Goal: Task Accomplishment & Management: Manage account settings

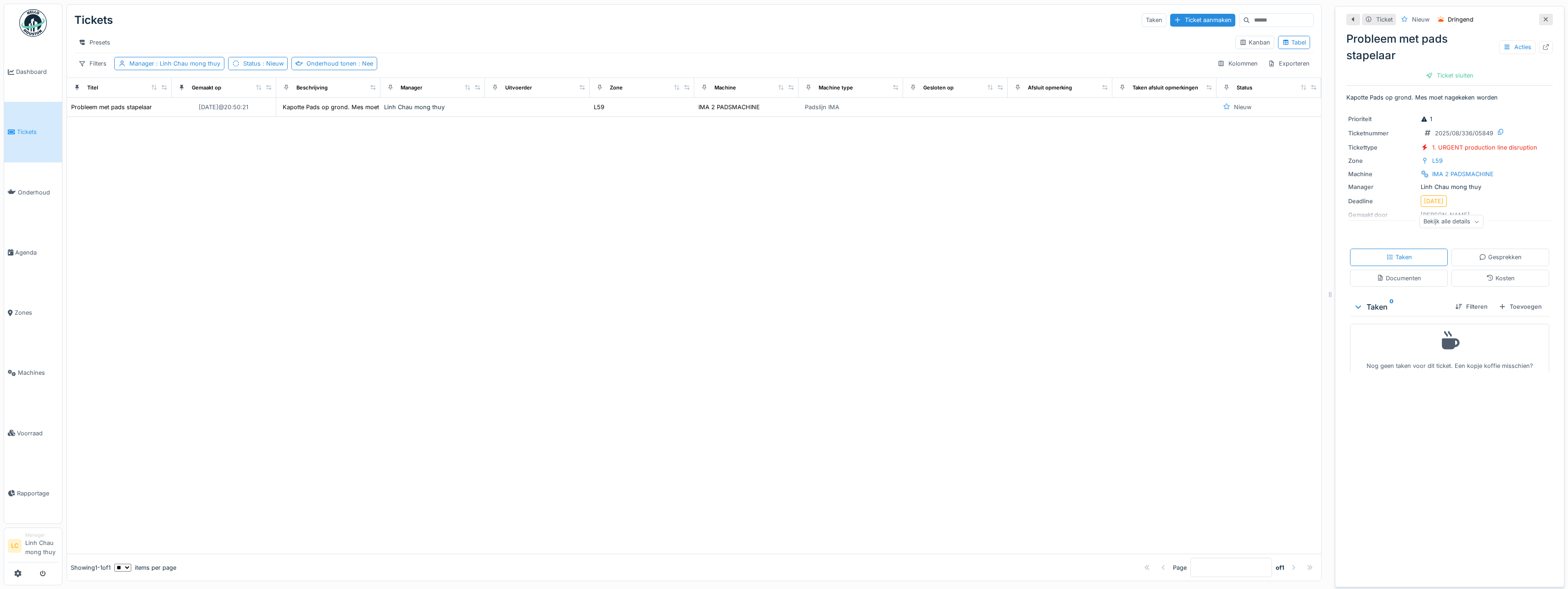
click at [39, 25] on img at bounding box center [33, 23] width 28 height 27
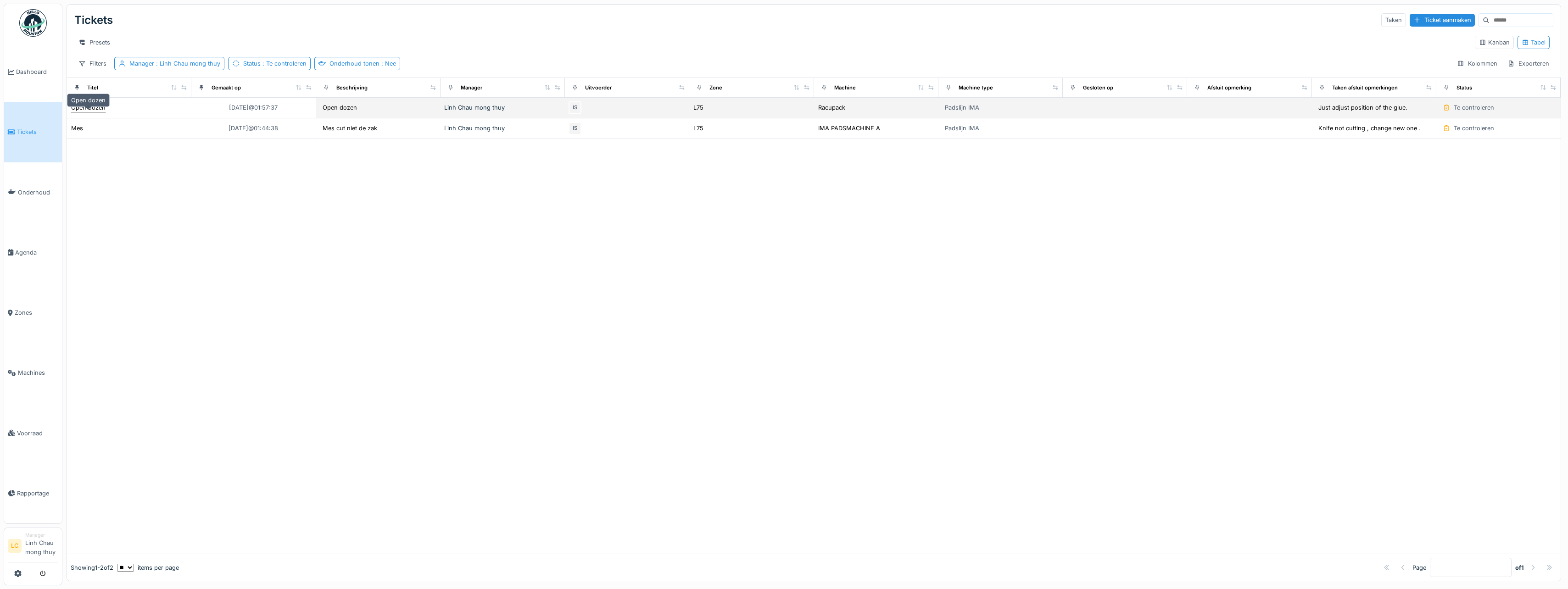
click at [87, 111] on div "Open dozen" at bounding box center [88, 108] width 34 height 9
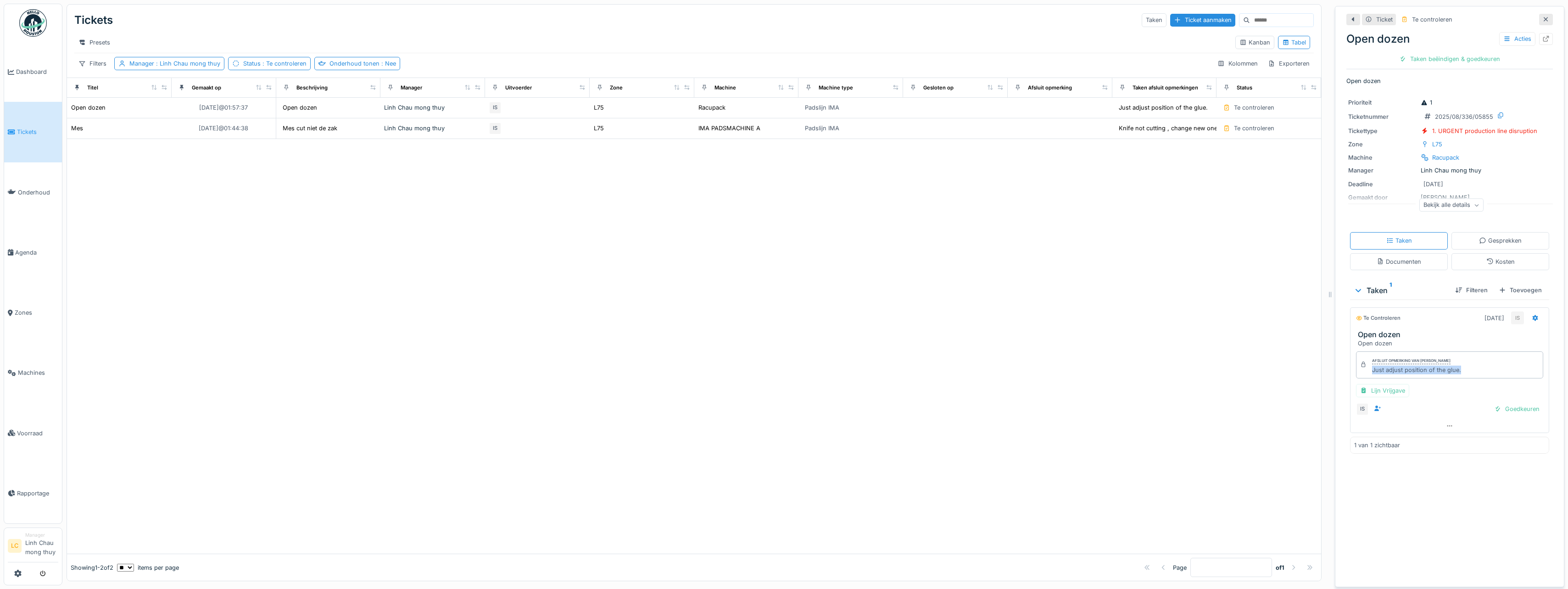
drag, startPoint x: 1366, startPoint y: 373, endPoint x: 1452, endPoint y: 368, distance: 86.1
click at [1452, 368] on div "Just adjust position of the glue." at bounding box center [1416, 370] width 89 height 9
drag, startPoint x: 1452, startPoint y: 368, endPoint x: 1441, endPoint y: 371, distance: 11.4
click at [1469, 60] on div "Taken beëindigen & goedkeuren" at bounding box center [1449, 59] width 108 height 12
click at [1441, 58] on div "Ticket sluiten" at bounding box center [1449, 59] width 55 height 12
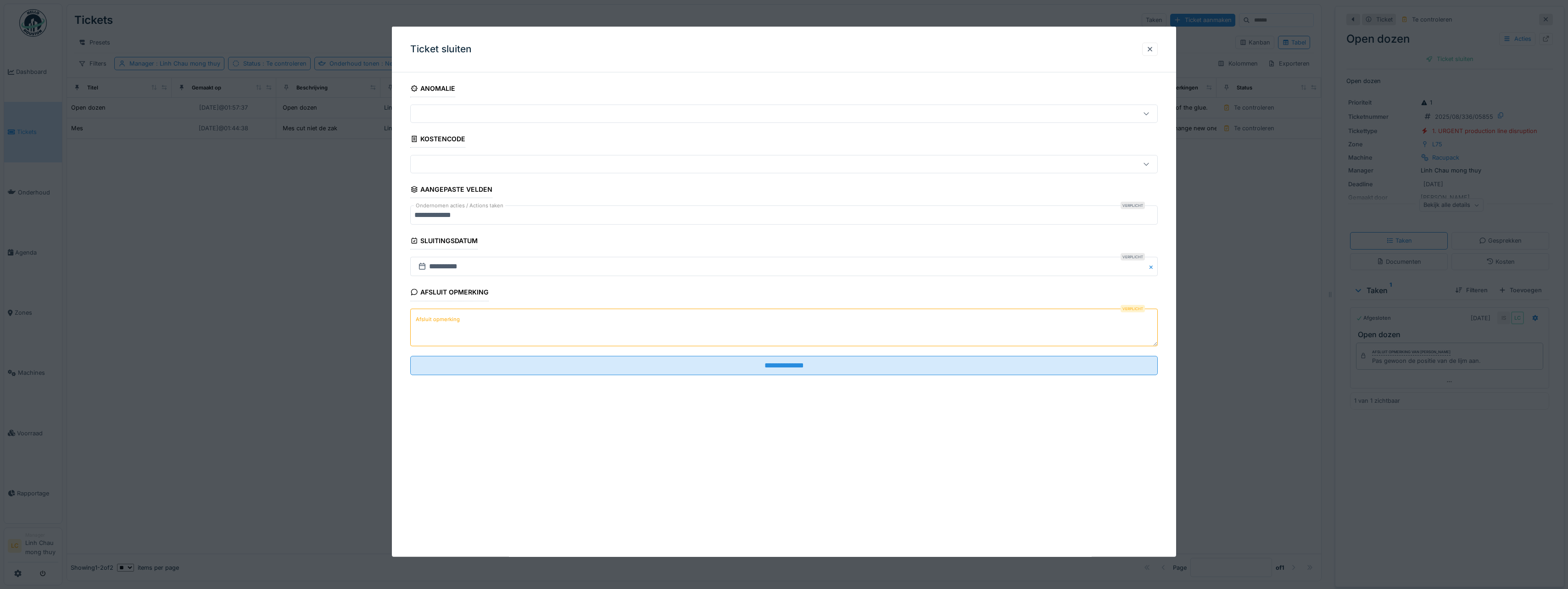
click at [458, 323] on label "Afsluit opmerking" at bounding box center [438, 319] width 48 height 12
click at [458, 323] on textarea "Afsluit opmerking" at bounding box center [784, 327] width 748 height 38
drag, startPoint x: 455, startPoint y: 323, endPoint x: 704, endPoint y: 327, distance: 249.0
click at [704, 327] on textarea "Afsluit opmerking" at bounding box center [784, 327] width 748 height 38
paste textarea "**********"
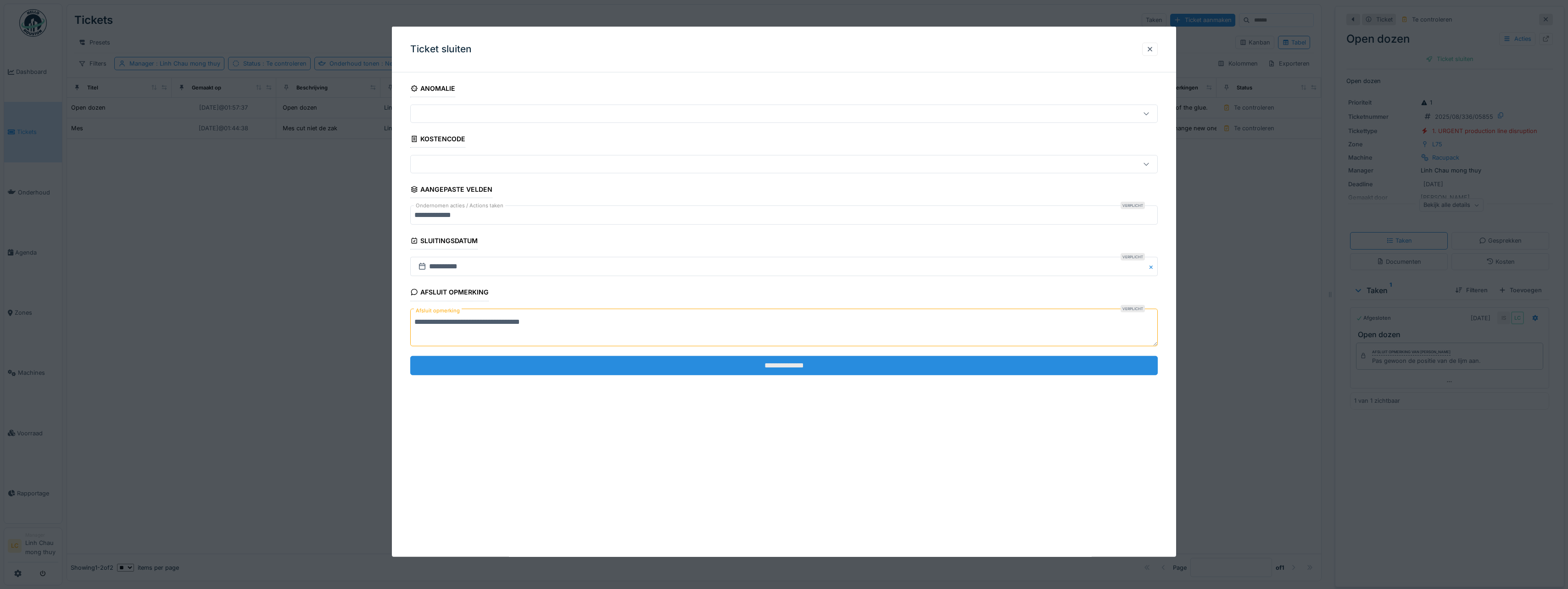
type textarea "**********"
click at [655, 365] on input "**********" at bounding box center [784, 365] width 748 height 20
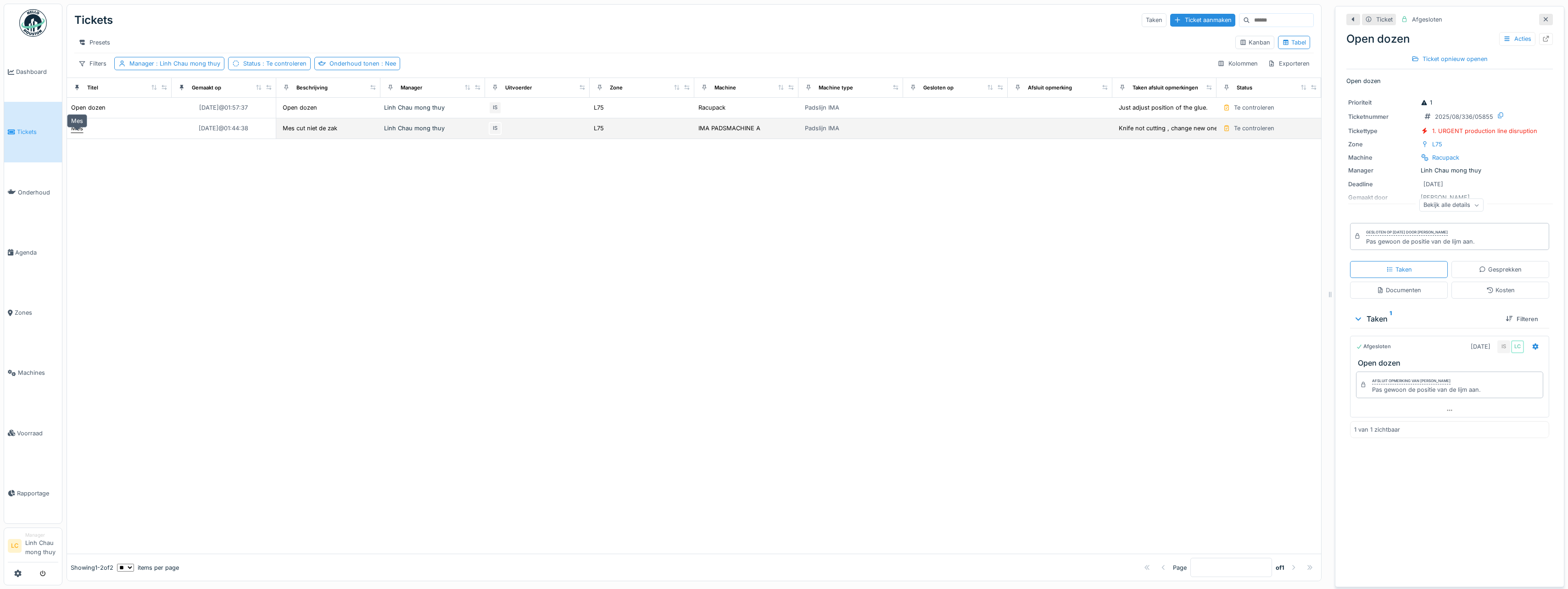
click at [78, 133] on div "Mes" at bounding box center [77, 128] width 12 height 9
drag, startPoint x: 1371, startPoint y: 370, endPoint x: 1468, endPoint y: 372, distance: 97.0
click at [1468, 372] on div "Afsluit opmerking van Ismail Sewilam Knife not cutting , change new one ." at bounding box center [1449, 365] width 187 height 27
copy div "Knife not cutting , change new one ."
click at [1441, 56] on div "Taken beëindigen & goedkeuren" at bounding box center [1449, 59] width 108 height 12
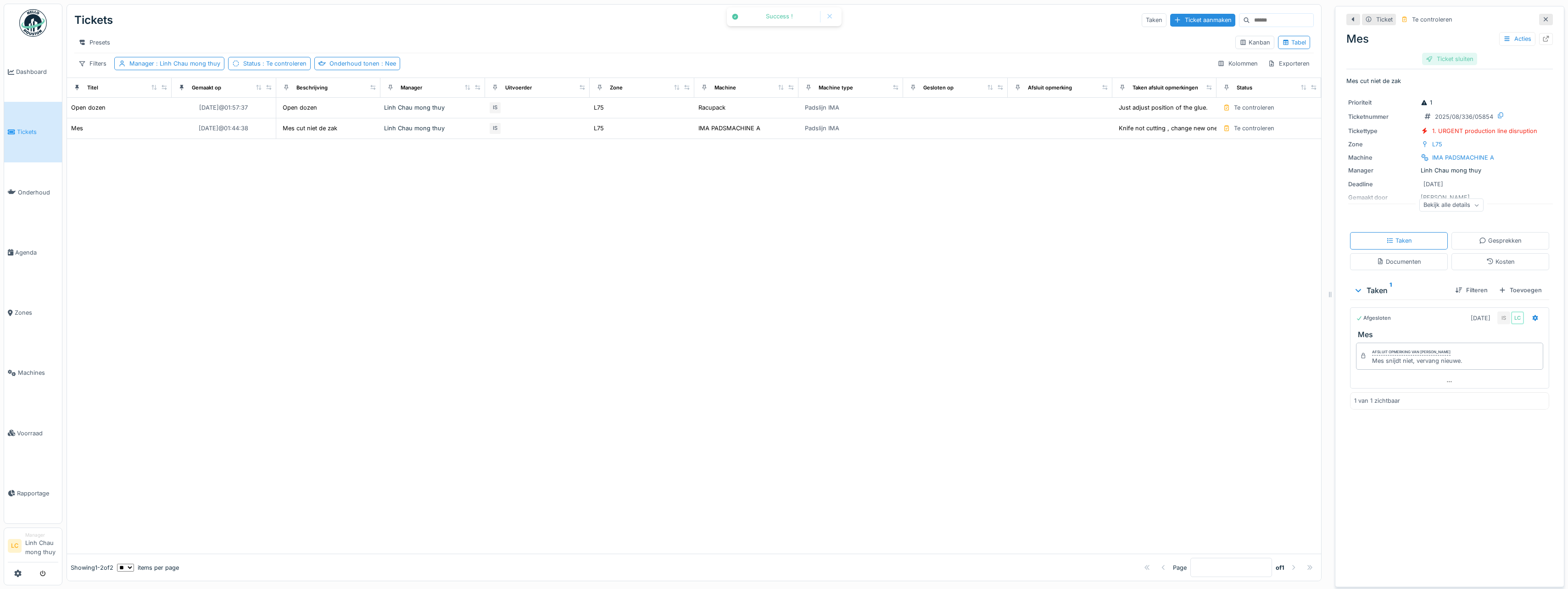
click at [1441, 54] on div "Ticket sluiten" at bounding box center [1449, 59] width 55 height 12
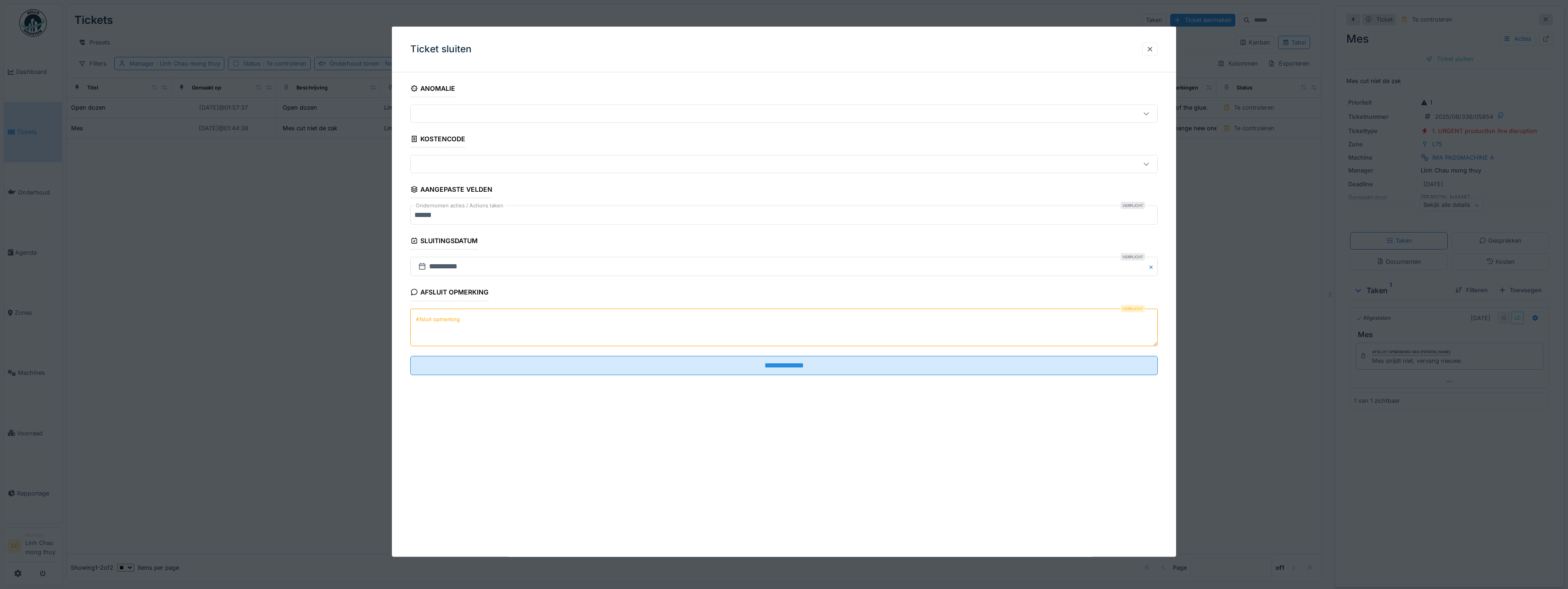
click at [512, 328] on textarea "Afsluit opmerking" at bounding box center [784, 327] width 748 height 38
paste textarea "**********"
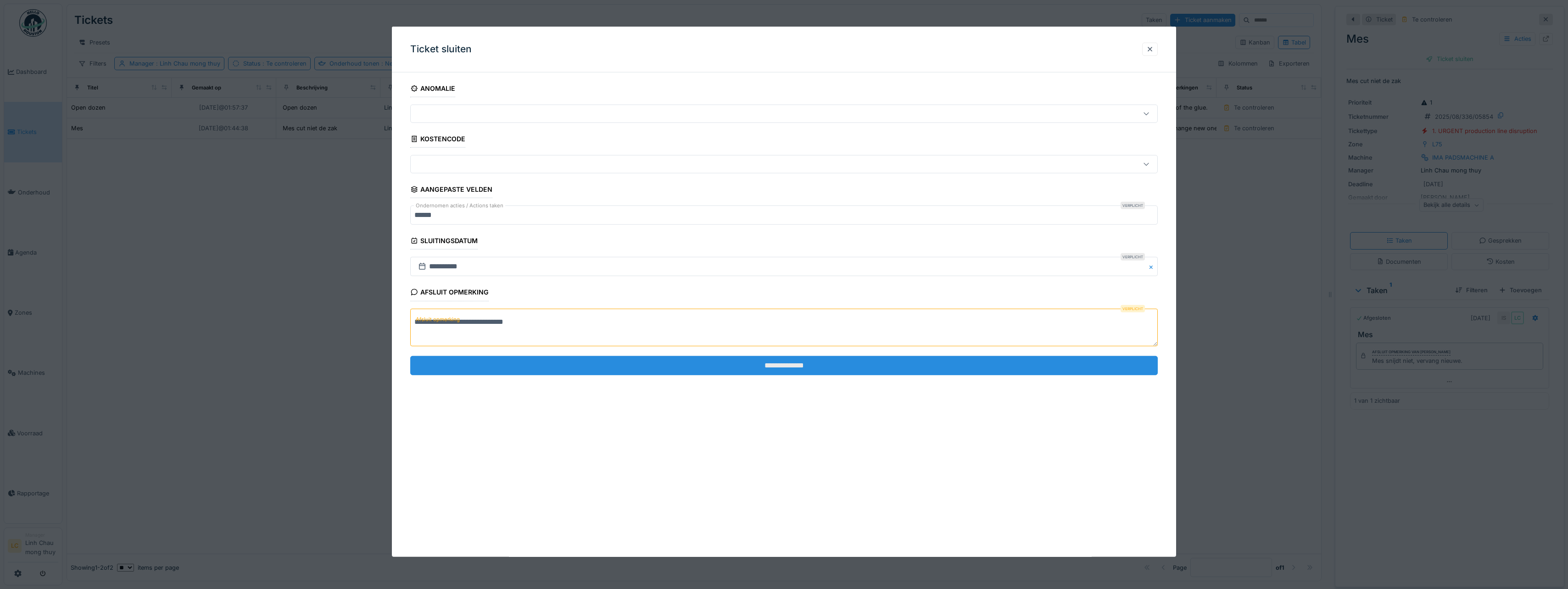
type textarea "**********"
click at [771, 367] on input "**********" at bounding box center [784, 365] width 748 height 20
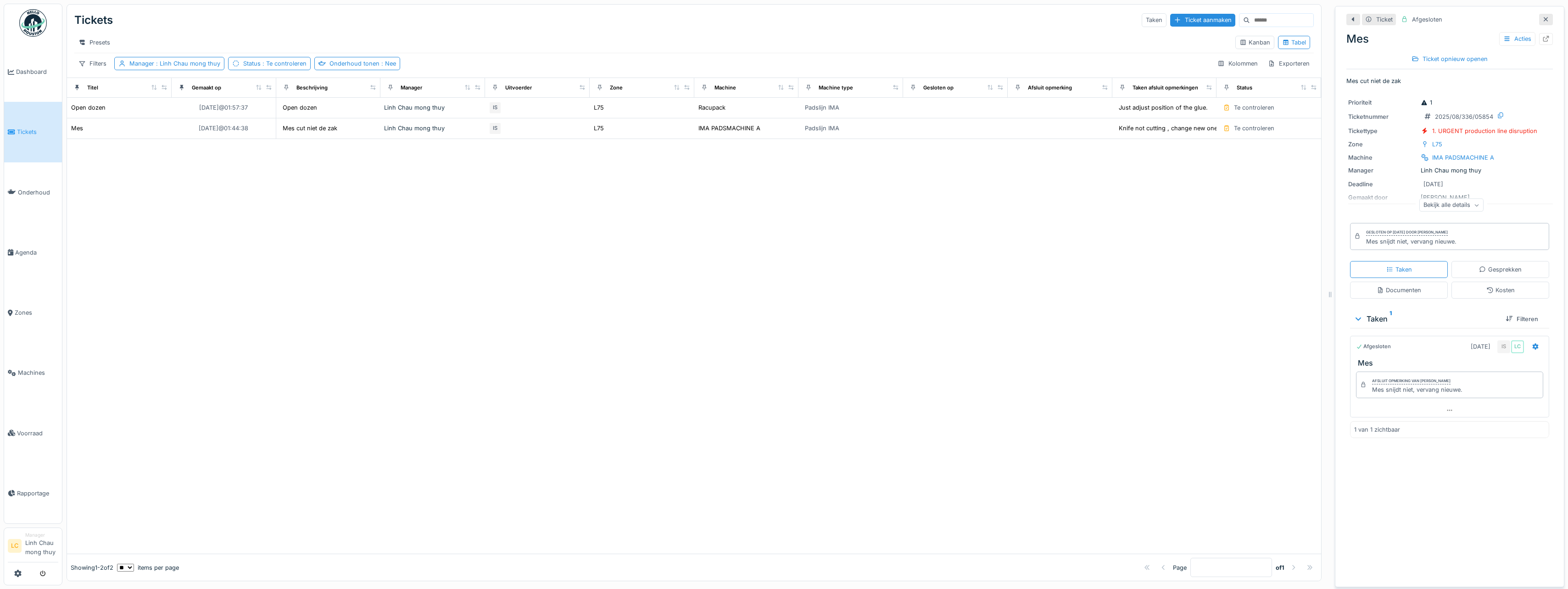
click at [26, 37] on link at bounding box center [33, 23] width 34 height 34
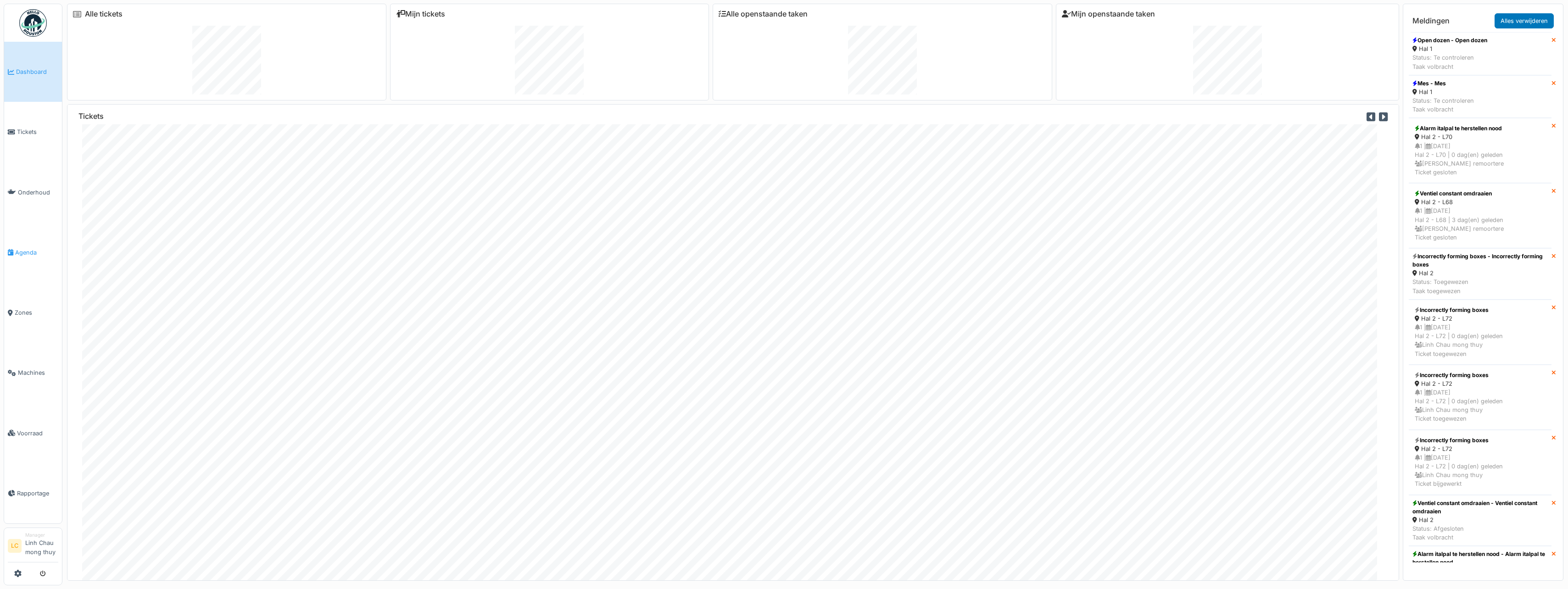
click at [27, 256] on span "Agenda" at bounding box center [37, 252] width 43 height 9
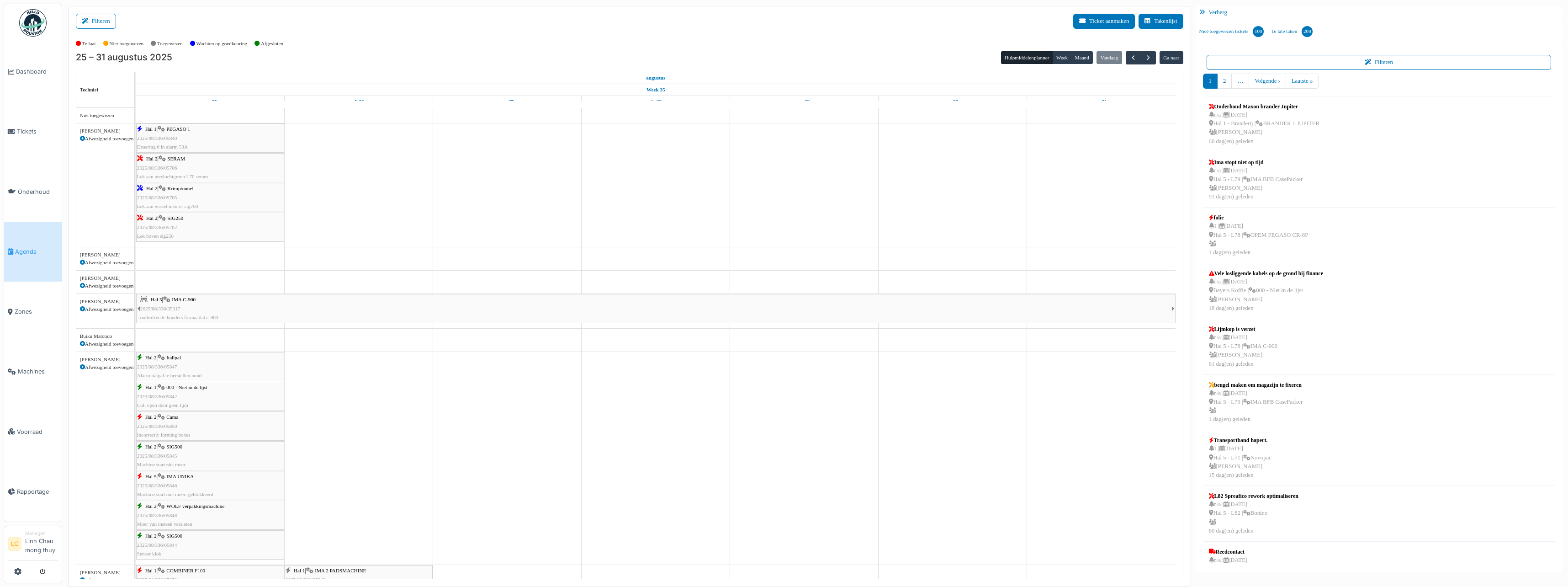
click at [224, 138] on div "Hal 1 | PEGASO 1 2025/08/336/05840 Dosering 6 in alarm 53A" at bounding box center [210, 138] width 146 height 27
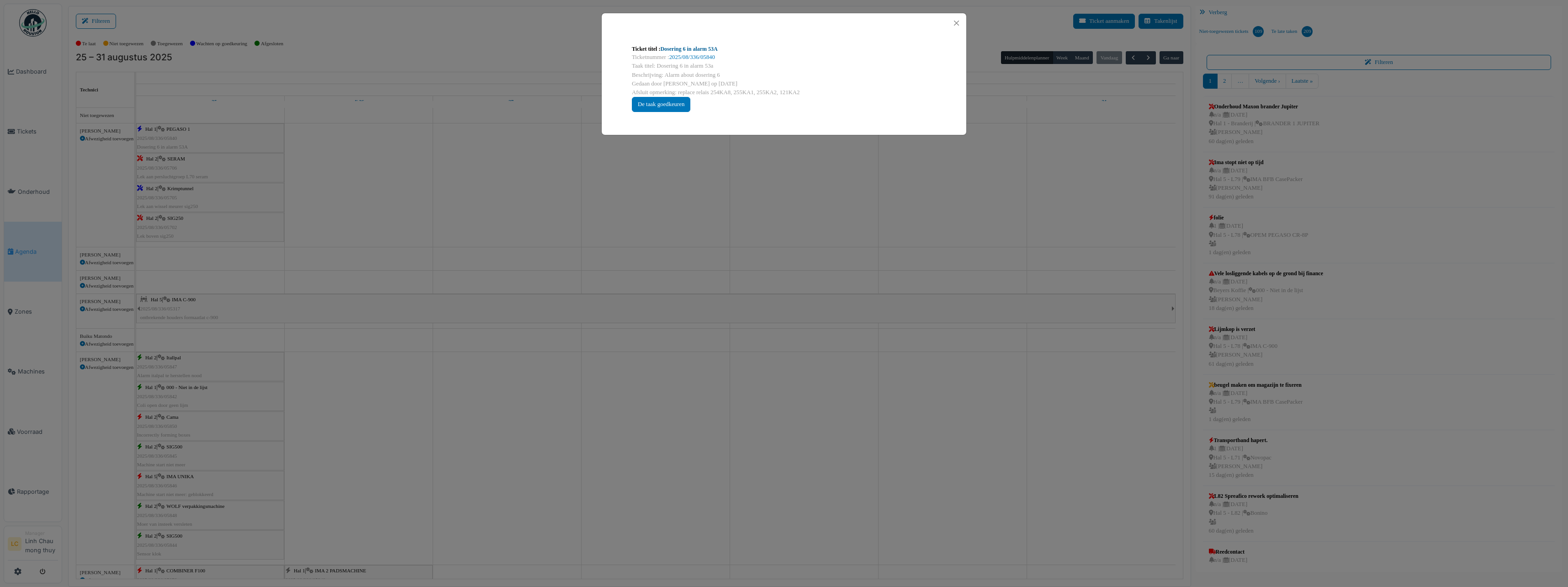
click at [705, 47] on link "Dosering 6 in alarm 53A" at bounding box center [689, 49] width 57 height 7
click at [954, 26] on button "Close" at bounding box center [956, 23] width 12 height 12
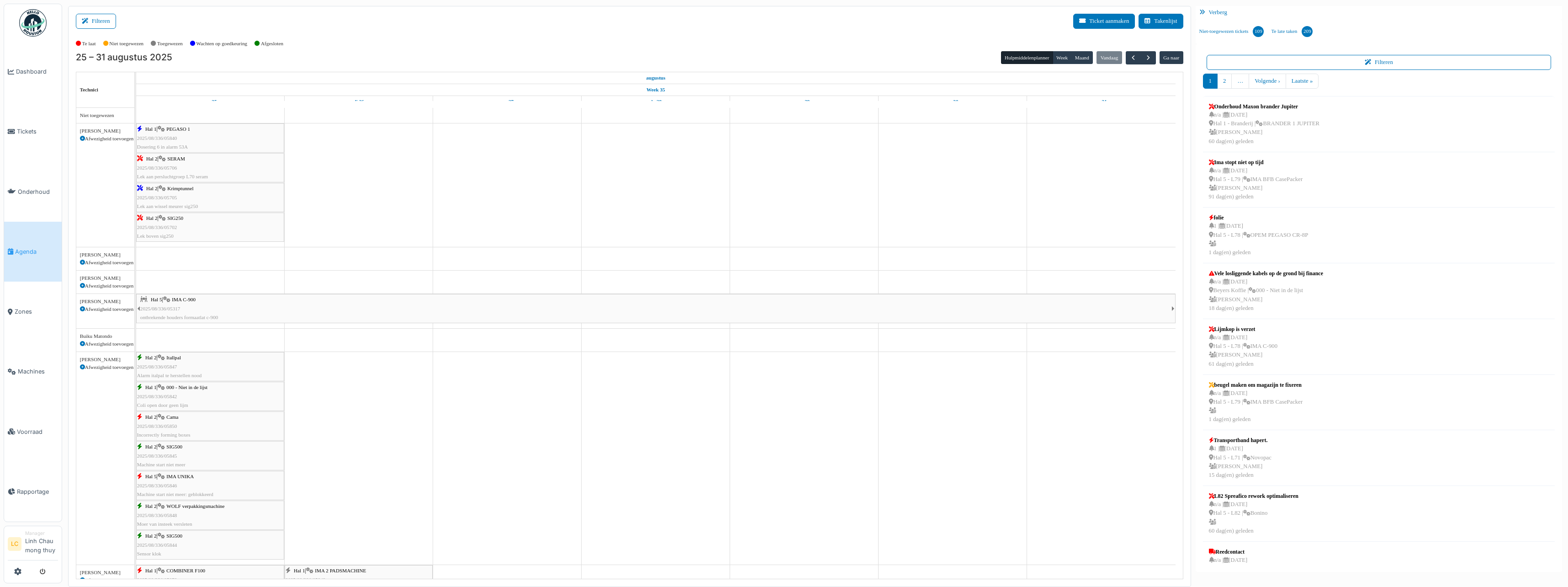
click at [25, 27] on img at bounding box center [33, 23] width 27 height 27
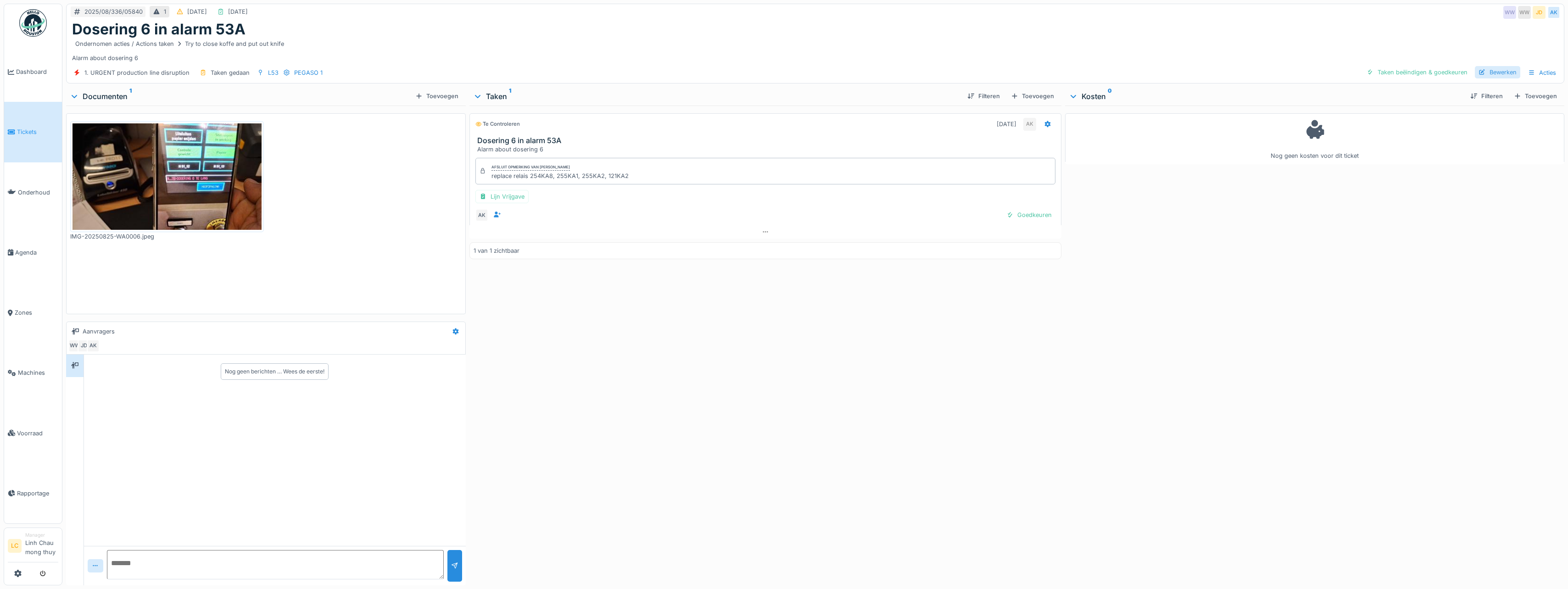
click at [1496, 76] on div "Bewerken" at bounding box center [1497, 72] width 45 height 12
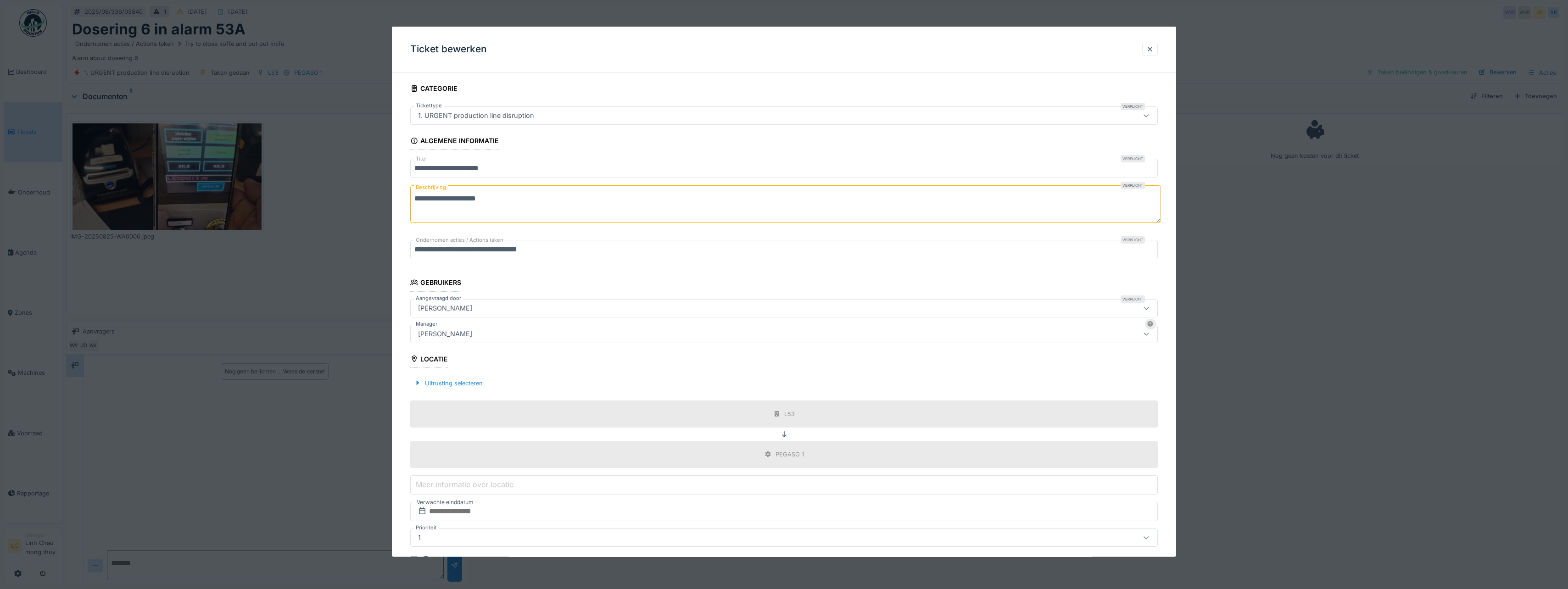
click at [601, 332] on div "[PERSON_NAME]" at bounding box center [743, 333] width 658 height 10
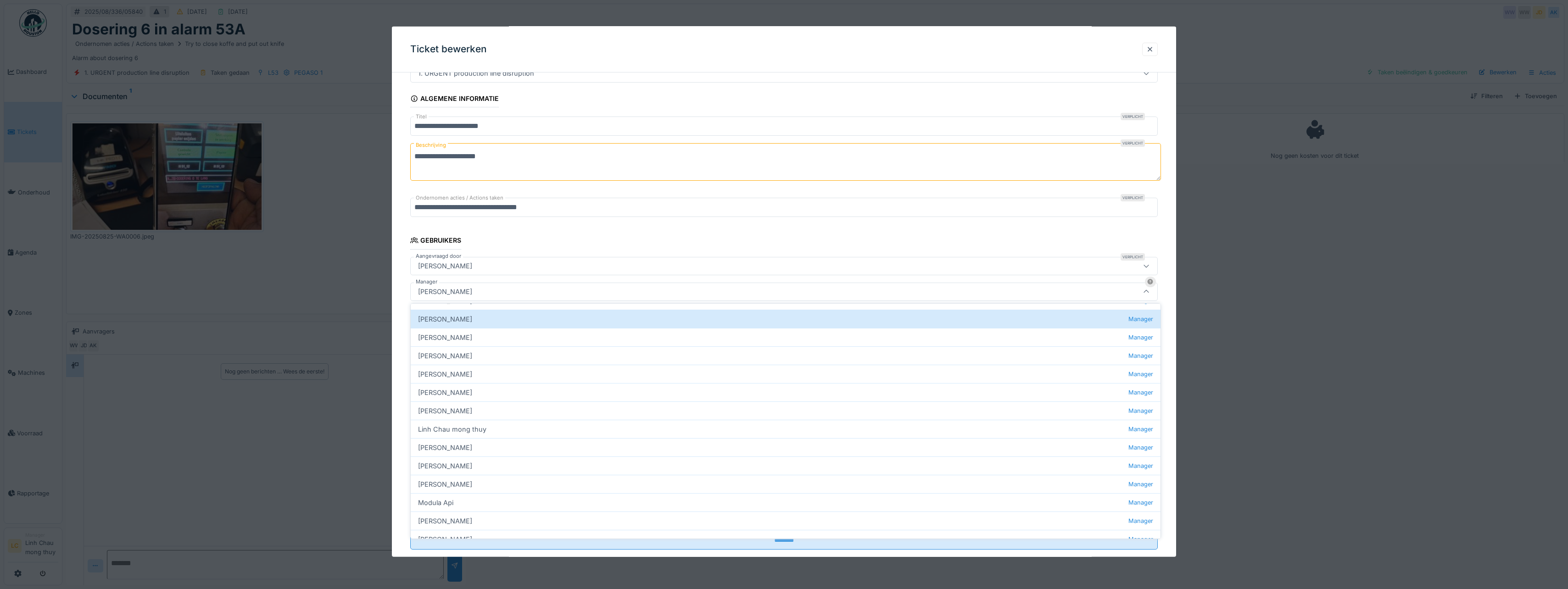
scroll to position [194, 0]
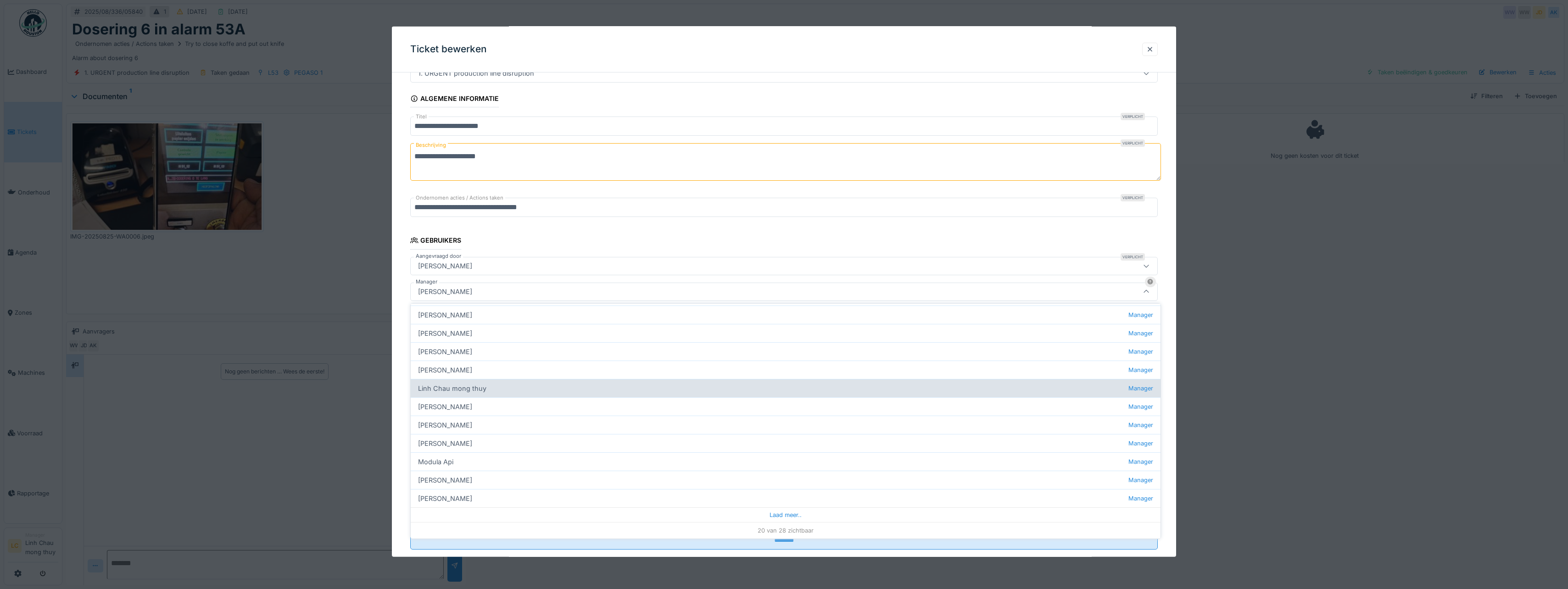
click at [468, 387] on div "Linh Chau mong thuy Manager" at bounding box center [786, 388] width 749 height 18
type input "****"
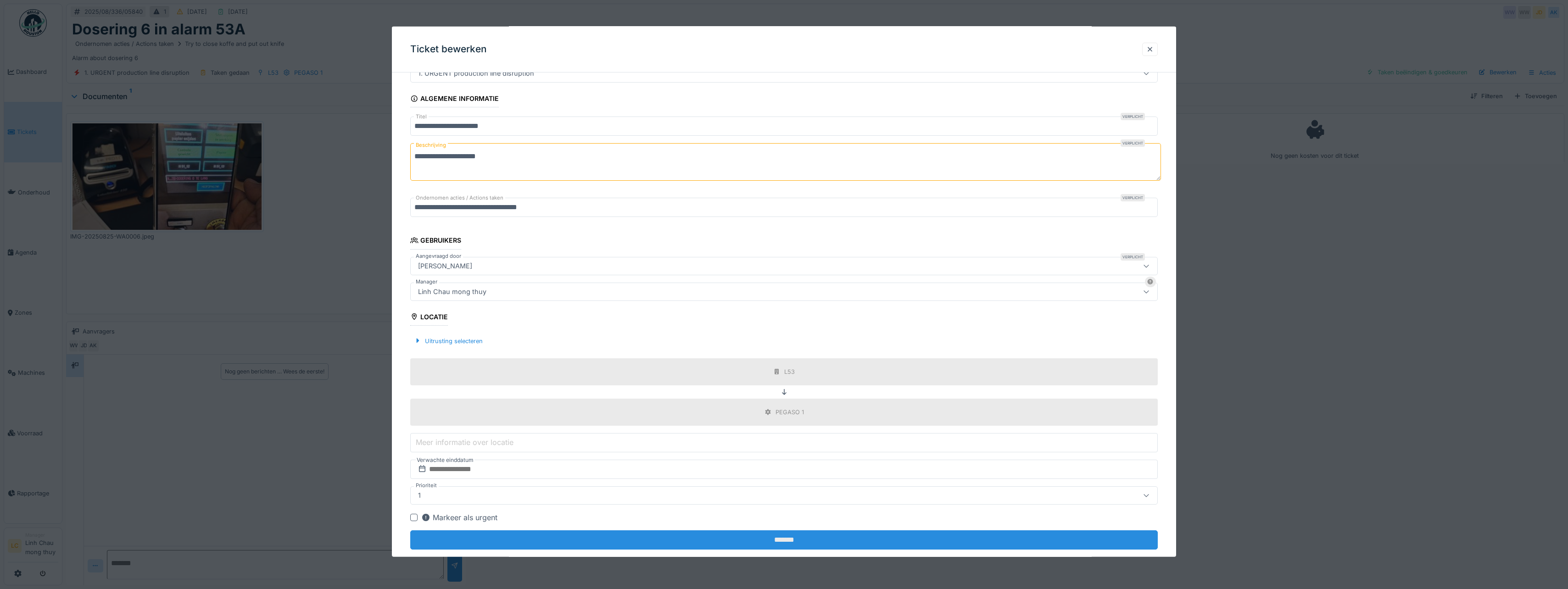
click at [830, 539] on input "*******" at bounding box center [784, 540] width 748 height 20
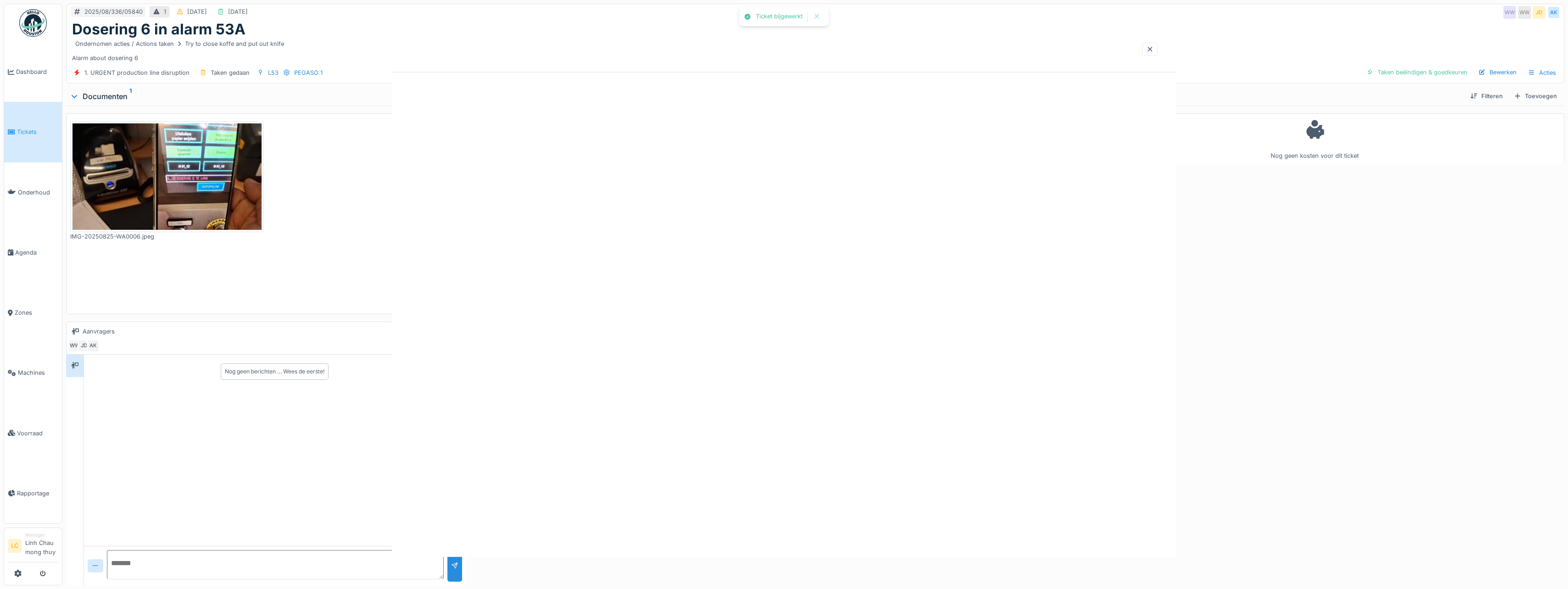
scroll to position [0, 0]
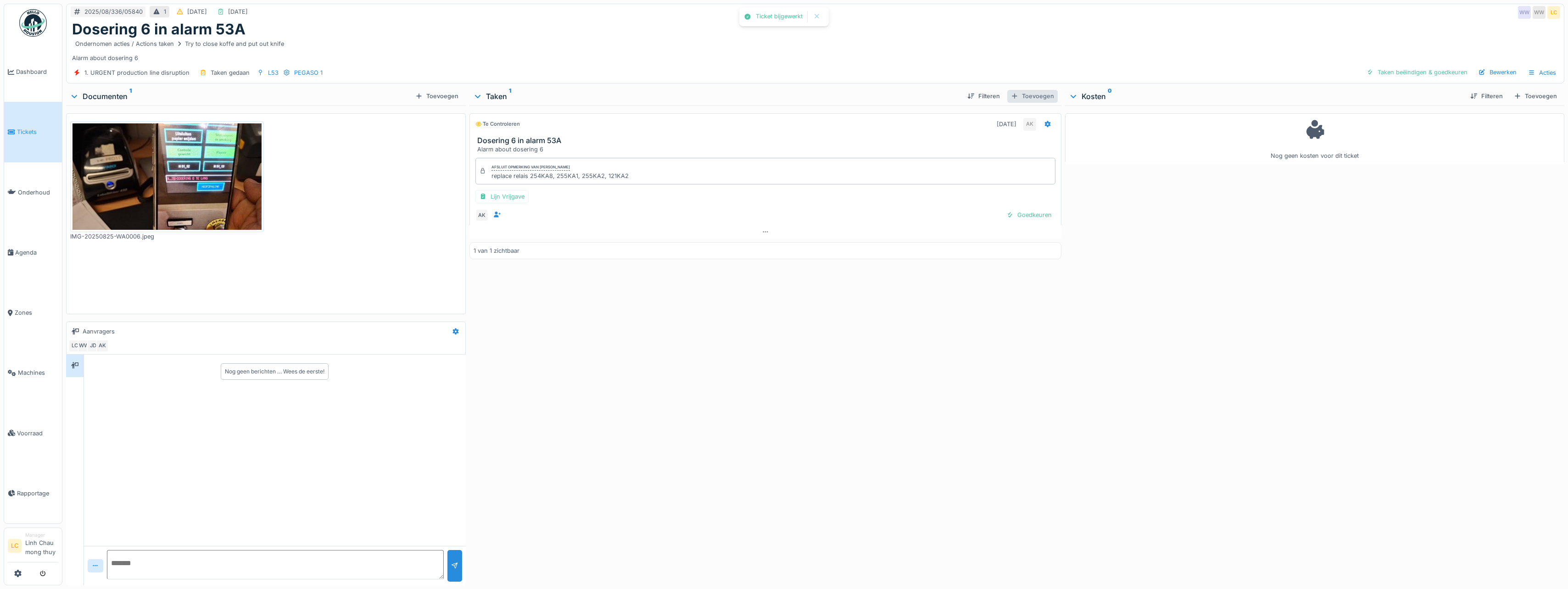
click at [1029, 93] on div "Toevoegen" at bounding box center [1032, 96] width 51 height 12
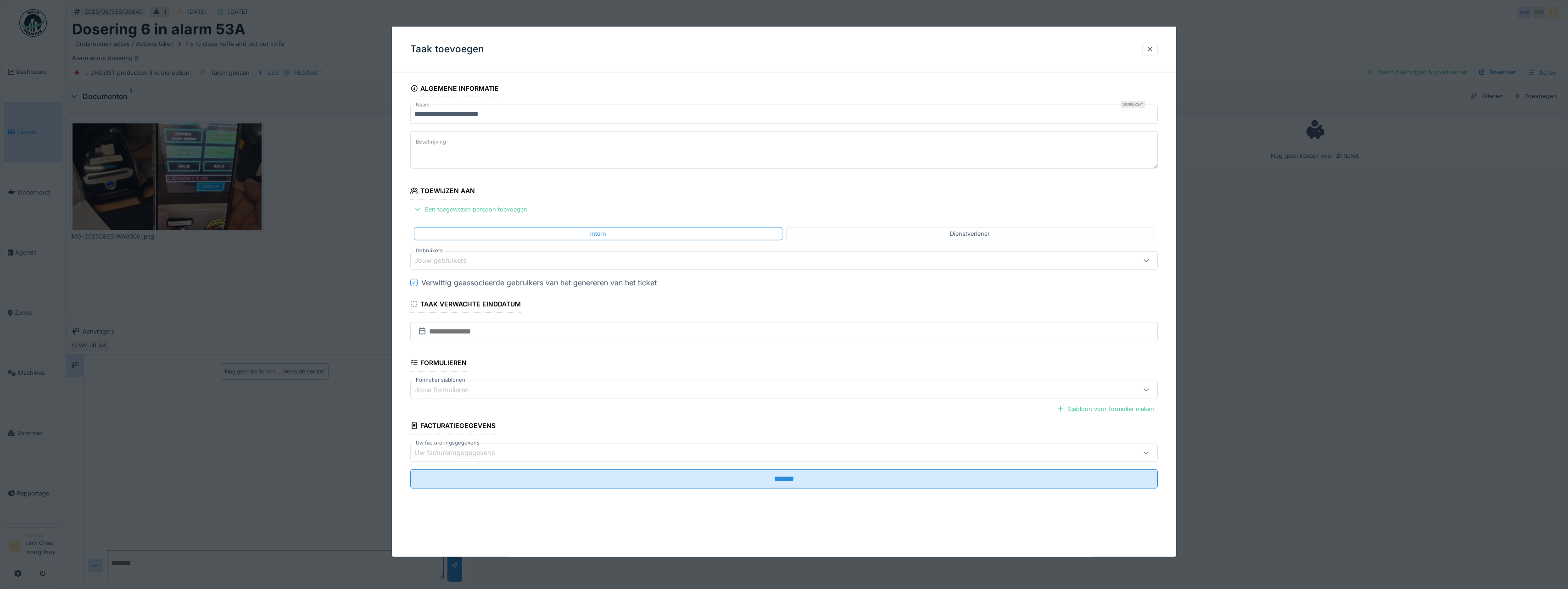
click at [500, 209] on div "Een toegewezen persoon toevoegen" at bounding box center [470, 210] width 120 height 12
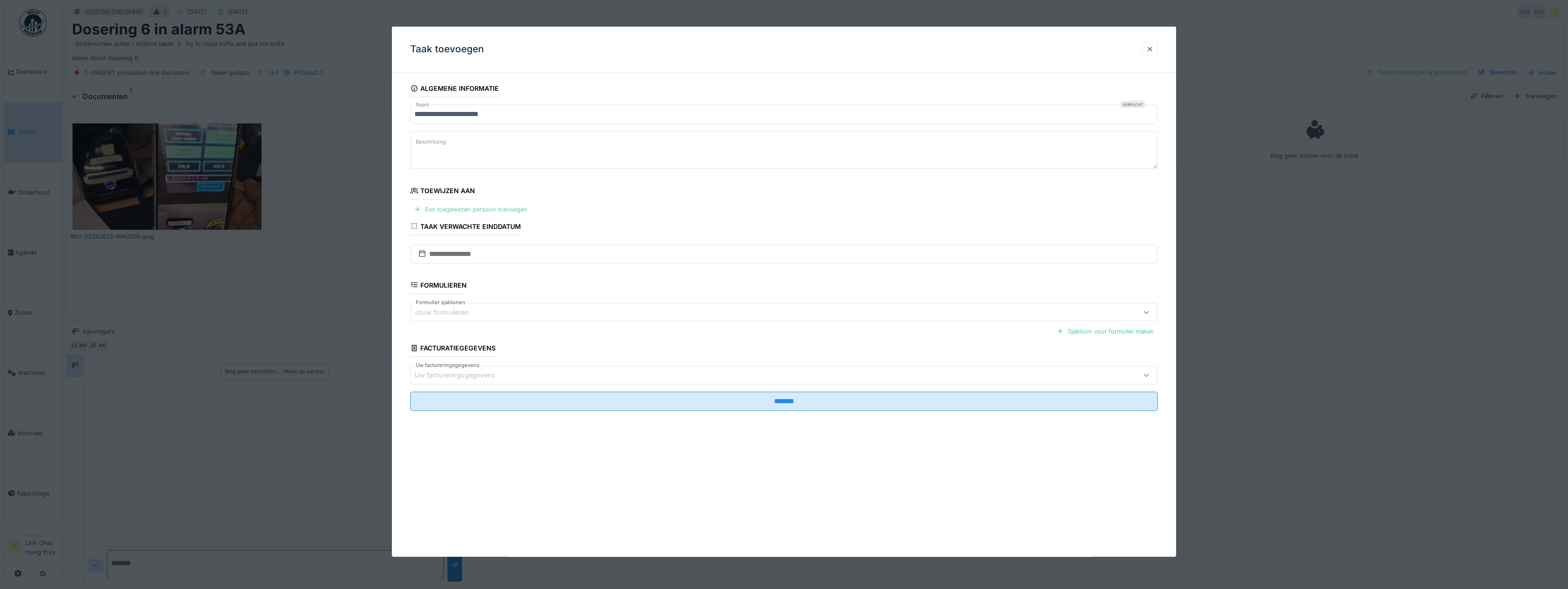
click at [506, 210] on div "Een toegewezen persoon toevoegen" at bounding box center [470, 210] width 120 height 12
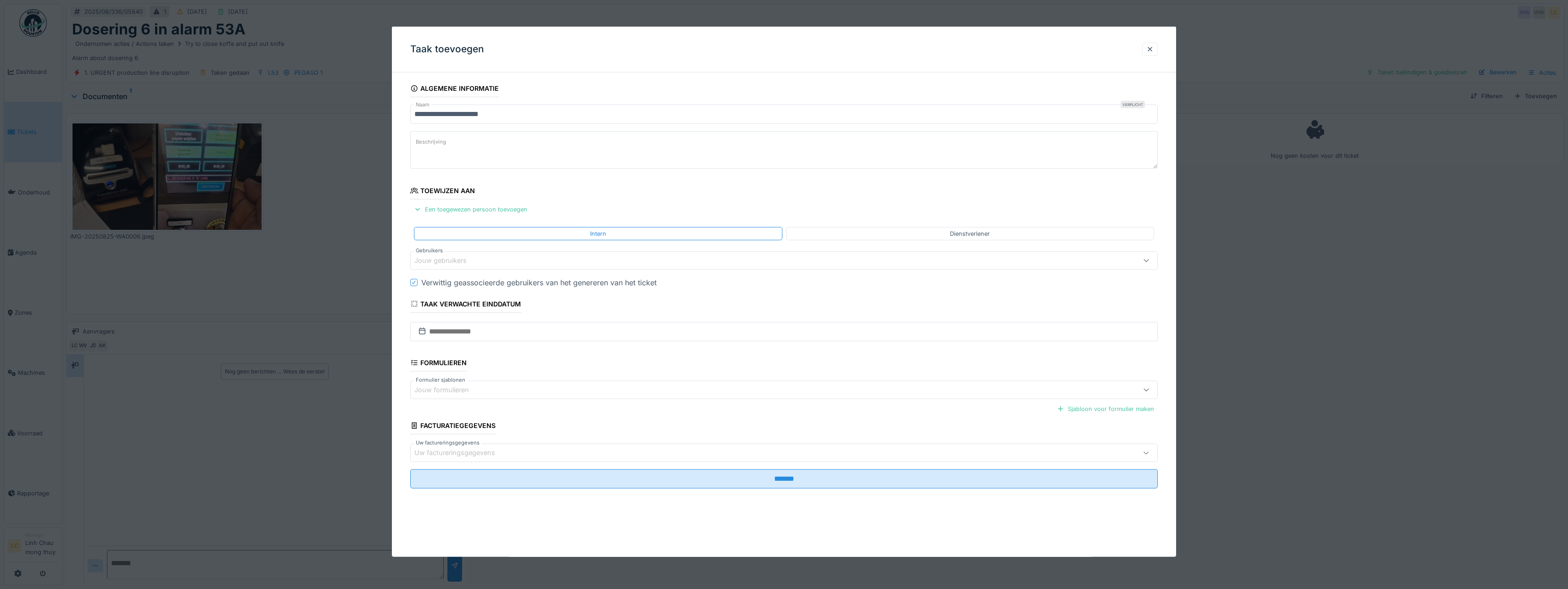
click at [479, 258] on div "Jouw gebruikers" at bounding box center [447, 260] width 65 height 10
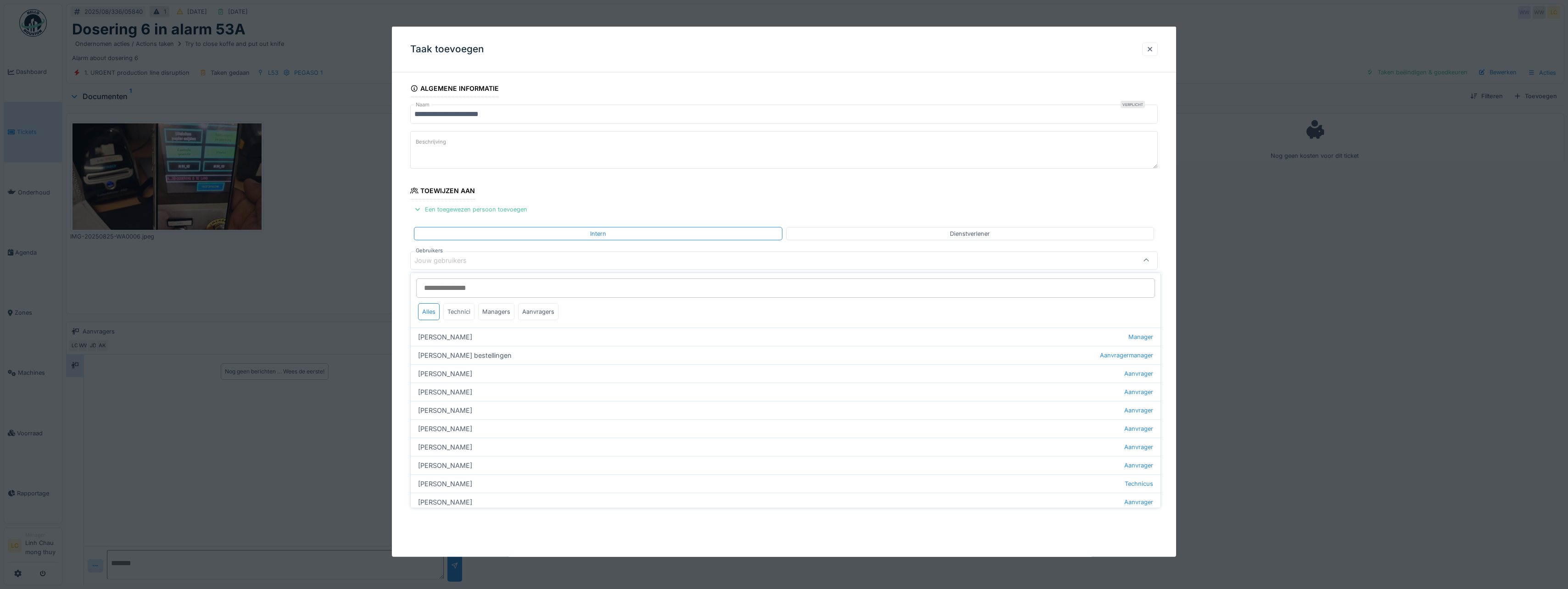
click at [461, 312] on div "Technici" at bounding box center [458, 312] width 31 height 17
click at [443, 498] on div "[PERSON_NAME] Technicus" at bounding box center [786, 502] width 749 height 18
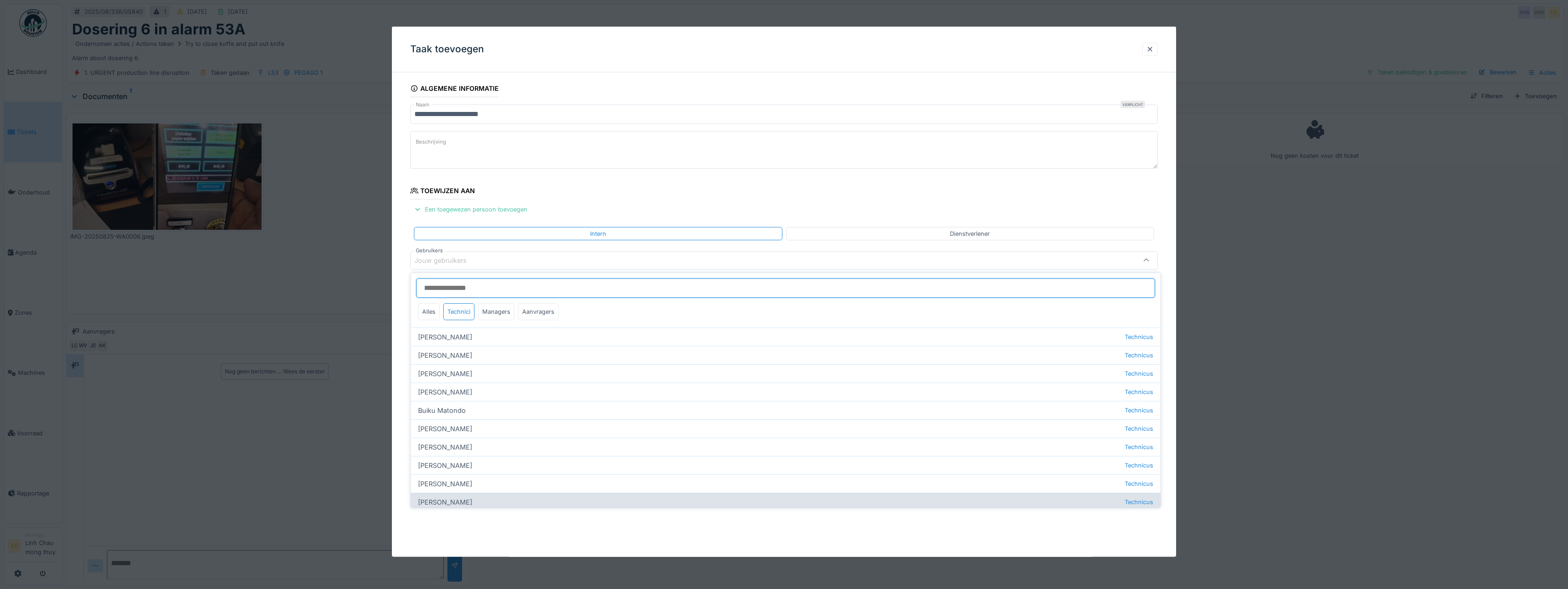
type input "****"
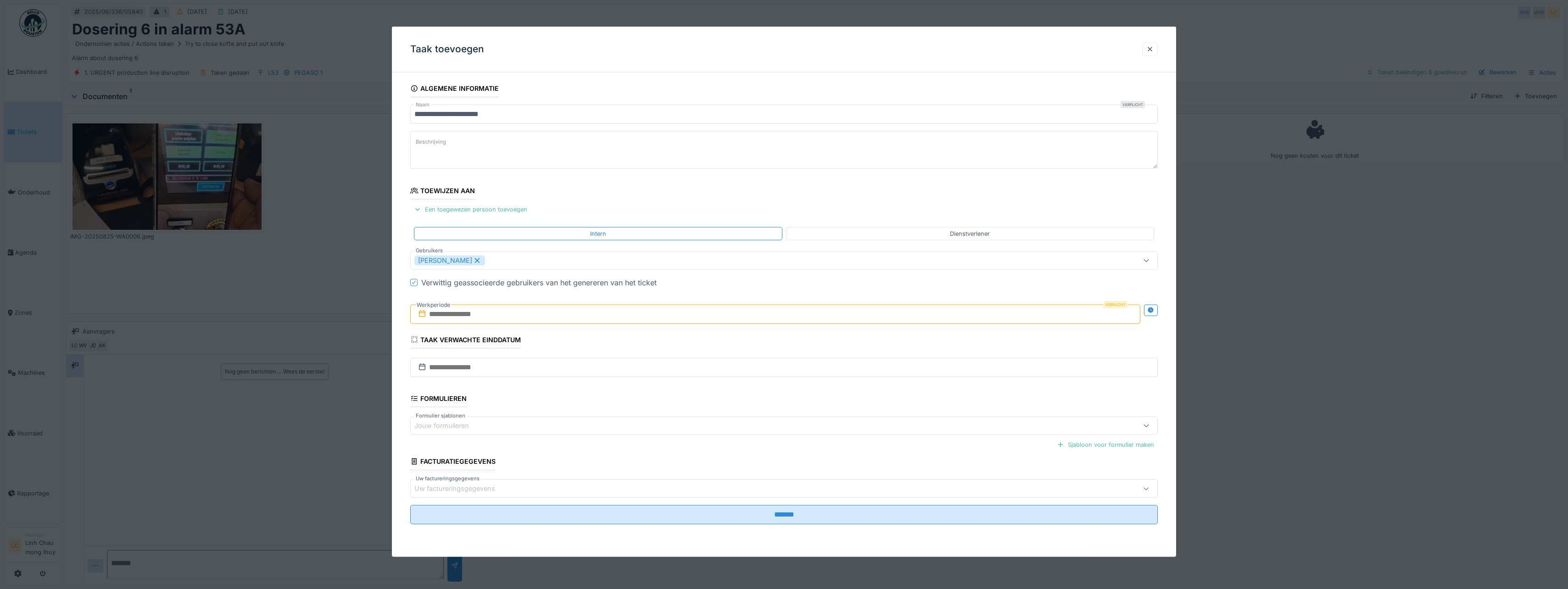
click at [594, 194] on fieldset "**********" at bounding box center [784, 305] width 748 height 452
click at [508, 318] on input "text" at bounding box center [775, 314] width 730 height 20
click at [745, 436] on div "26" at bounding box center [747, 434] width 12 height 13
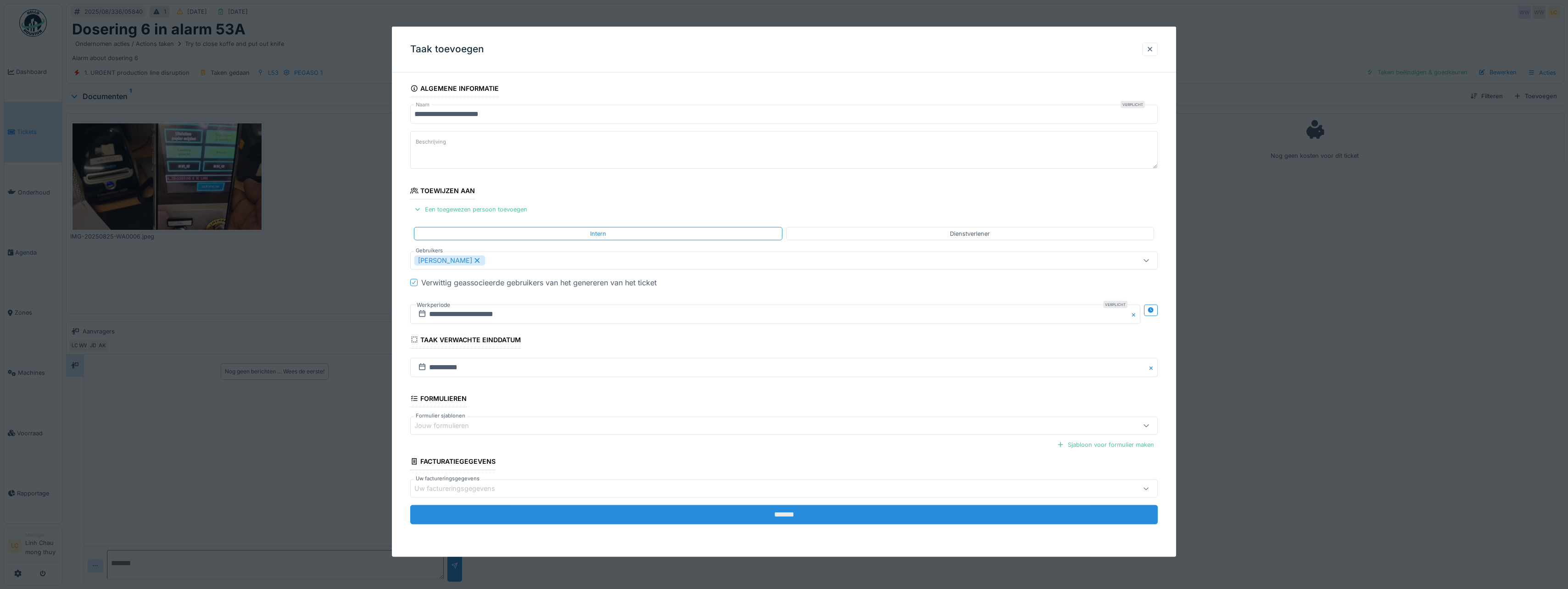
click at [764, 510] on input "*******" at bounding box center [784, 514] width 748 height 20
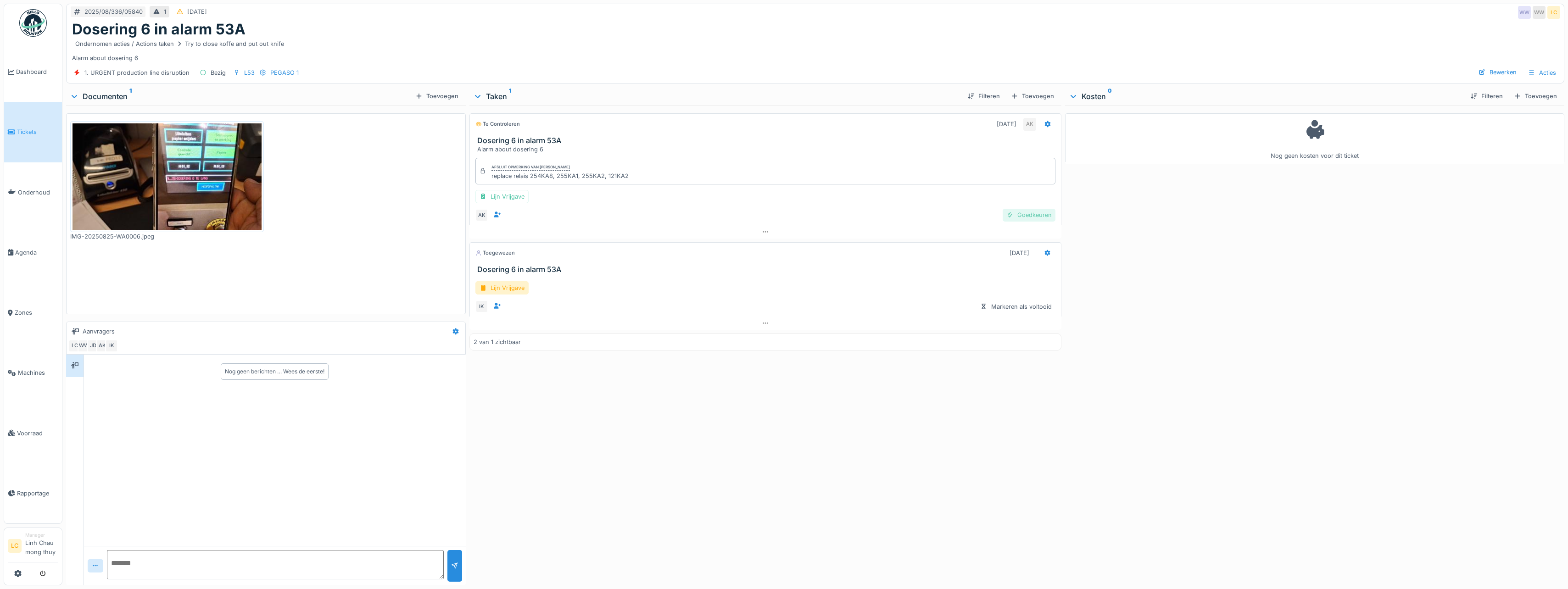
click at [1007, 213] on div at bounding box center [1010, 215] width 7 height 9
click at [1044, 123] on icon at bounding box center [1047, 123] width 6 height 7
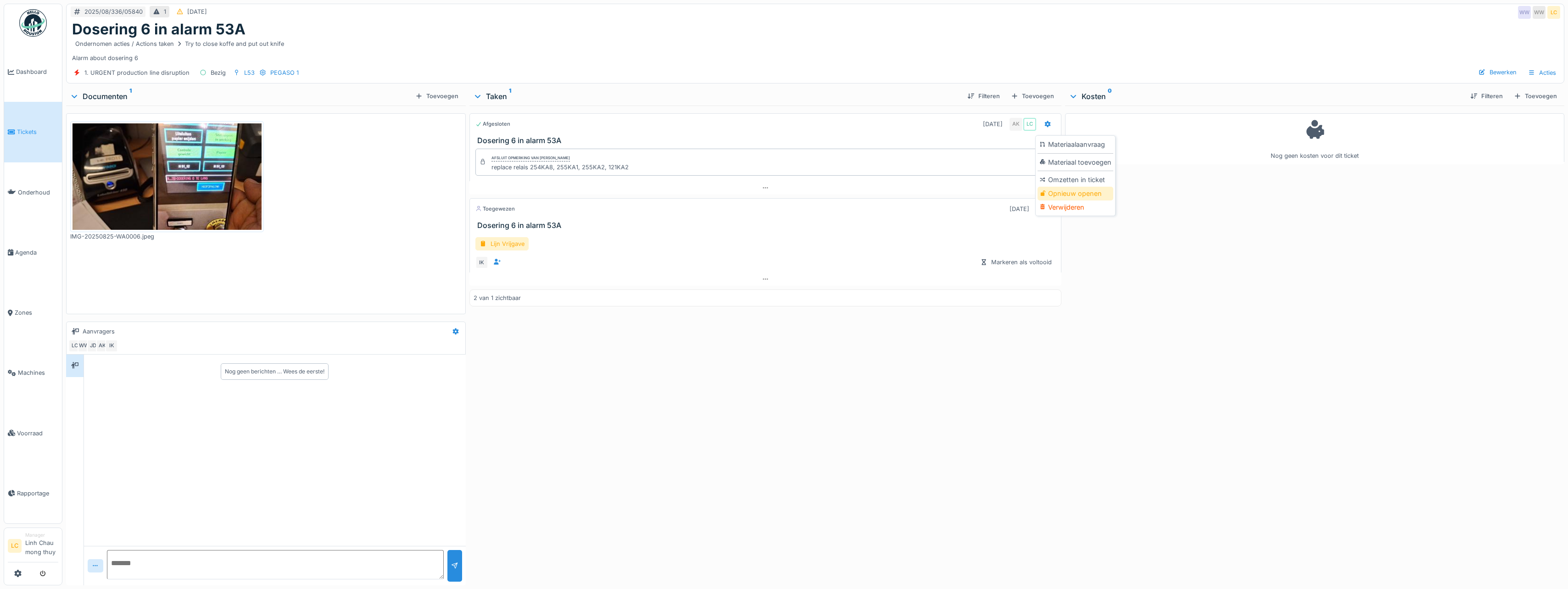
click at [1057, 193] on div "Opnieuw openen" at bounding box center [1075, 193] width 76 height 14
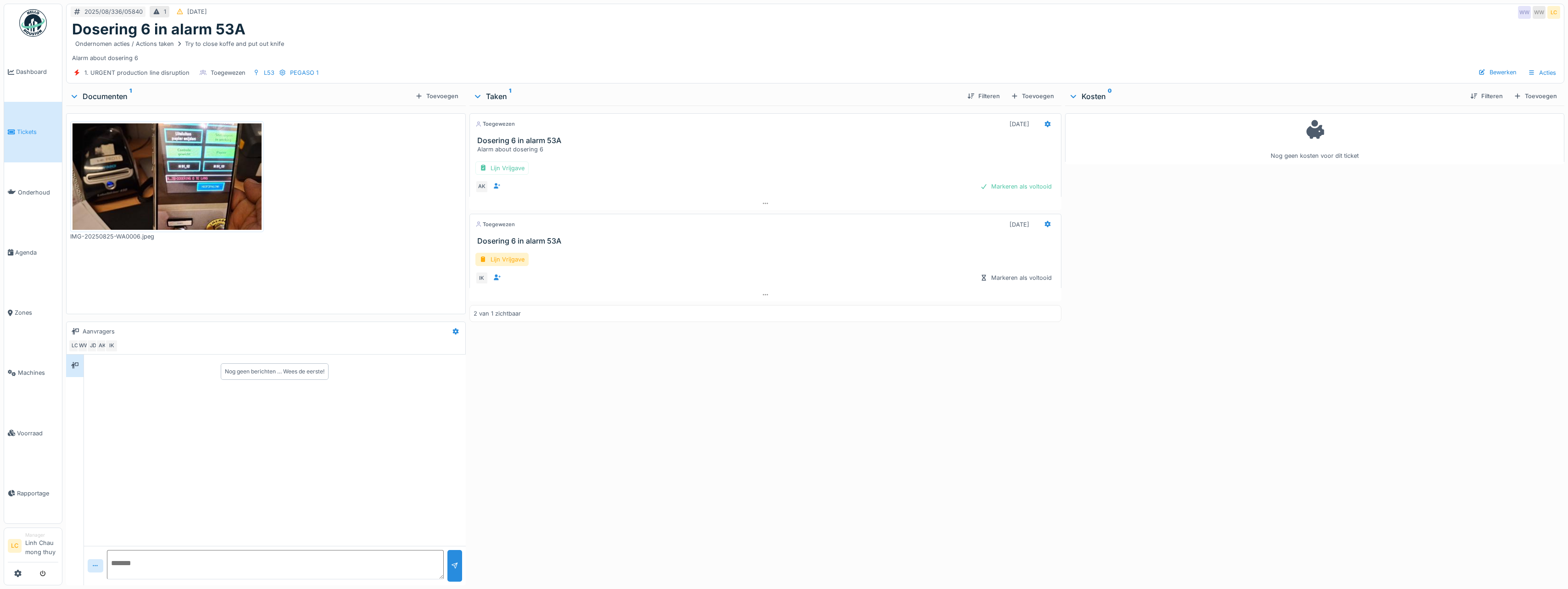
click at [1127, 312] on div "Nog geen kosten voor dit ticket" at bounding box center [1314, 343] width 499 height 476
click at [1044, 222] on icon at bounding box center [1047, 224] width 6 height 7
click at [1072, 321] on div "Verwijderen" at bounding box center [1075, 321] width 76 height 14
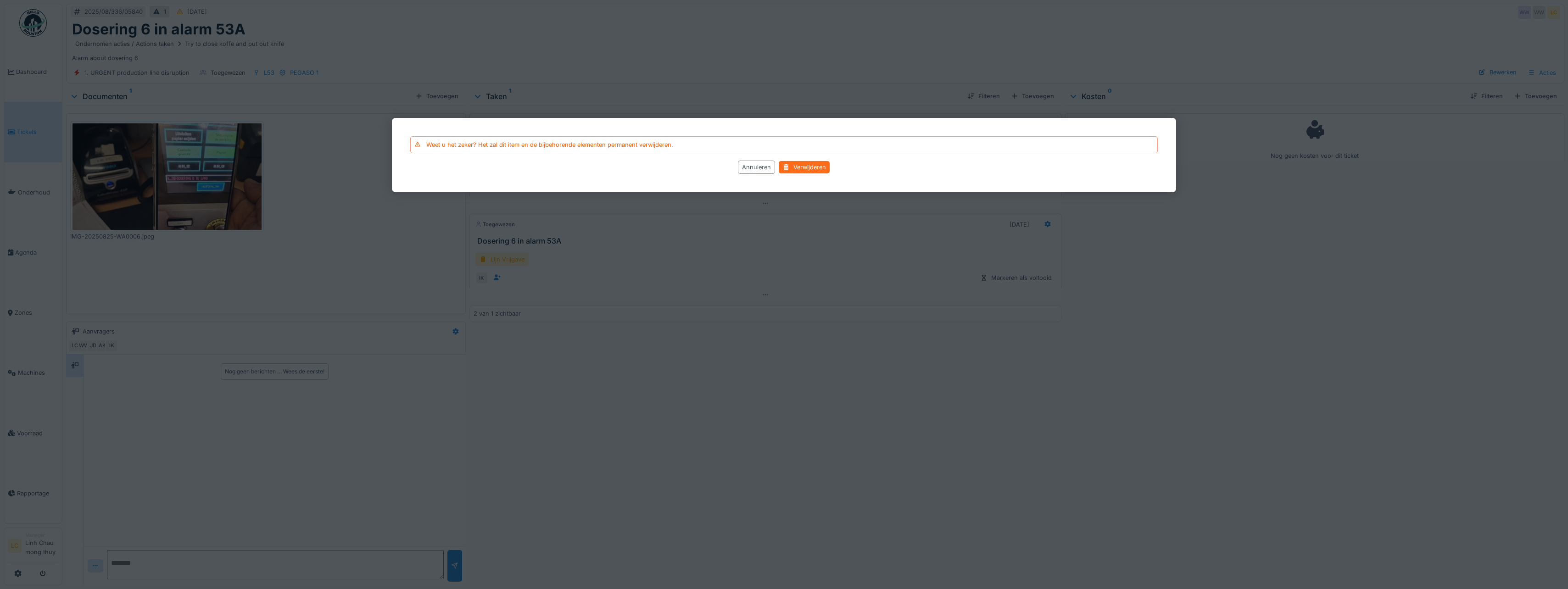
click at [804, 165] on div "Verwijderen" at bounding box center [804, 167] width 51 height 12
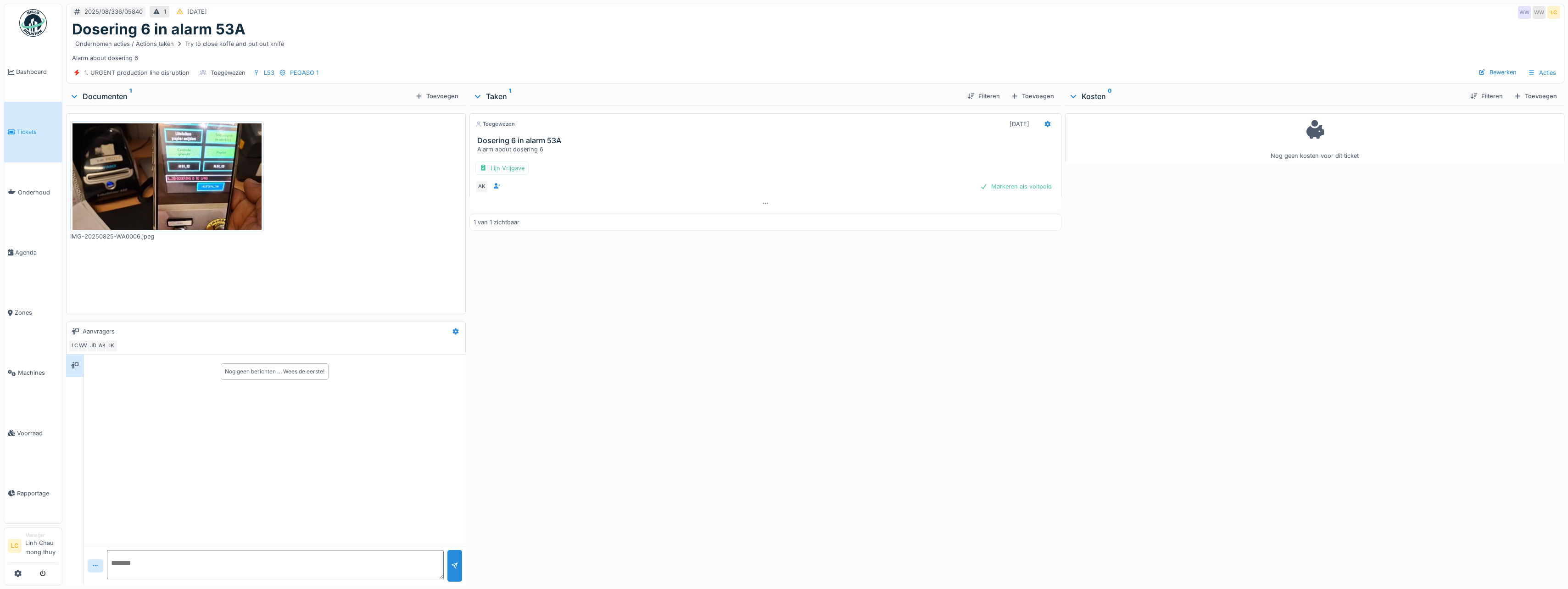
click at [1128, 198] on div "Nog geen kosten voor dit ticket" at bounding box center [1314, 343] width 499 height 476
click at [1165, 266] on div "Nog geen kosten voor dit ticket" at bounding box center [1314, 343] width 499 height 476
click at [1090, 261] on div "Nog geen kosten voor dit ticket" at bounding box center [1314, 343] width 499 height 476
click at [1489, 76] on div "Bewerken" at bounding box center [1497, 72] width 45 height 12
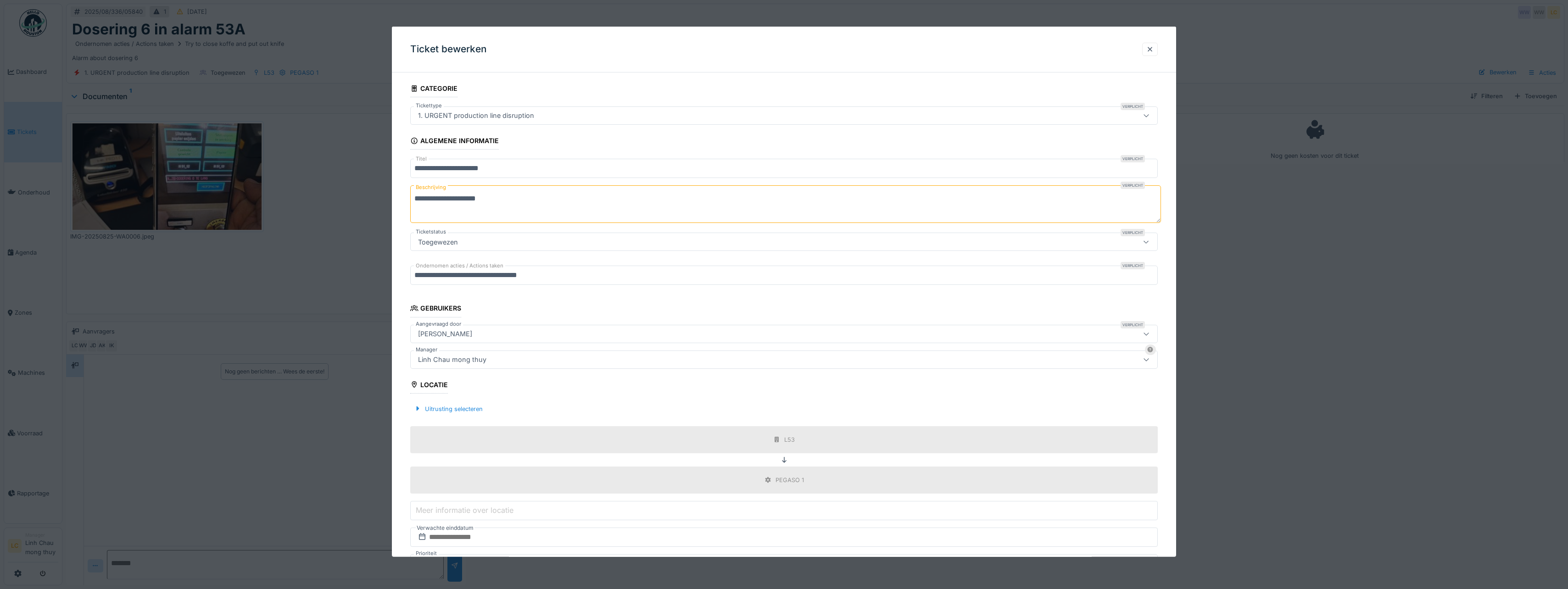
click at [531, 361] on div "Linh Chau mong thuy" at bounding box center [743, 359] width 658 height 10
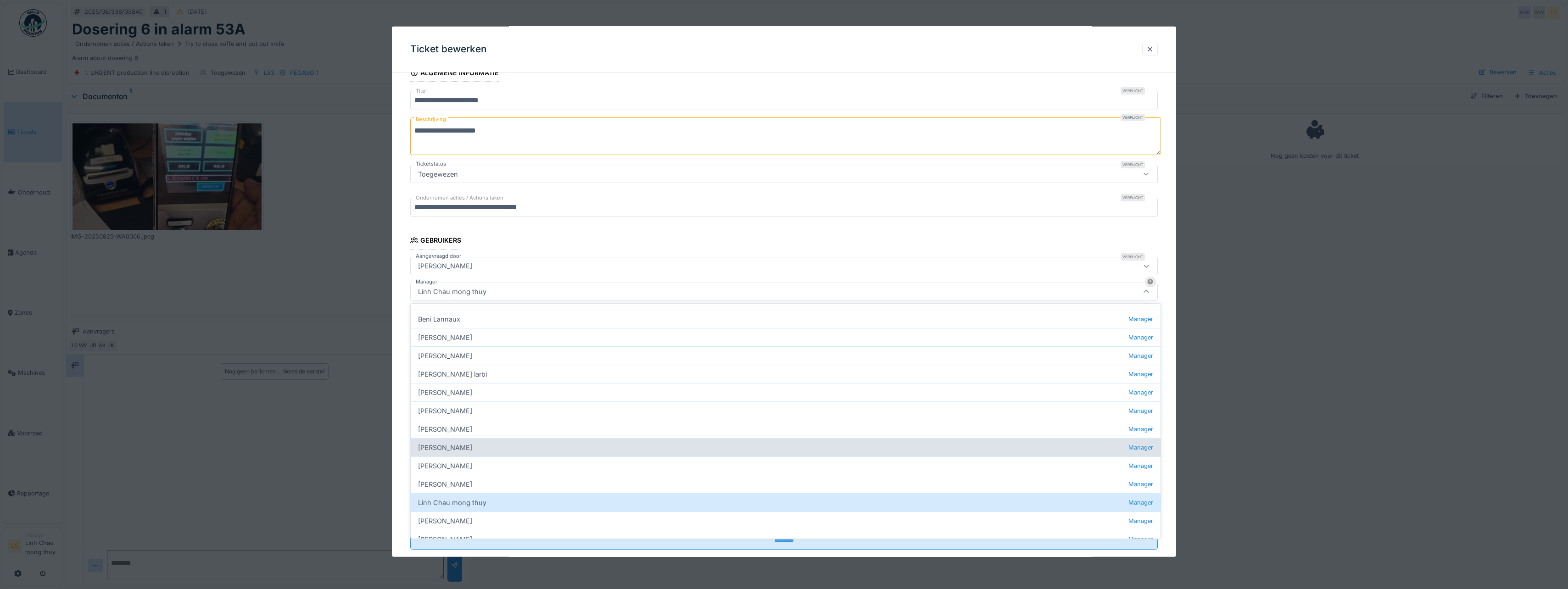
scroll to position [92, 0]
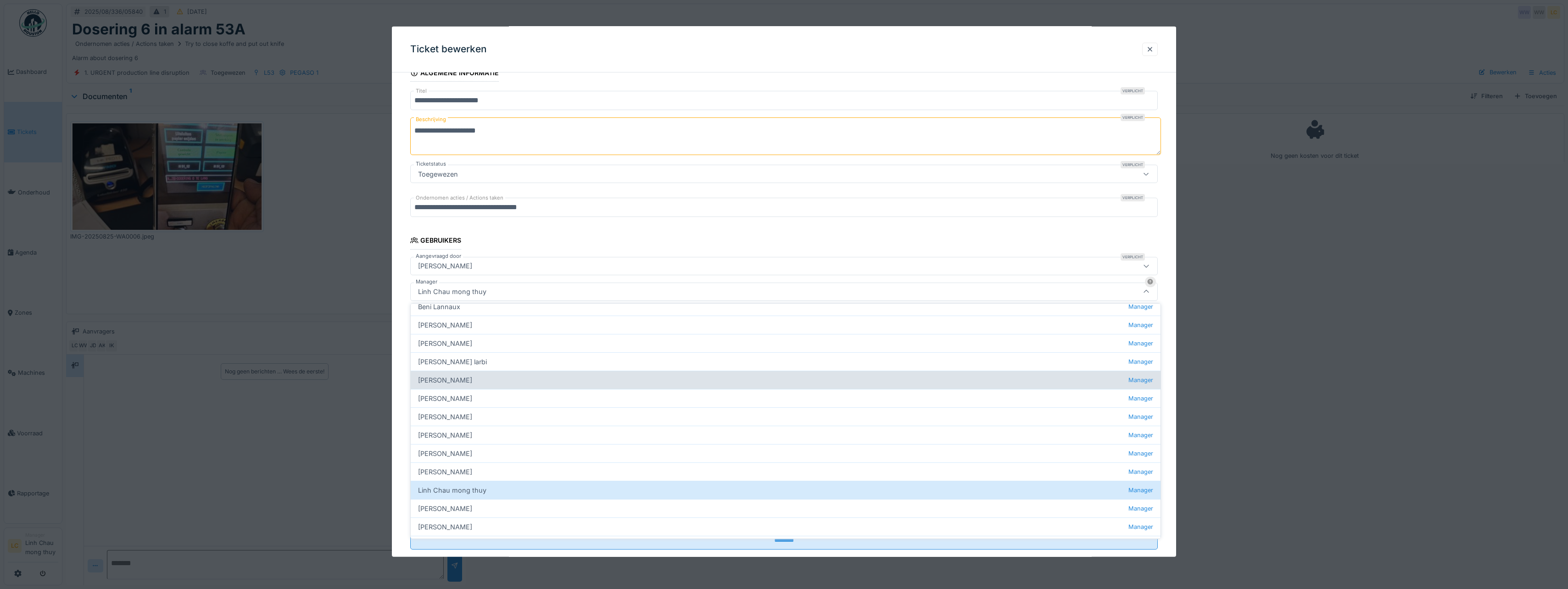
click at [446, 378] on div "[PERSON_NAME] wit Manager" at bounding box center [786, 379] width 749 height 18
type input "****"
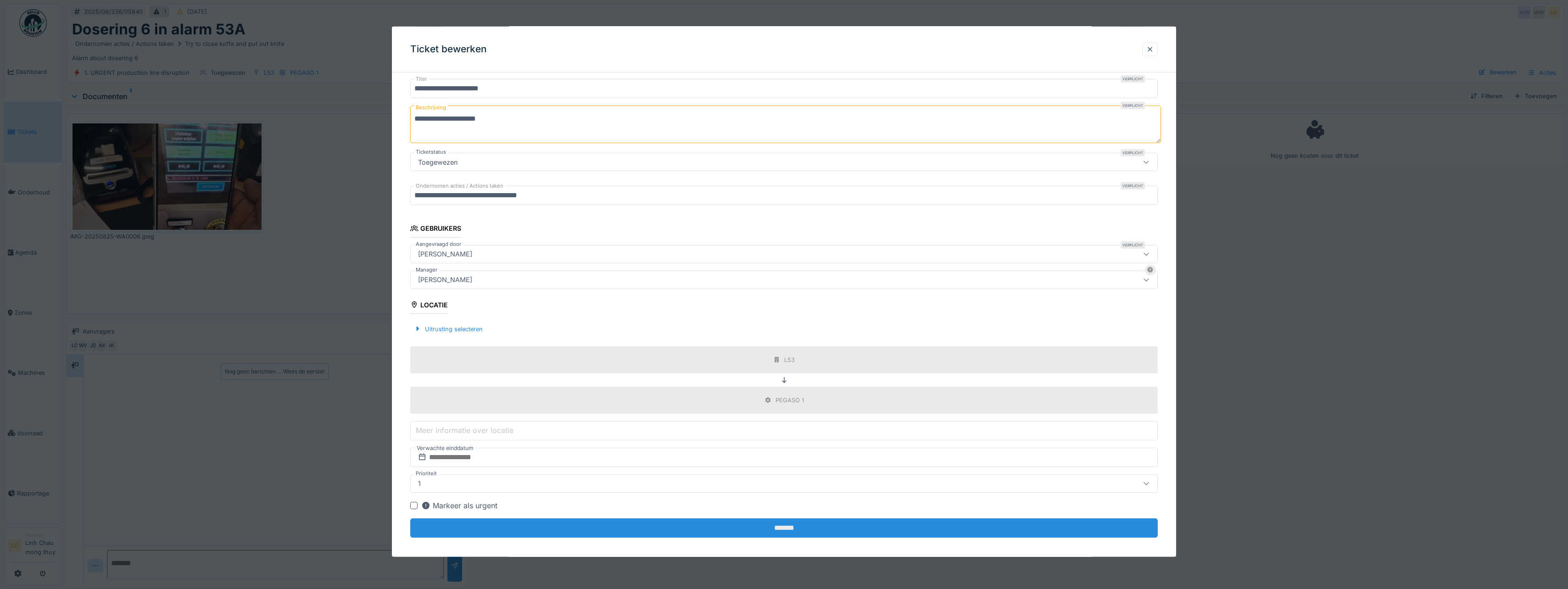
scroll to position [86, 0]
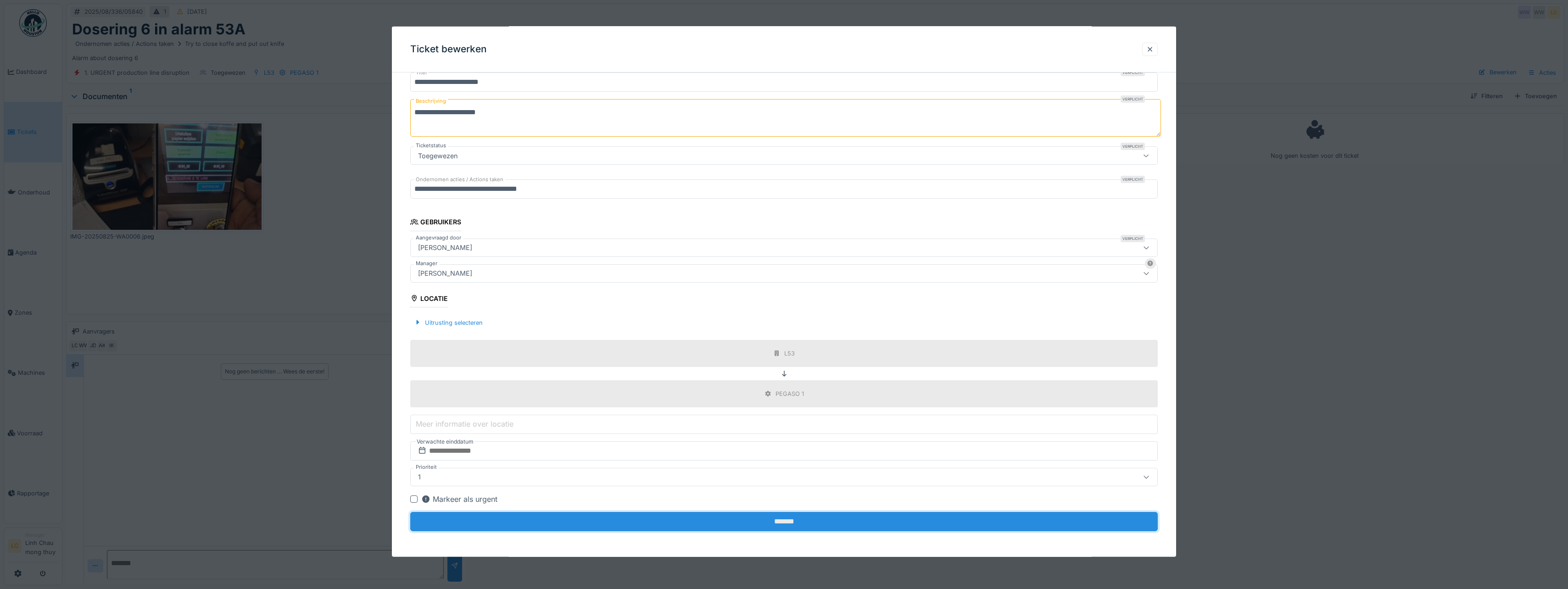
click at [815, 519] on input "*******" at bounding box center [784, 522] width 748 height 20
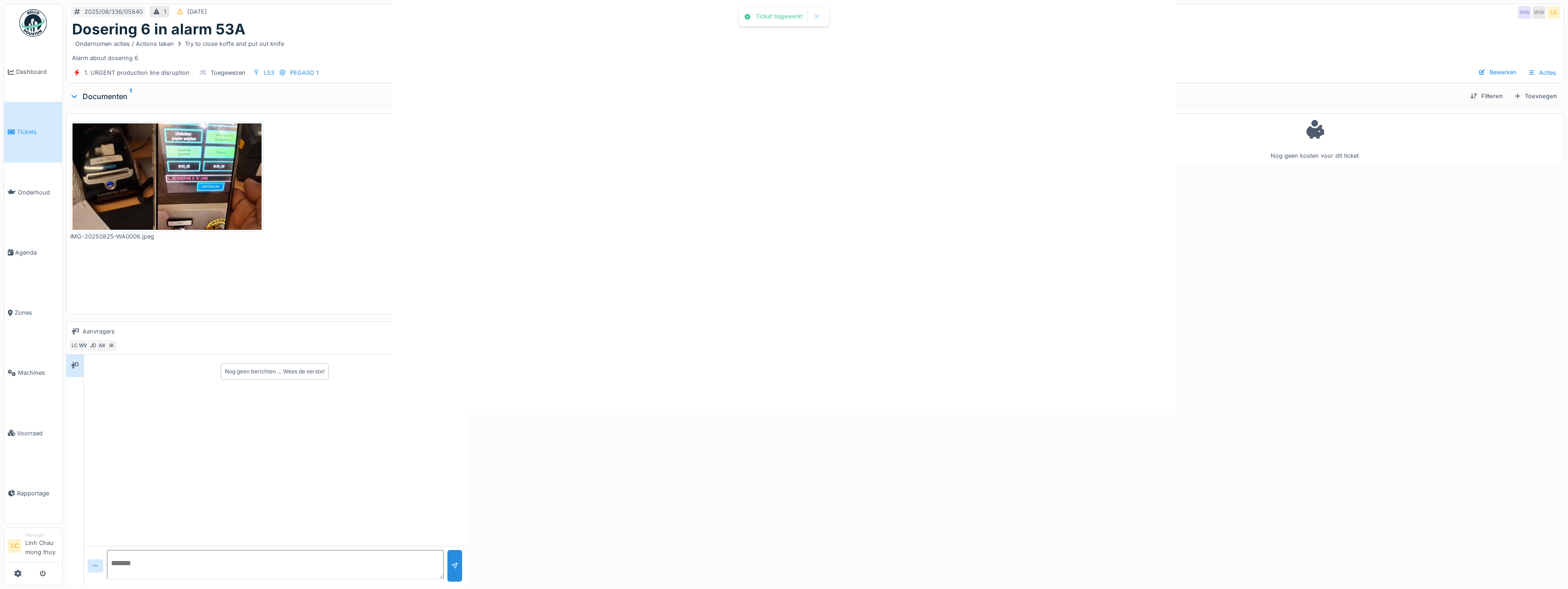
scroll to position [0, 0]
click at [1035, 92] on div "Toevoegen" at bounding box center [1032, 96] width 51 height 12
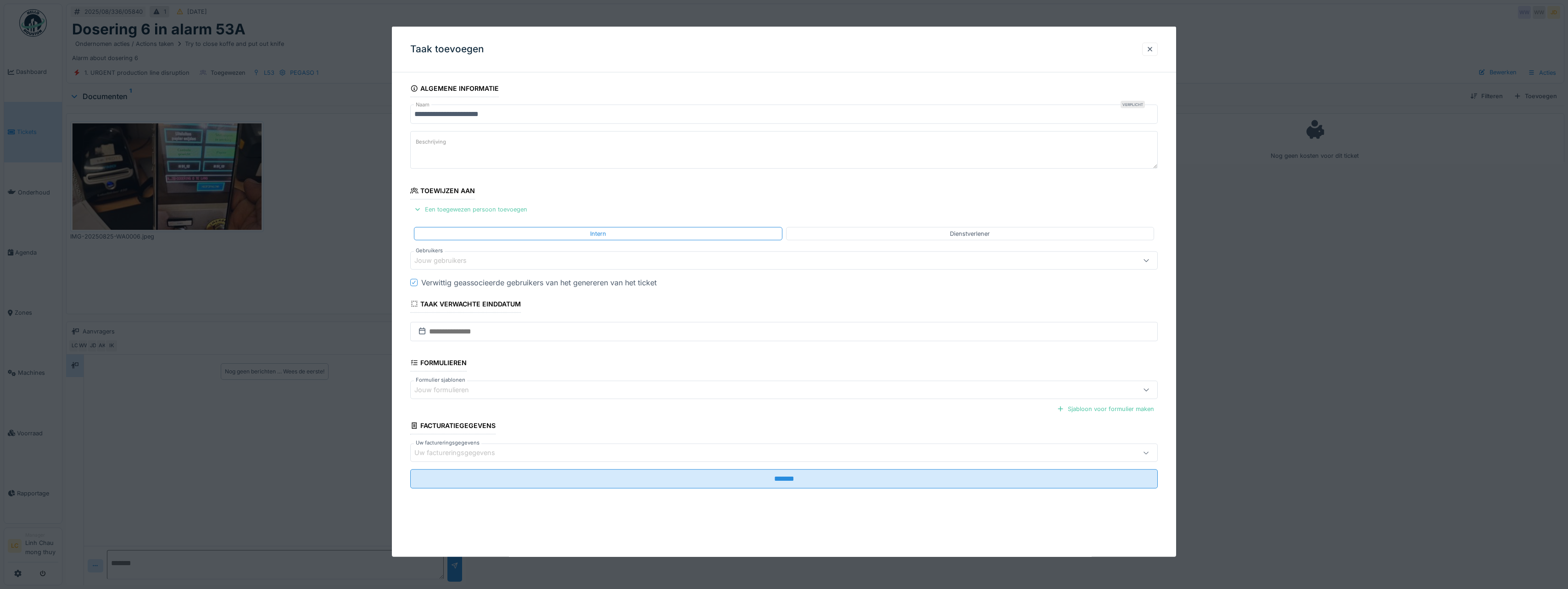
click at [498, 207] on div "Een toegewezen persoon toevoegen" at bounding box center [470, 210] width 120 height 12
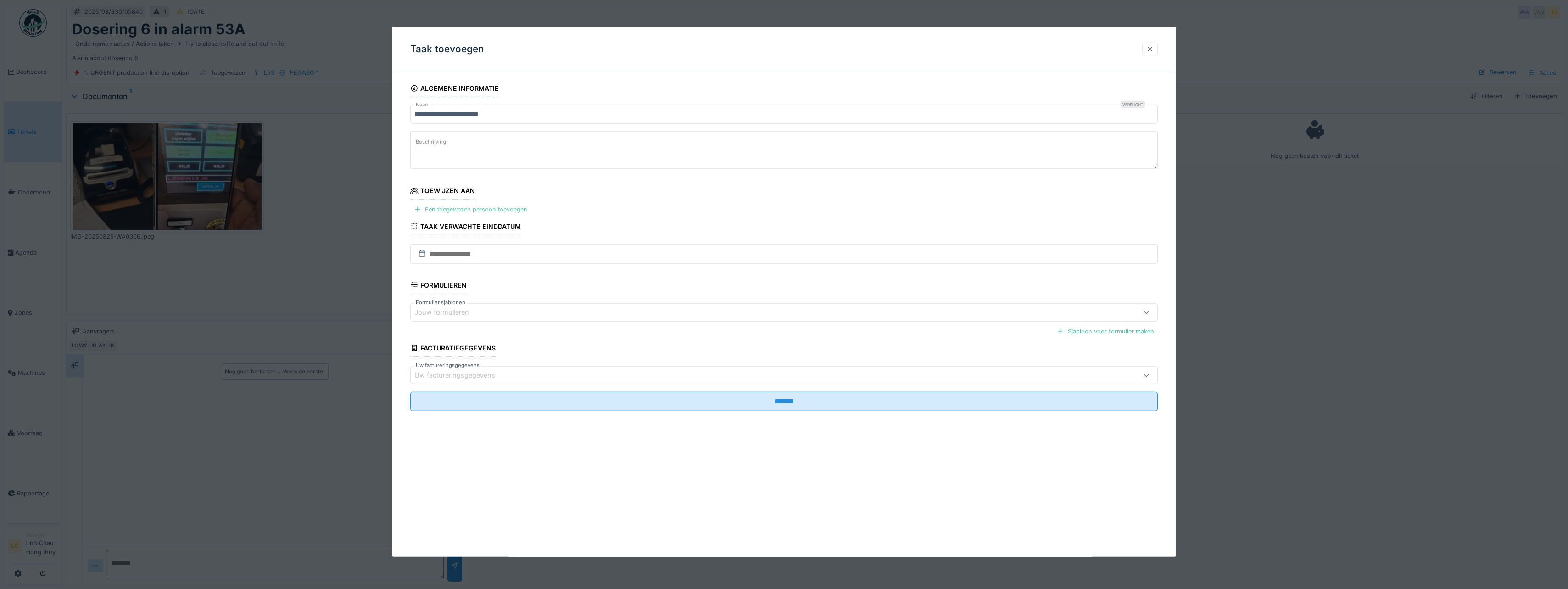
click at [498, 207] on div "Een toegewezen persoon toevoegen" at bounding box center [470, 210] width 120 height 12
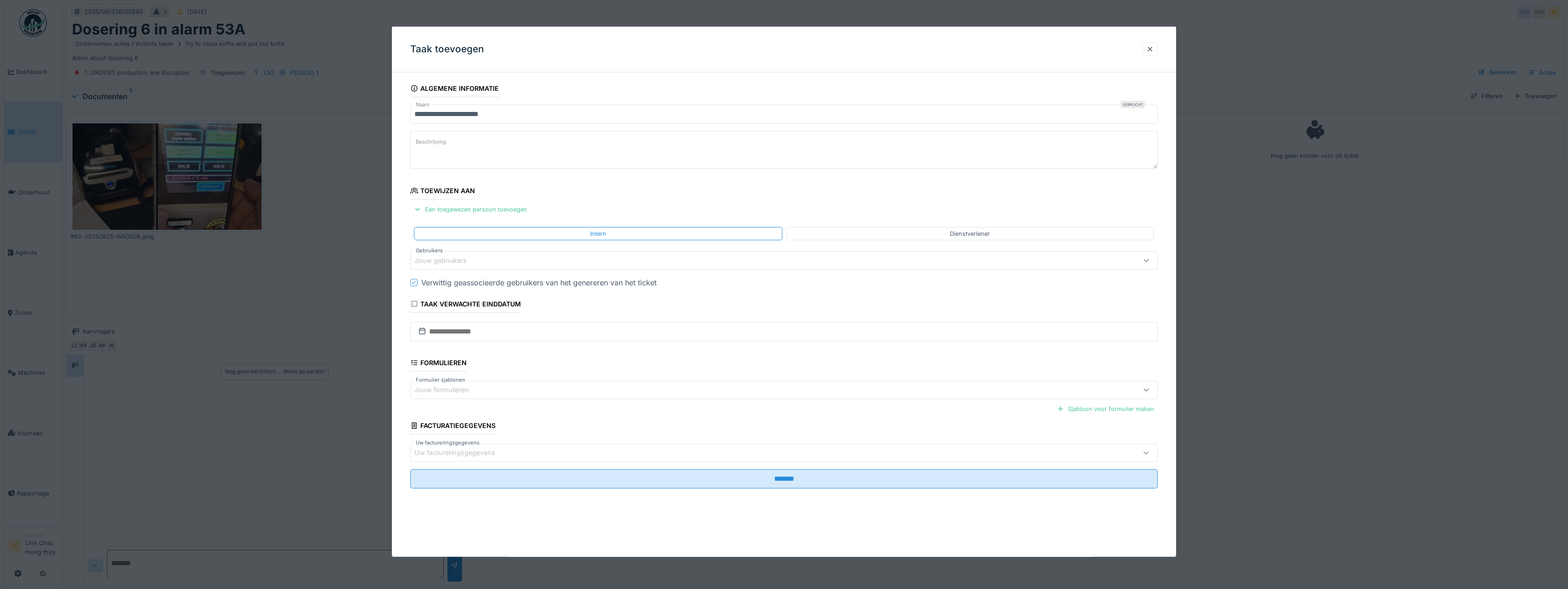
click at [476, 262] on div "Jouw gebruikers" at bounding box center [447, 260] width 65 height 10
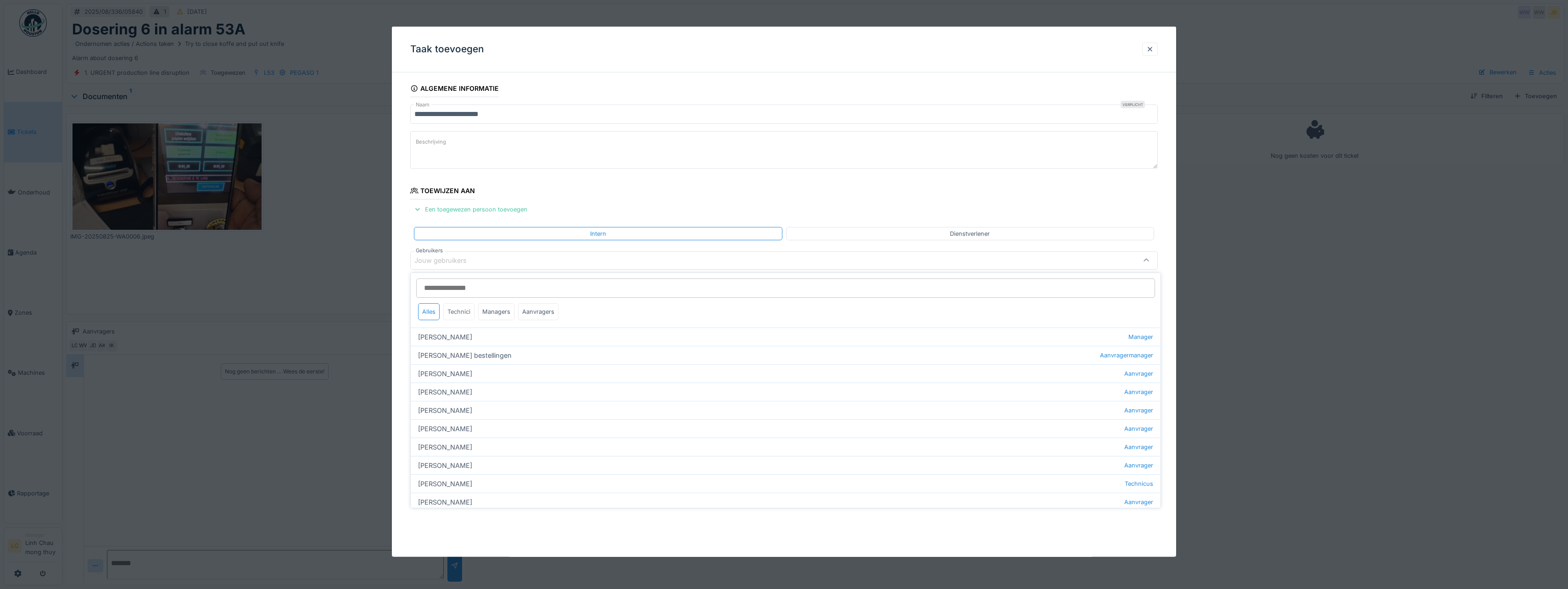
click at [462, 316] on div "Technici" at bounding box center [458, 312] width 31 height 17
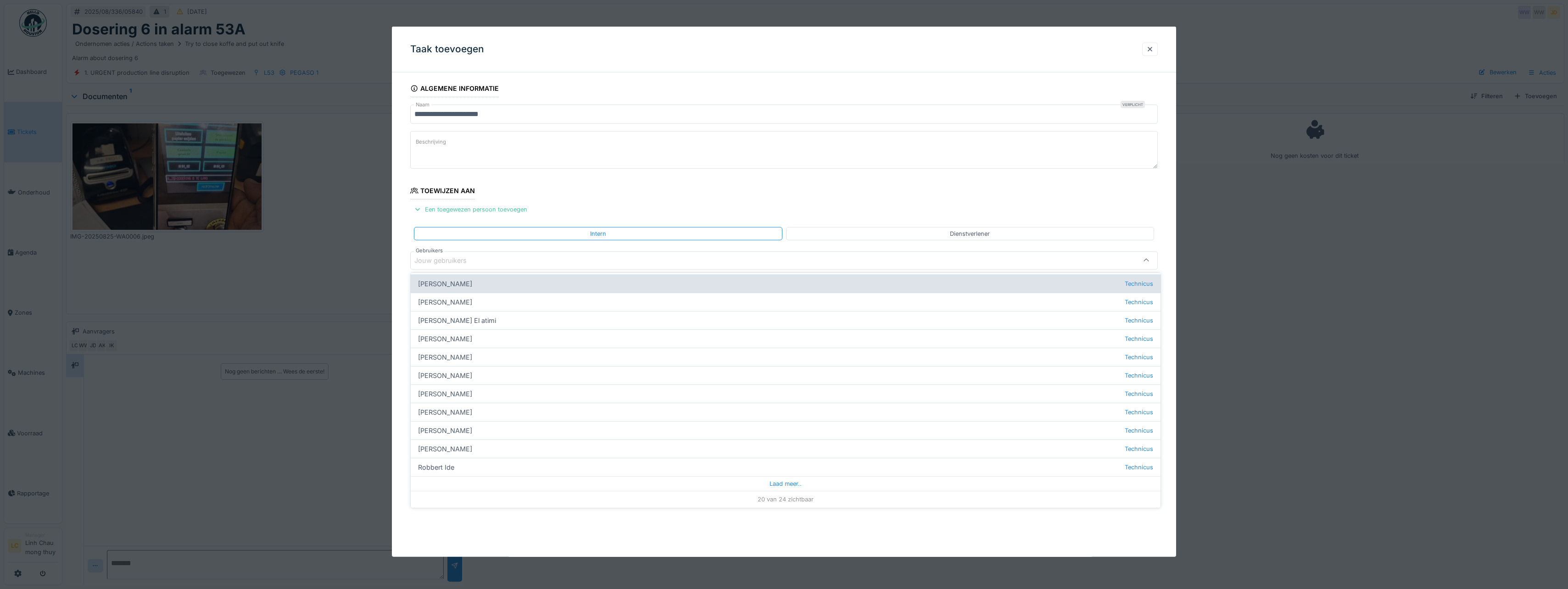
click at [444, 284] on div "Ismail Kosar Technicus" at bounding box center [786, 284] width 749 height 18
type input "****"
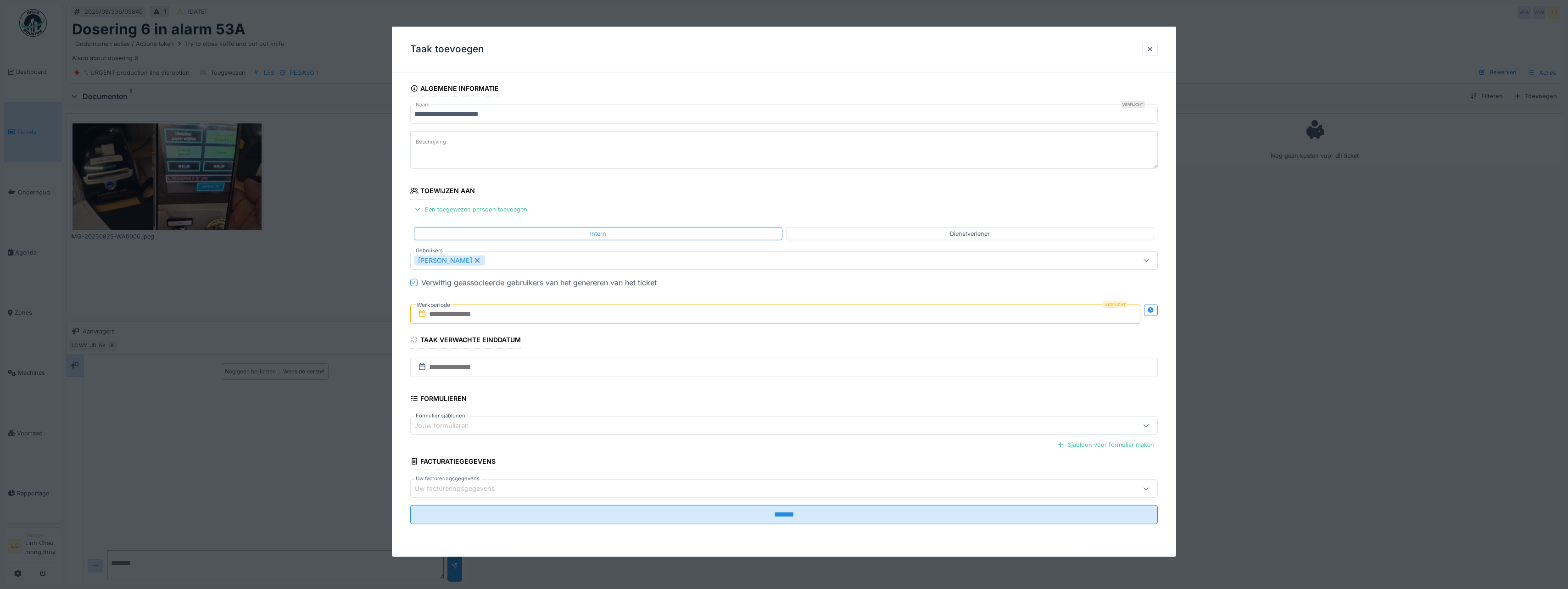
click at [670, 213] on fieldset "**********" at bounding box center [784, 305] width 748 height 452
click at [510, 319] on input "text" at bounding box center [775, 314] width 730 height 20
click at [748, 433] on div "26" at bounding box center [747, 434] width 12 height 13
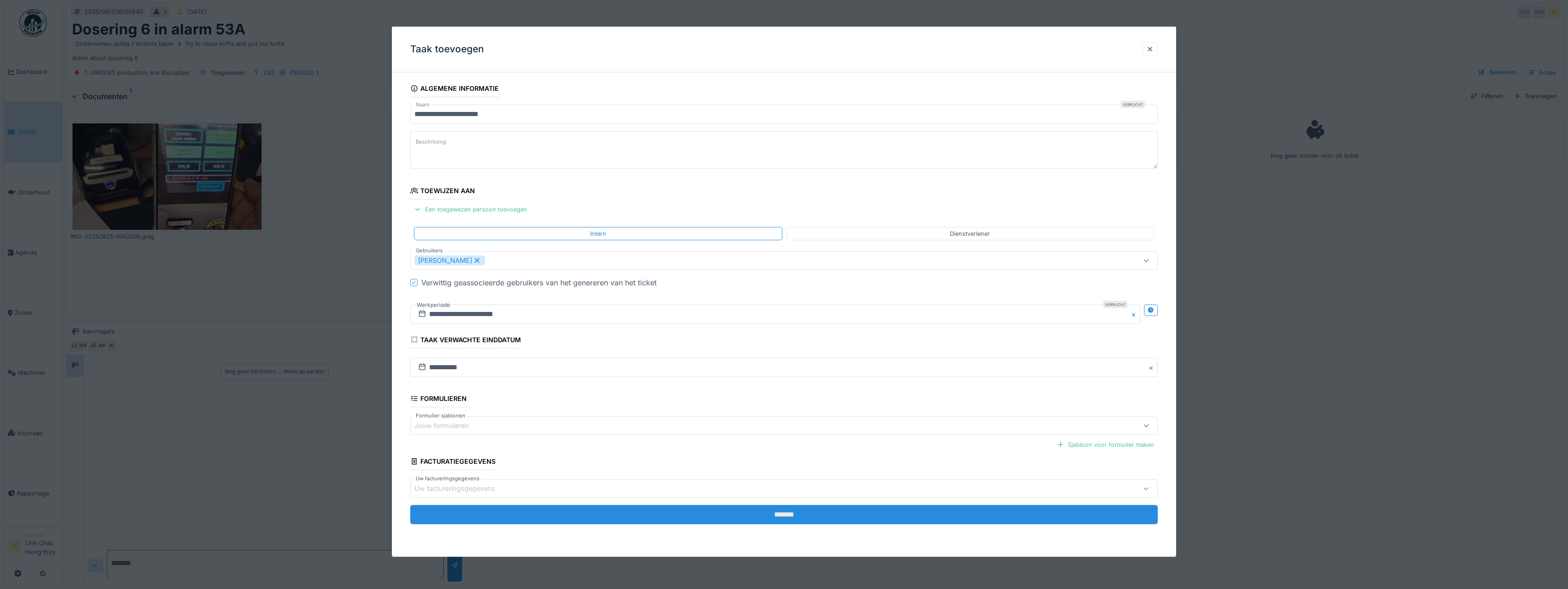
click at [795, 514] on input "*******" at bounding box center [784, 514] width 748 height 20
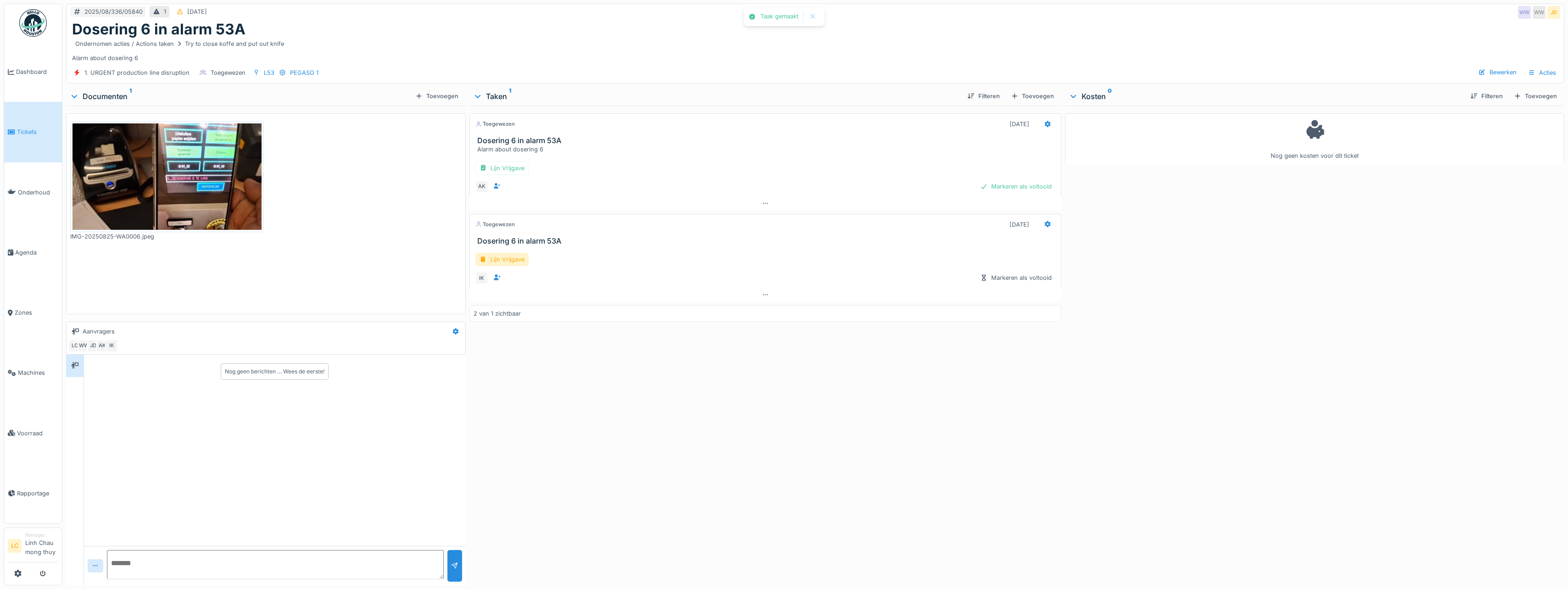
click at [761, 375] on div "Toegewezen 25-8-2025 Dosering 6 in alarm 53A Alarm about dosering 6 Lijn Vrijga…" at bounding box center [765, 343] width 592 height 476
click at [23, 18] on img at bounding box center [33, 23] width 28 height 27
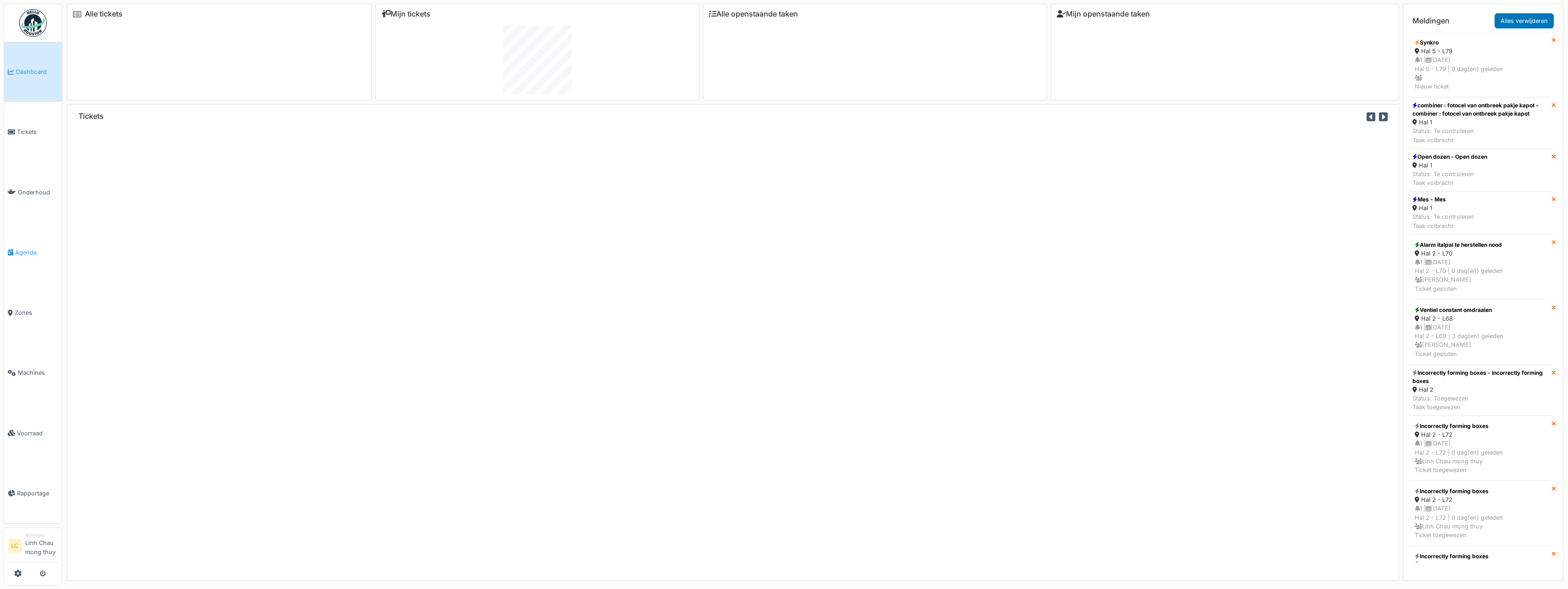
click at [22, 251] on span "Agenda" at bounding box center [37, 252] width 43 height 9
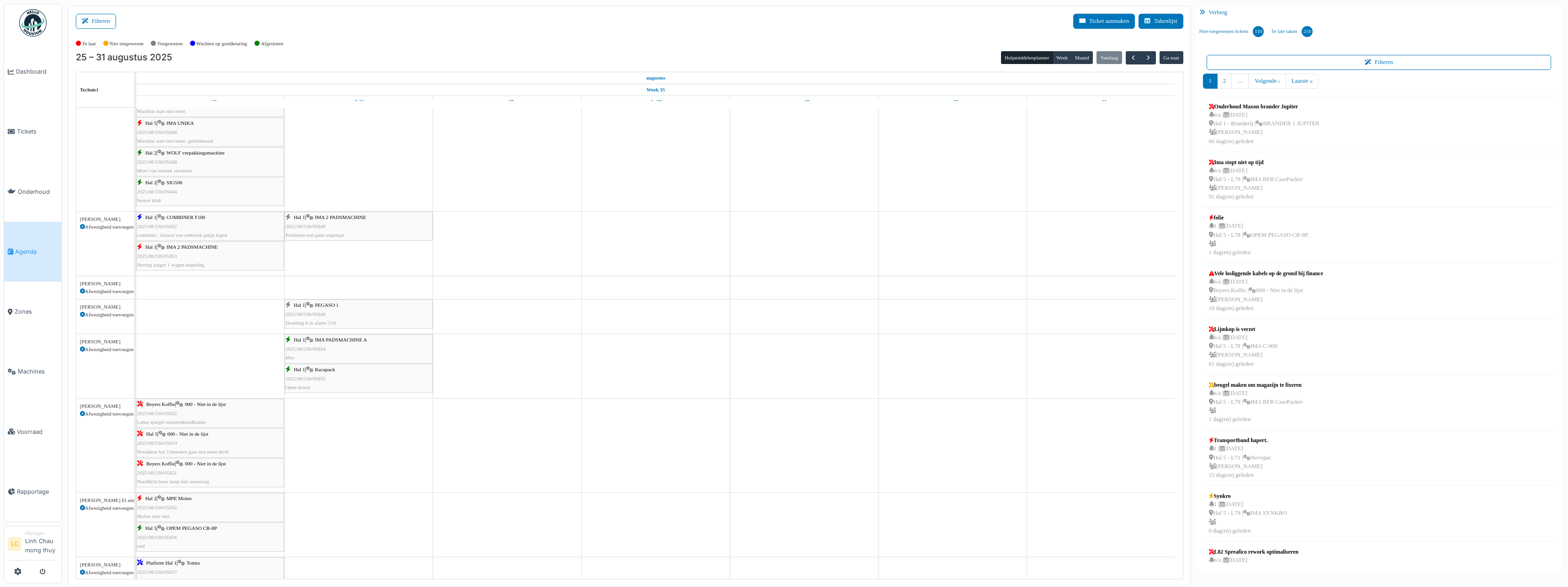
scroll to position [365, 0]
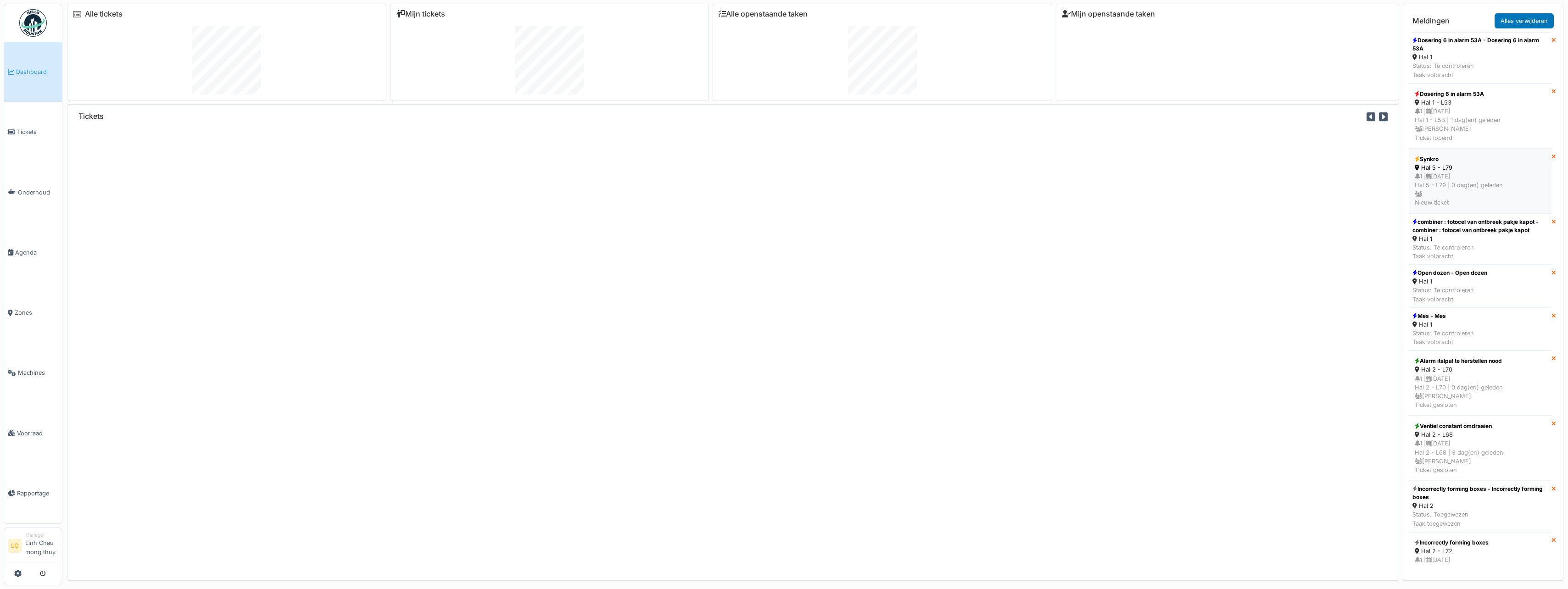
click at [1442, 189] on div "1 | [DATE] Hal 5 - L79 | 0 dag(en) geleden Nieuw ticket" at bounding box center [1480, 189] width 131 height 35
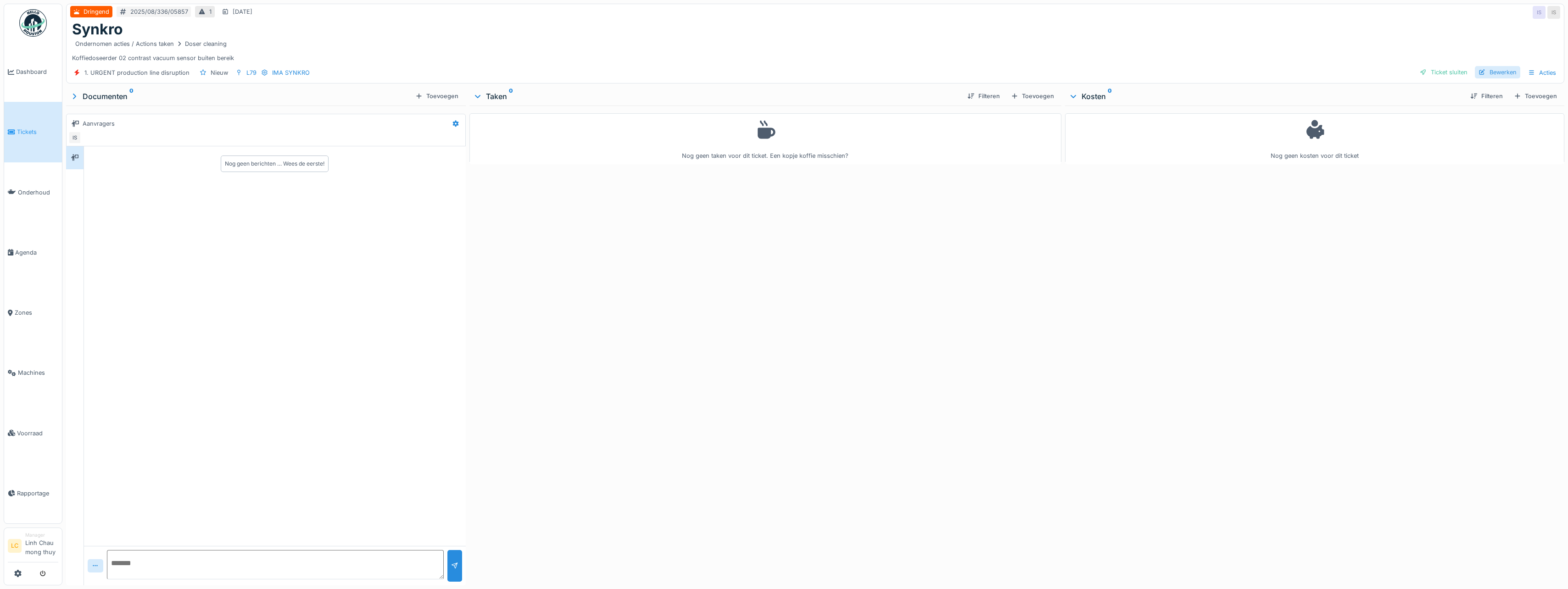
click at [1480, 71] on div "Bewerken" at bounding box center [1497, 72] width 45 height 12
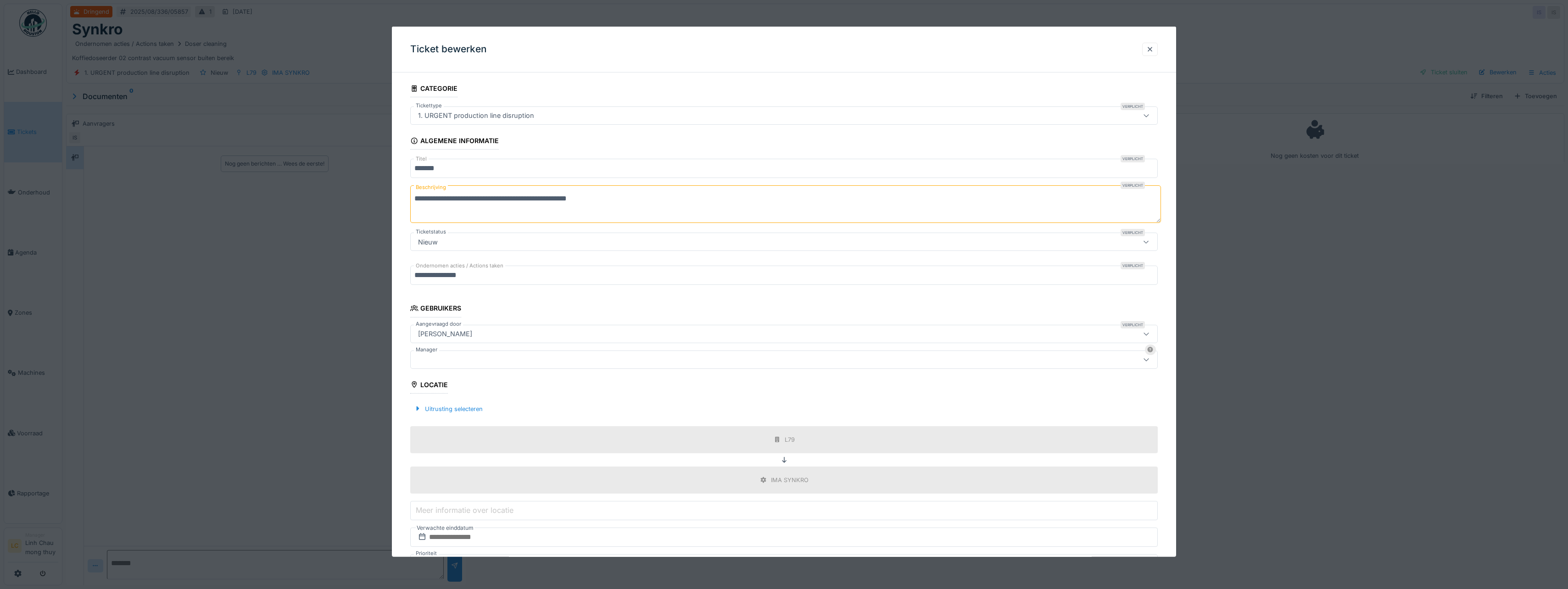
click at [529, 359] on div at bounding box center [743, 359] width 658 height 10
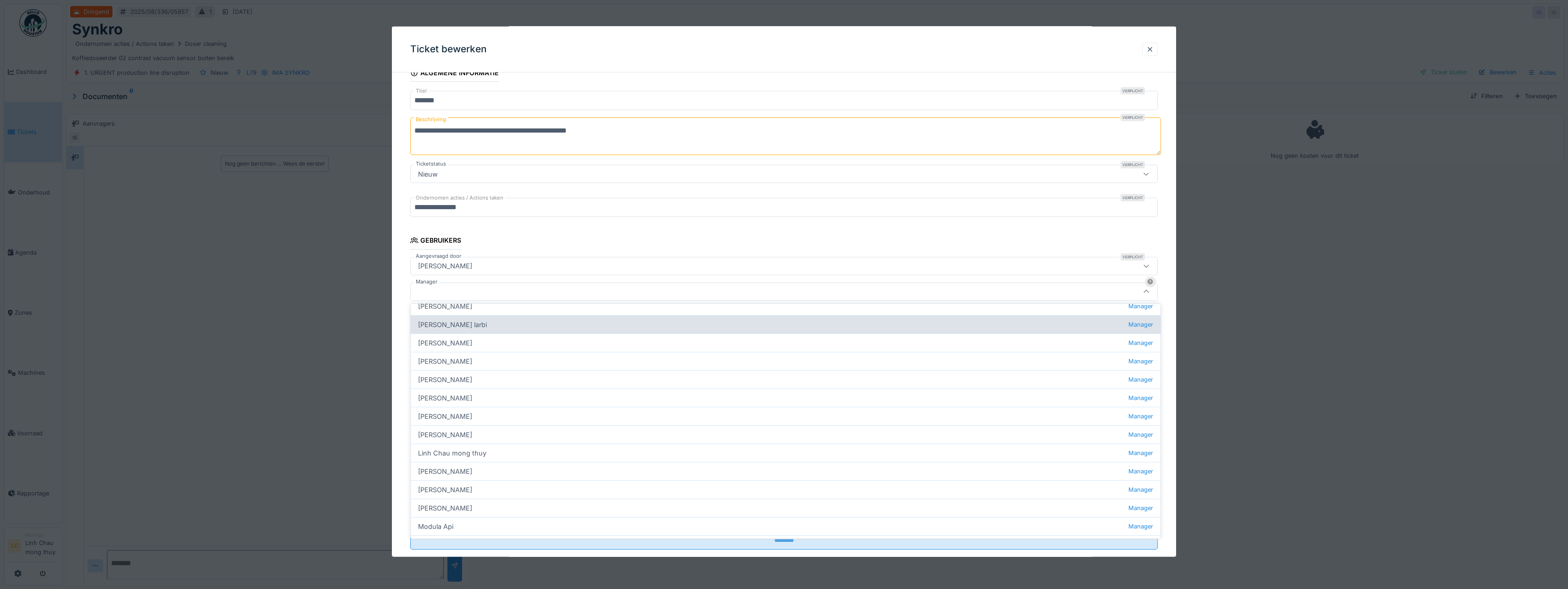
scroll to position [137, 0]
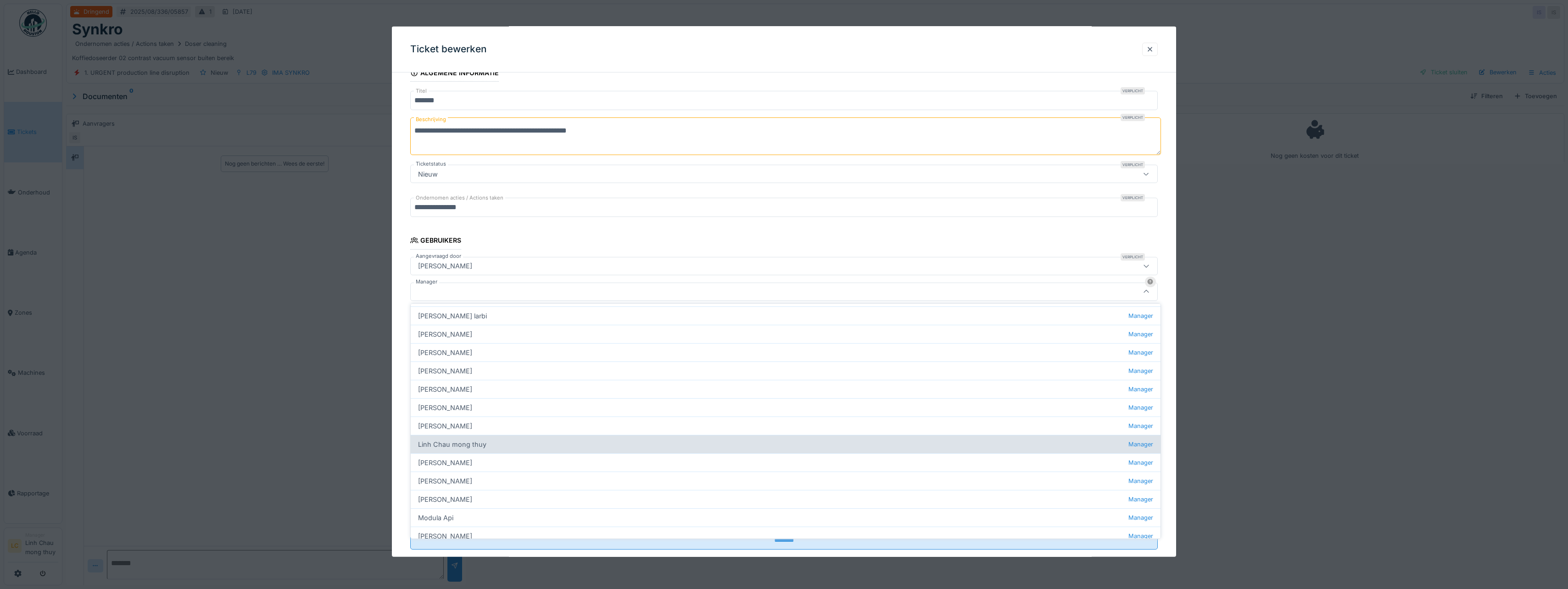
click at [477, 449] on div "[PERSON_NAME] thuy Manager" at bounding box center [786, 444] width 749 height 18
type input "****"
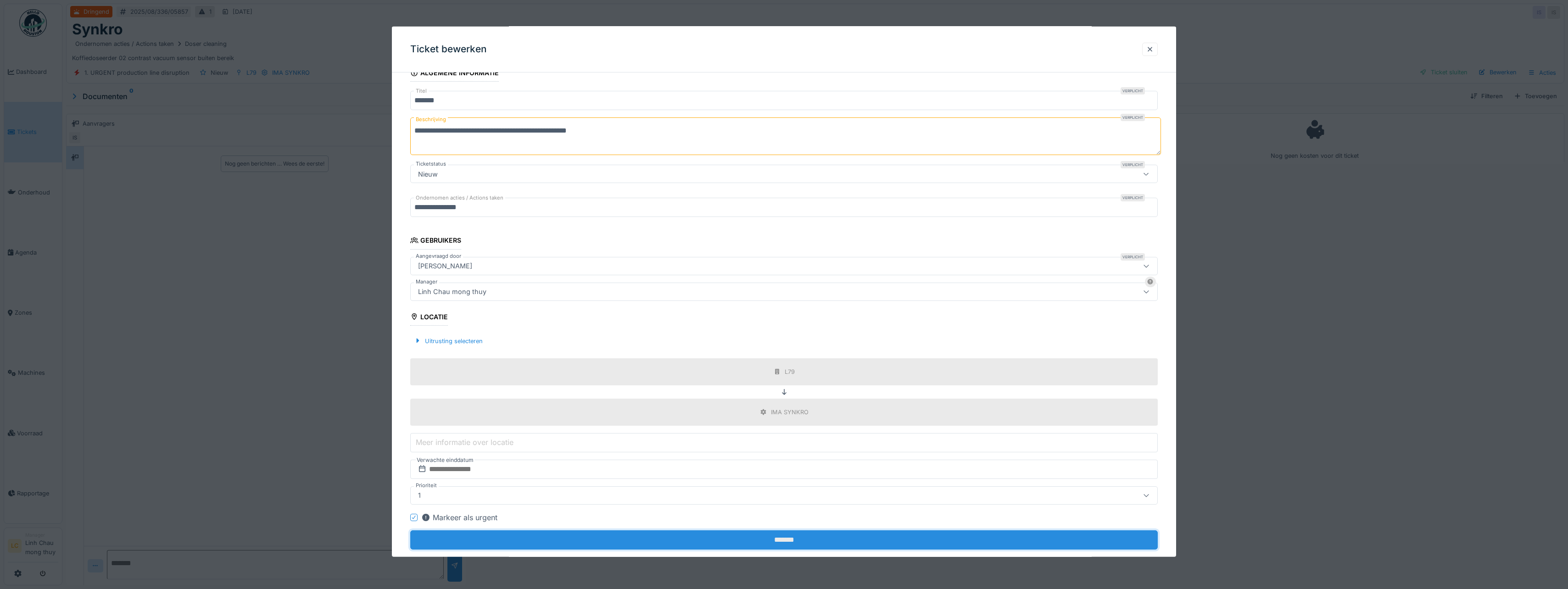
click at [735, 543] on input "*******" at bounding box center [784, 540] width 748 height 20
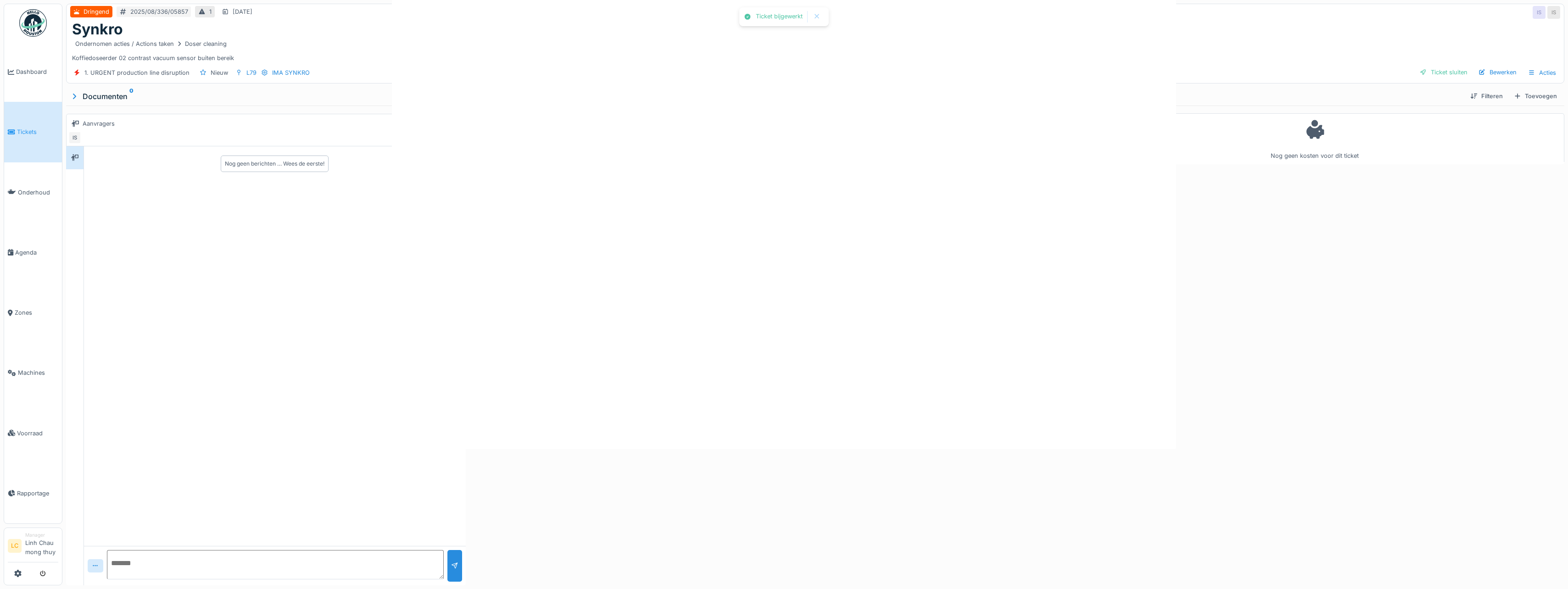
scroll to position [0, 0]
click at [1020, 95] on div "Toevoegen" at bounding box center [1032, 96] width 51 height 12
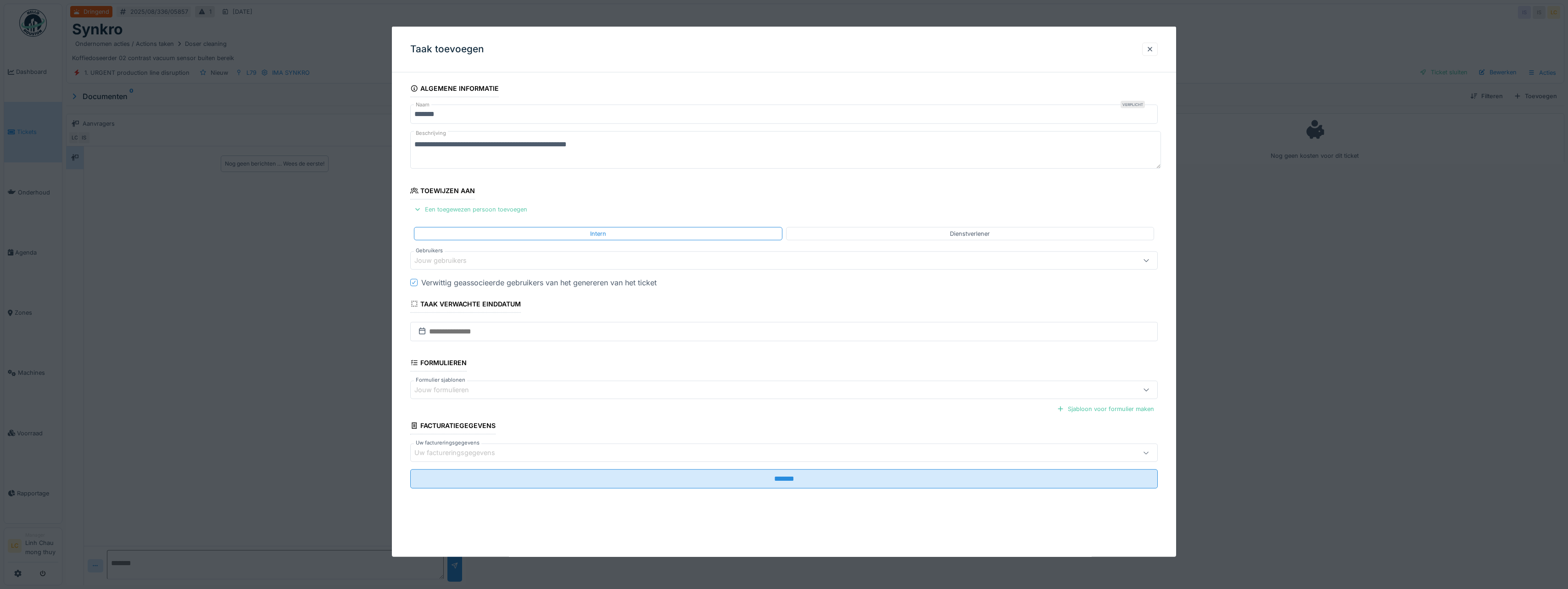
click at [501, 209] on div "Een toegewezen persoon toevoegen" at bounding box center [470, 210] width 120 height 12
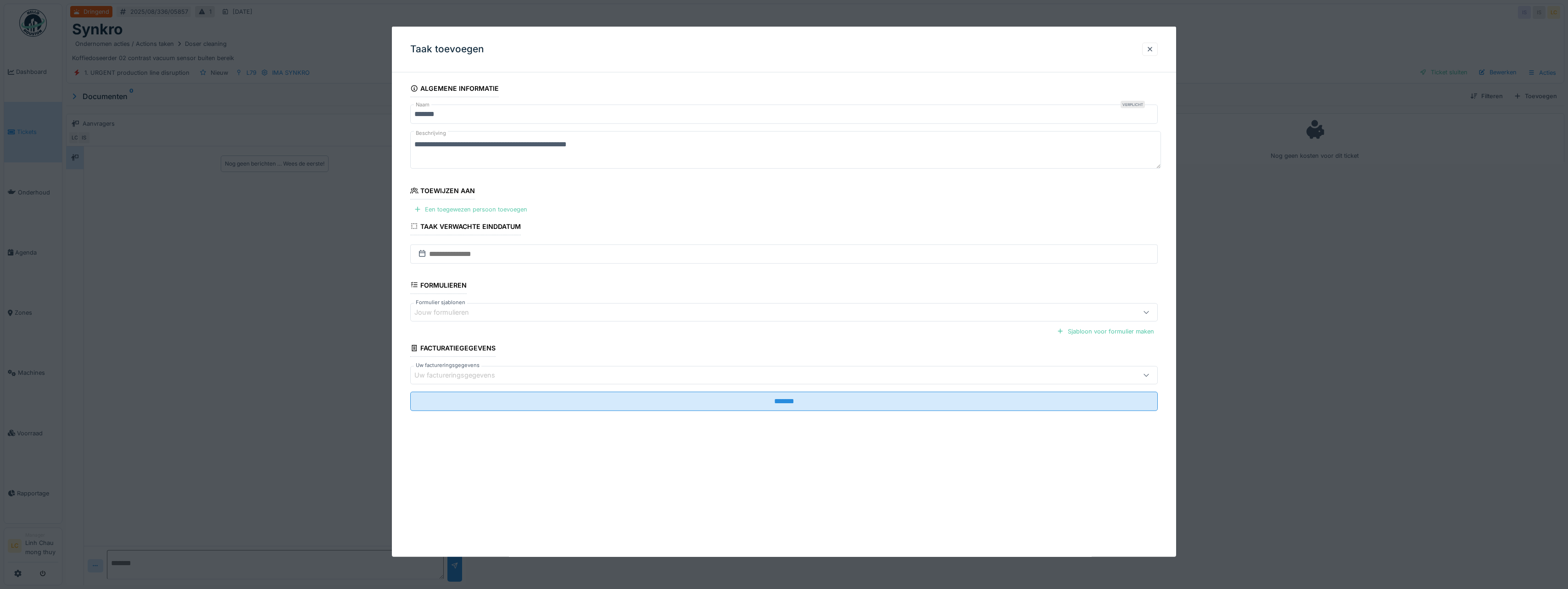
click at [485, 208] on div "Een toegewezen persoon toevoegen" at bounding box center [470, 210] width 120 height 12
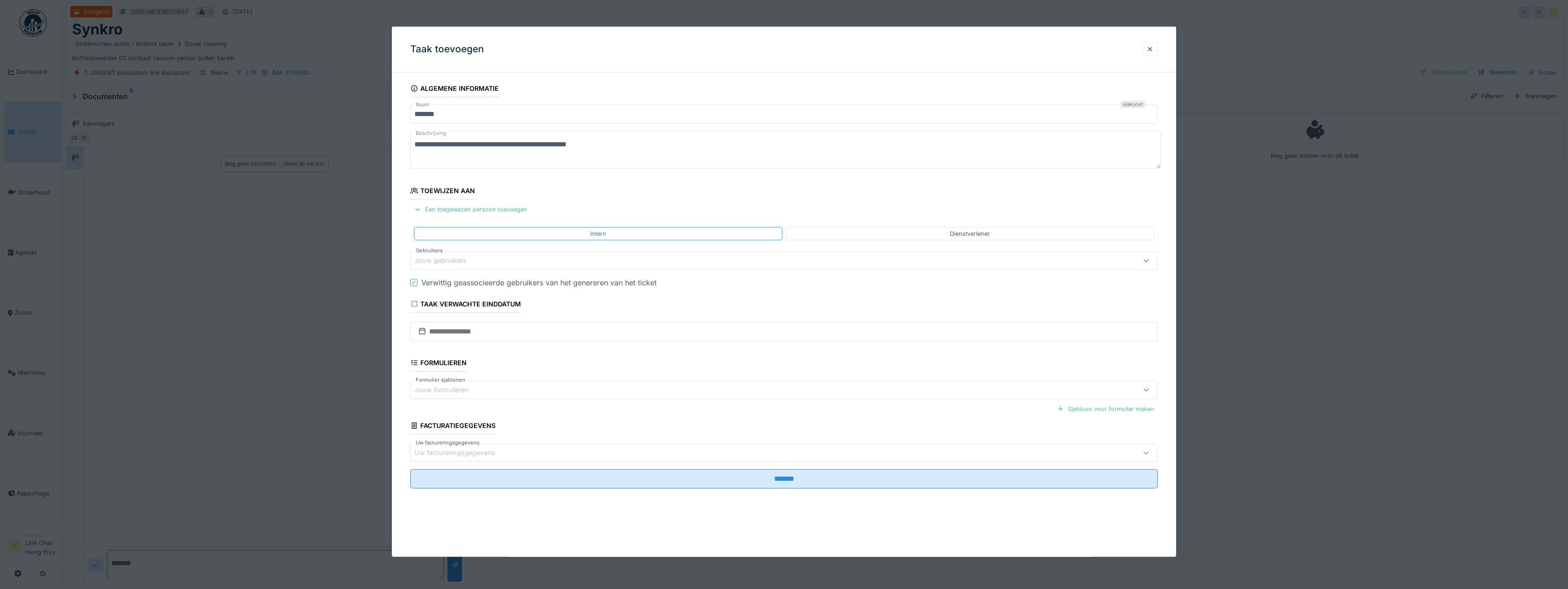
click at [498, 260] on div "Jouw gebruikers" at bounding box center [743, 260] width 658 height 10
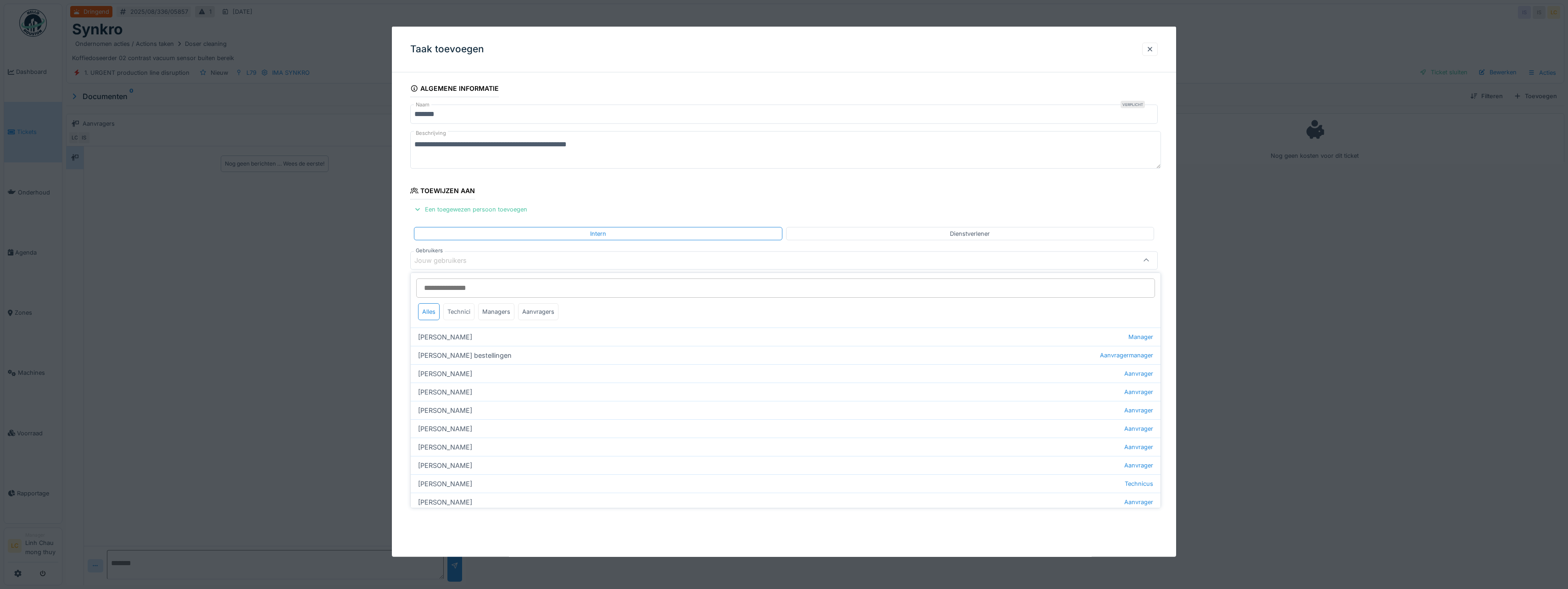
click at [465, 313] on div "Technici" at bounding box center [458, 312] width 31 height 17
click at [441, 503] on div "Ismail Kosar Technicus" at bounding box center [786, 502] width 749 height 18
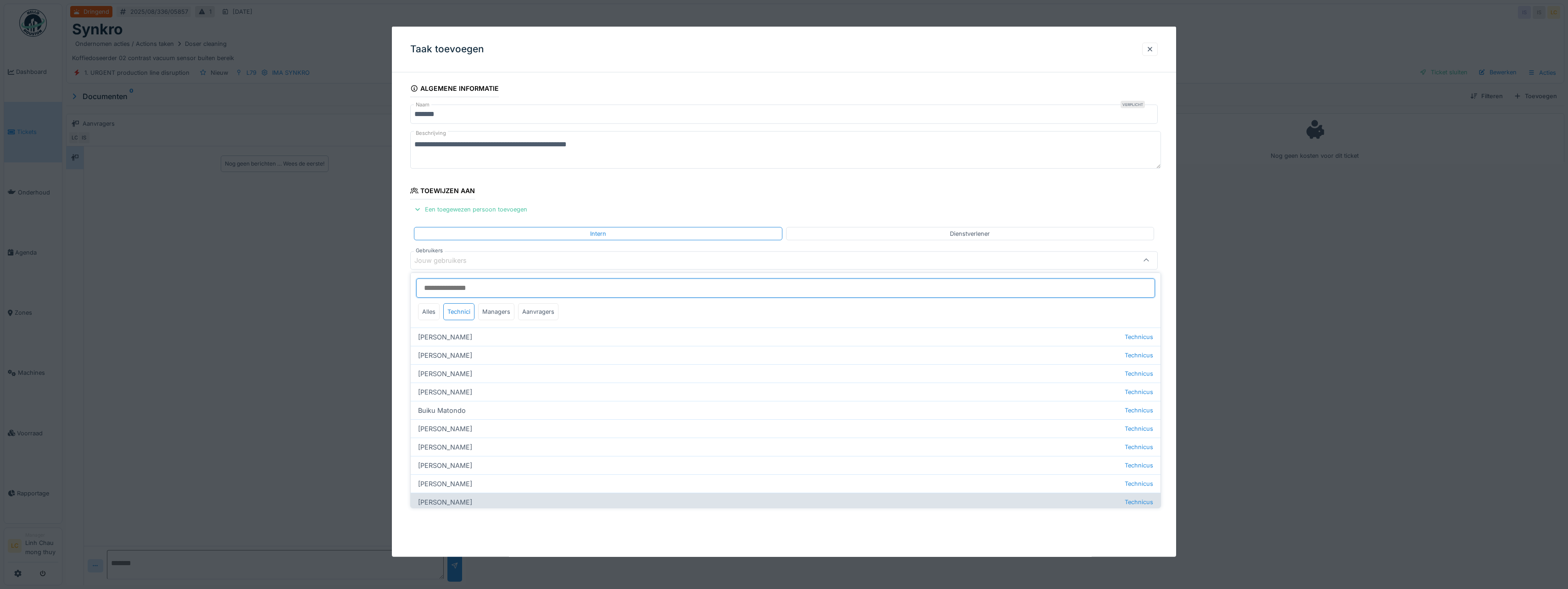
type input "****"
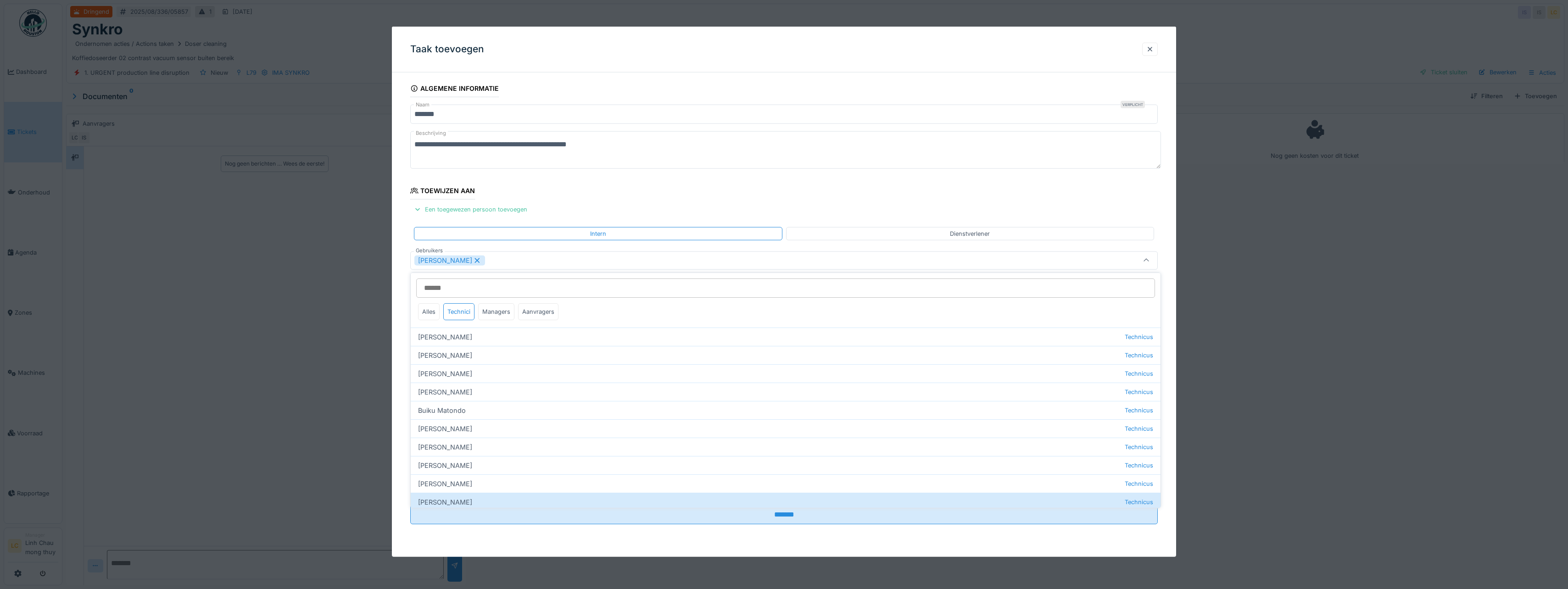
click at [585, 202] on fieldset "**********" at bounding box center [784, 305] width 748 height 452
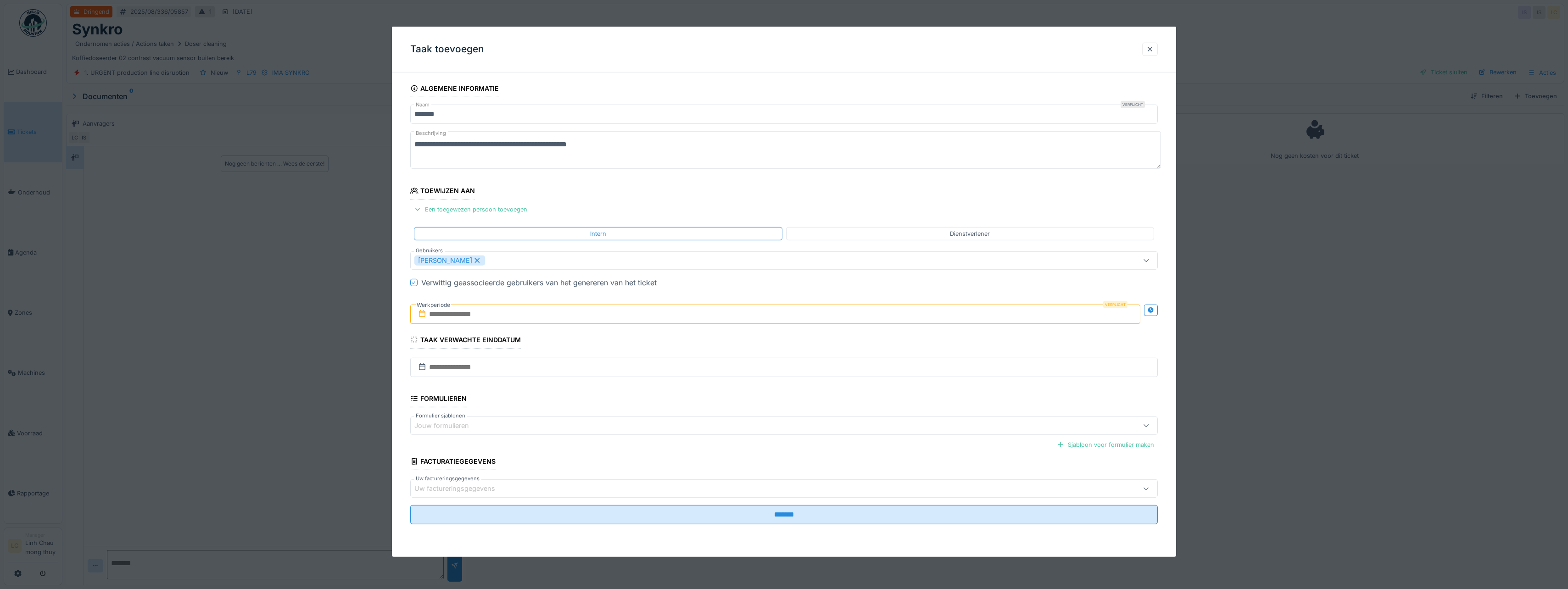
click at [485, 316] on input "text" at bounding box center [775, 314] width 730 height 20
click at [745, 434] on div "26" at bounding box center [747, 434] width 12 height 13
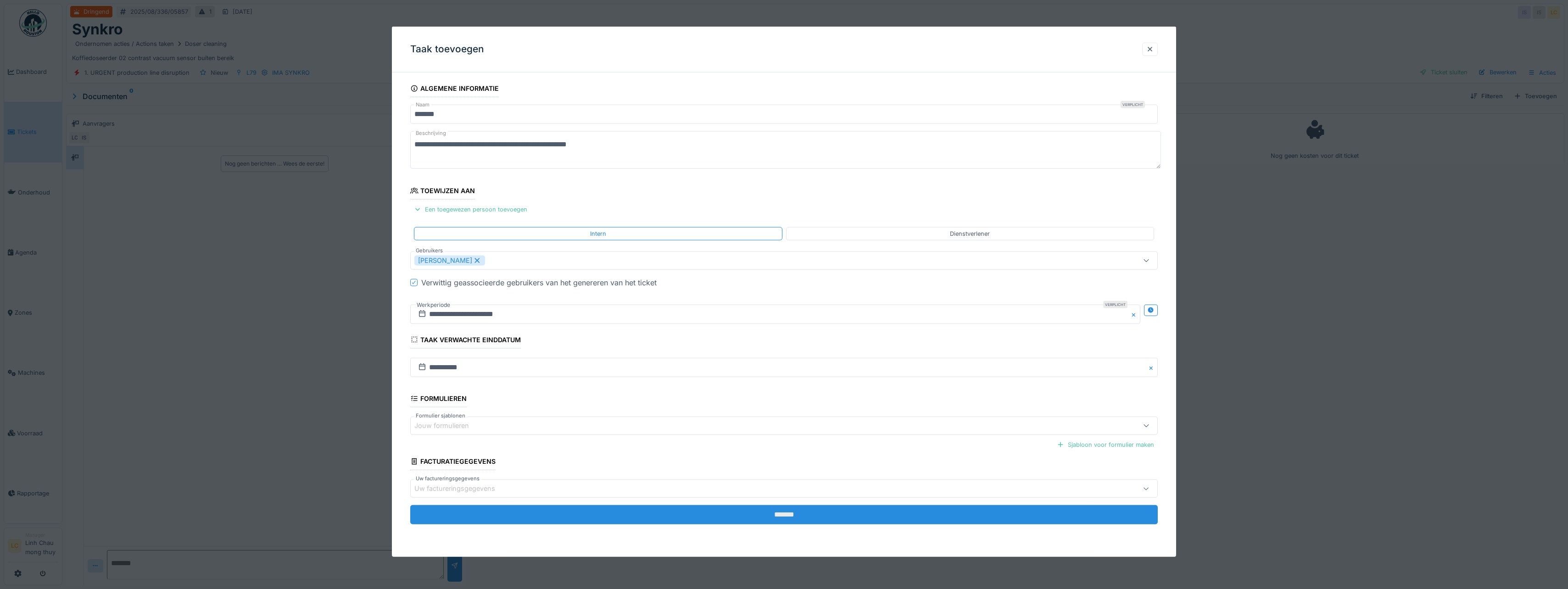
click at [798, 514] on input "*******" at bounding box center [784, 514] width 748 height 20
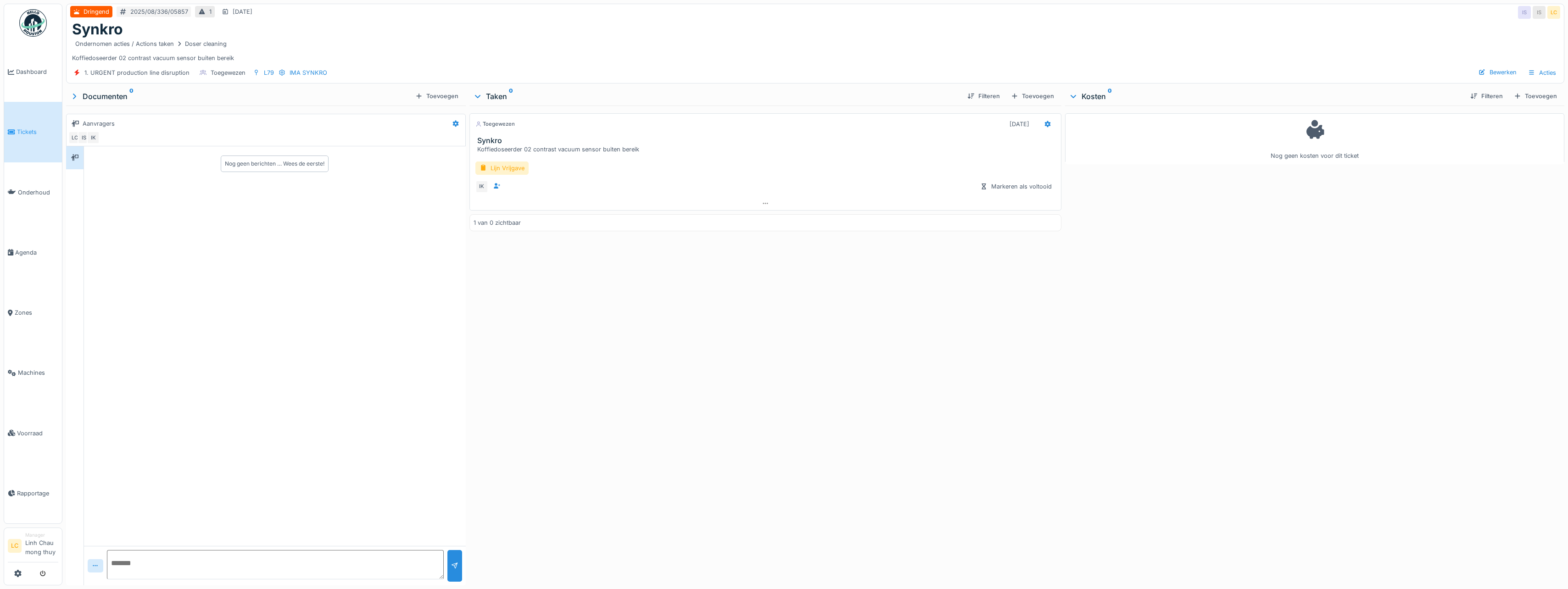
click at [32, 21] on img at bounding box center [33, 23] width 28 height 27
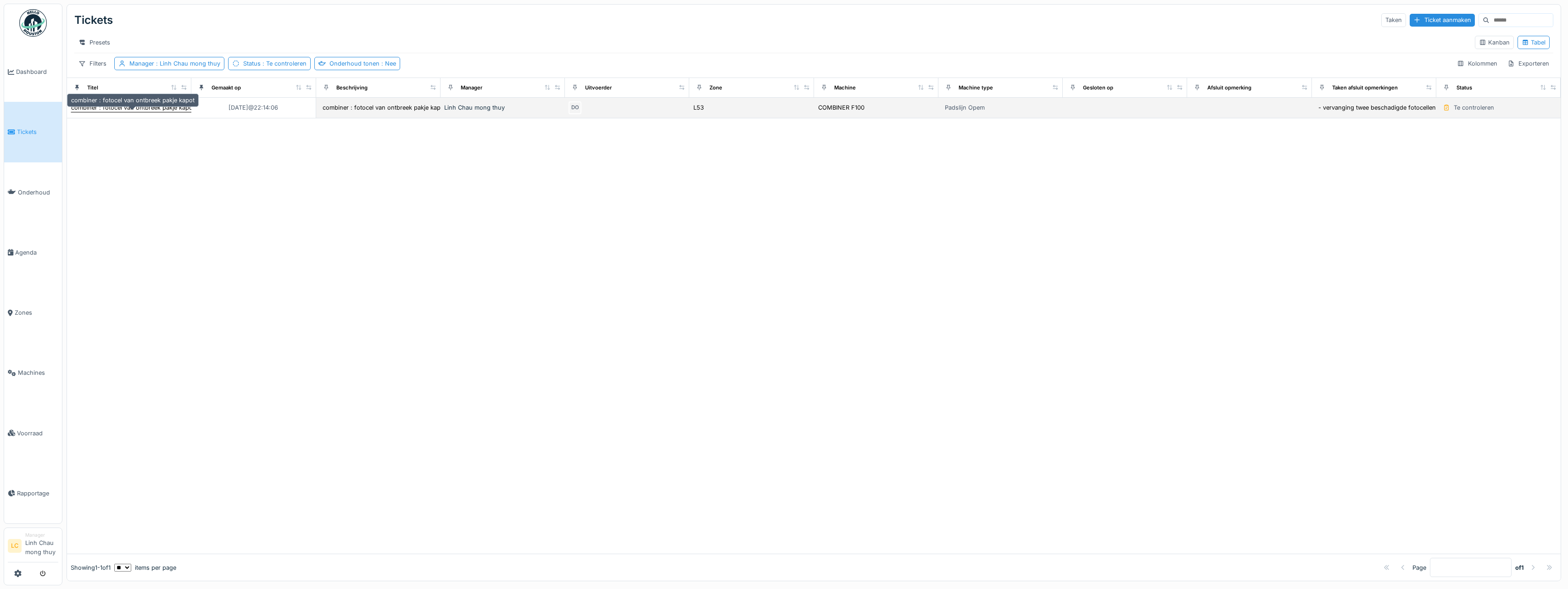
click at [143, 112] on div "combiner : fotocel van ontbreek pakje kapot" at bounding box center [133, 108] width 123 height 9
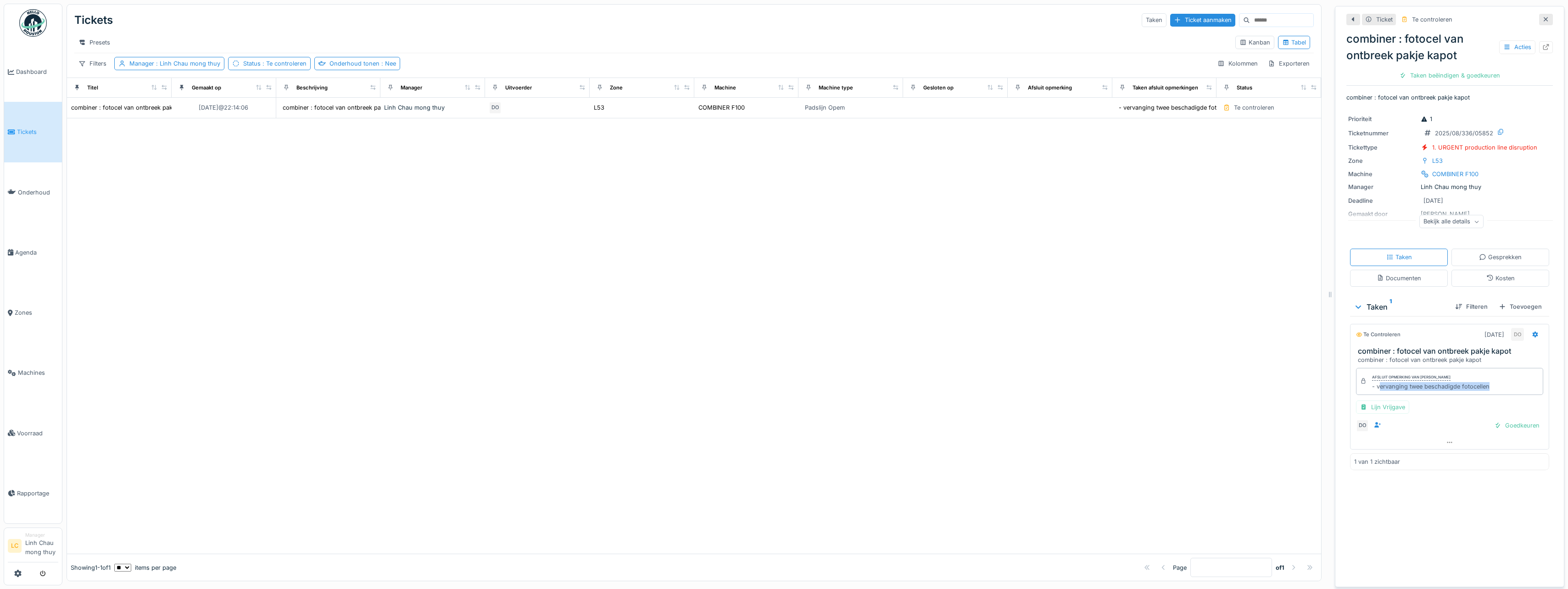
drag, startPoint x: 1371, startPoint y: 389, endPoint x: 1482, endPoint y: 387, distance: 111.0
click at [1482, 387] on div "- vervanging twee beschadigde fotocellen" at bounding box center [1430, 386] width 117 height 9
drag, startPoint x: 1369, startPoint y: 387, endPoint x: 1484, endPoint y: 388, distance: 115.0
click at [1484, 388] on div "Afsluit opmerking van Damian Olejnik - vervanging twee beschadigde fotocellen" at bounding box center [1449, 381] width 187 height 27
copy div "vervanging twee beschadigde fotocellen"
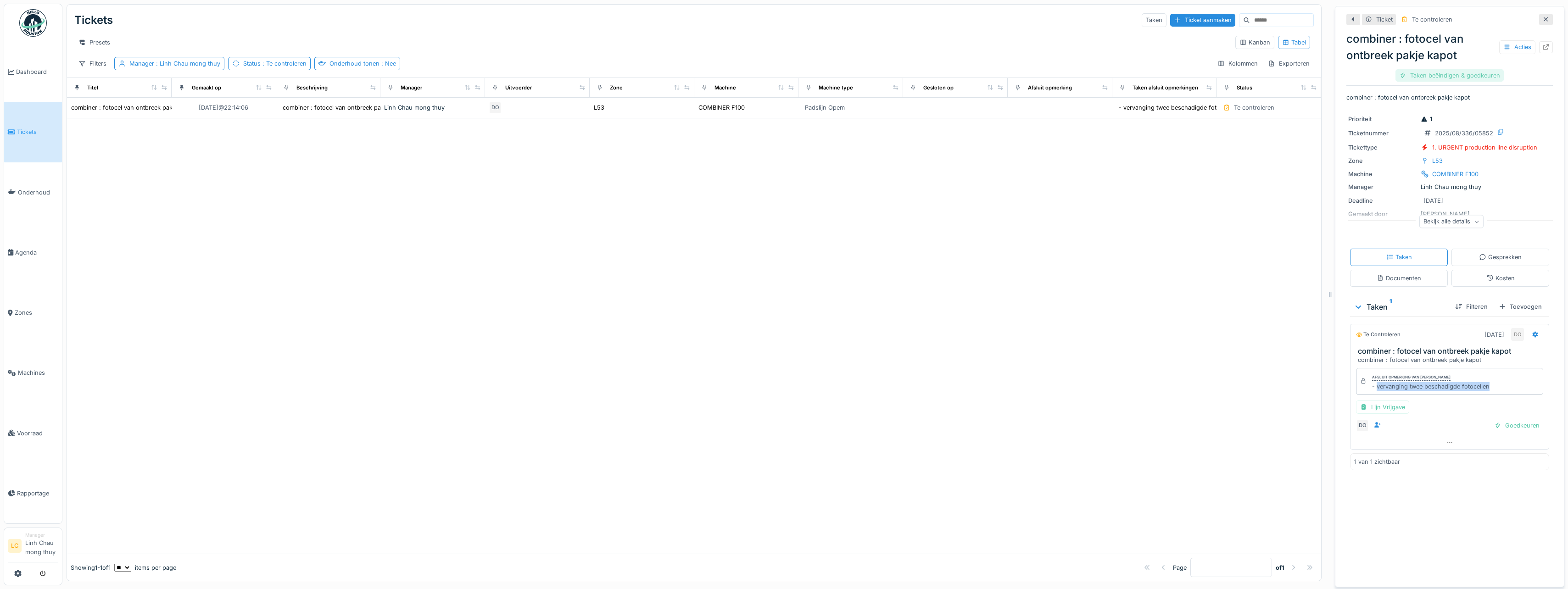
click at [1466, 80] on div "Taken beëindigen & goedkeuren" at bounding box center [1449, 75] width 108 height 12
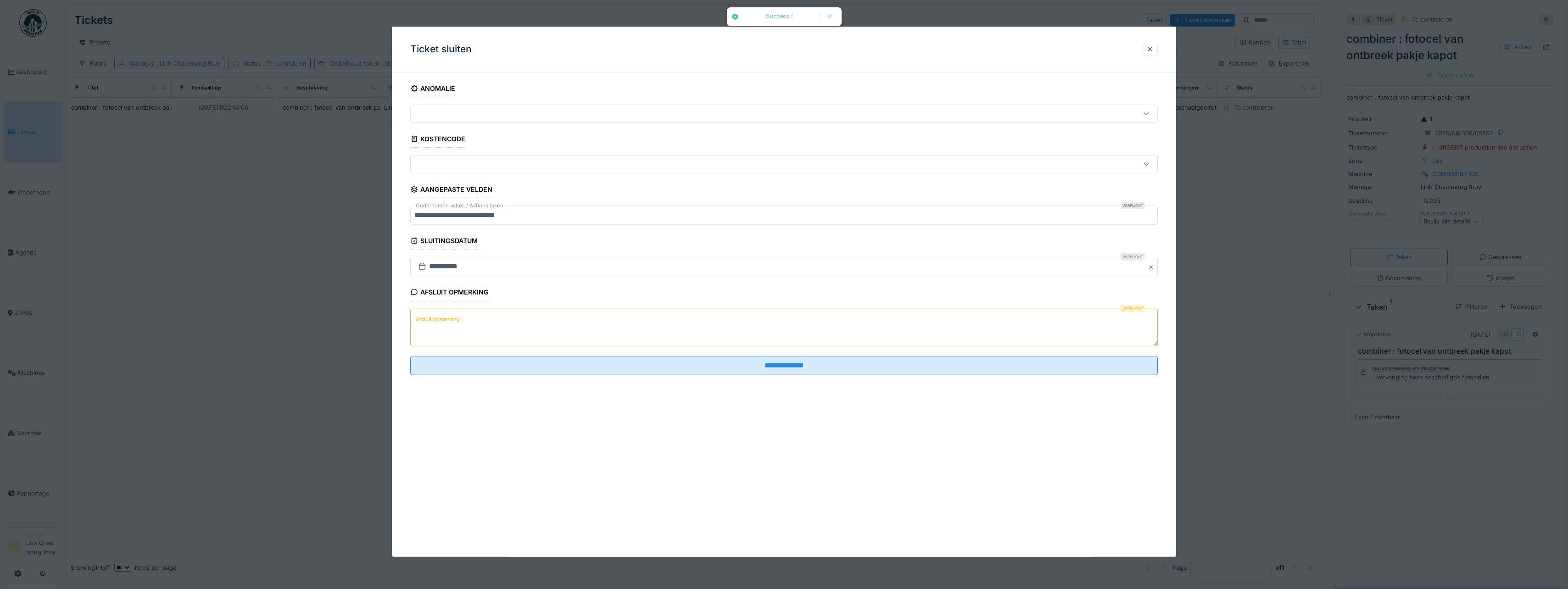
click at [814, 312] on textarea "Afsluit opmerking" at bounding box center [784, 327] width 748 height 38
paste textarea "**********"
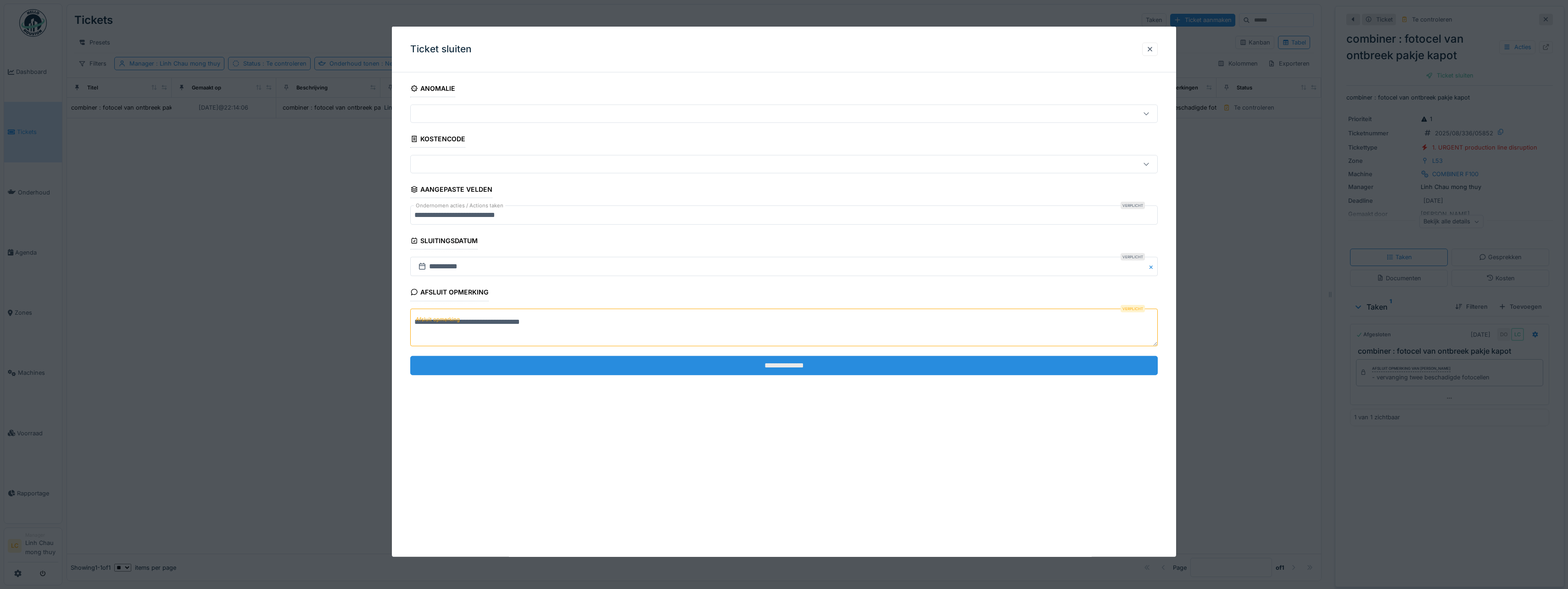
type textarea "**********"
click at [889, 357] on input "**********" at bounding box center [784, 365] width 748 height 20
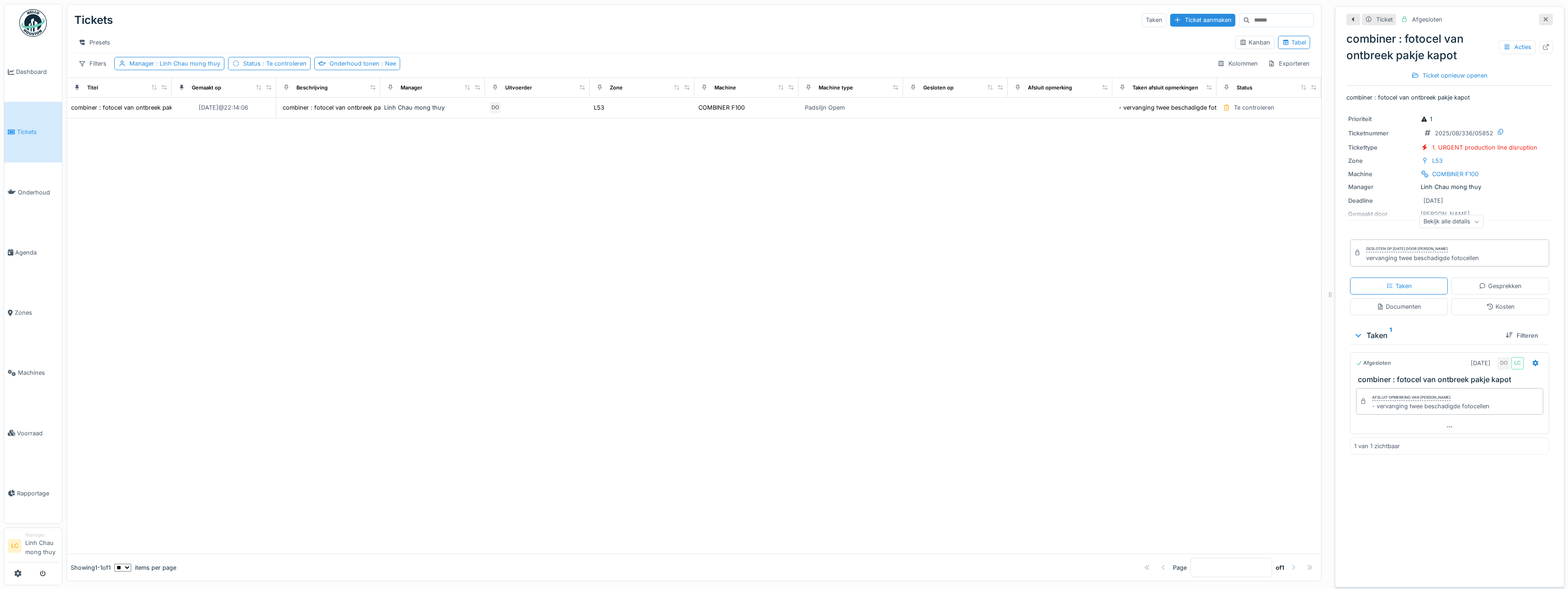
click at [31, 27] on img at bounding box center [33, 23] width 28 height 27
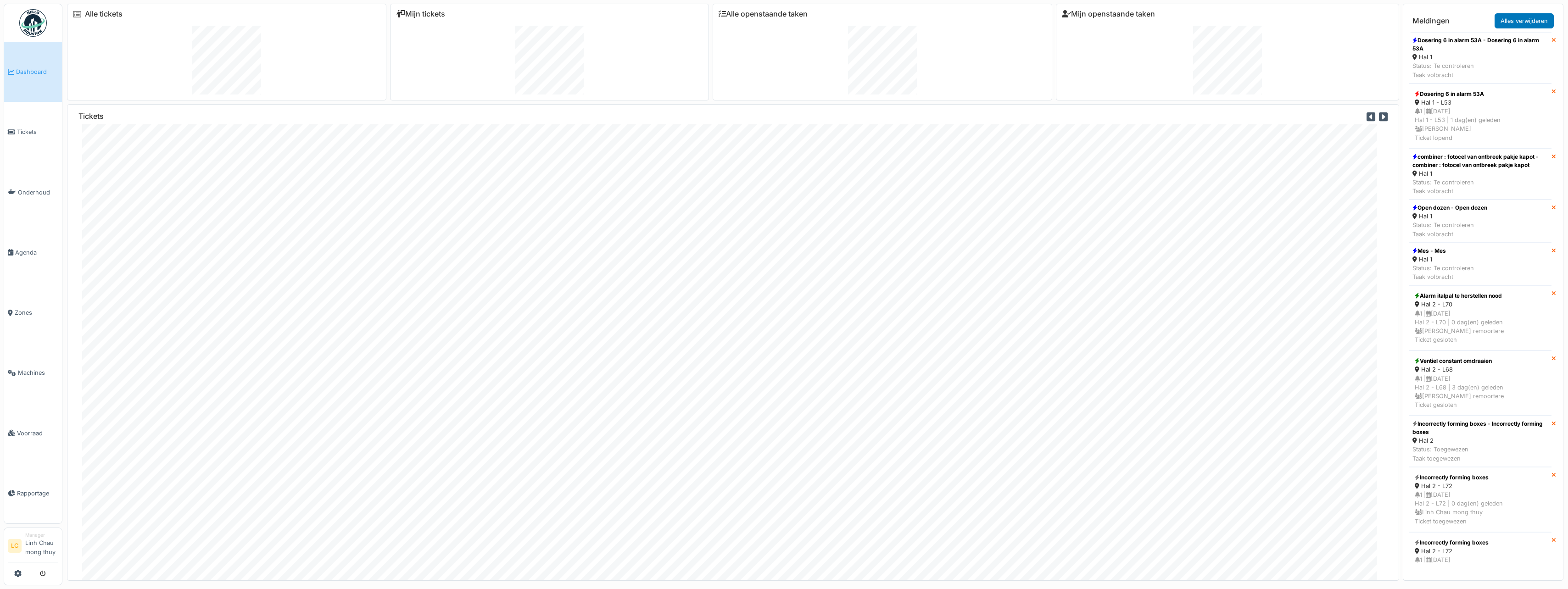
click at [45, 16] on img at bounding box center [33, 23] width 28 height 27
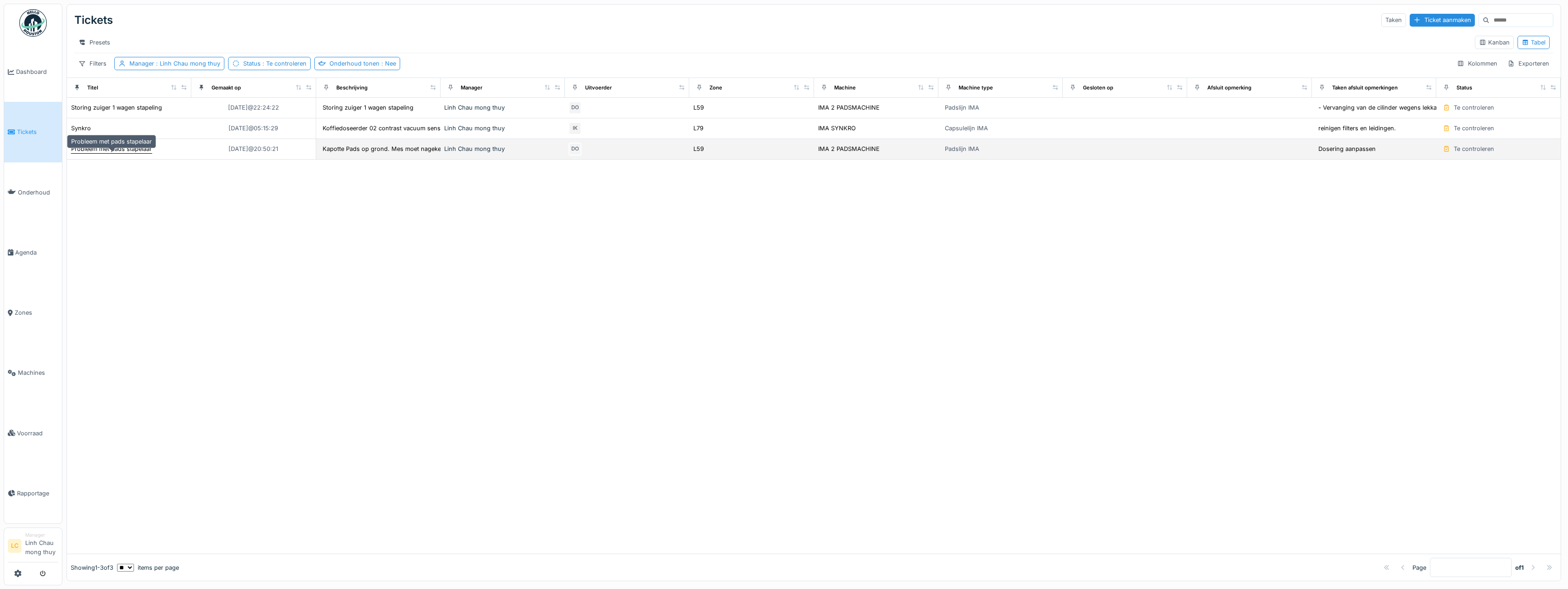
click at [95, 153] on div "Probleem met pads stapelaar" at bounding box center [111, 148] width 81 height 9
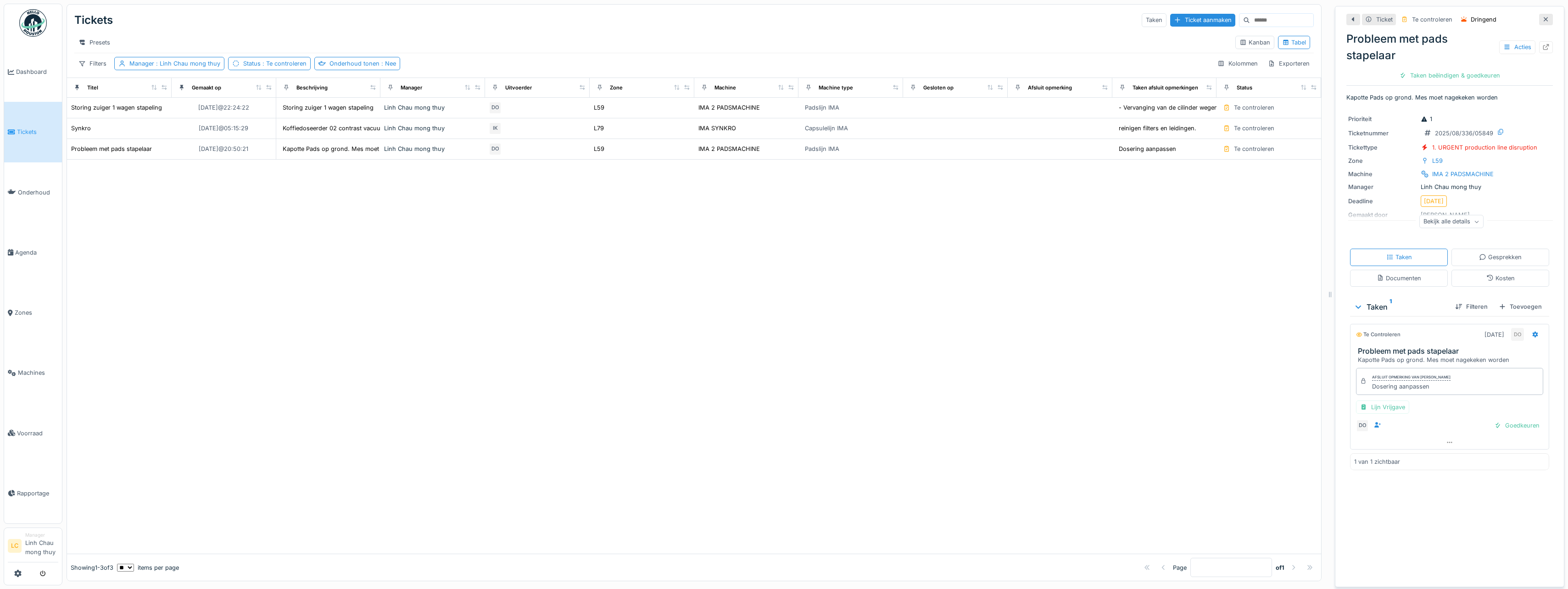
click at [1386, 387] on div "Dosering aanpassen" at bounding box center [1411, 386] width 78 height 9
drag, startPoint x: 1386, startPoint y: 387, endPoint x: 1396, endPoint y: 387, distance: 10.0
click at [1396, 387] on div "Dosering aanpassen" at bounding box center [1411, 386] width 78 height 9
drag, startPoint x: 1422, startPoint y: 386, endPoint x: 1362, endPoint y: 390, distance: 60.1
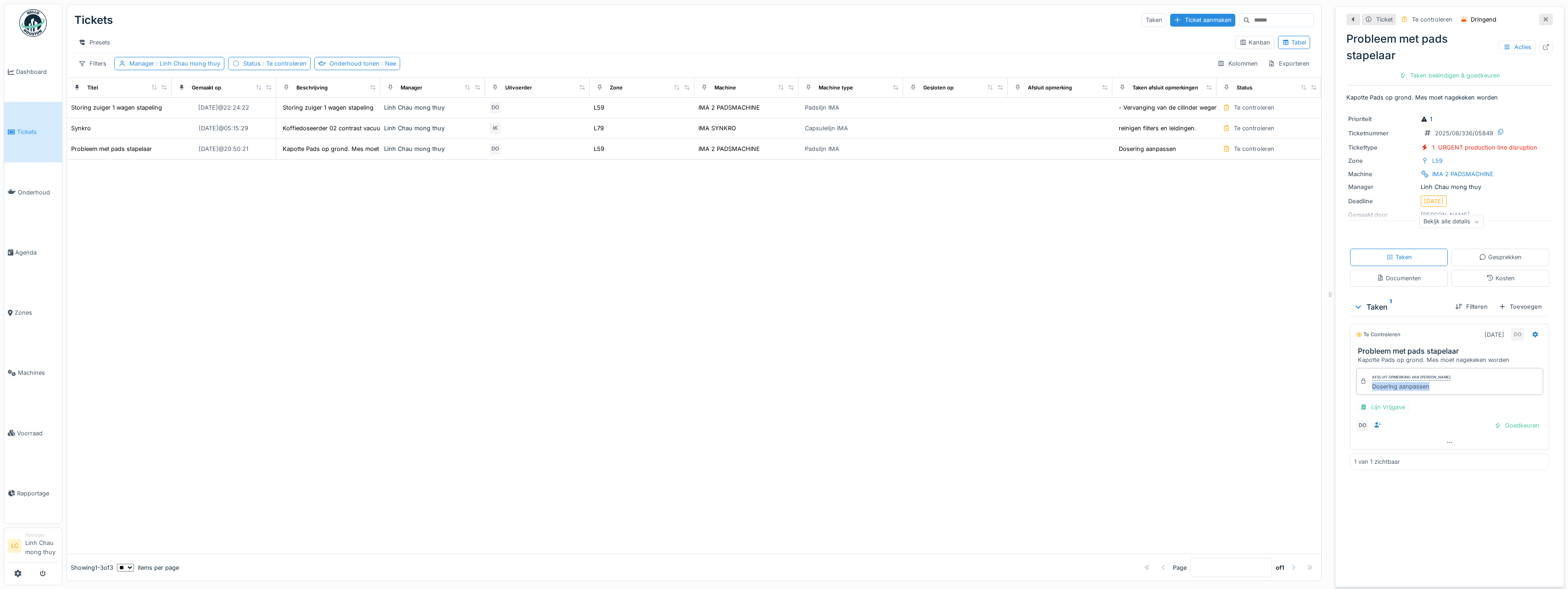
click at [1362, 390] on div "Afsluit opmerking van Damian Olejnik Dosering aanpassen" at bounding box center [1449, 381] width 187 height 27
copy div "Dosering aanpassen"
click at [1450, 69] on div "Taken beëindigen & goedkeuren" at bounding box center [1449, 75] width 108 height 12
click at [1450, 73] on div "Ticket sluiten" at bounding box center [1449, 75] width 55 height 12
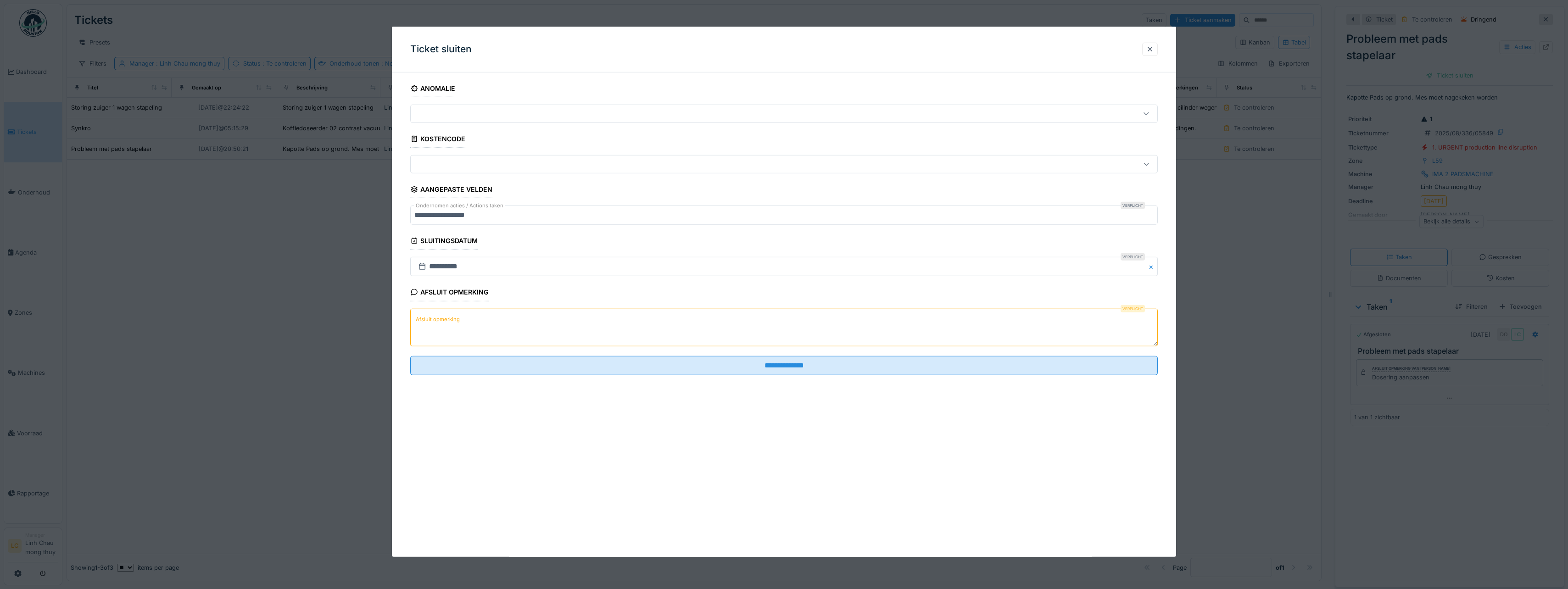
click at [585, 327] on textarea "Afsluit opmerking" at bounding box center [784, 327] width 748 height 38
paste textarea "**********"
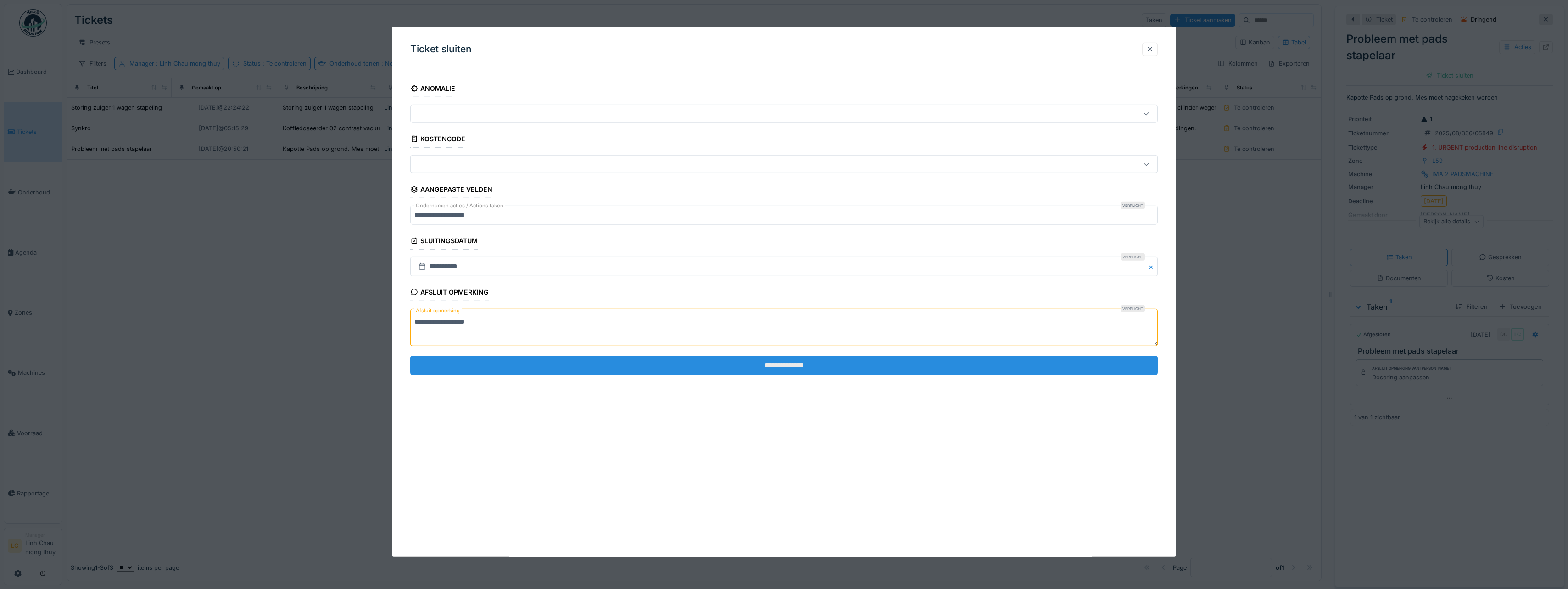
type textarea "**********"
click at [598, 371] on input "**********" at bounding box center [784, 365] width 748 height 20
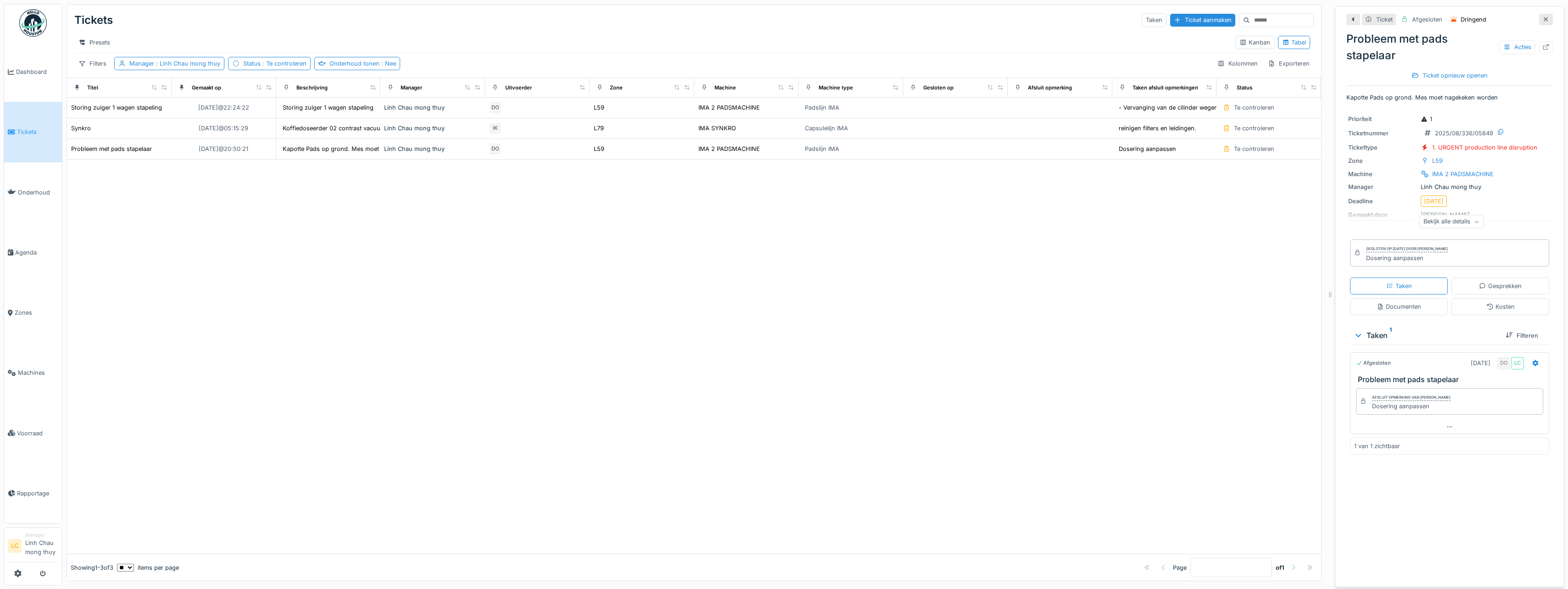
click at [853, 263] on div at bounding box center [694, 357] width 1254 height 395
click at [677, 283] on div at bounding box center [694, 357] width 1254 height 395
click at [84, 133] on div "Synkro" at bounding box center [81, 128] width 20 height 9
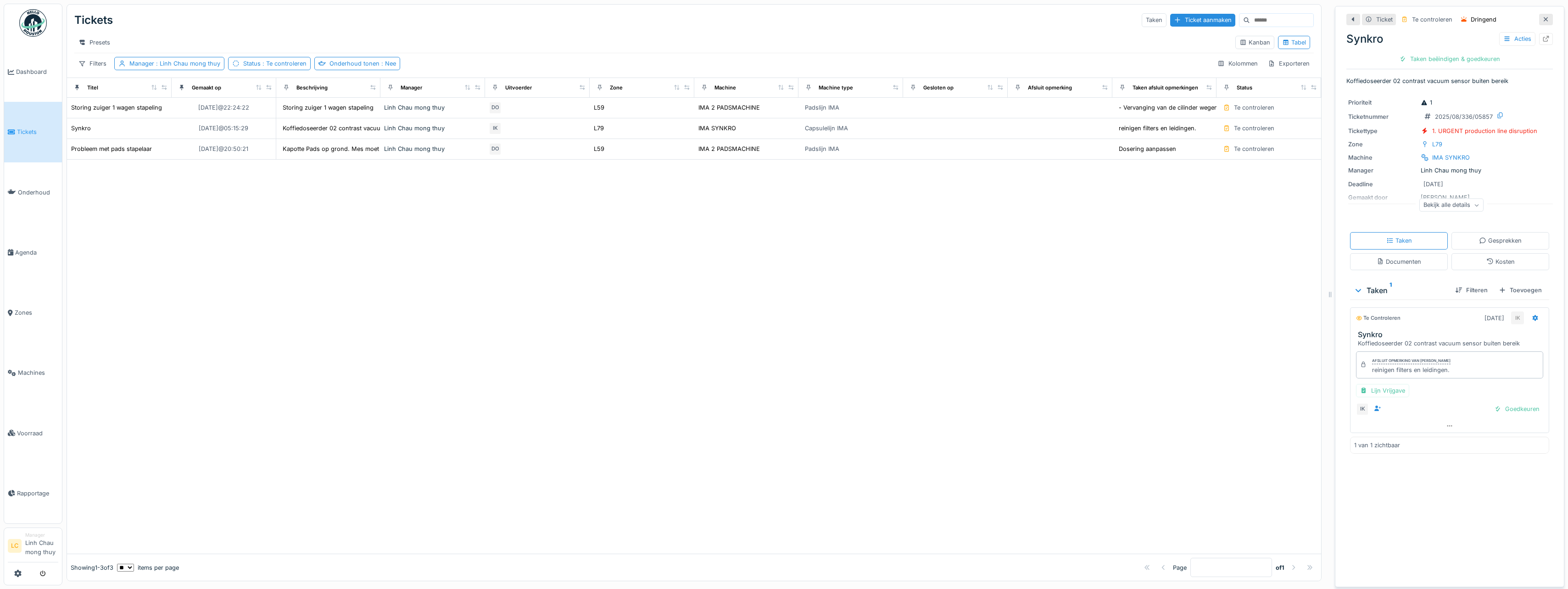
click at [1421, 372] on div "reinigen filters en leidingen." at bounding box center [1411, 370] width 78 height 9
drag, startPoint x: 1421, startPoint y: 372, endPoint x: 1399, endPoint y: 373, distance: 22.0
click at [1399, 373] on div "reinigen filters en leidingen." at bounding box center [1411, 370] width 78 height 9
drag, startPoint x: 1399, startPoint y: 373, endPoint x: 1445, endPoint y: 370, distance: 46.1
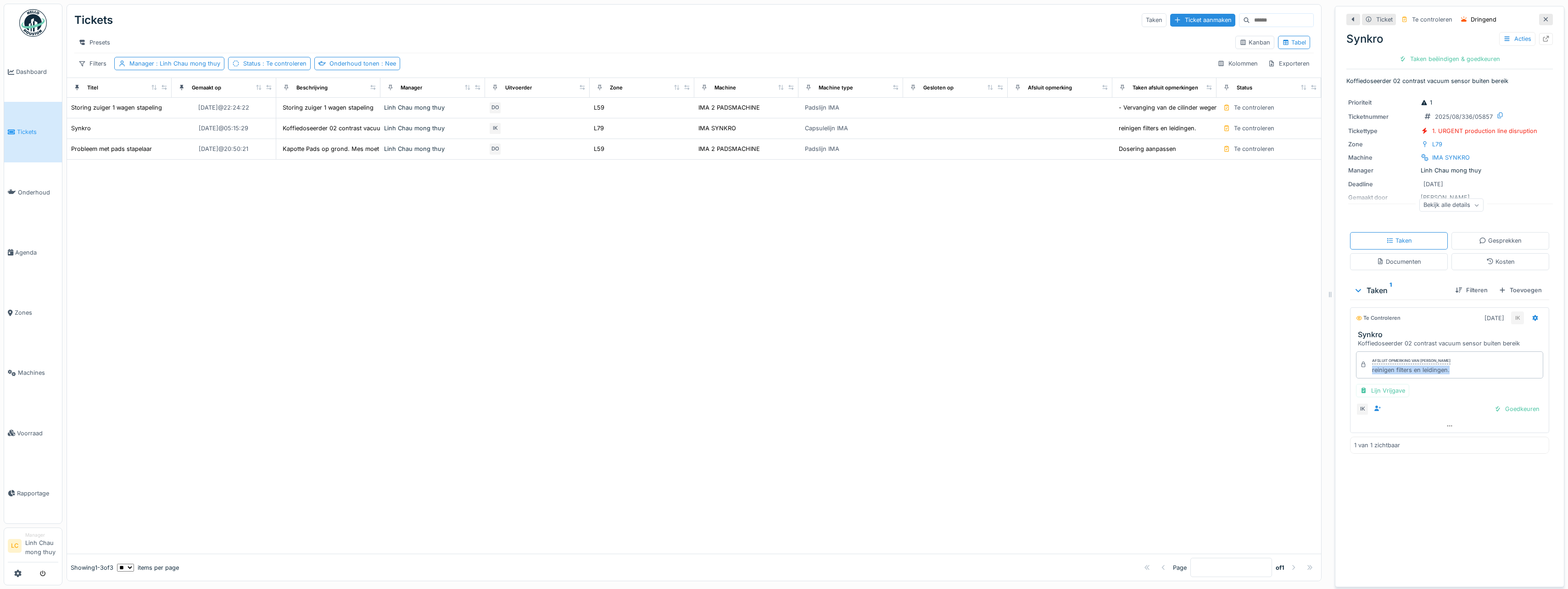
click at [1445, 370] on div "Afsluit opmerking van Ismail Kosar reinigen filters en leidingen." at bounding box center [1449, 365] width 187 height 27
copy div "reinigen filters en leidingen."
click at [1437, 58] on div "Taken beëindigen & goedkeuren" at bounding box center [1449, 59] width 108 height 12
click at [1442, 60] on div "Ticket sluiten" at bounding box center [1449, 59] width 55 height 12
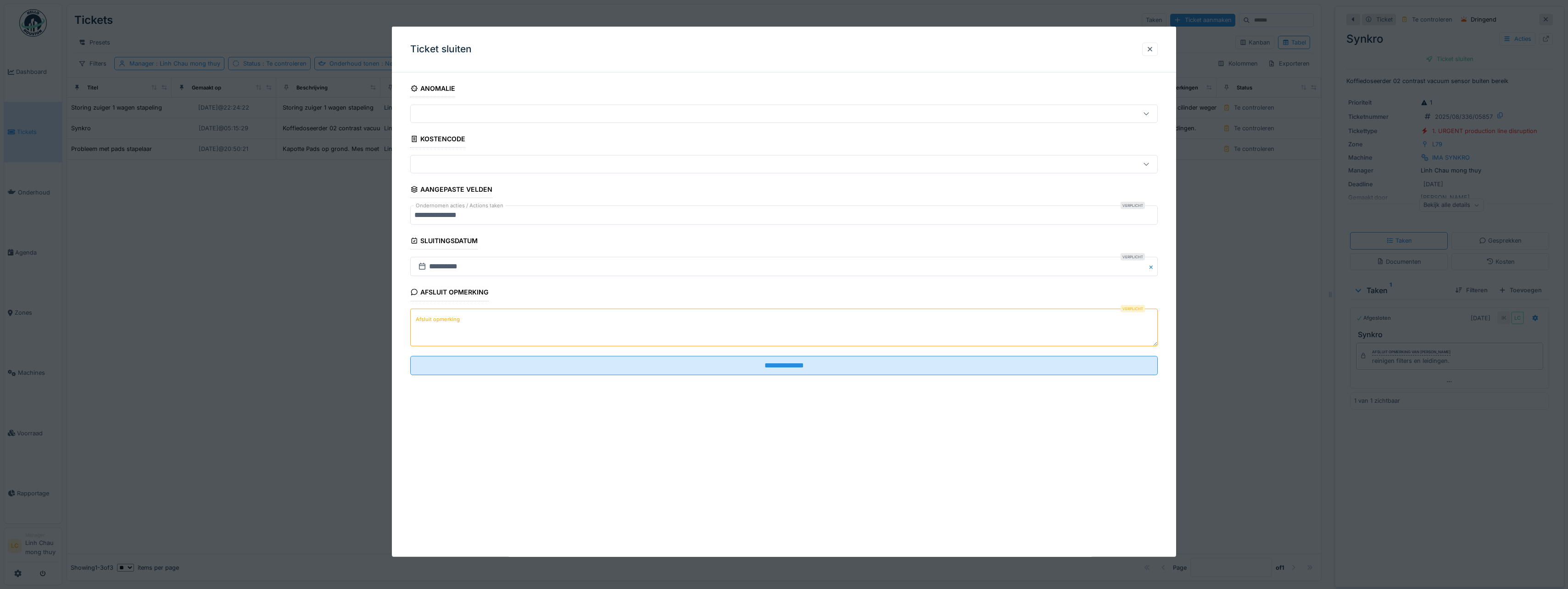
click at [674, 318] on textarea "Afsluit opmerking" at bounding box center [784, 327] width 748 height 38
paste textarea "**********"
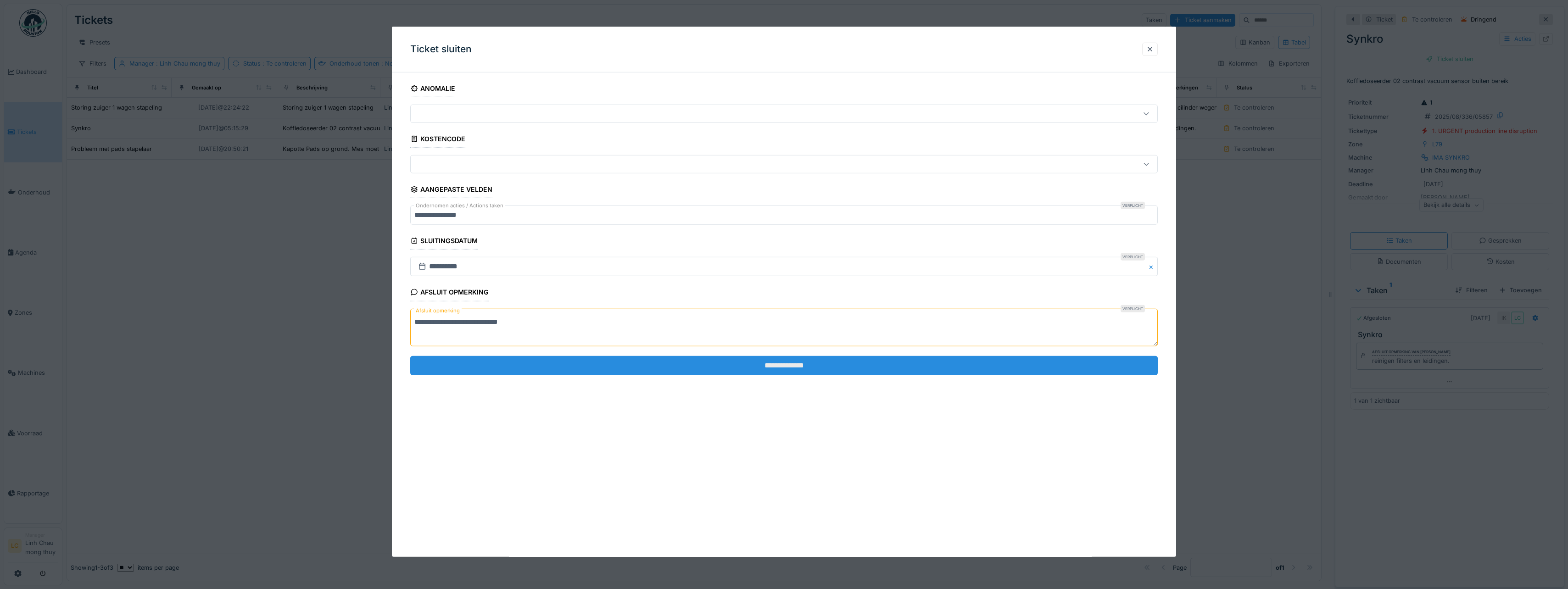
type textarea "**********"
click at [694, 371] on input "**********" at bounding box center [784, 365] width 748 height 20
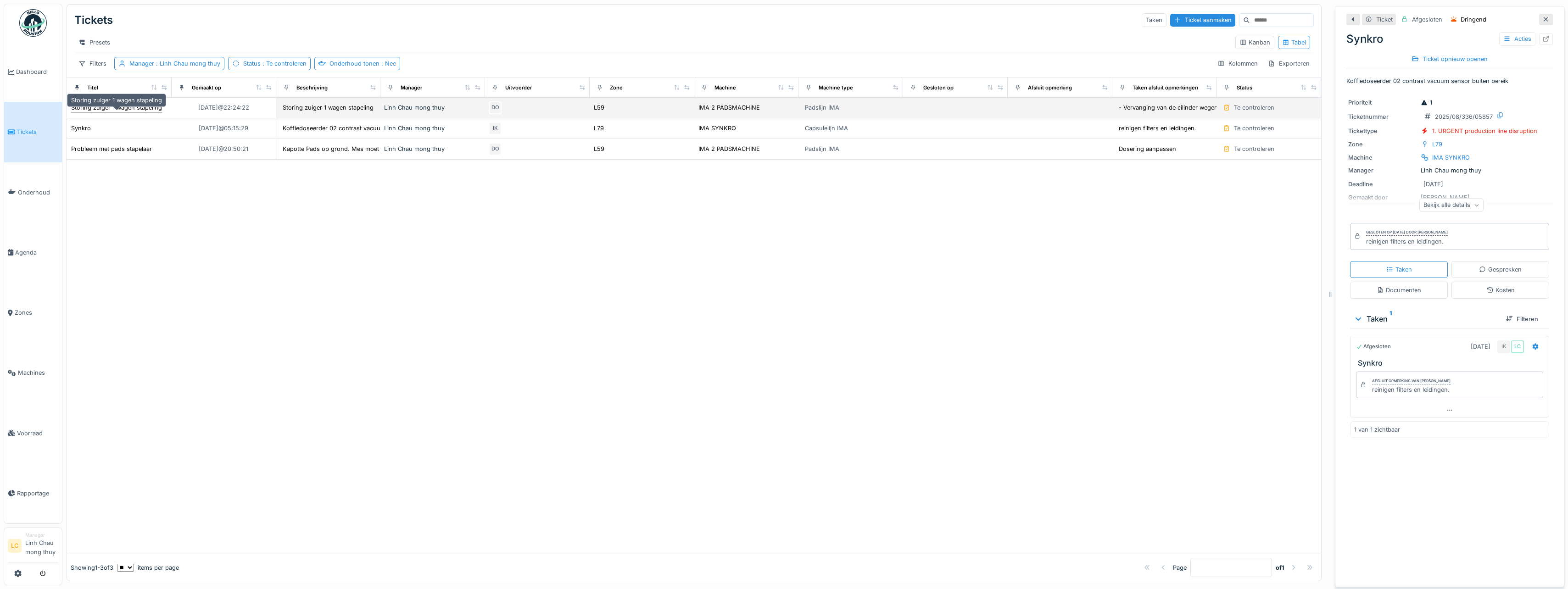
click at [125, 112] on div "Storing zuiger 1 wagen stapeling" at bounding box center [116, 108] width 91 height 9
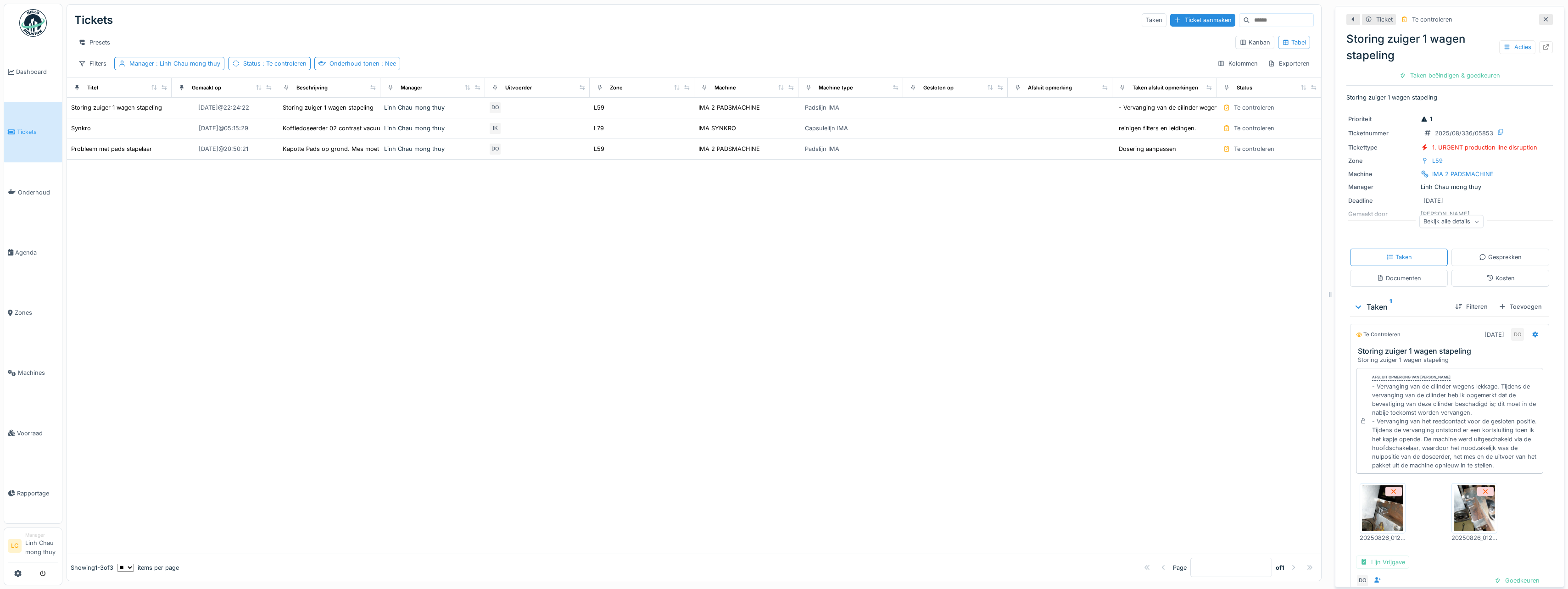
scroll to position [46, 0]
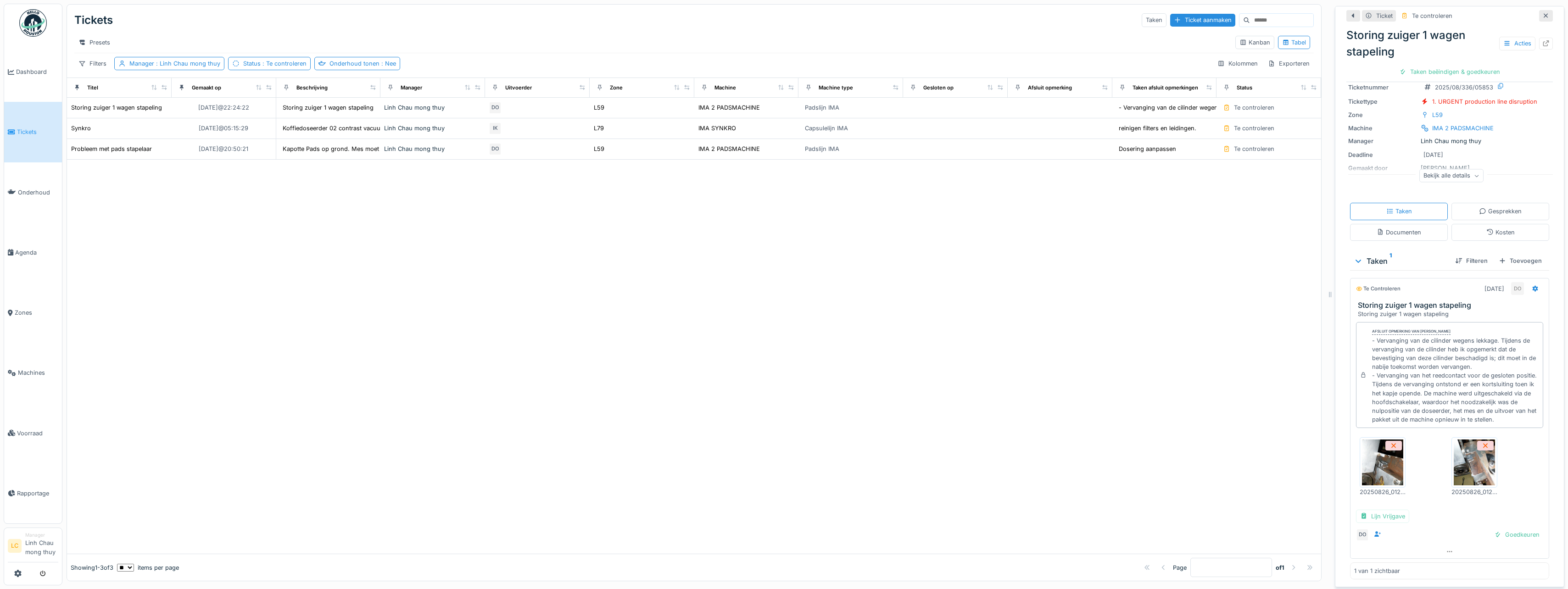
click at [1038, 408] on div at bounding box center [694, 357] width 1254 height 395
click at [80, 133] on div "Synkro" at bounding box center [81, 128] width 20 height 9
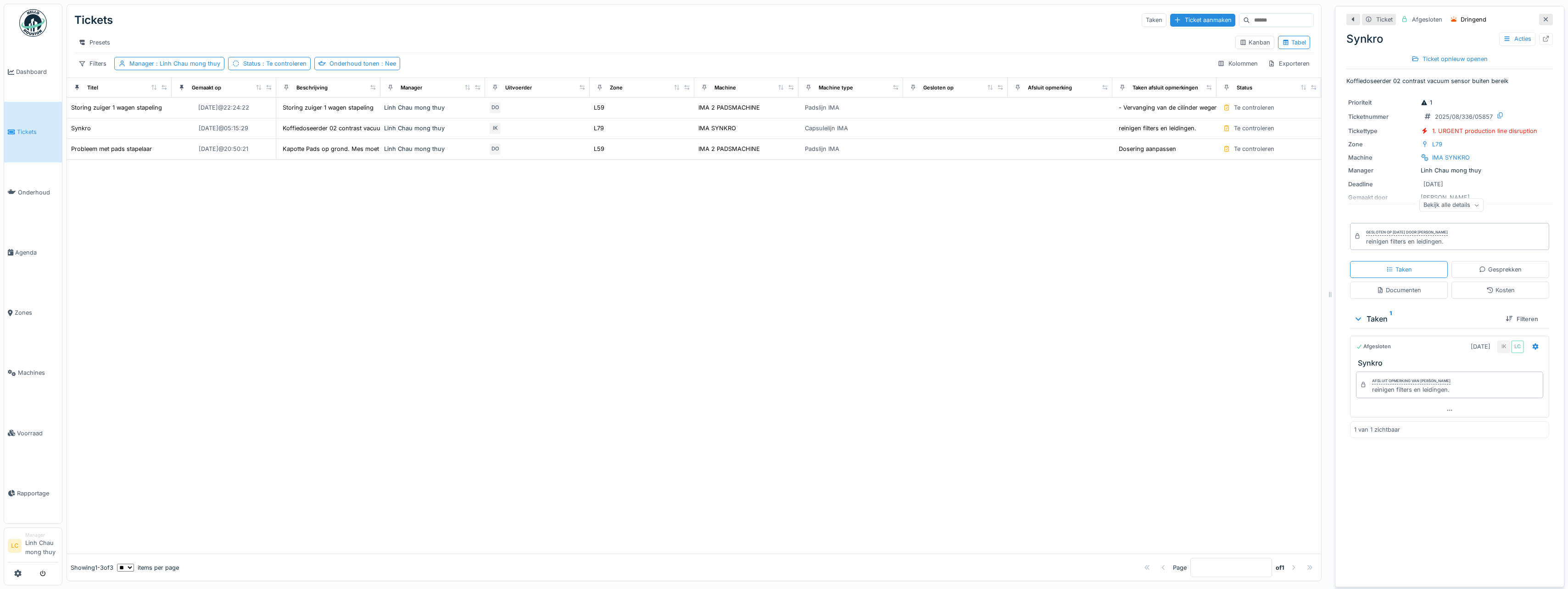
click at [40, 25] on img at bounding box center [33, 23] width 28 height 27
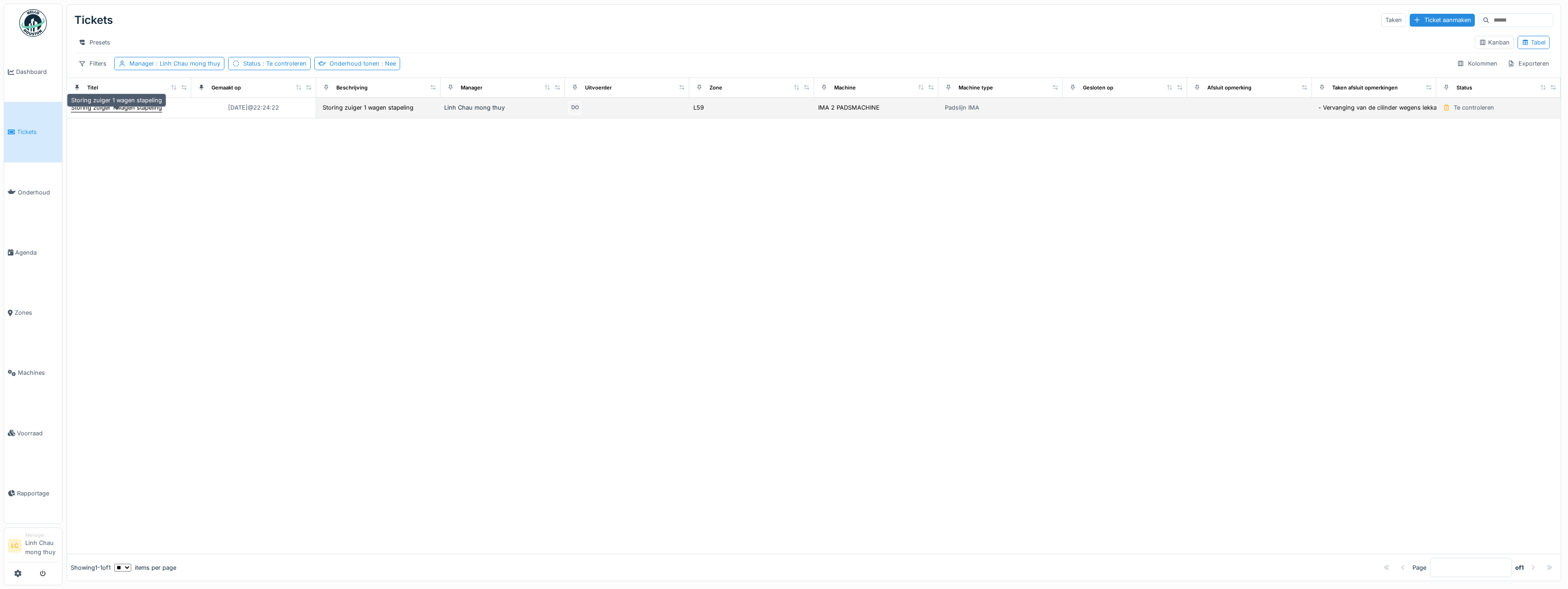
click at [116, 111] on div "Storing zuiger 1 wagen stapeling" at bounding box center [116, 108] width 91 height 9
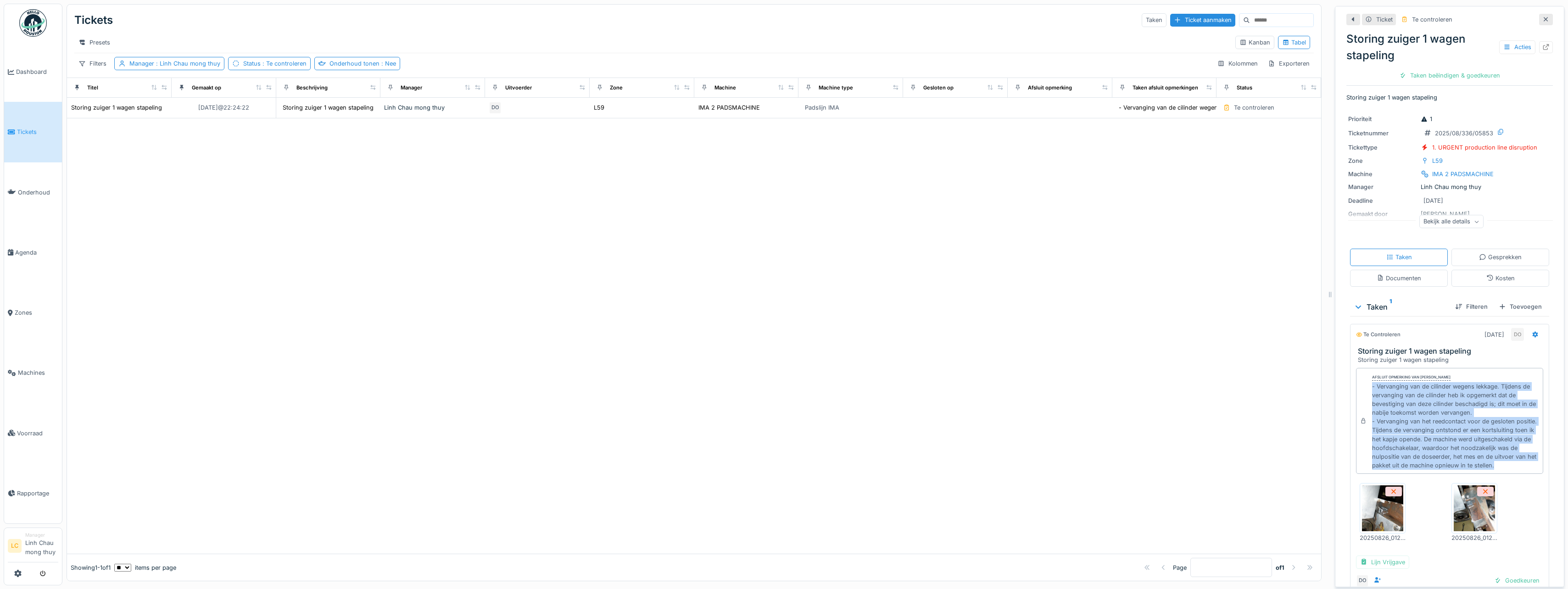
drag, startPoint x: 1366, startPoint y: 387, endPoint x: 1518, endPoint y: 474, distance: 175.1
click at [1518, 470] on div "- Vervanging van de cilinder wegens lekkage. Tijdens de vervanging van de cilin…" at bounding box center [1455, 426] width 167 height 88
copy div "- Vervanging van de cilinder wegens lekkage. Tijdens de vervanging van de cilin…"
click at [1438, 79] on div "Taken beëindigen & goedkeuren" at bounding box center [1449, 75] width 108 height 12
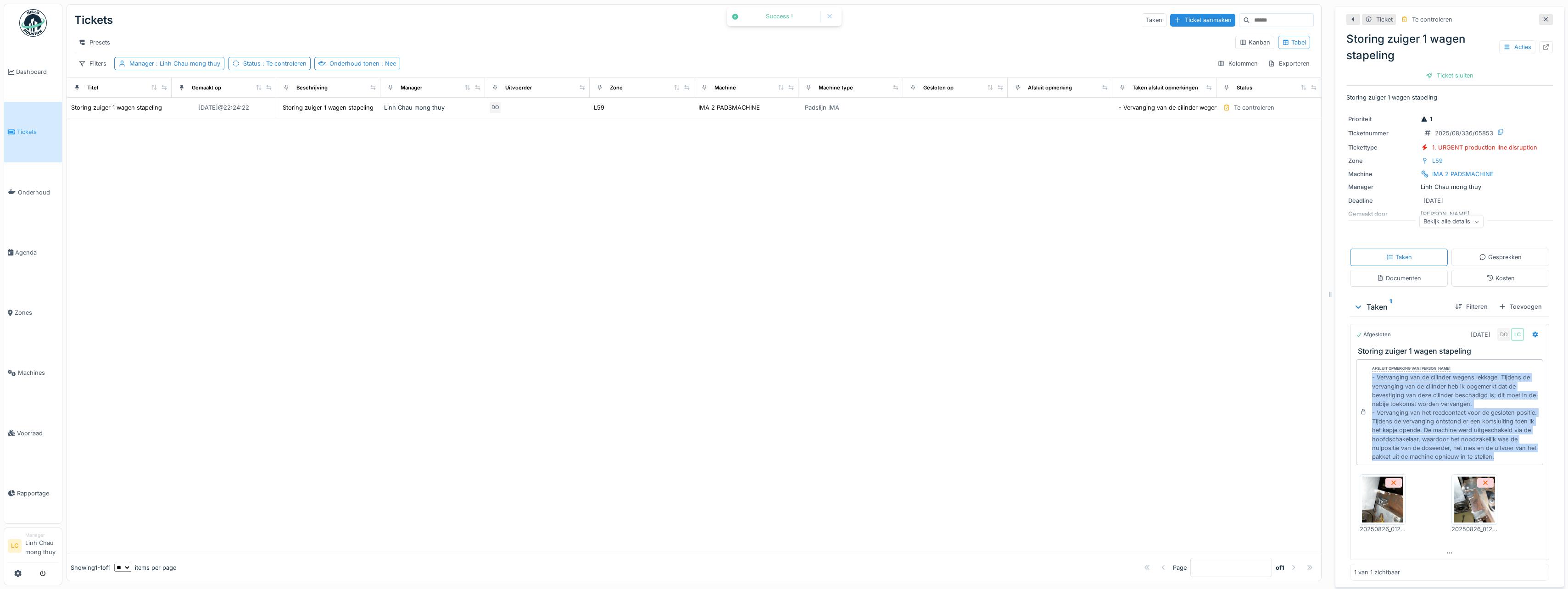
click at [1458, 78] on div "Ticket sluiten" at bounding box center [1449, 75] width 55 height 12
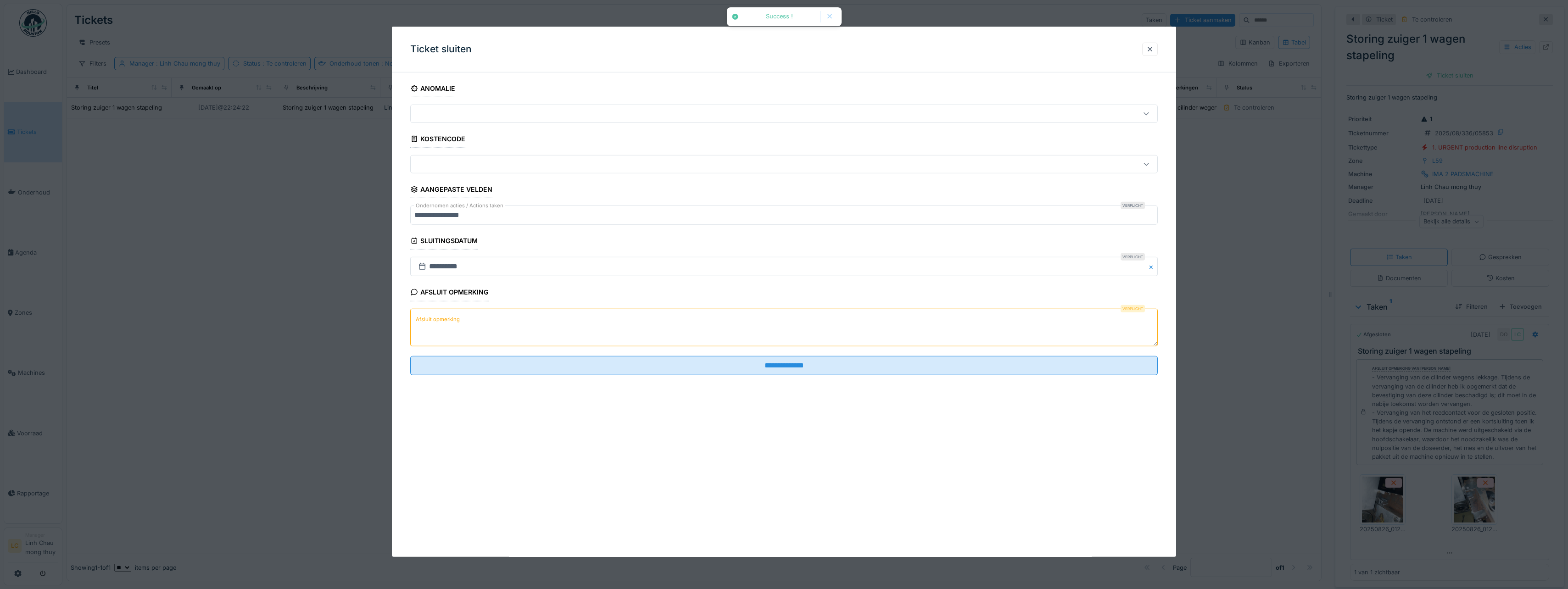
click at [862, 332] on textarea "Afsluit opmerking" at bounding box center [784, 327] width 748 height 38
paste textarea "**********"
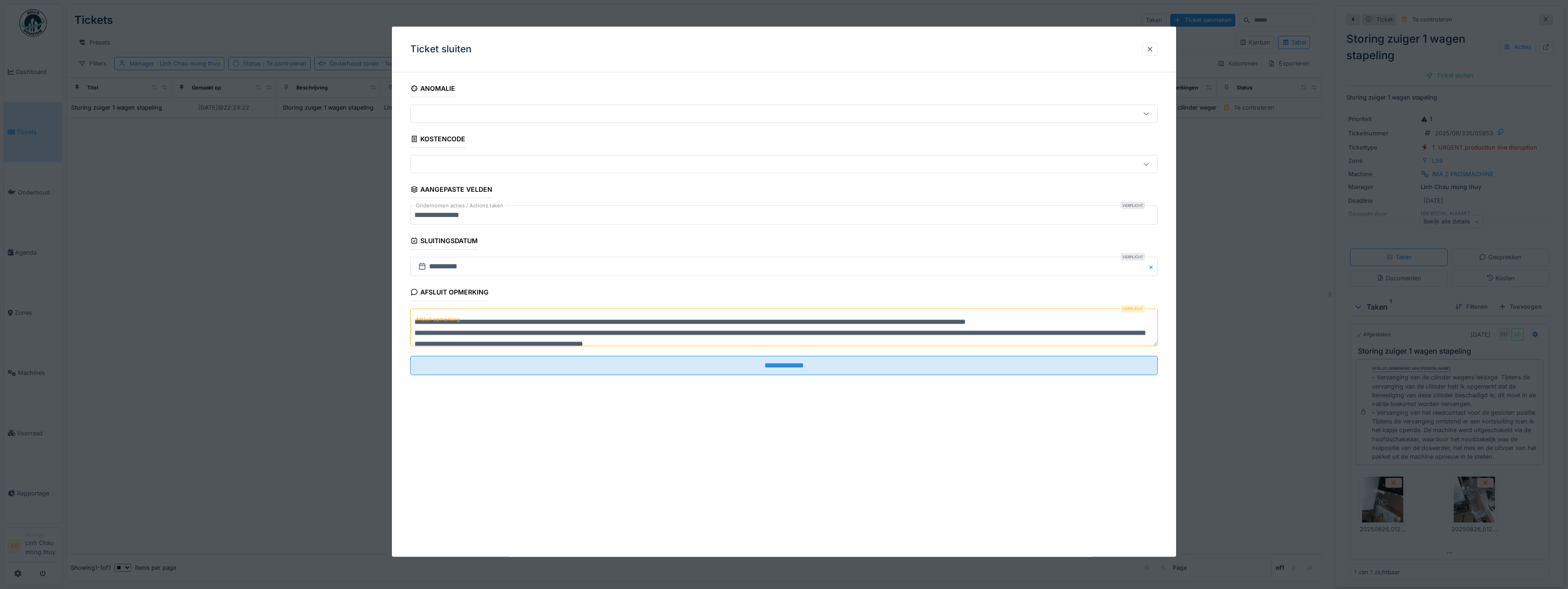
scroll to position [3, 0]
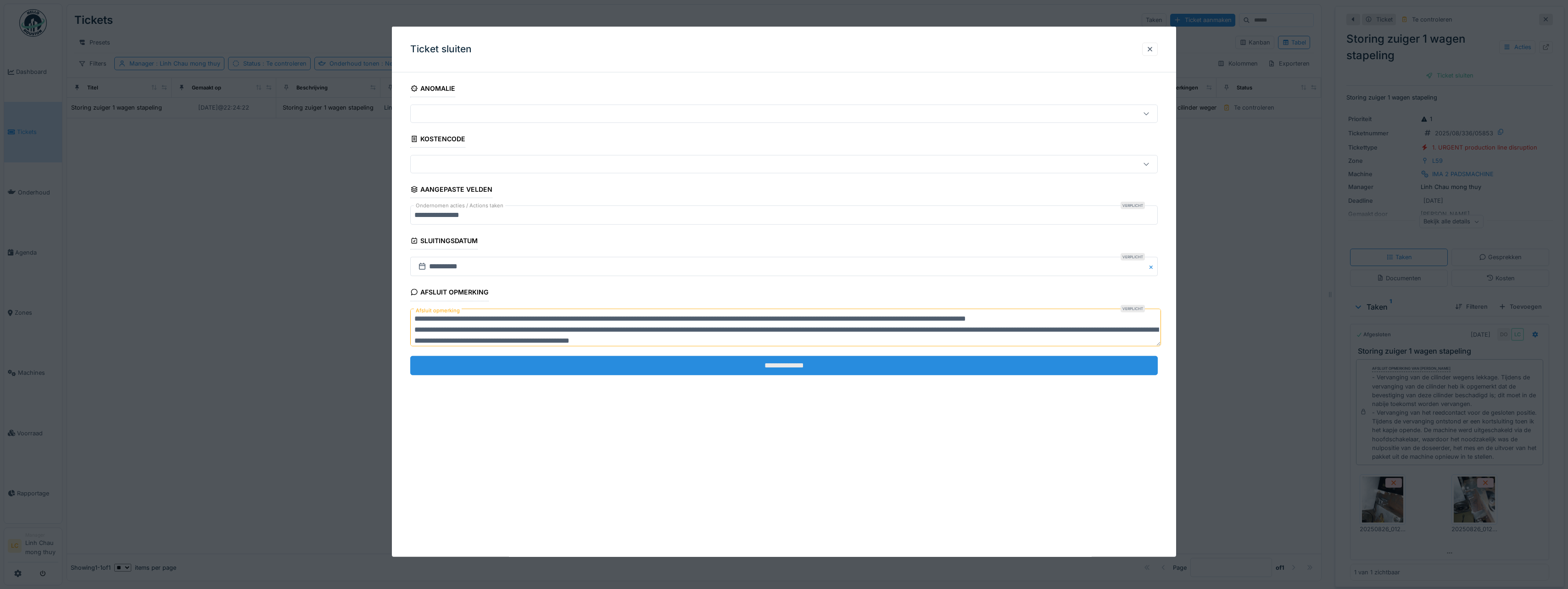
type textarea "**********"
click at [869, 368] on input "**********" at bounding box center [784, 365] width 748 height 20
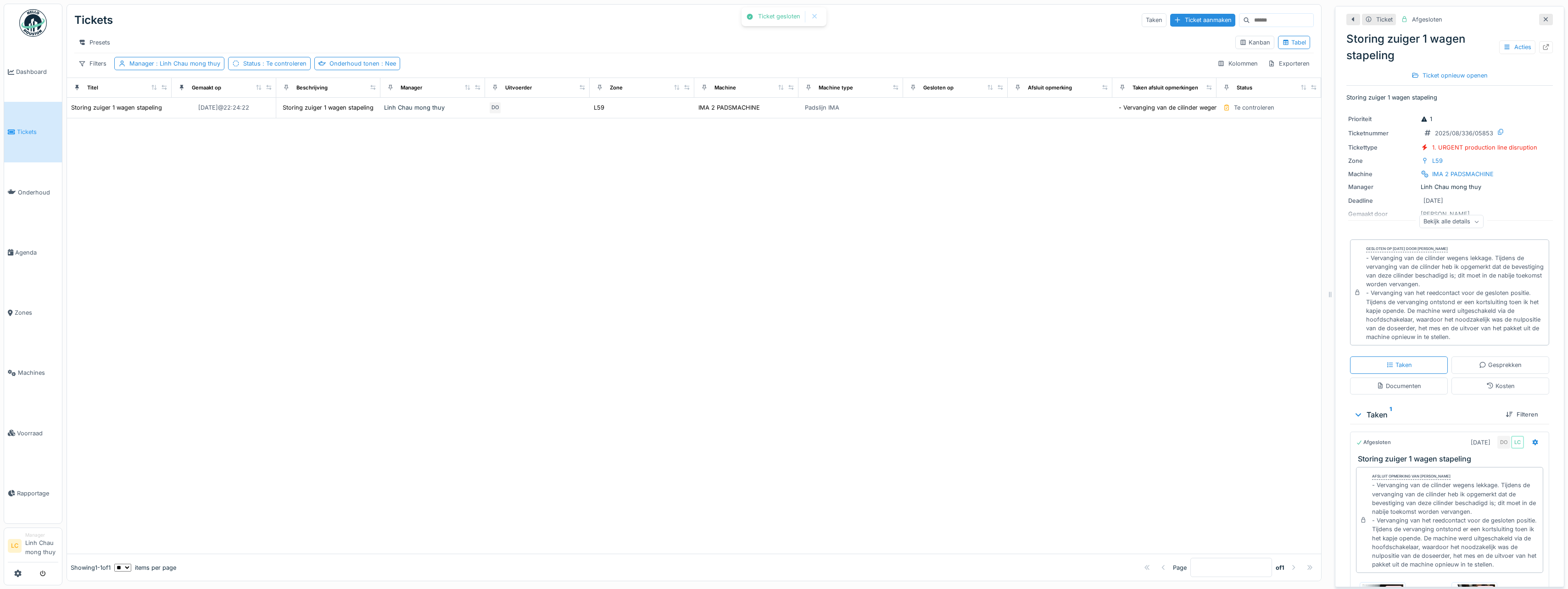
click at [1034, 371] on div at bounding box center [694, 336] width 1254 height 436
click at [44, 29] on img at bounding box center [33, 23] width 28 height 27
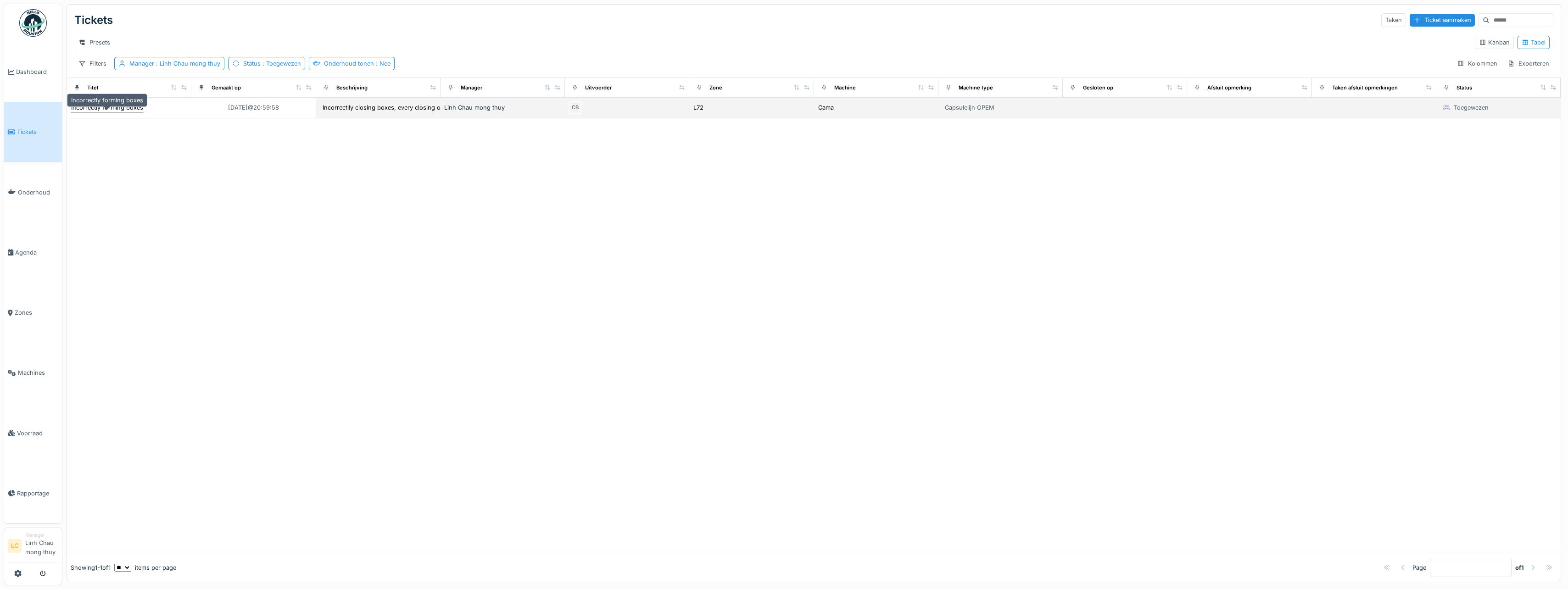
click at [120, 111] on div "Incorrectly forming boxes" at bounding box center [107, 108] width 72 height 9
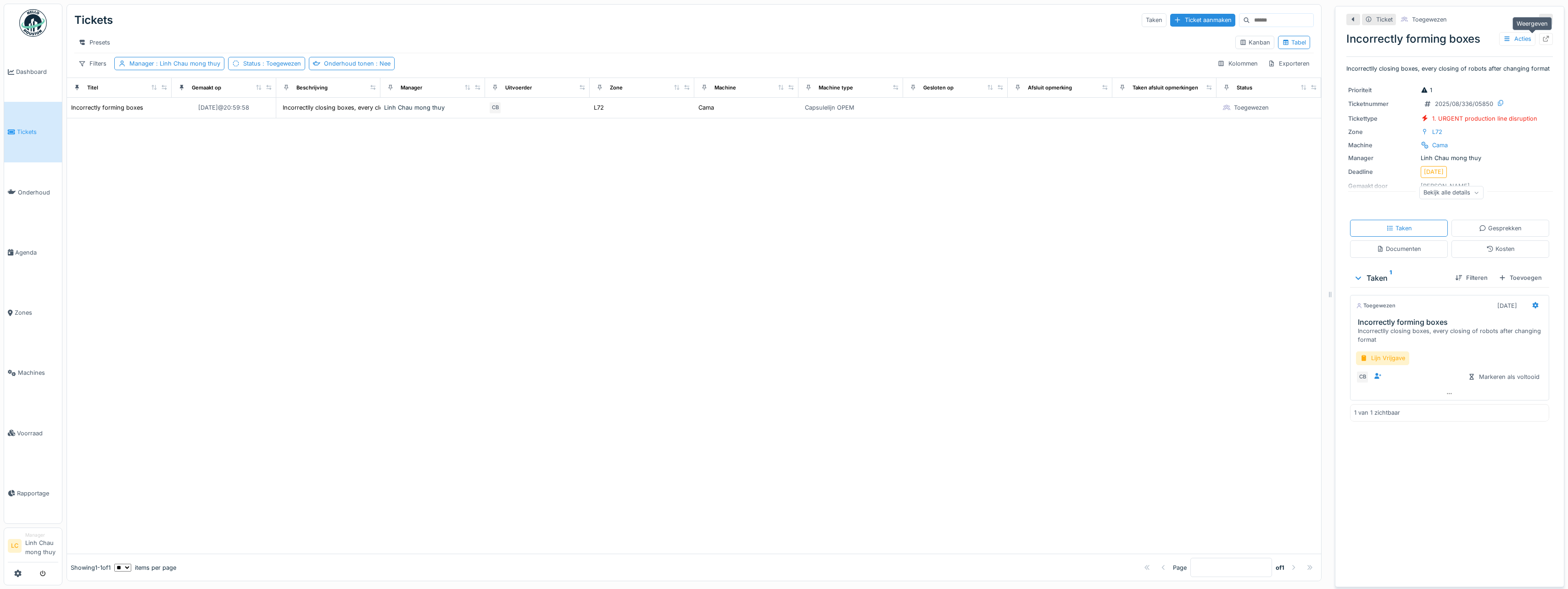
click at [1542, 40] on icon at bounding box center [1546, 39] width 7 height 6
click at [21, 22] on img at bounding box center [33, 23] width 28 height 27
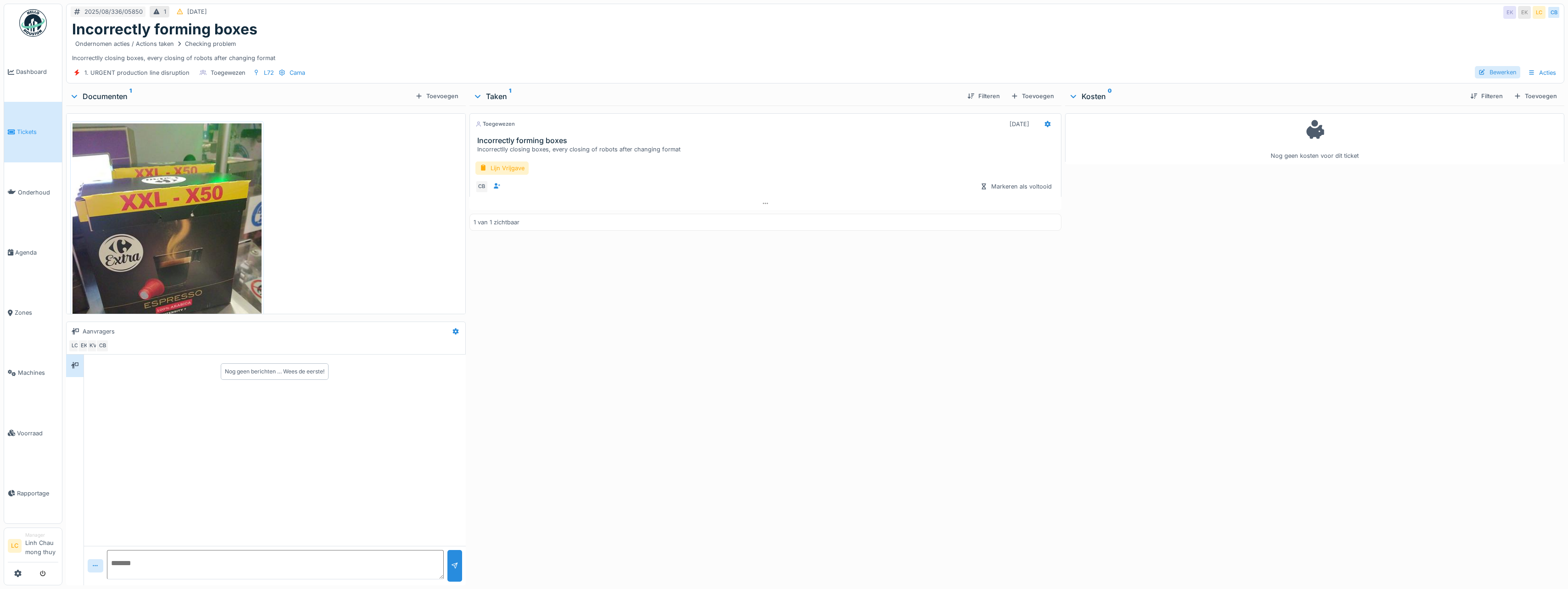
click at [1500, 68] on div "Bewerken" at bounding box center [1497, 72] width 45 height 12
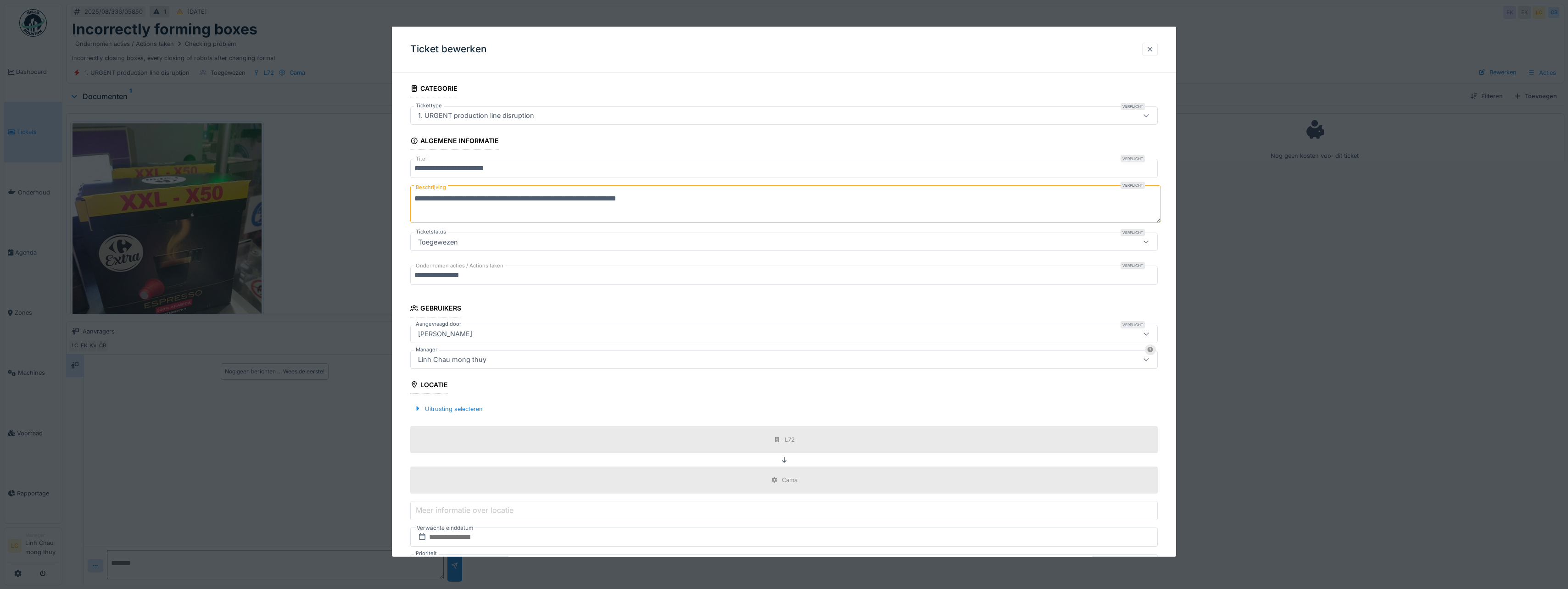
click at [1151, 48] on div at bounding box center [1150, 49] width 7 height 9
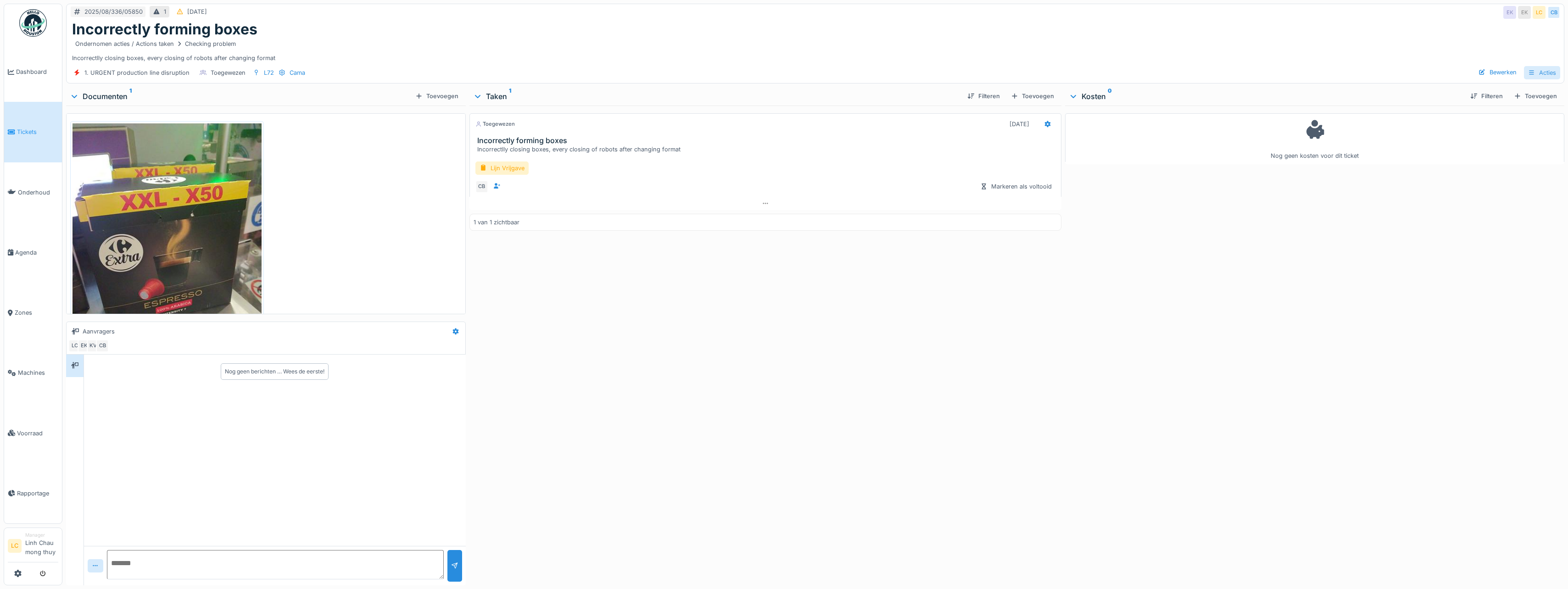
click at [1530, 72] on div "Acties" at bounding box center [1542, 73] width 36 height 13
click at [1130, 239] on div "Nog geen kosten voor dit ticket" at bounding box center [1314, 343] width 499 height 476
click at [1035, 192] on div "Markeren als voltooid" at bounding box center [1015, 186] width 79 height 12
click at [1107, 210] on div "Nog geen kosten voor dit ticket" at bounding box center [1314, 343] width 499 height 476
click at [639, 304] on div "Toegewezen 25-8-2025 Incorrectly forming boxes Incorrectlly closing boxes, ever…" at bounding box center [765, 343] width 592 height 476
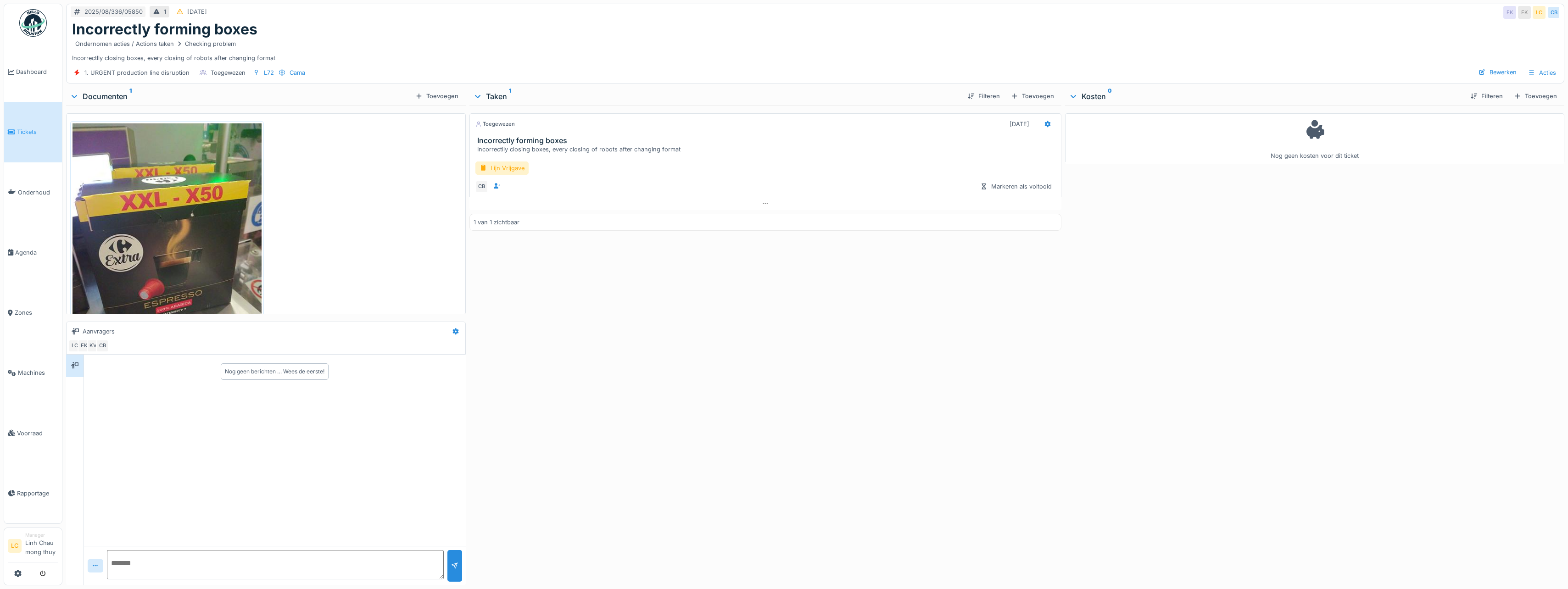
click at [1215, 286] on div "Nog geen kosten voor dit ticket" at bounding box center [1314, 343] width 499 height 476
click at [1530, 73] on div "Acties" at bounding box center [1542, 73] width 36 height 13
click at [1441, 216] on div "Nog geen kosten voor dit ticket" at bounding box center [1314, 343] width 499 height 476
click at [1539, 70] on div "Acties" at bounding box center [1542, 73] width 36 height 13
click at [1312, 231] on div "Nog geen kosten voor dit ticket" at bounding box center [1314, 343] width 499 height 476
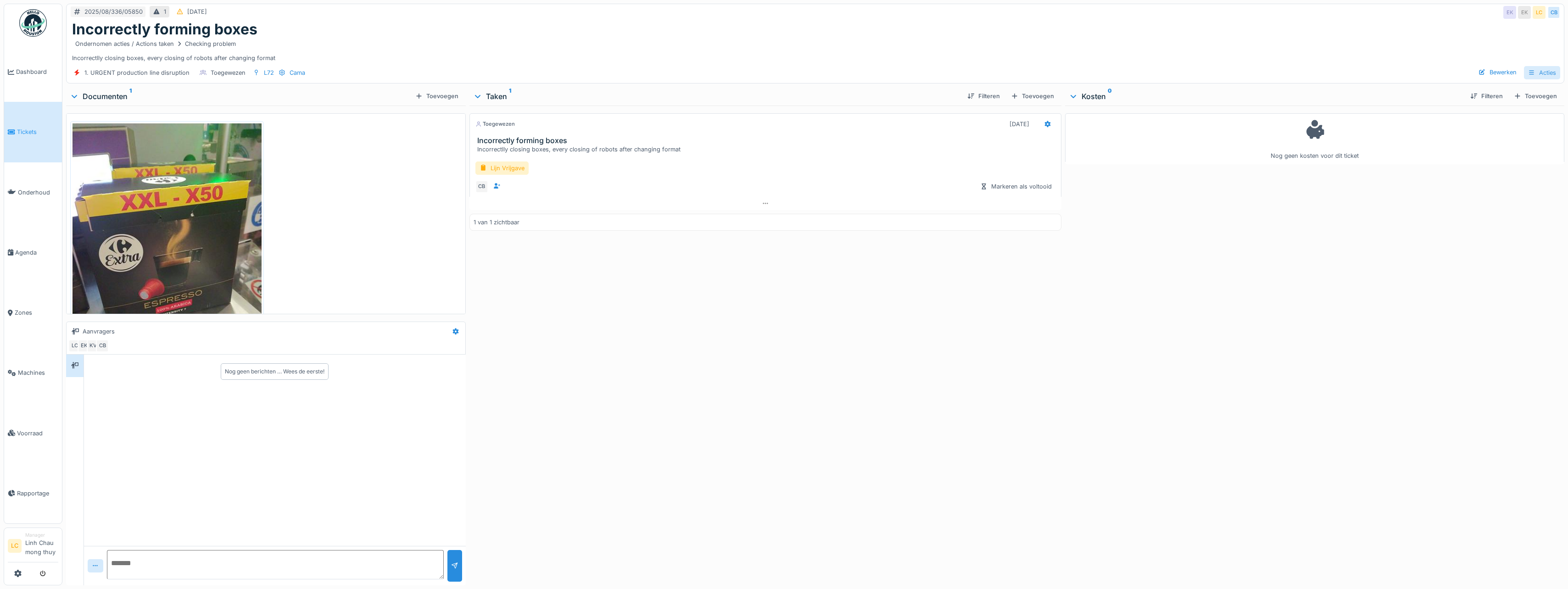
click at [1541, 76] on div "Acties" at bounding box center [1542, 73] width 36 height 13
click at [1448, 196] on div "Nog geen kosten voor dit ticket" at bounding box center [1314, 343] width 499 height 476
click at [1506, 71] on div "Bewerken" at bounding box center [1497, 72] width 45 height 12
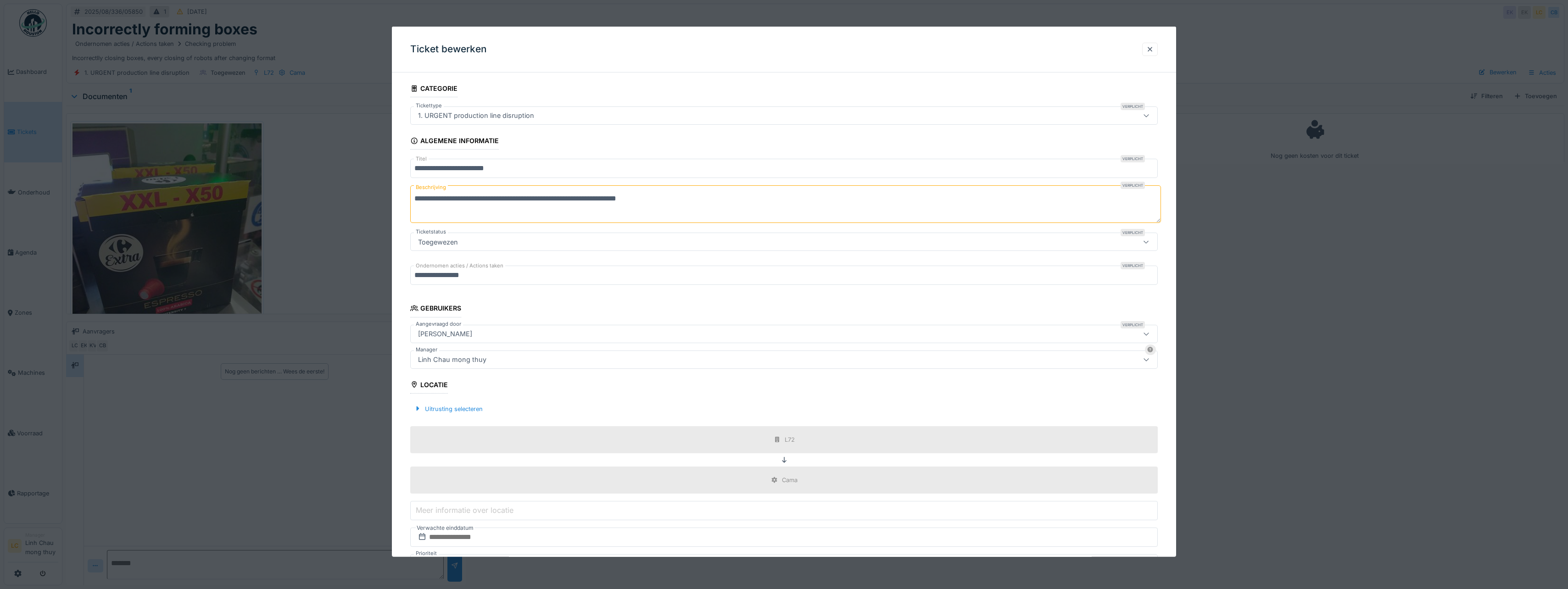
click at [528, 361] on div "Linh Chau mong thuy" at bounding box center [743, 359] width 658 height 10
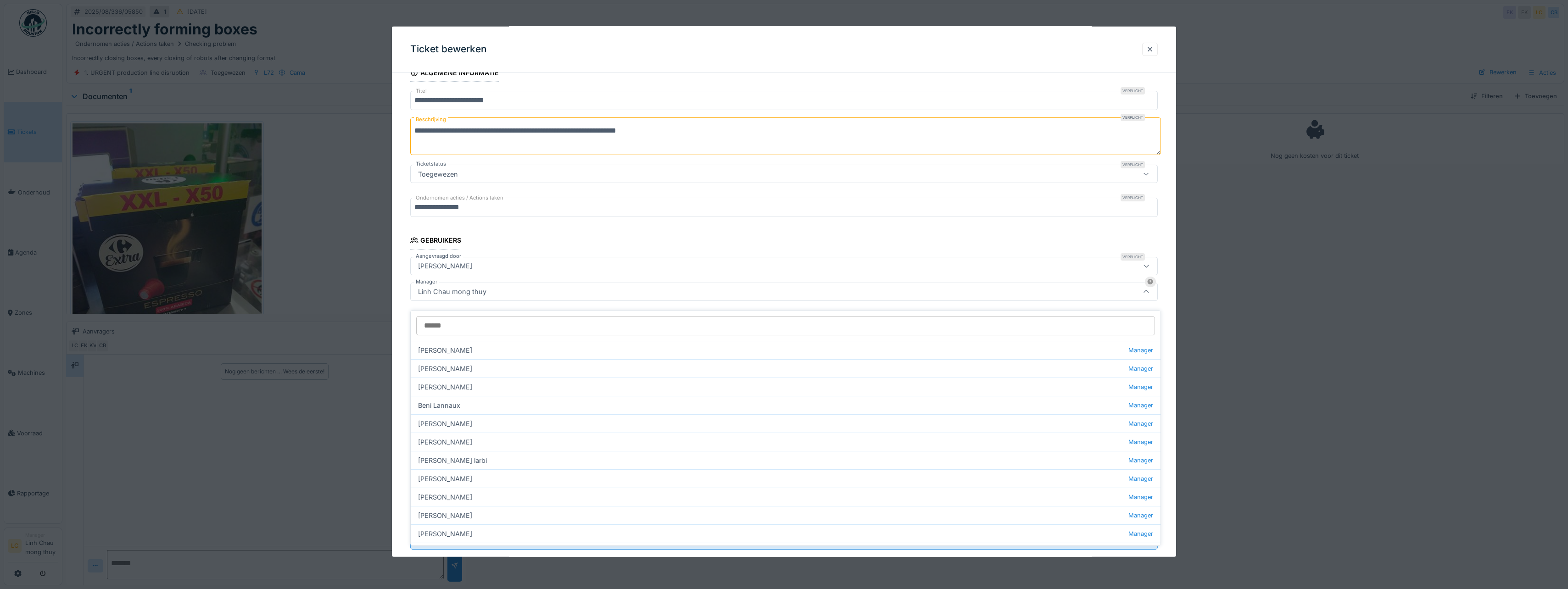
click at [550, 230] on fieldset "**********" at bounding box center [784, 285] width 748 height 545
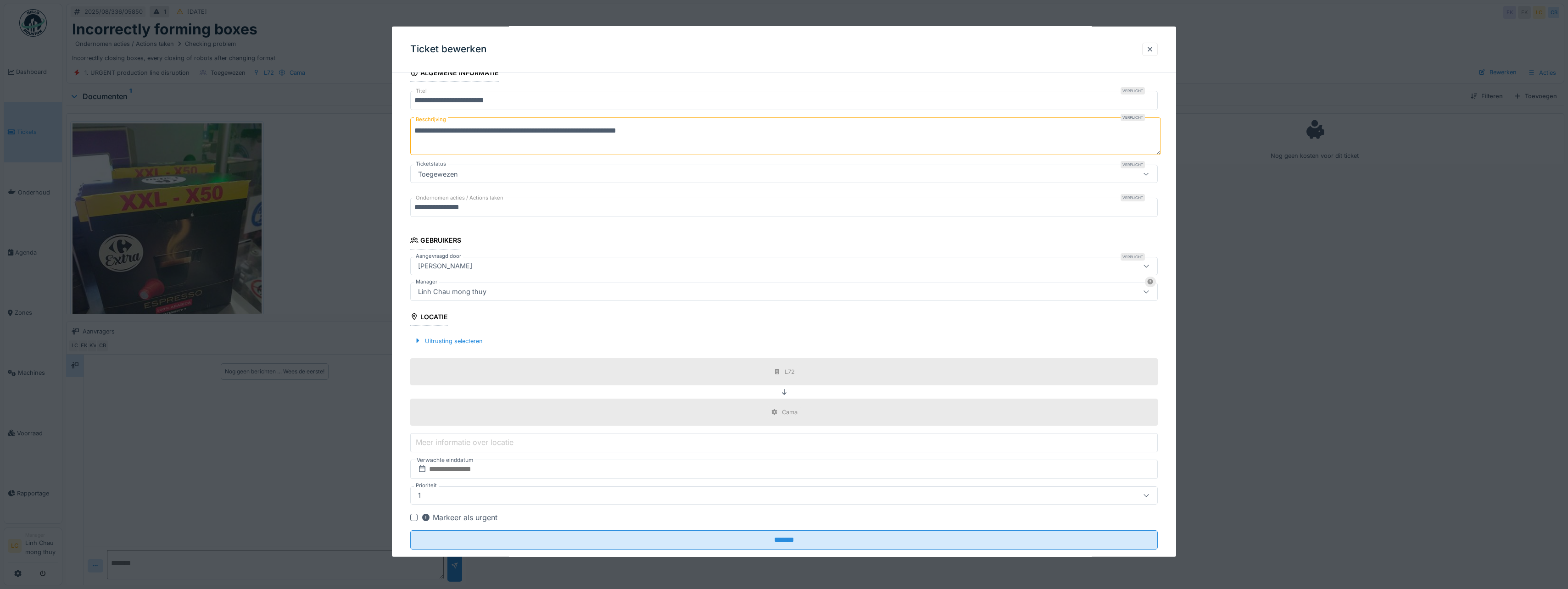
click at [919, 253] on fieldset "**********" at bounding box center [784, 285] width 748 height 545
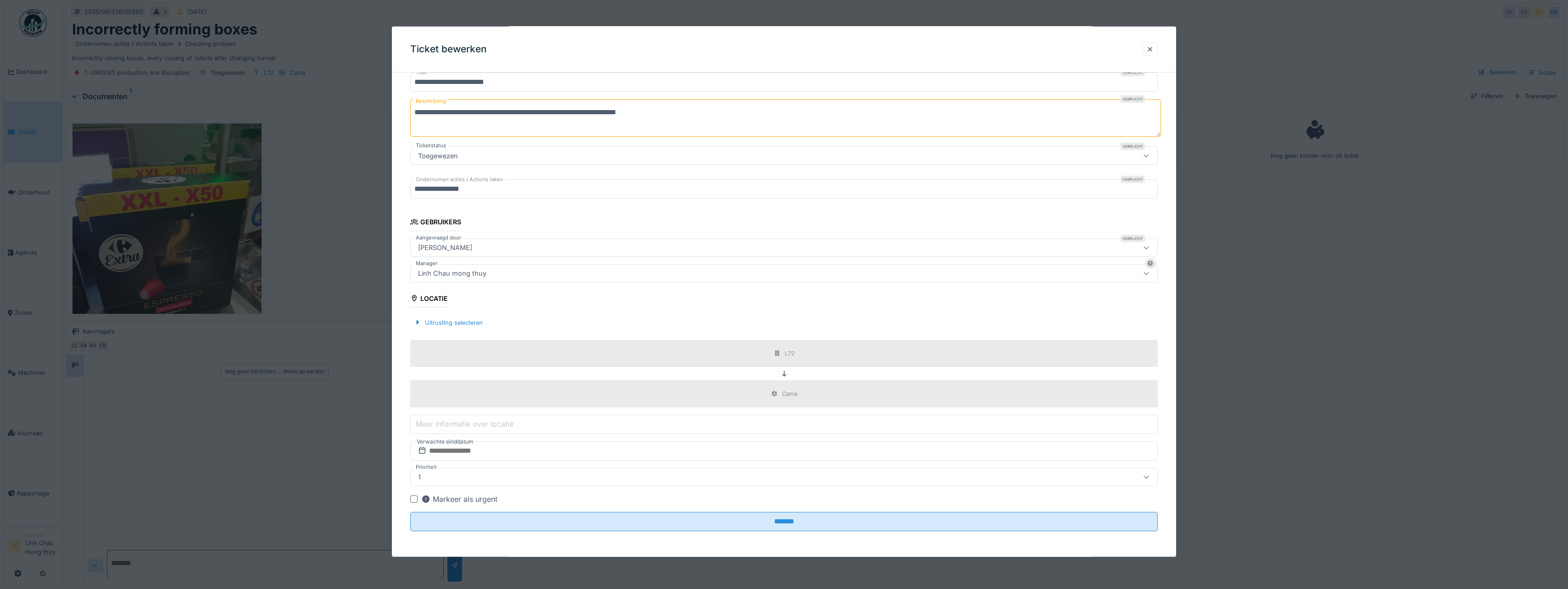
click at [1062, 310] on div "Uitrusting selecteren" at bounding box center [784, 322] width 748 height 27
click at [1152, 47] on div at bounding box center [1150, 49] width 7 height 9
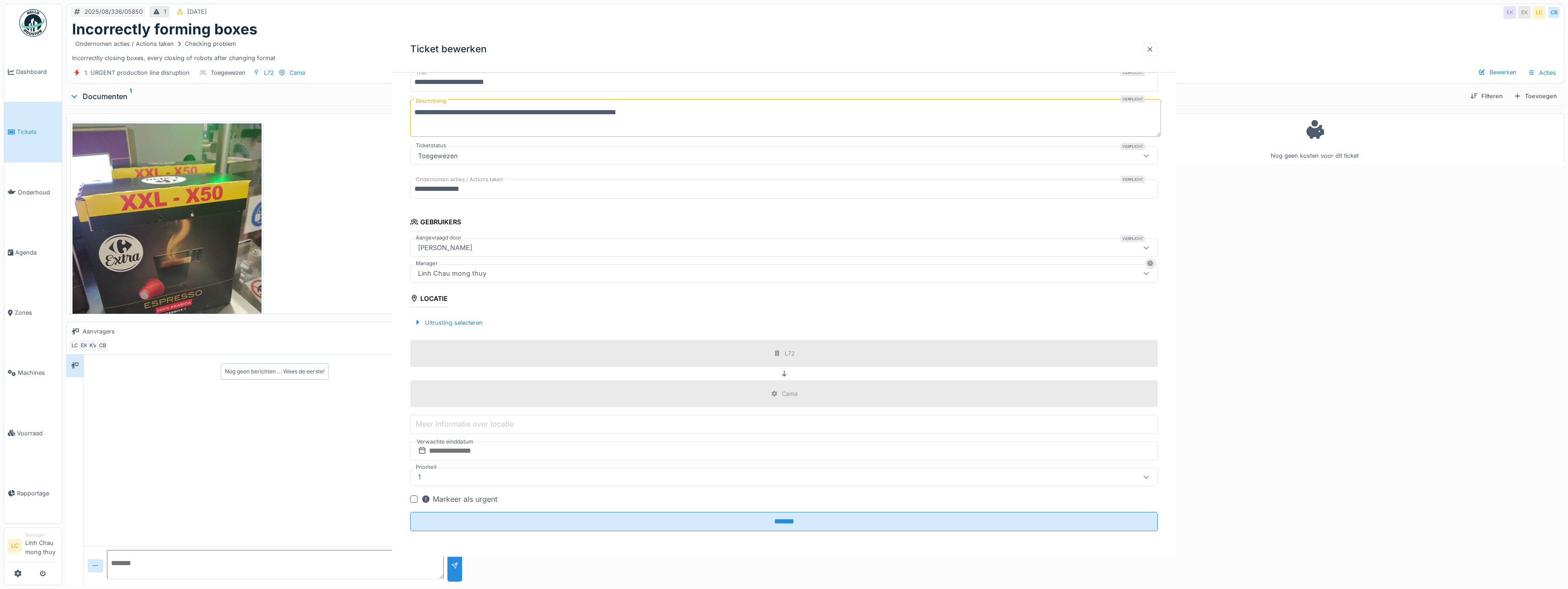
scroll to position [0, 0]
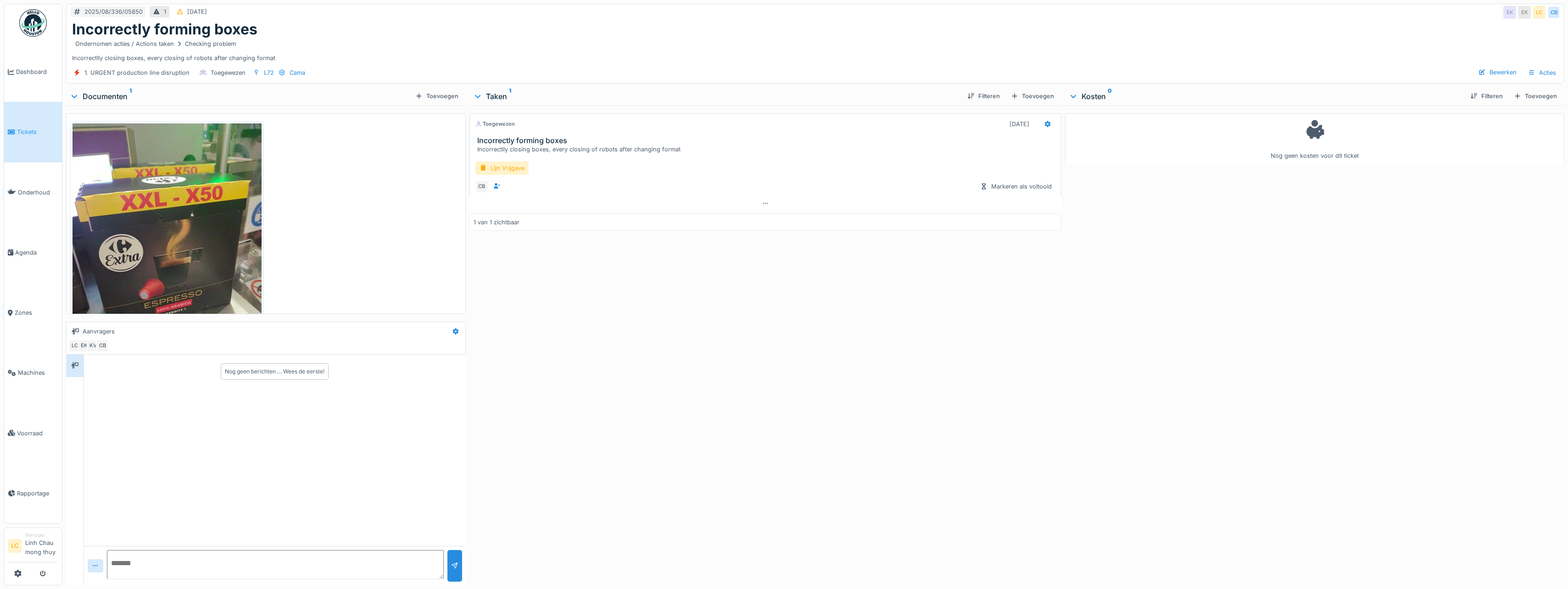
click at [1194, 350] on div "Nog geen kosten voor dit ticket" at bounding box center [1314, 343] width 499 height 476
click at [1045, 121] on icon at bounding box center [1048, 124] width 7 height 6
click at [953, 154] on div "Lijn Vrijgave CB Markeren als voltooid" at bounding box center [765, 175] width 592 height 43
click at [968, 335] on div "Toegewezen 25-8-2025 Incorrectly forming boxes Incorrectlly closing boxes, ever…" at bounding box center [765, 343] width 592 height 476
click at [1037, 277] on div "Toegewezen 25-8-2025 Incorrectly forming boxes Incorrectlly closing boxes, ever…" at bounding box center [765, 343] width 592 height 476
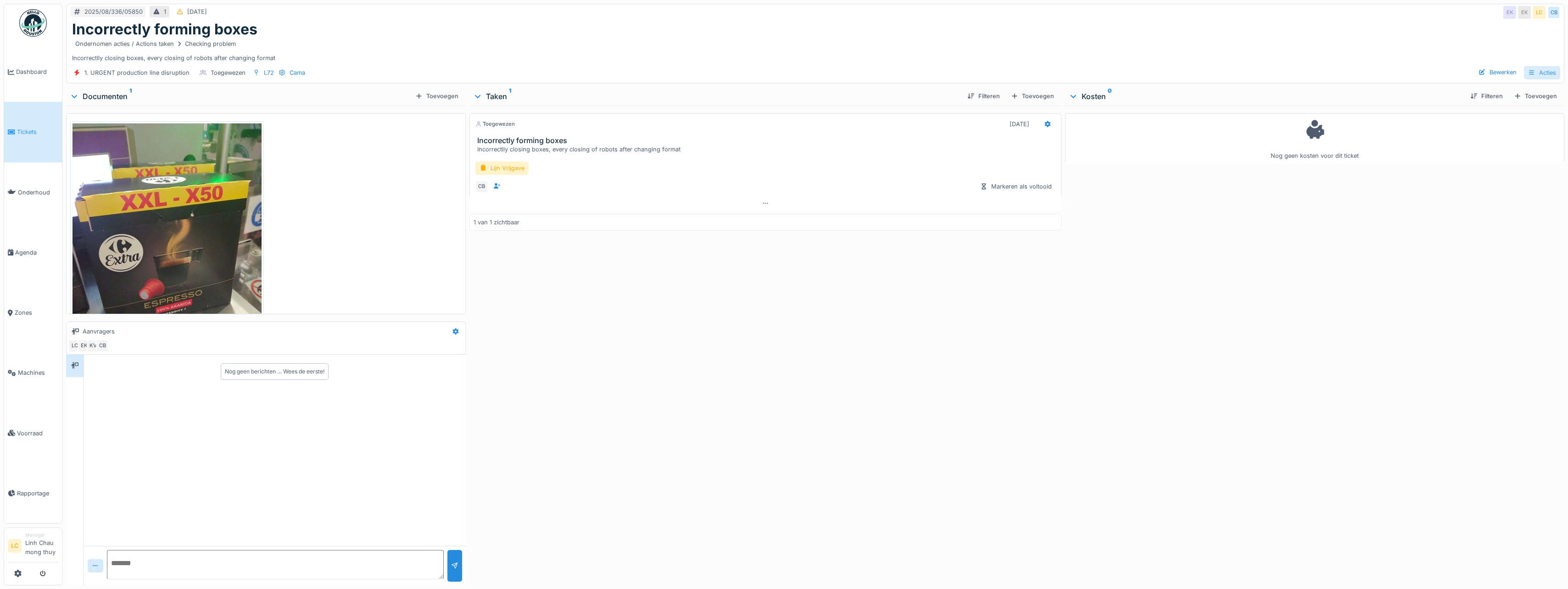
click at [1528, 70] on icon at bounding box center [1531, 73] width 7 height 6
click at [1423, 220] on div "Nog geen kosten voor dit ticket" at bounding box center [1314, 343] width 499 height 476
click at [1108, 306] on div "Nog geen kosten voor dit ticket" at bounding box center [1314, 343] width 499 height 476
click at [42, 23] on img at bounding box center [33, 23] width 28 height 27
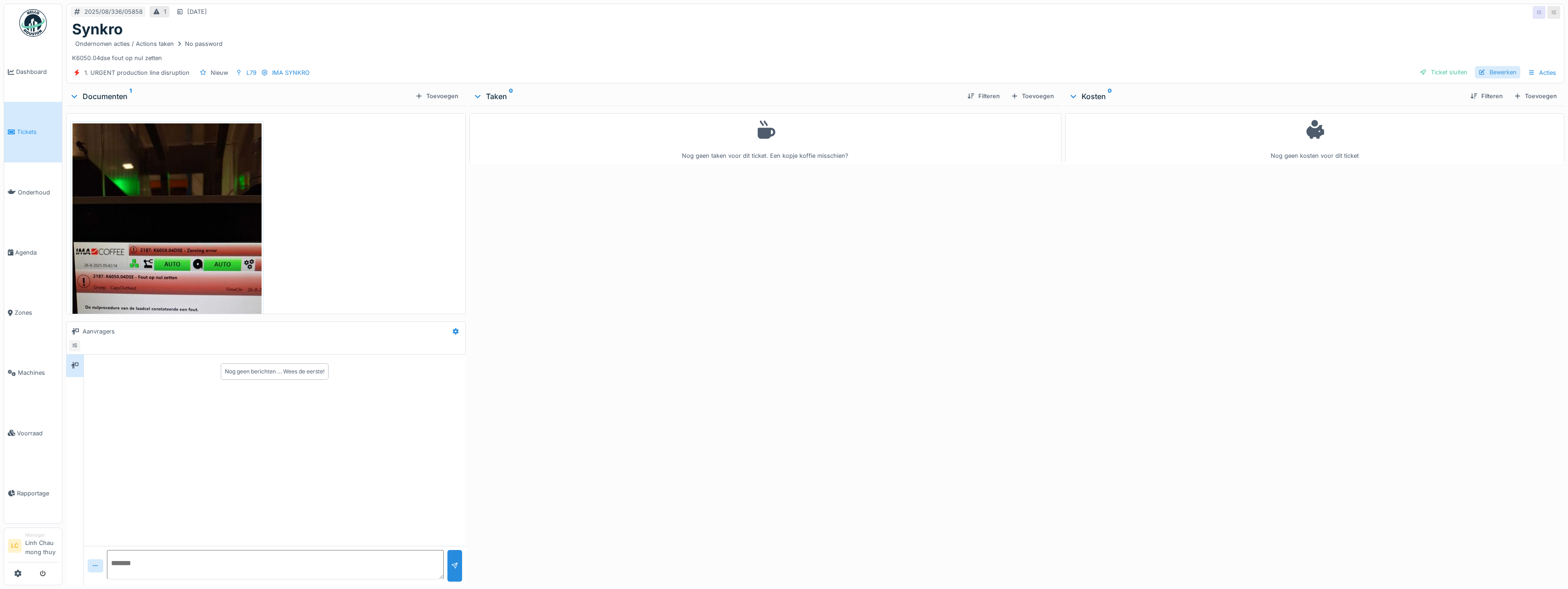
click at [1481, 73] on div "Bewerken" at bounding box center [1497, 72] width 45 height 12
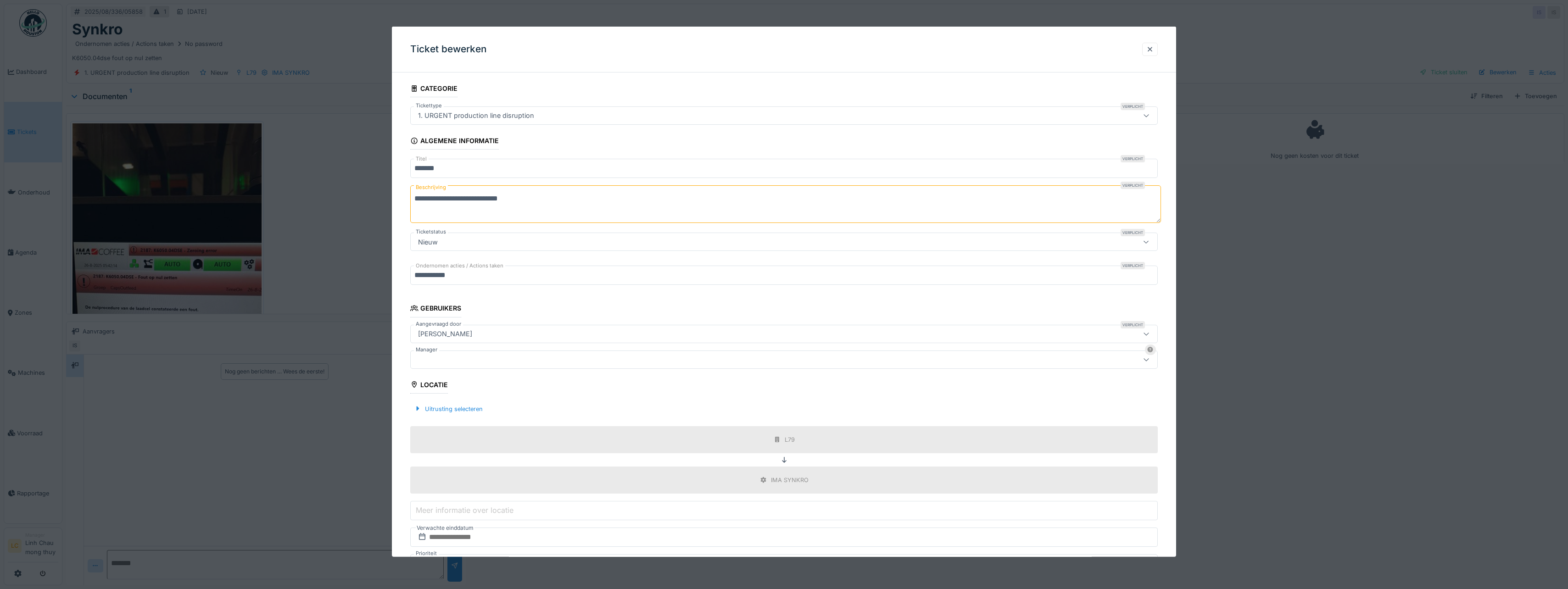
click at [470, 357] on div at bounding box center [743, 359] width 658 height 10
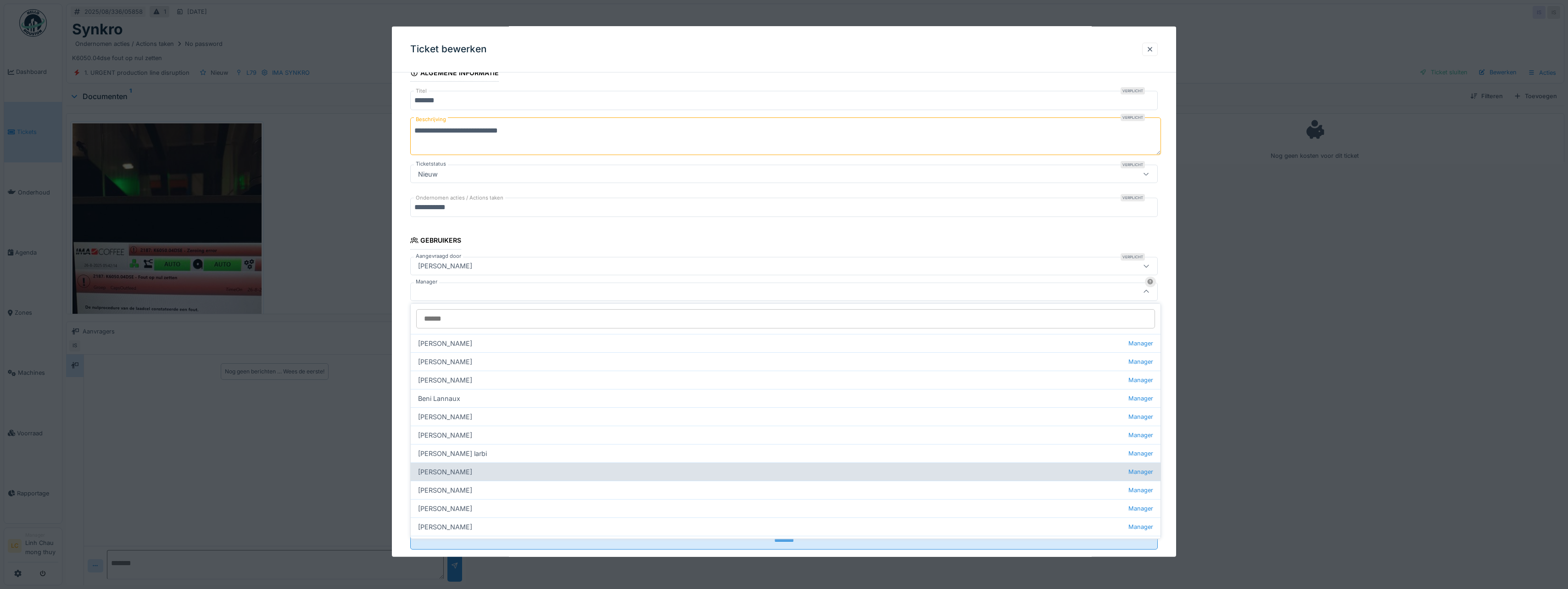
click at [481, 472] on div "[PERSON_NAME] wit Manager" at bounding box center [786, 472] width 749 height 18
type input "****"
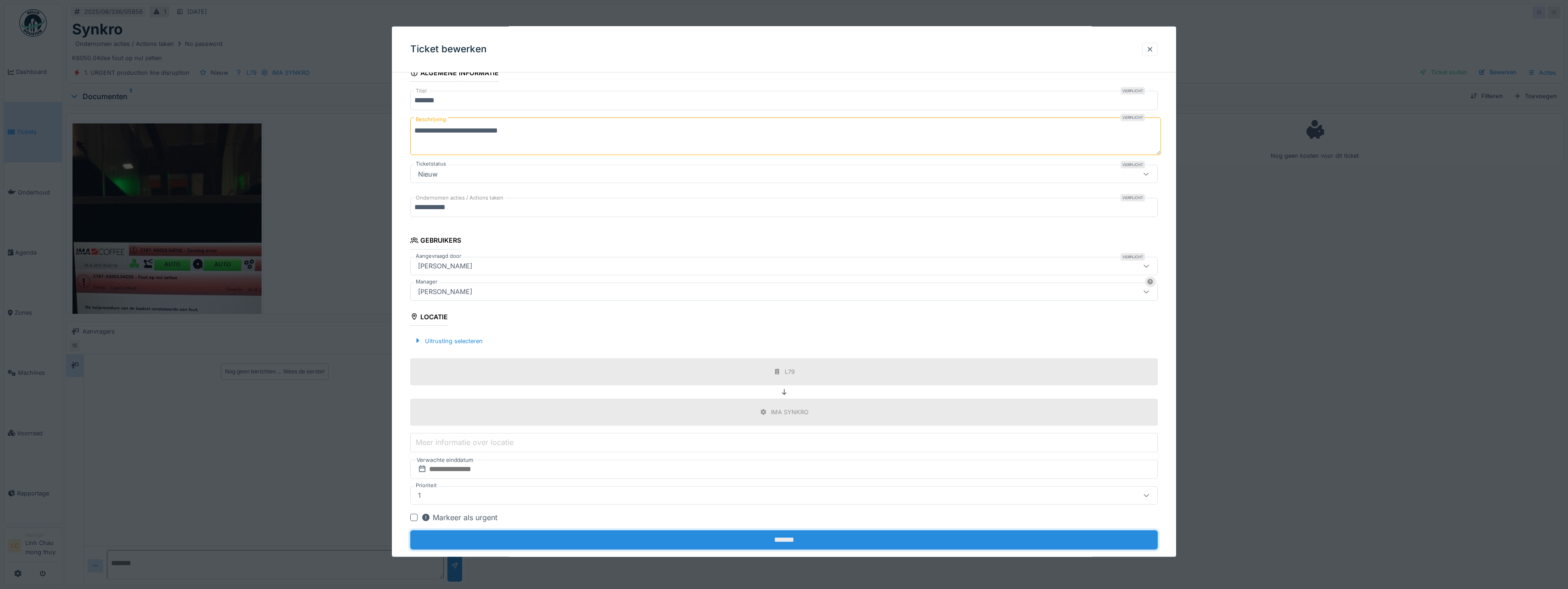
click at [822, 535] on input "*******" at bounding box center [784, 540] width 748 height 20
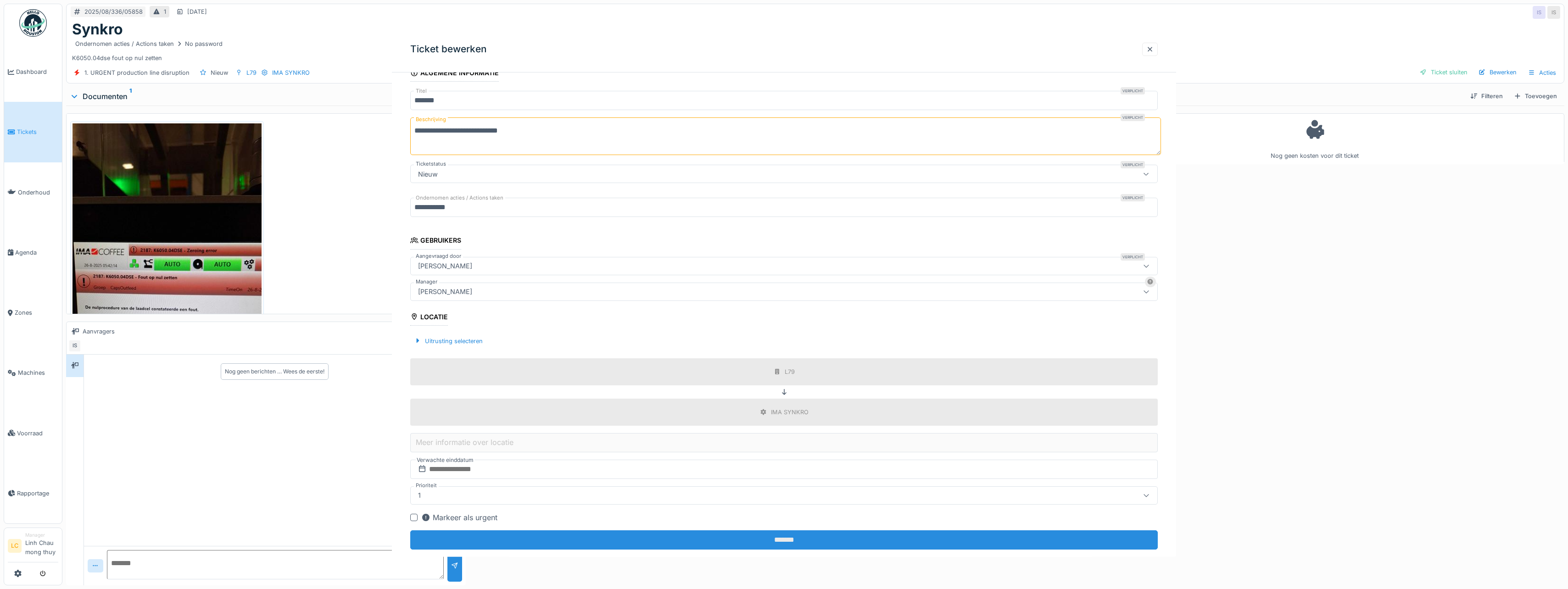
scroll to position [0, 0]
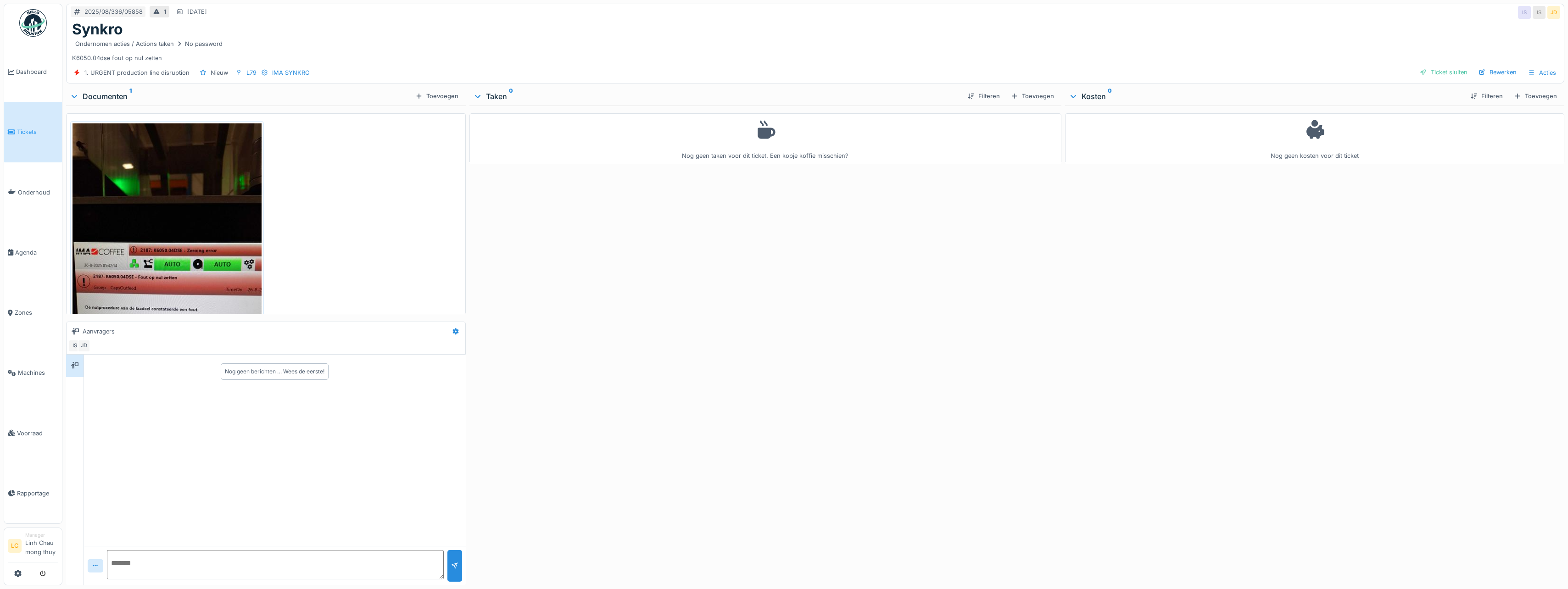
click at [38, 21] on img at bounding box center [33, 23] width 28 height 27
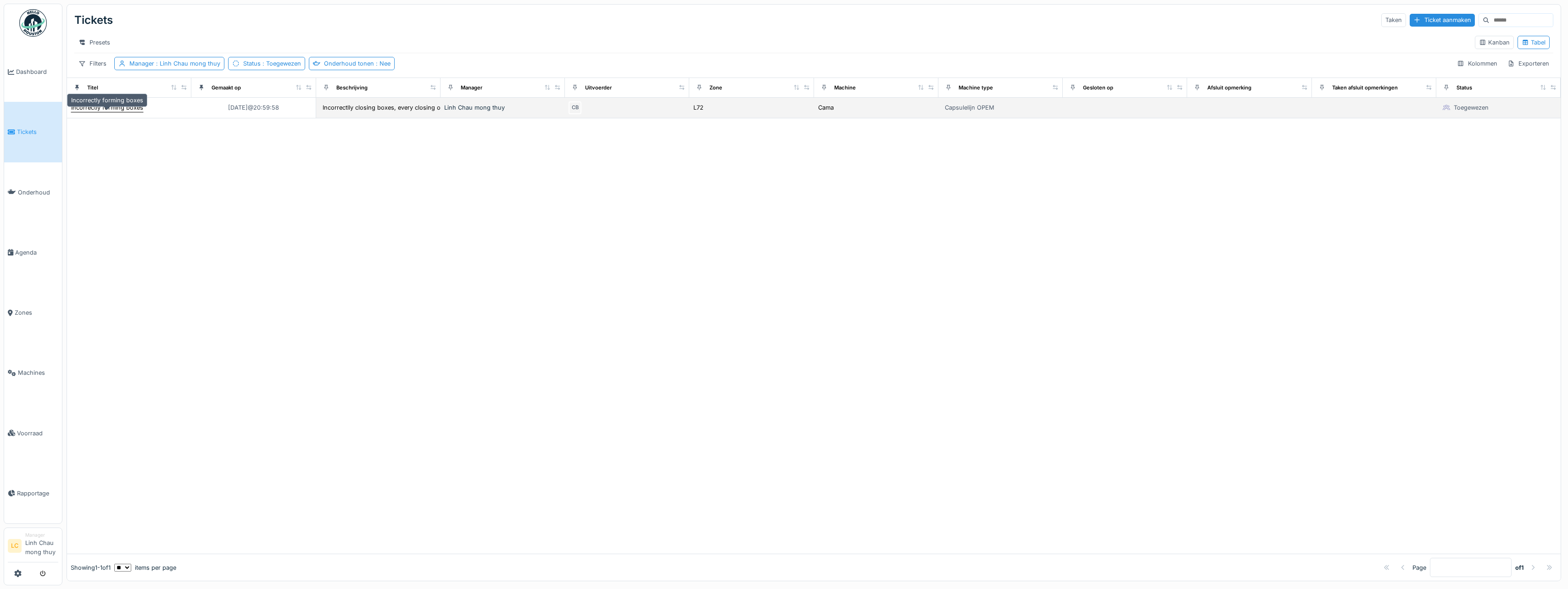
click at [134, 112] on div "Incorrectly forming boxes" at bounding box center [107, 108] width 72 height 9
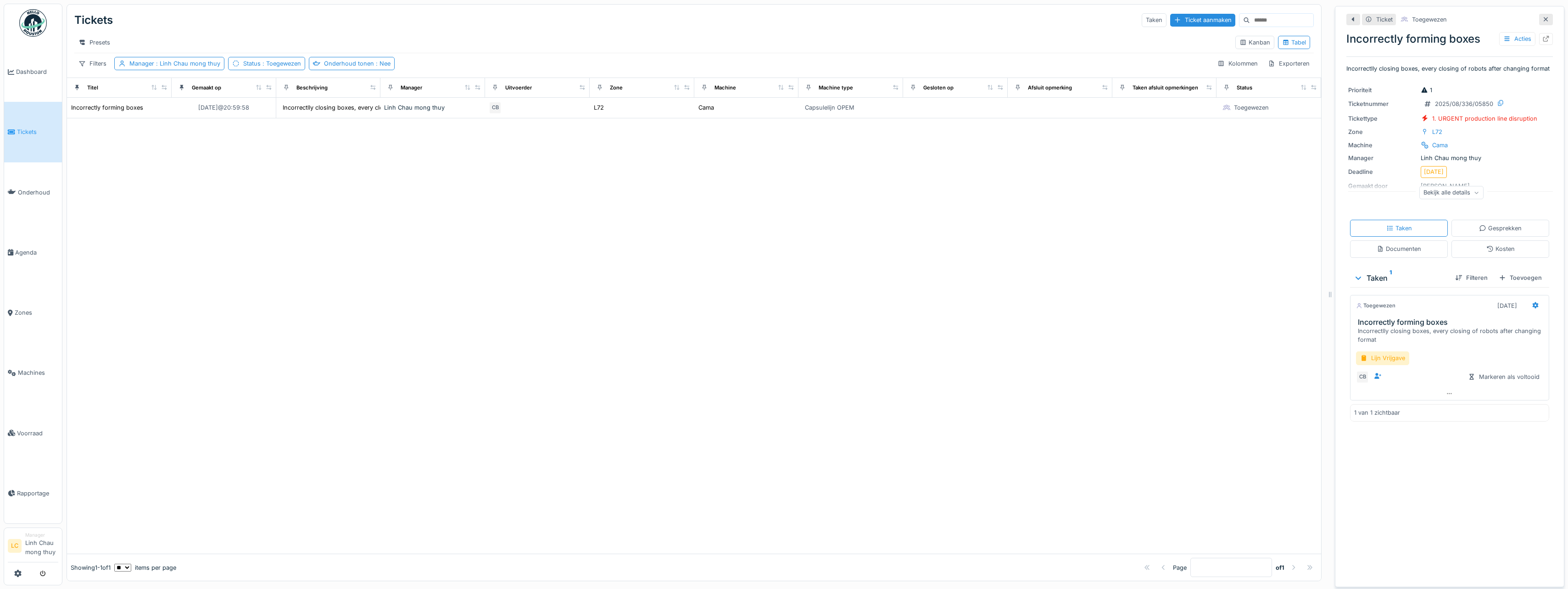
scroll to position [7, 0]
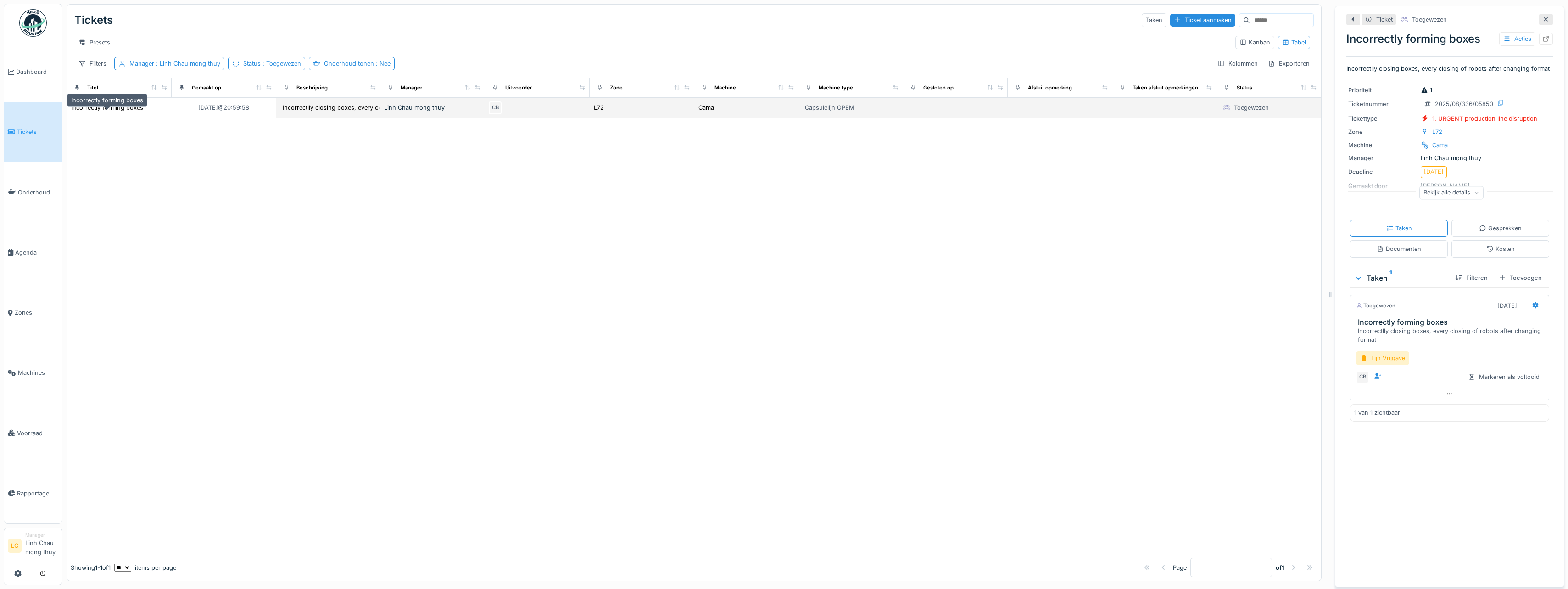
click at [117, 108] on div "Incorrectly forming boxes" at bounding box center [107, 108] width 72 height 9
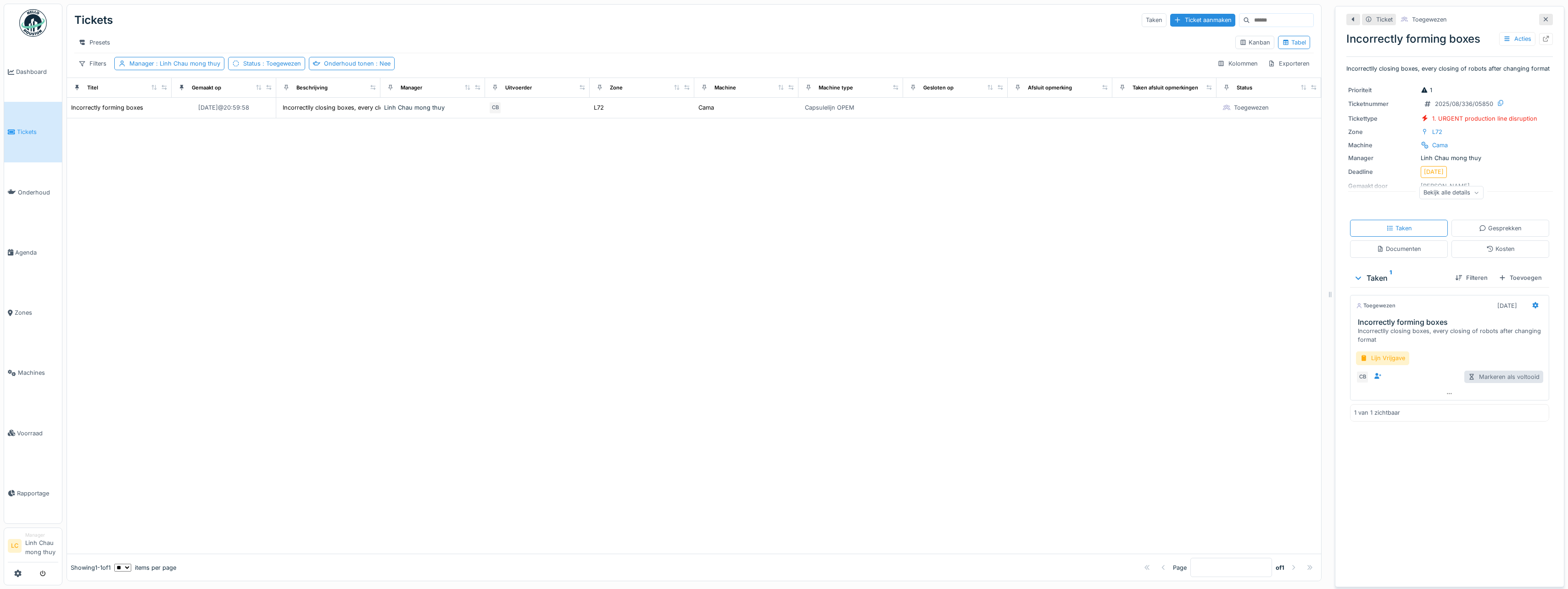
click at [1509, 379] on div "Markeren als voltooid" at bounding box center [1503, 376] width 79 height 12
click at [1499, 34] on div "Acties" at bounding box center [1517, 39] width 36 height 13
click at [1474, 194] on icon at bounding box center [1476, 192] width 6 height 5
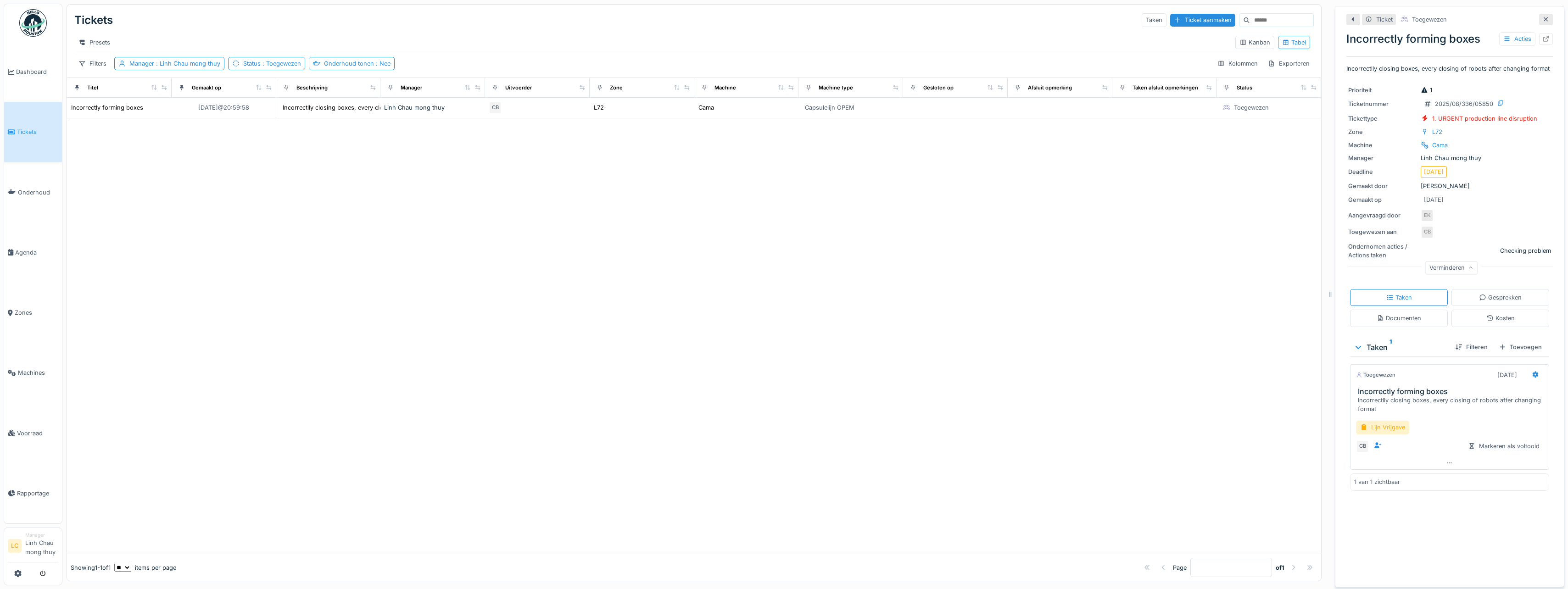
click at [1259, 209] on div at bounding box center [694, 336] width 1254 height 436
click at [1512, 35] on div "Acties" at bounding box center [1517, 39] width 36 height 13
click at [1514, 53] on div "Bewerken" at bounding box center [1522, 59] width 69 height 14
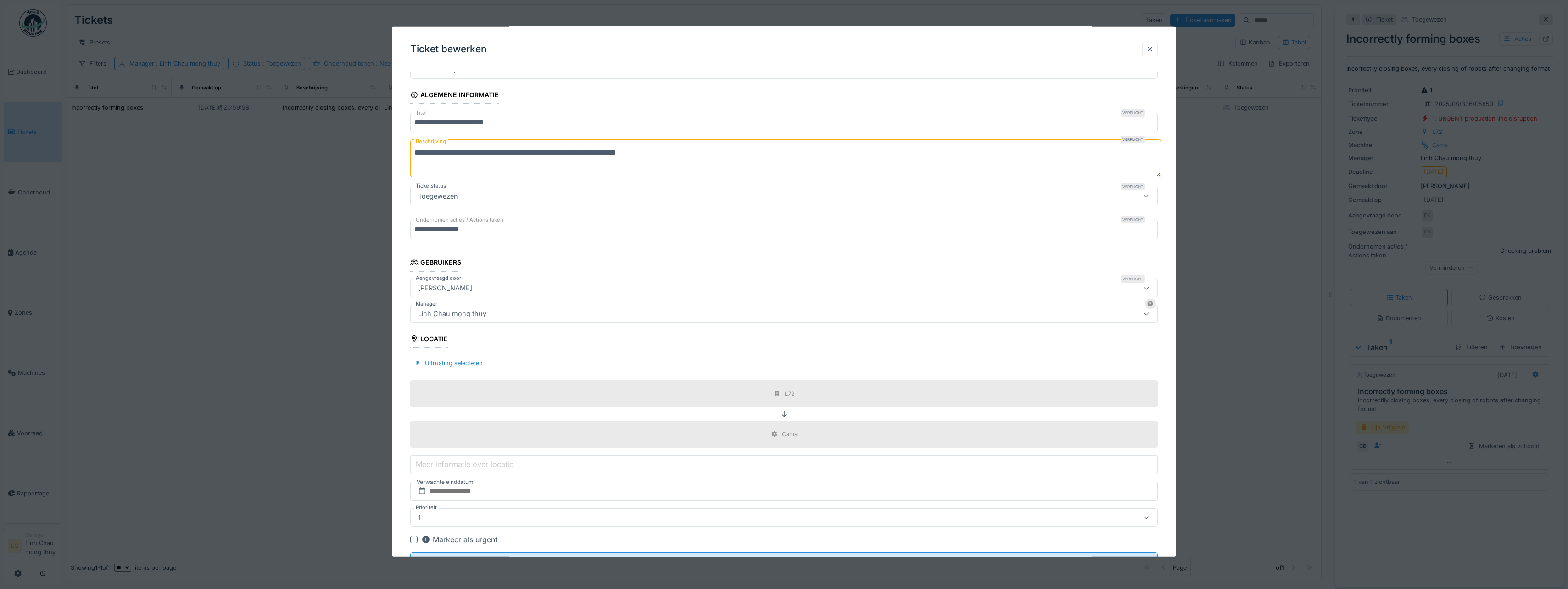
scroll to position [86, 0]
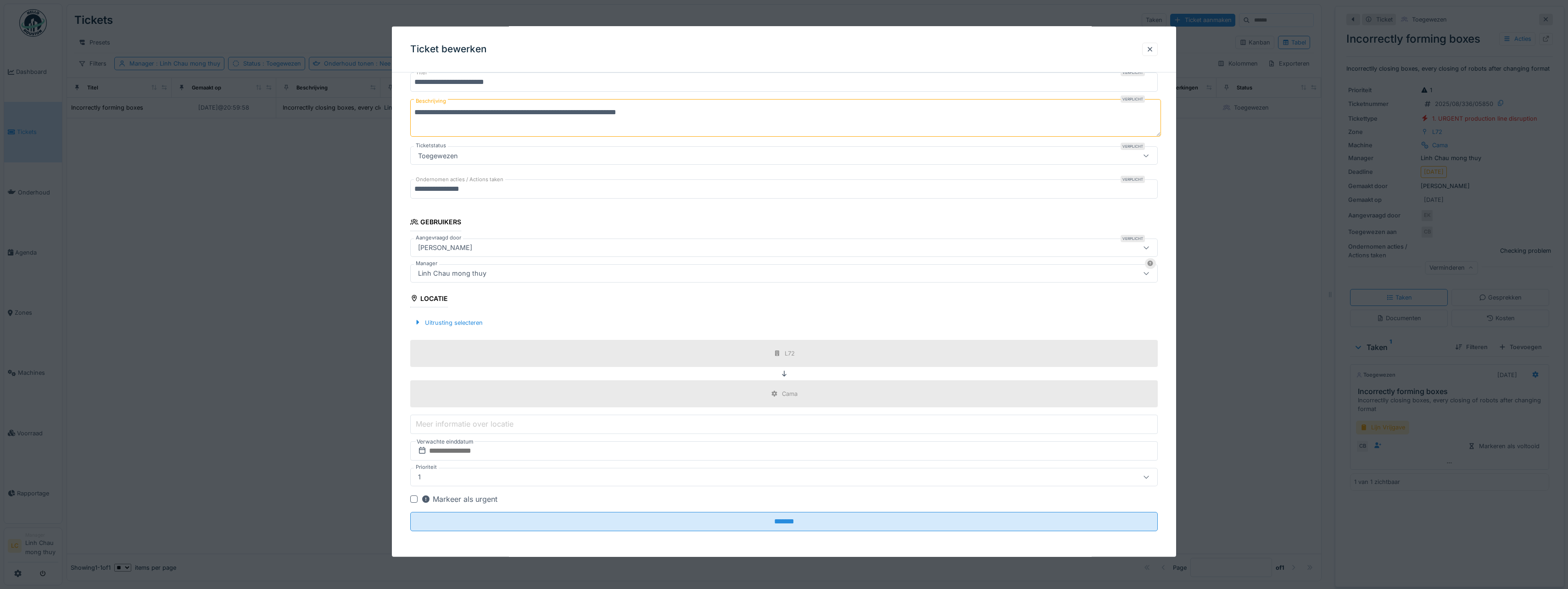
click at [465, 497] on div "Markeer als urgent" at bounding box center [459, 499] width 76 height 11
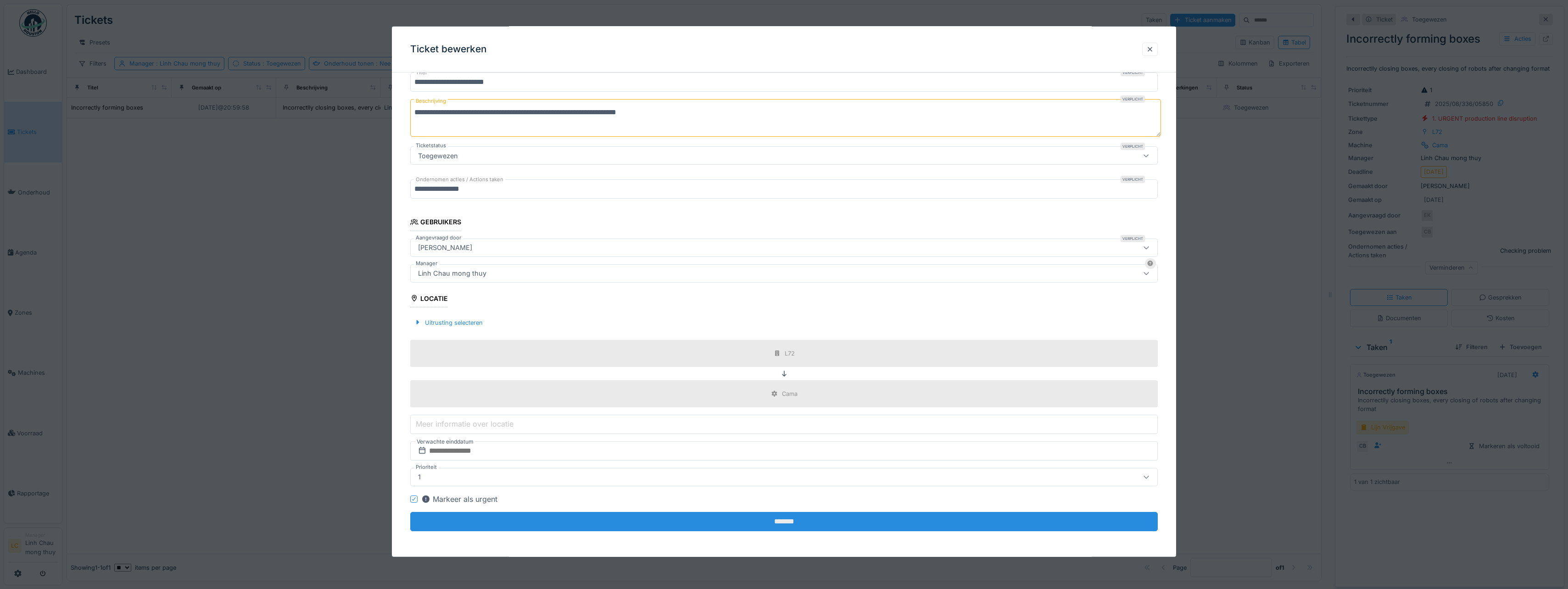
click at [796, 512] on input "*******" at bounding box center [784, 522] width 748 height 20
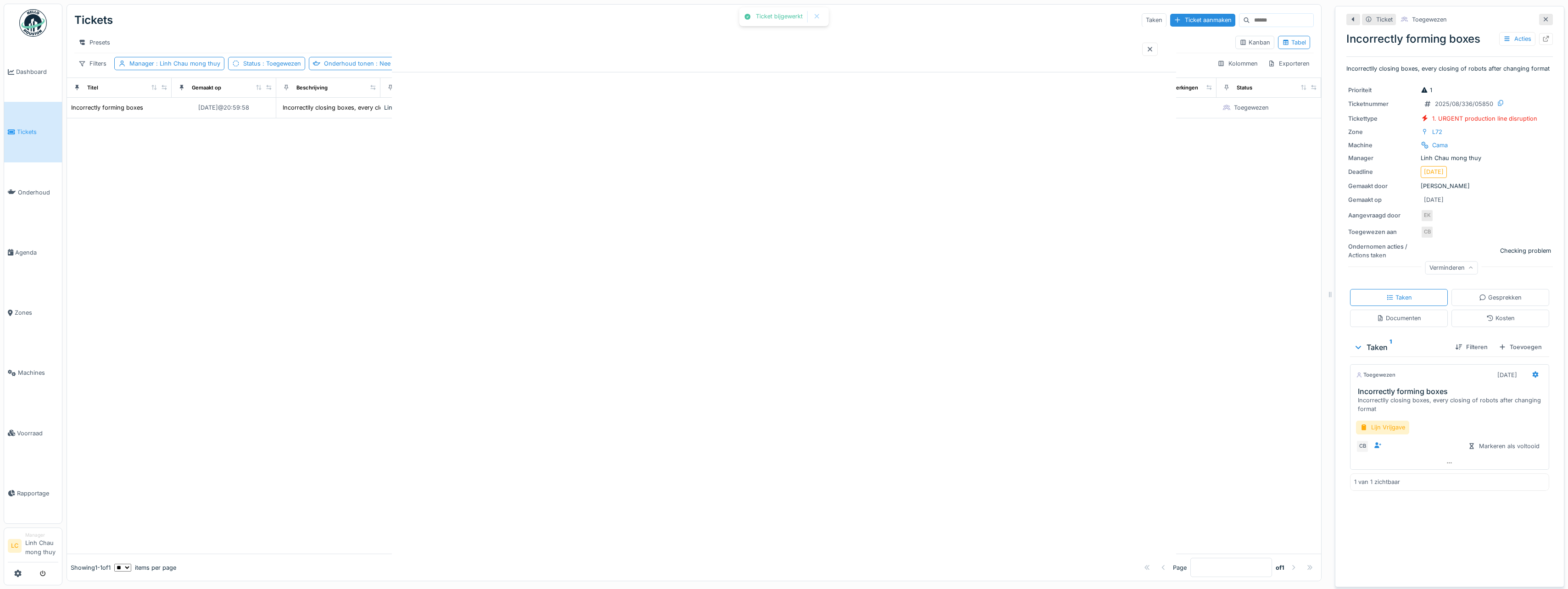
scroll to position [0, 0]
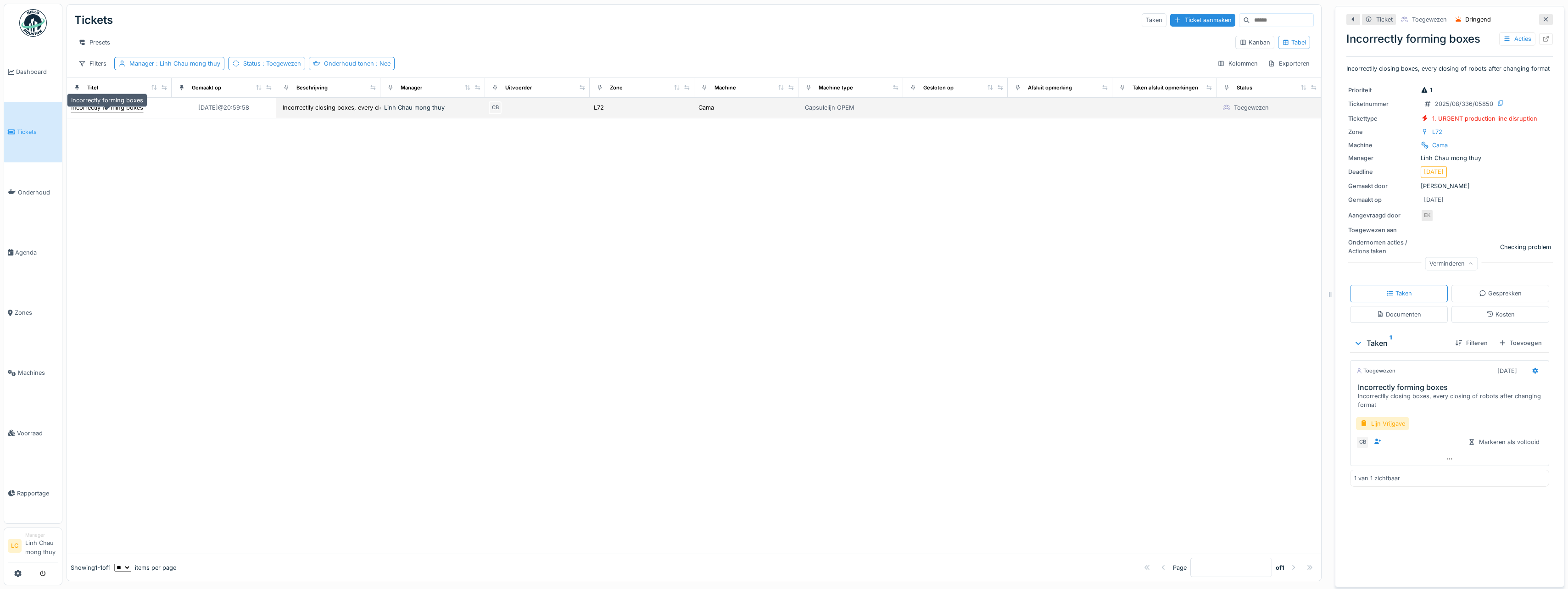
click at [114, 112] on div "Incorrectly forming boxes" at bounding box center [107, 108] width 72 height 9
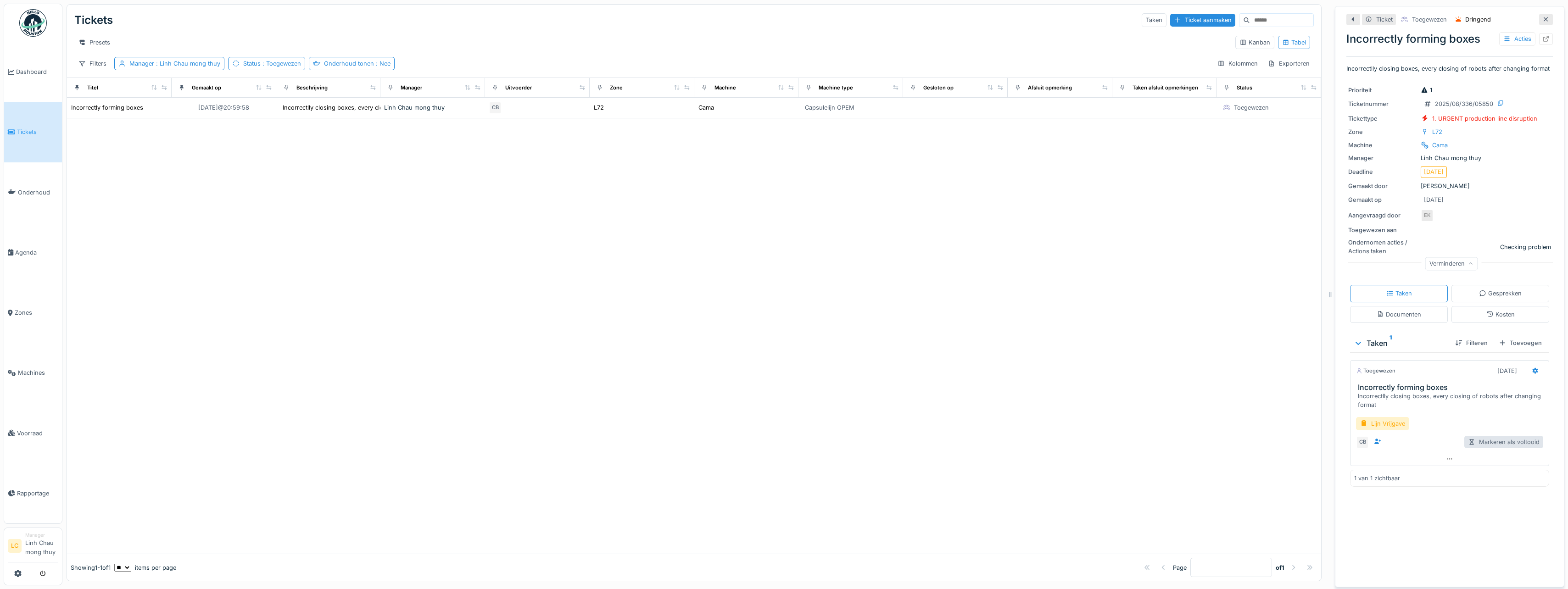
click at [1515, 448] on div "Markeren als voltooid" at bounding box center [1503, 442] width 79 height 12
click at [1098, 279] on div at bounding box center [694, 336] width 1254 height 436
click at [1417, 298] on div "Taken" at bounding box center [1399, 293] width 98 height 17
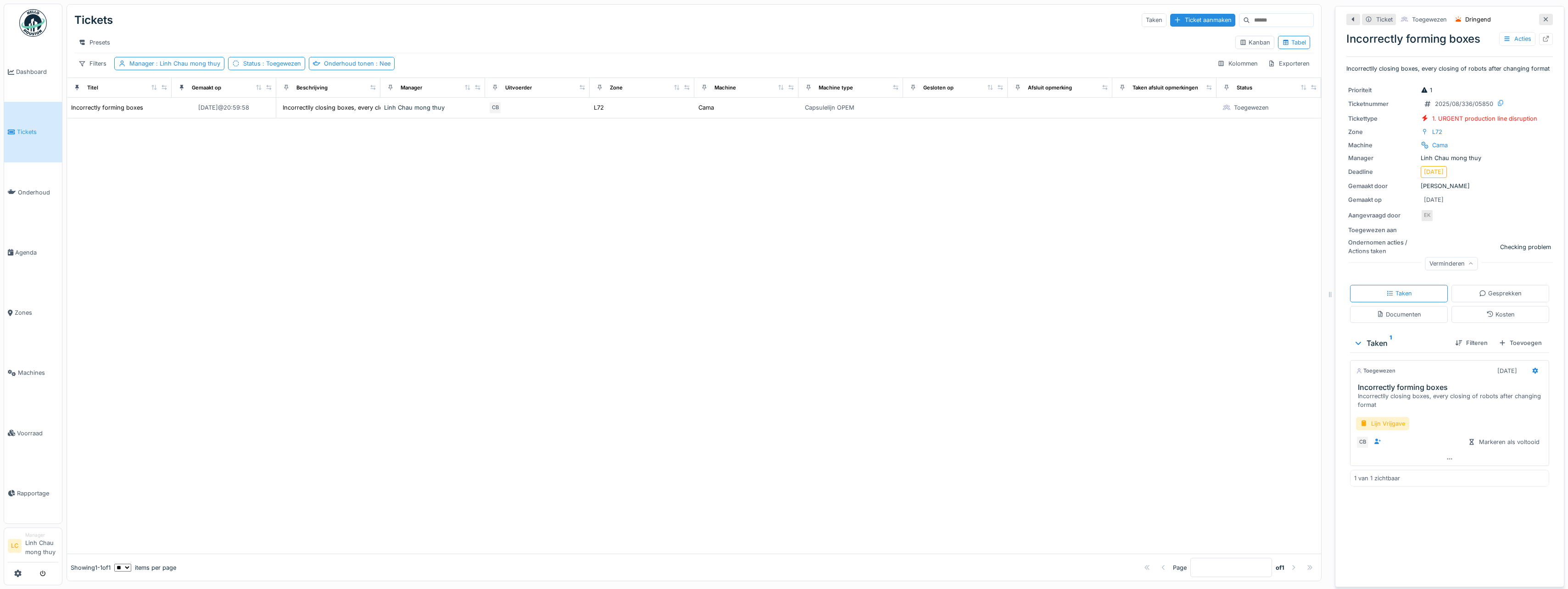
click at [989, 198] on div at bounding box center [694, 336] width 1254 height 436
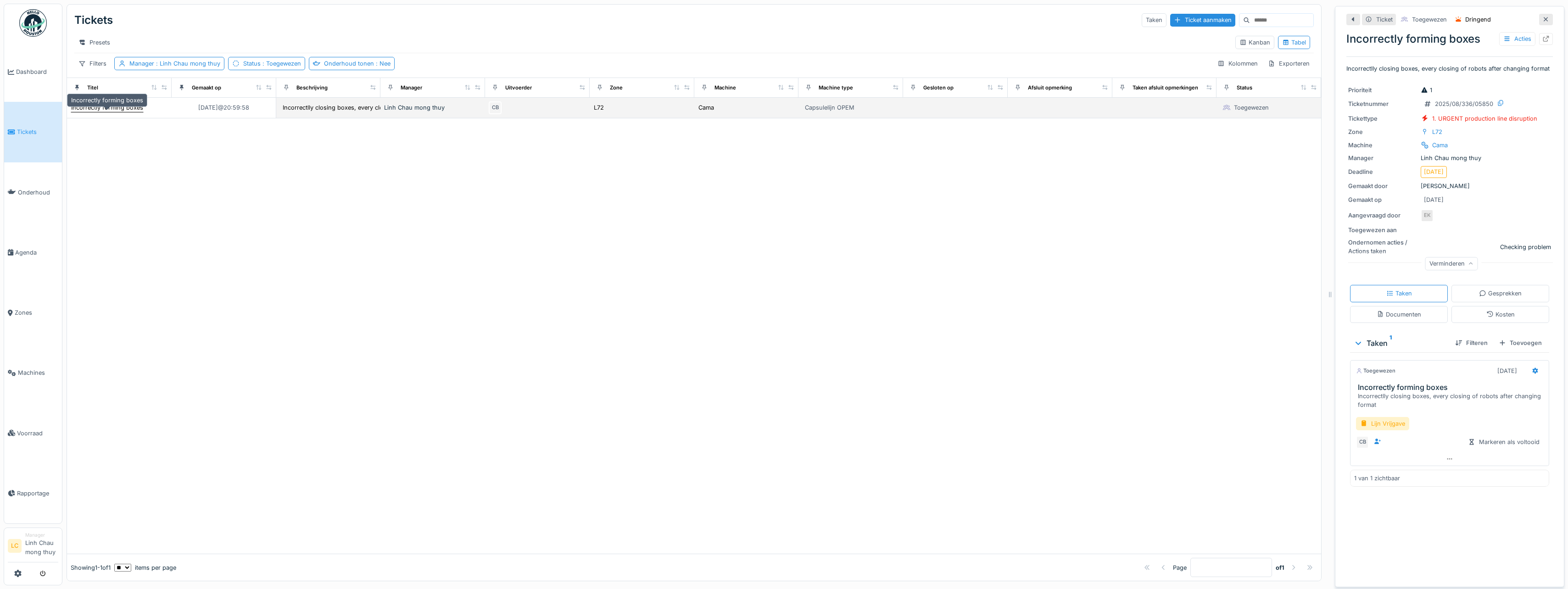
click at [133, 106] on div "Incorrectly forming boxes" at bounding box center [107, 108] width 72 height 9
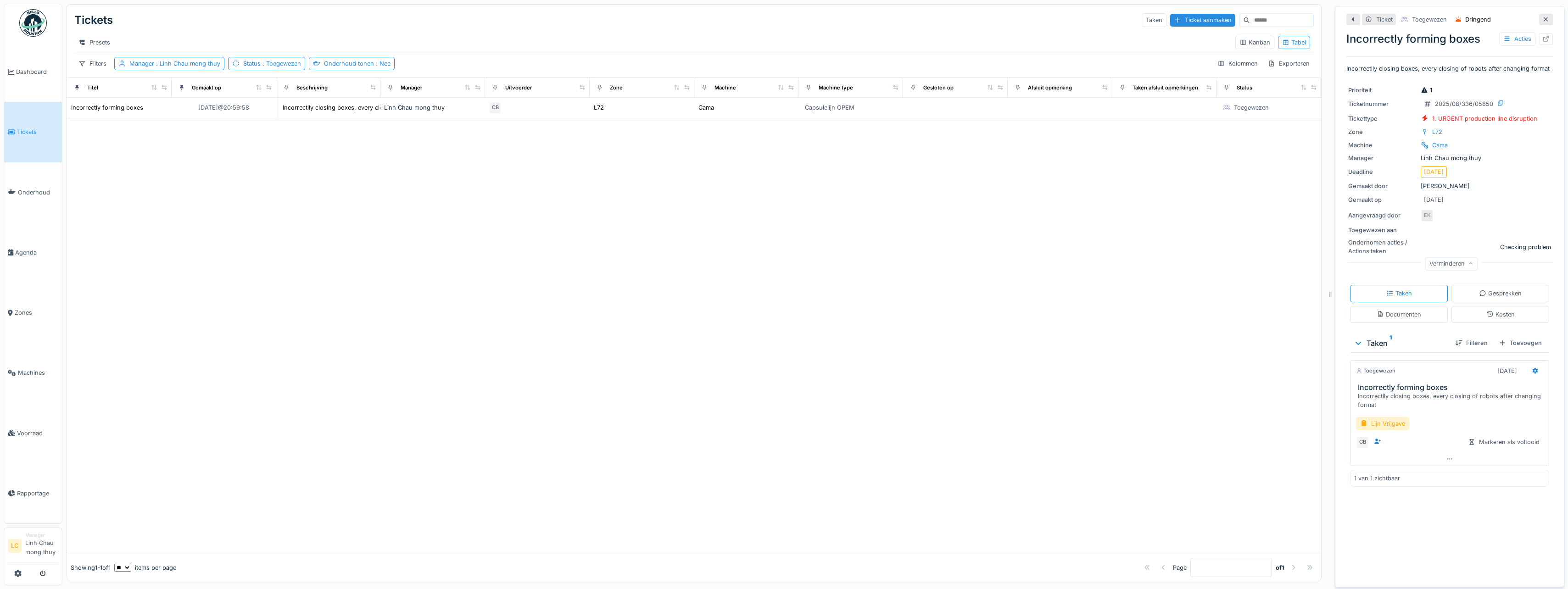
click at [1515, 249] on div "Checking problem" at bounding box center [1525, 247] width 51 height 9
click at [1514, 32] on div "Acties" at bounding box center [1517, 39] width 36 height 13
click at [1531, 370] on icon at bounding box center [1535, 371] width 7 height 6
click at [1501, 431] on div "Omzetten in ticket" at bounding box center [1482, 435] width 76 height 14
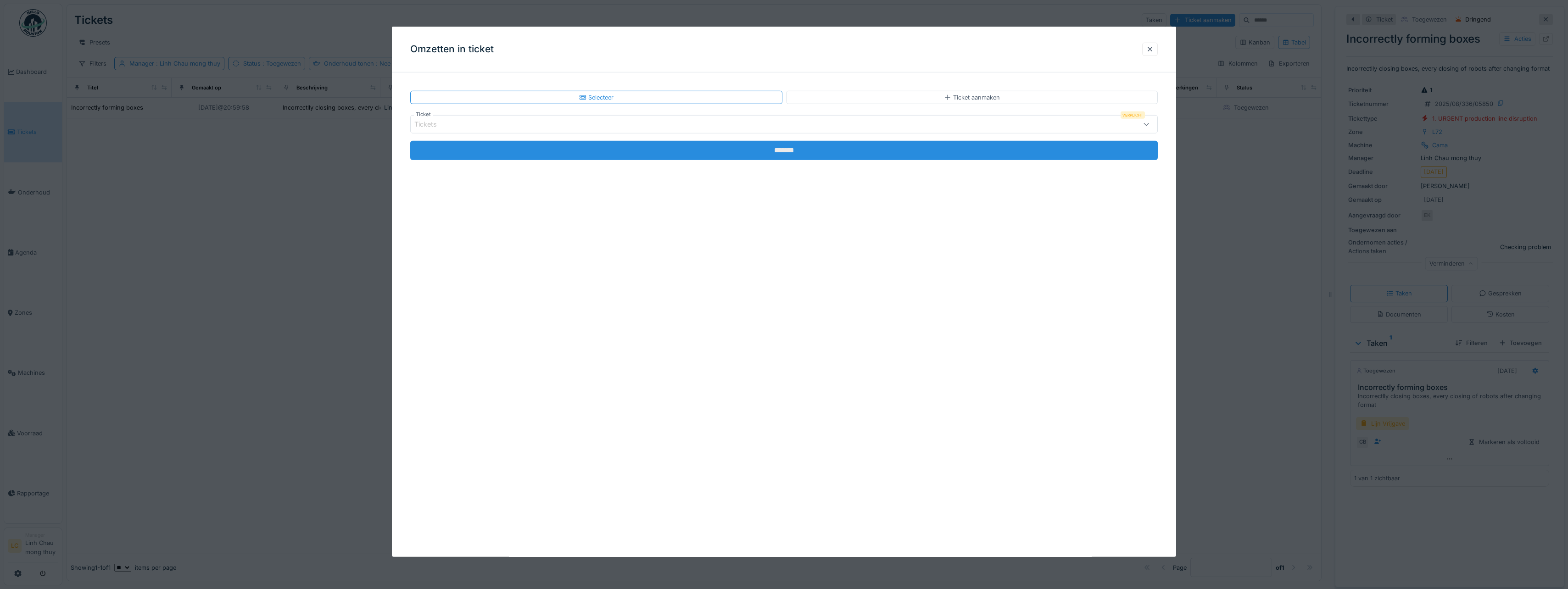
click at [742, 150] on input "*******" at bounding box center [784, 150] width 748 height 20
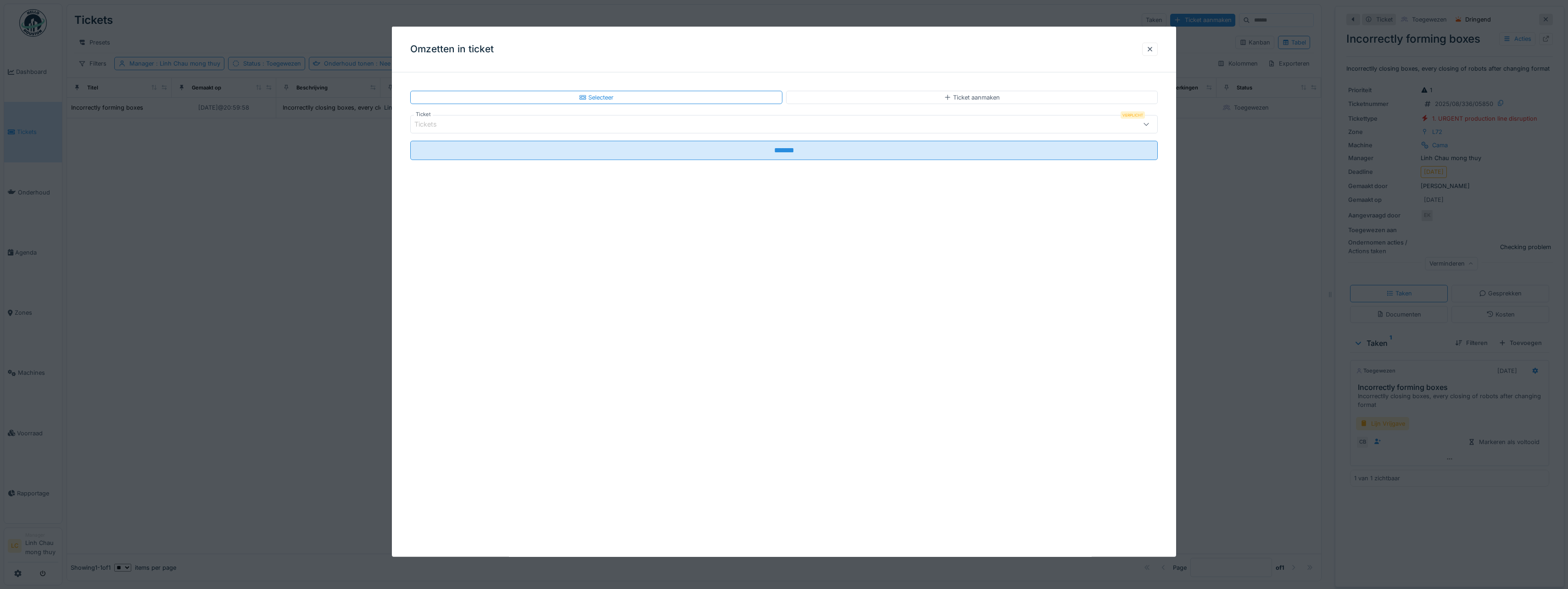
click at [599, 122] on div "Tickets" at bounding box center [743, 124] width 658 height 10
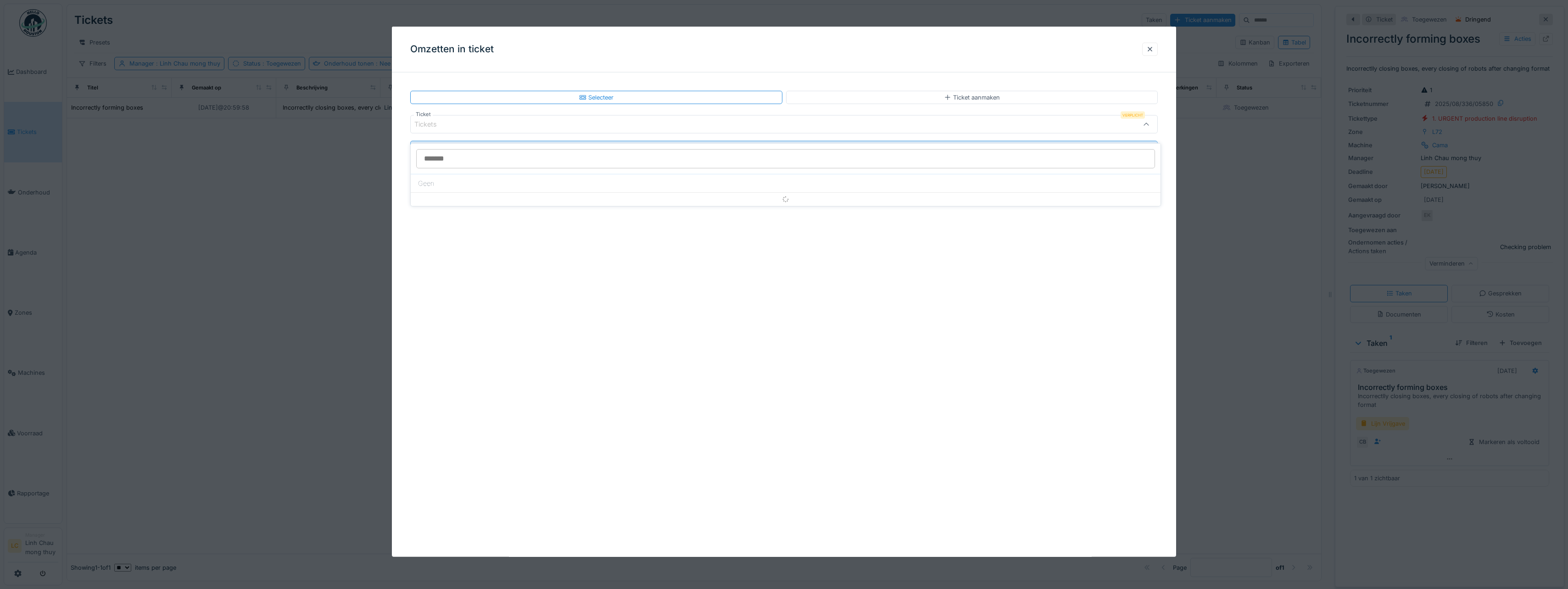
click at [597, 150] on input "Ticket" at bounding box center [786, 159] width 738 height 20
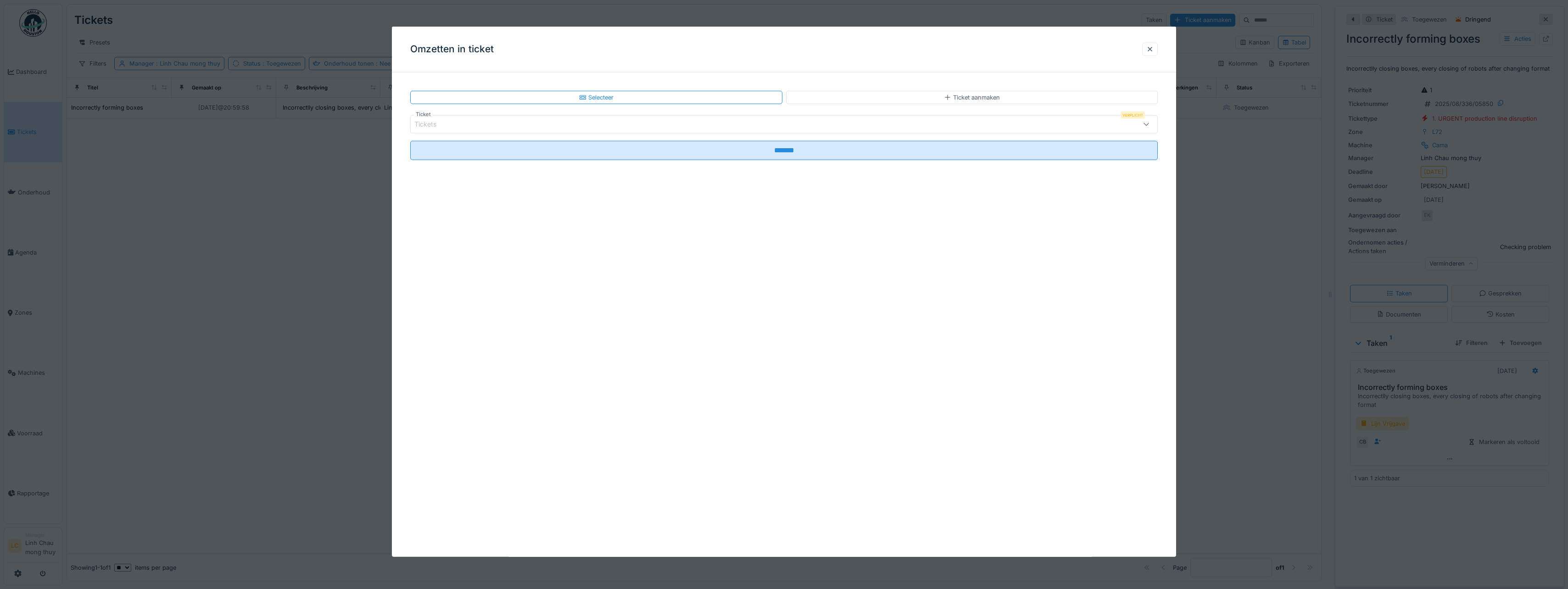
click at [731, 73] on div "Omzetten in ticket Selecteer Ticket aanmaken Ticket Verplicht Tickets *******" at bounding box center [784, 292] width 784 height 530
click at [1153, 51] on div at bounding box center [1150, 49] width 7 height 9
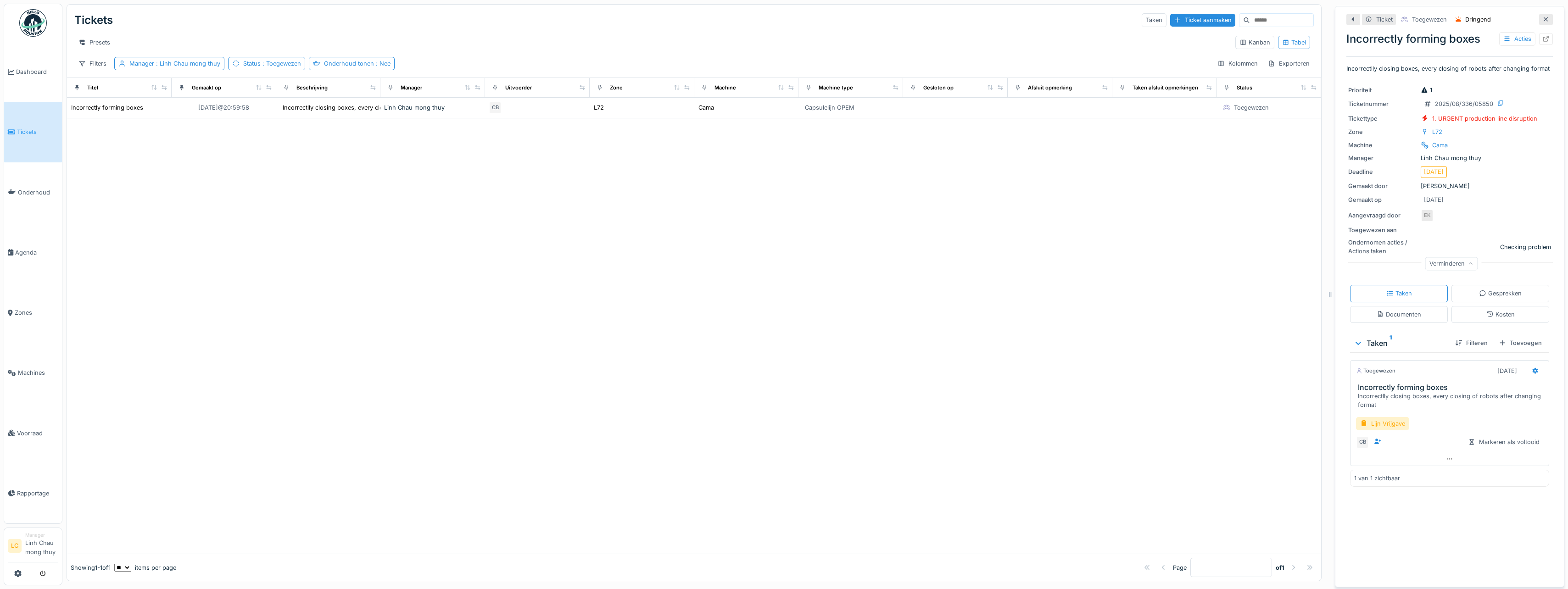
click at [1146, 149] on div at bounding box center [694, 336] width 1254 height 436
click at [1501, 32] on div "Acties" at bounding box center [1517, 39] width 36 height 13
click at [1531, 144] on div "Machine Cama" at bounding box center [1449, 145] width 203 height 10
click at [1509, 443] on div "Markeren als voltooid" at bounding box center [1503, 442] width 79 height 12
click at [771, 20] on div "Je moet alle formulieren invullen voordat je de taak als voltooid kunt markeren" at bounding box center [780, 20] width 116 height 15
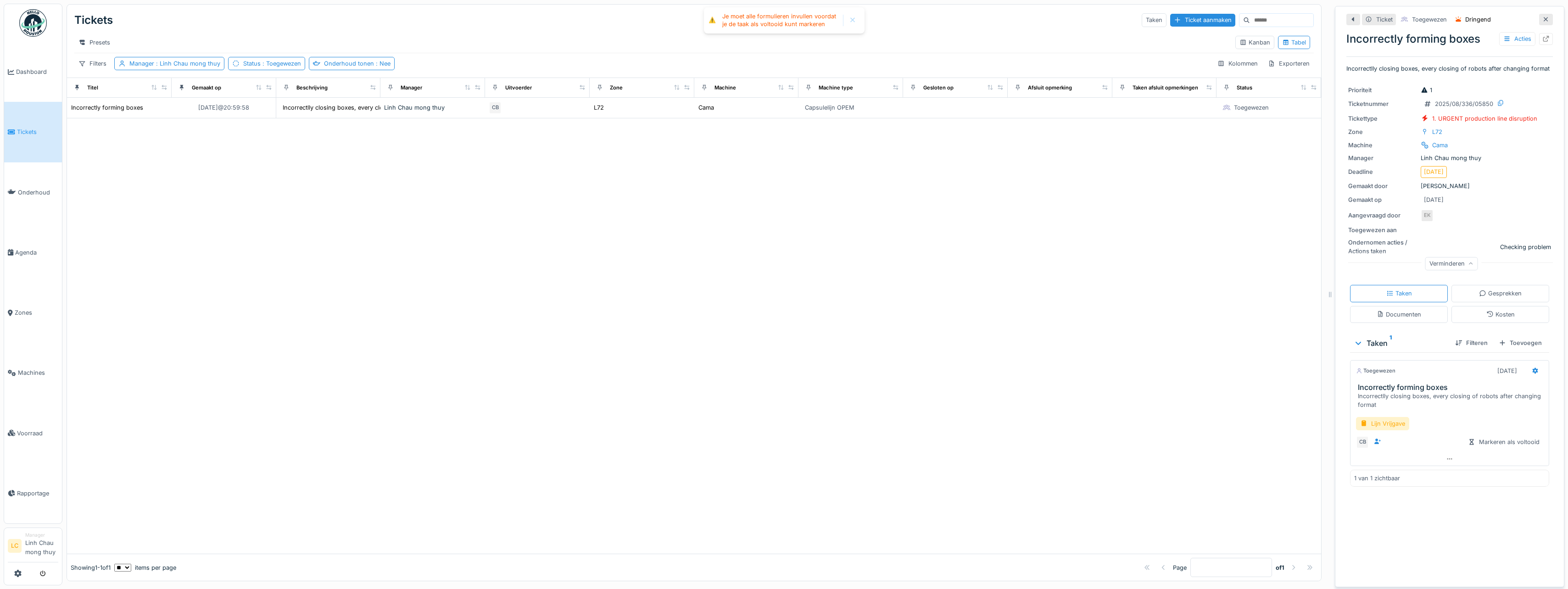
click at [855, 21] on div at bounding box center [853, 20] width 7 height 8
click at [1500, 32] on div "Acties" at bounding box center [1517, 39] width 36 height 13
click at [1445, 86] on div "Prioriteit 1 Ticketnummer 2025/08/336/05850 Tickettype 1. URGENT production lin…" at bounding box center [1449, 177] width 207 height 194
click at [1445, 461] on div at bounding box center [1449, 459] width 198 height 13
click at [1501, 464] on div "Markeren als voltooid" at bounding box center [1503, 461] width 79 height 12
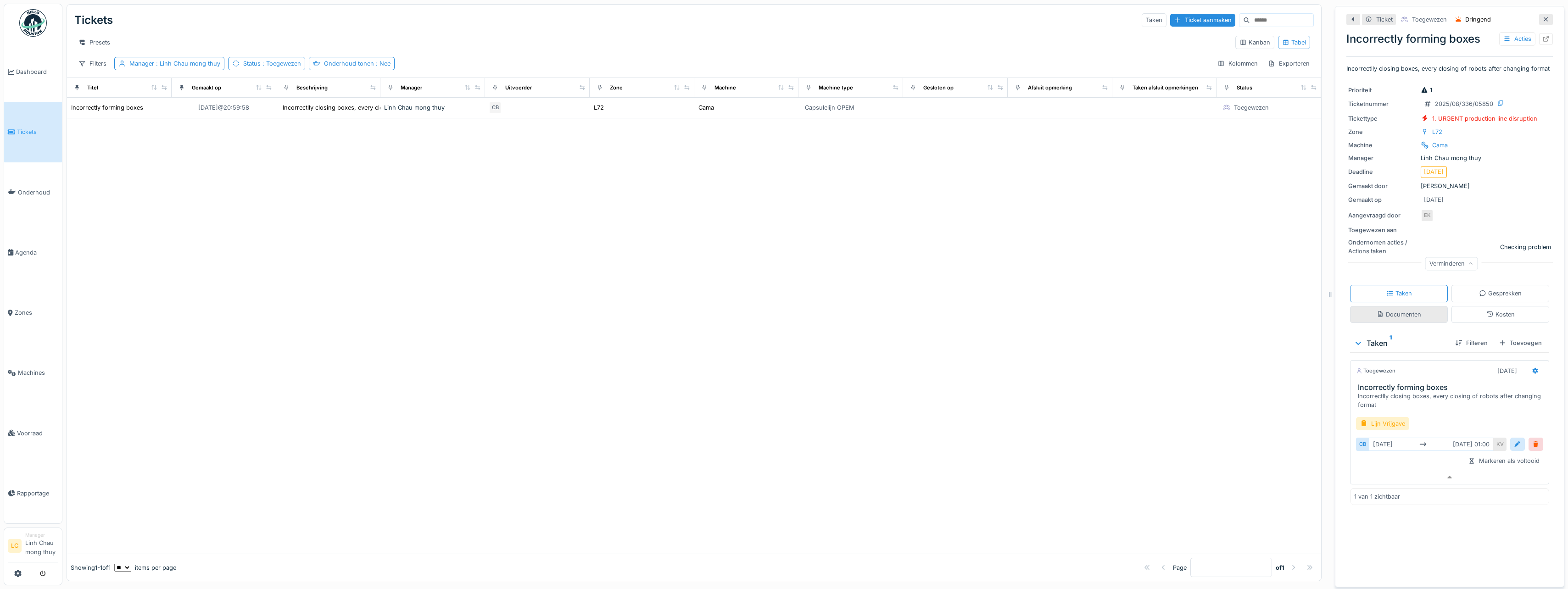
click at [1377, 319] on div "Documenten" at bounding box center [1399, 314] width 45 height 9
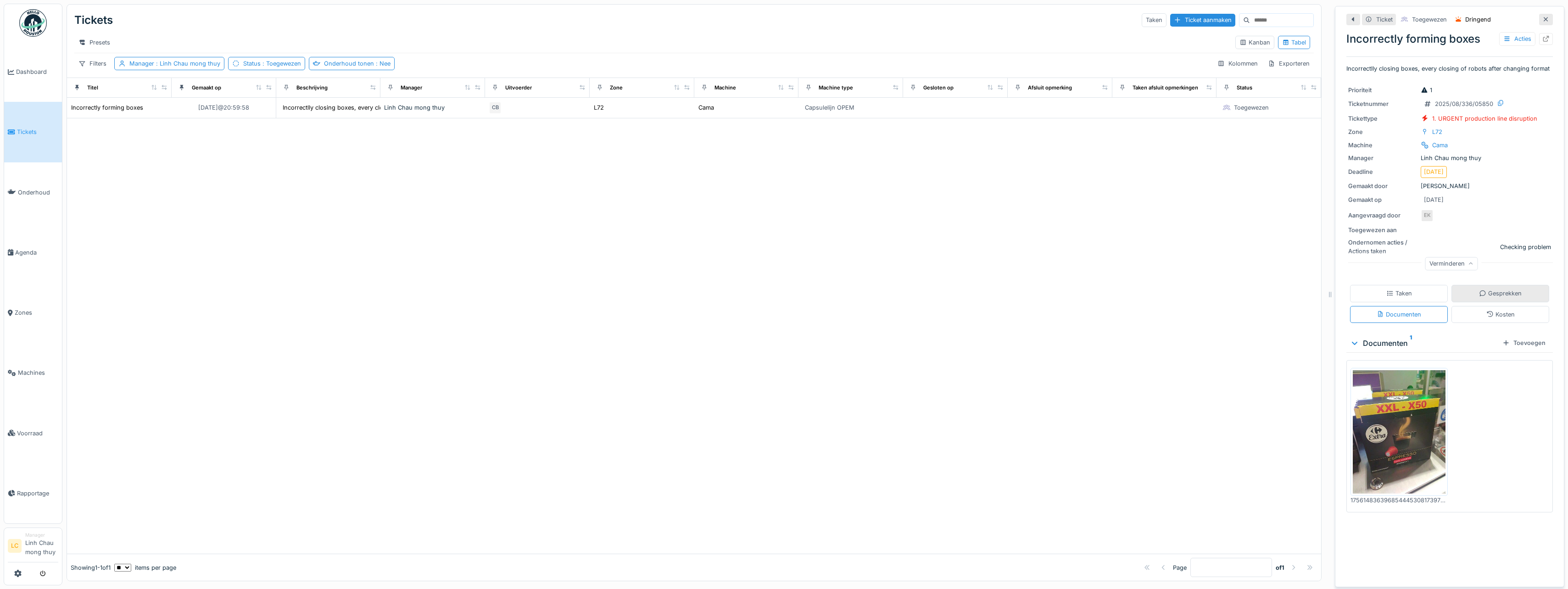
click at [1479, 294] on icon at bounding box center [1482, 293] width 7 height 6
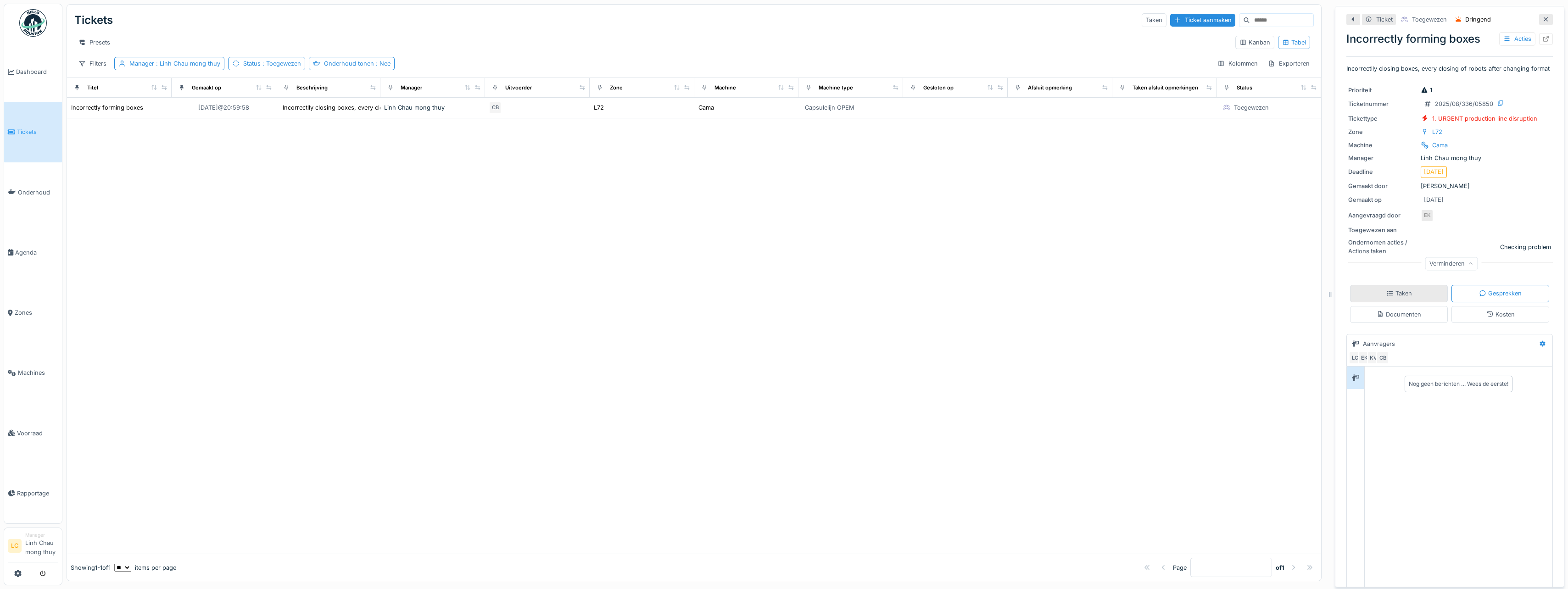
click at [1405, 298] on div "Taken" at bounding box center [1399, 293] width 98 height 17
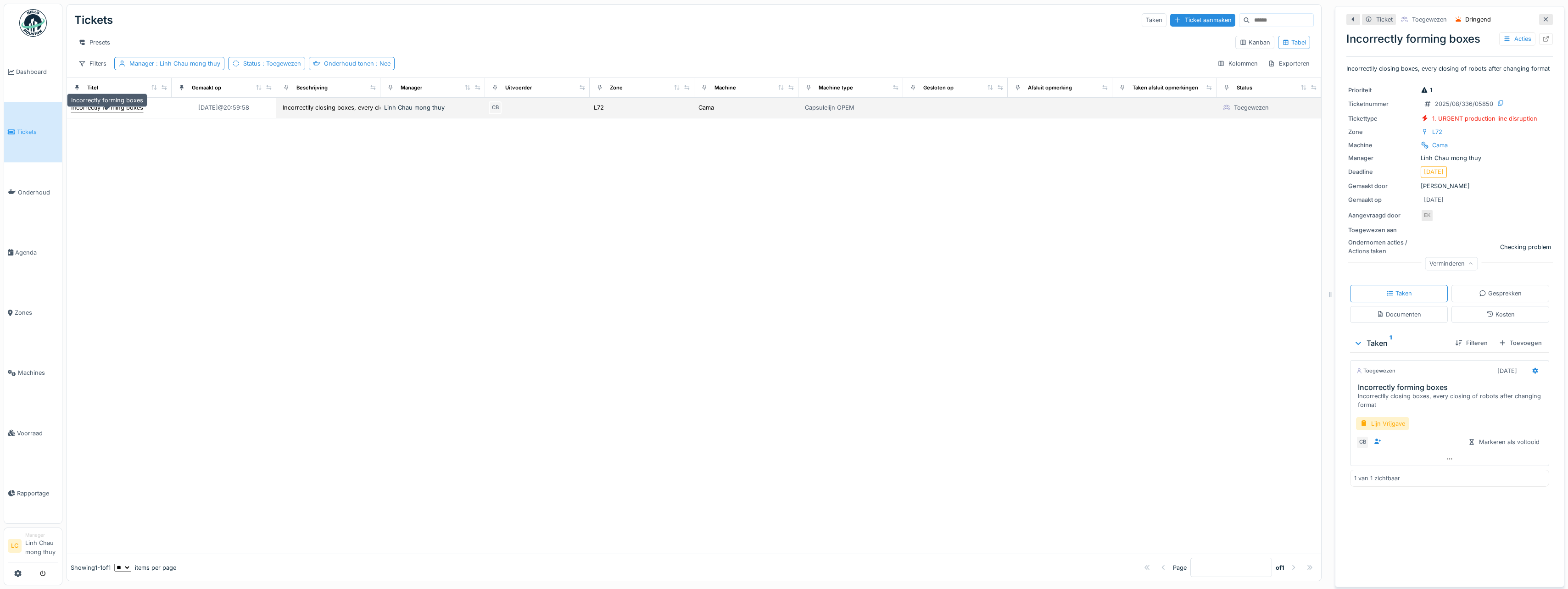
click at [131, 110] on div "Incorrectly forming boxes" at bounding box center [107, 108] width 72 height 9
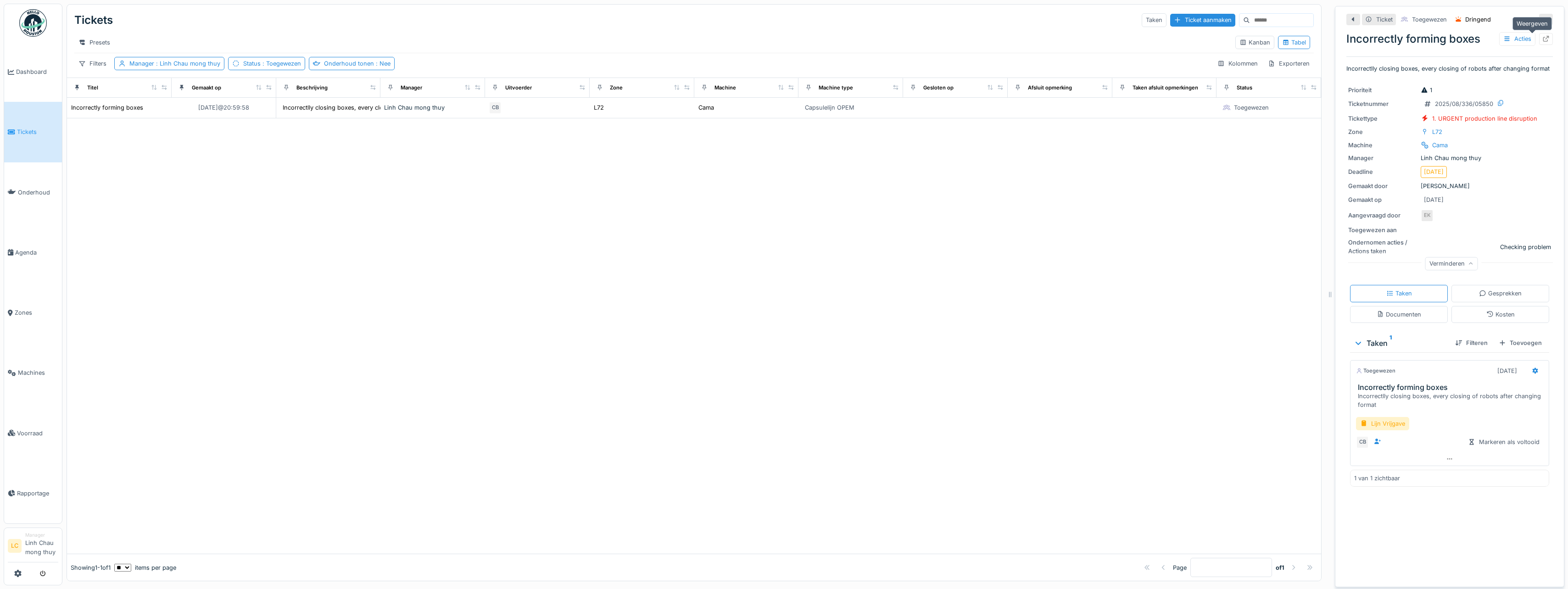
click at [1543, 36] on icon at bounding box center [1546, 39] width 6 height 6
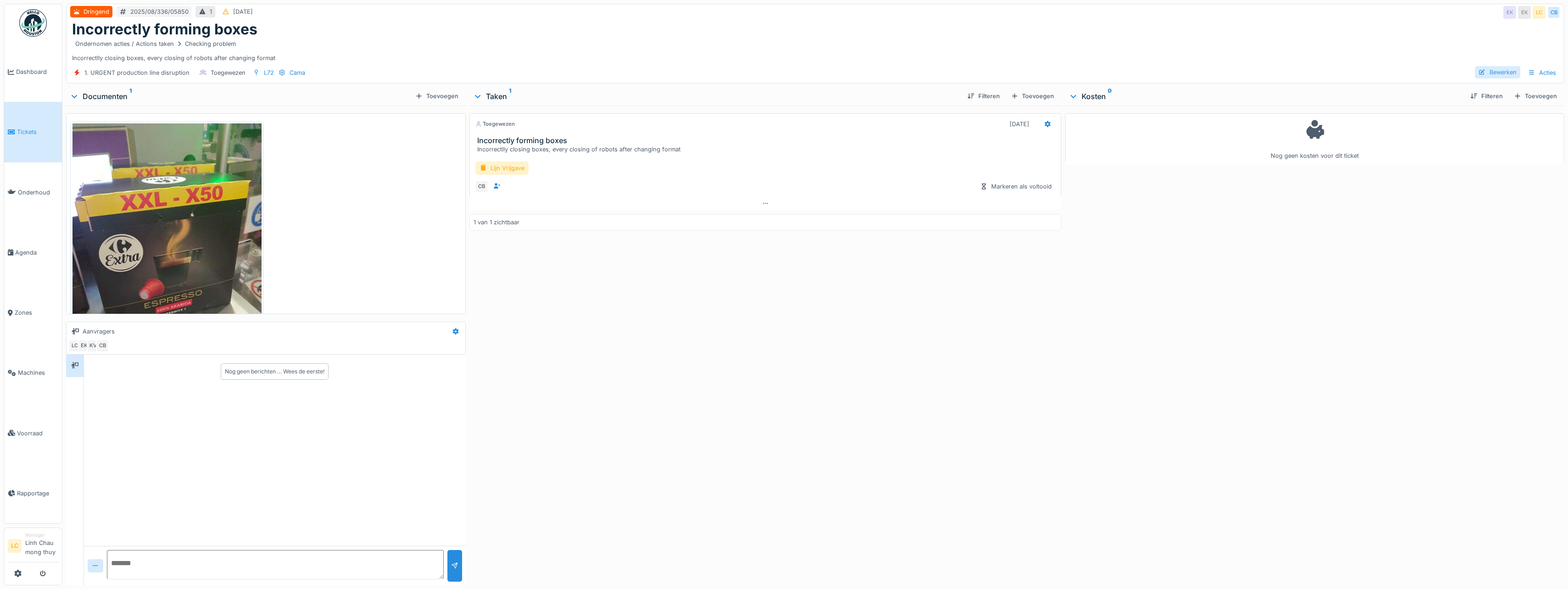
click at [1492, 76] on div "Bewerken" at bounding box center [1497, 72] width 45 height 12
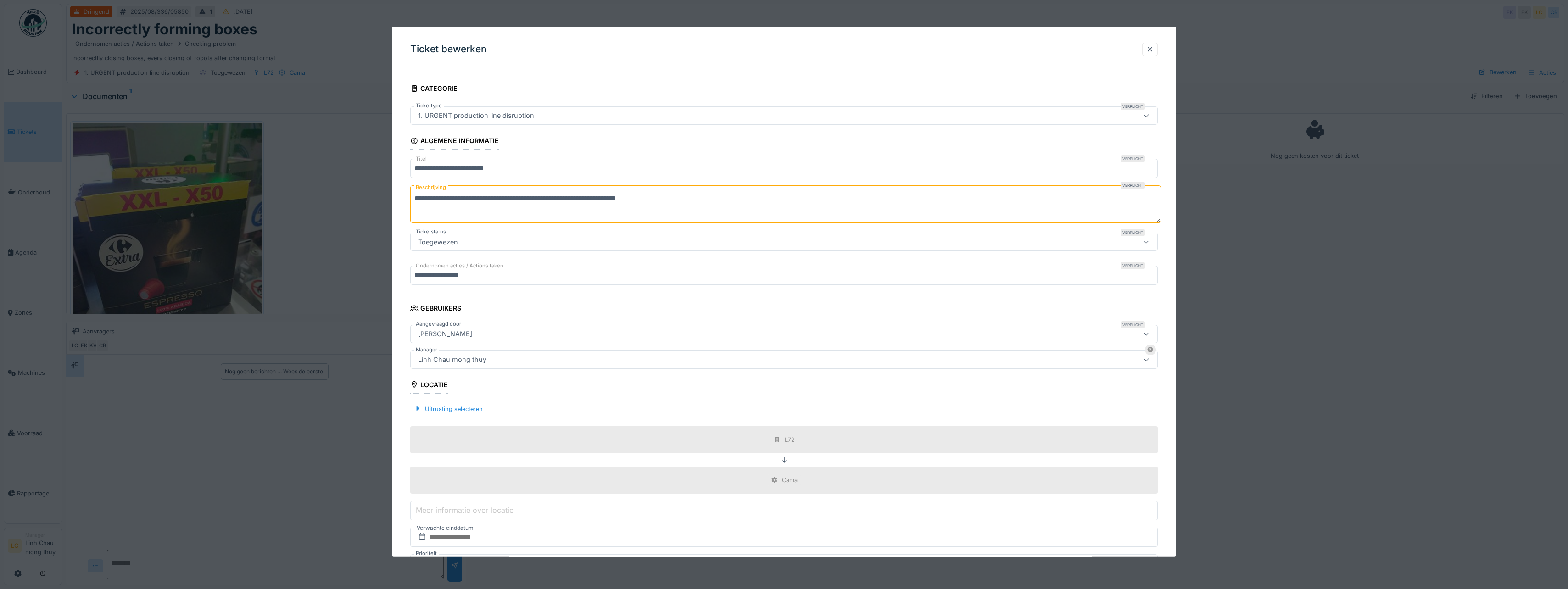
click at [508, 360] on div "Linh Chau mong thuy" at bounding box center [743, 359] width 658 height 10
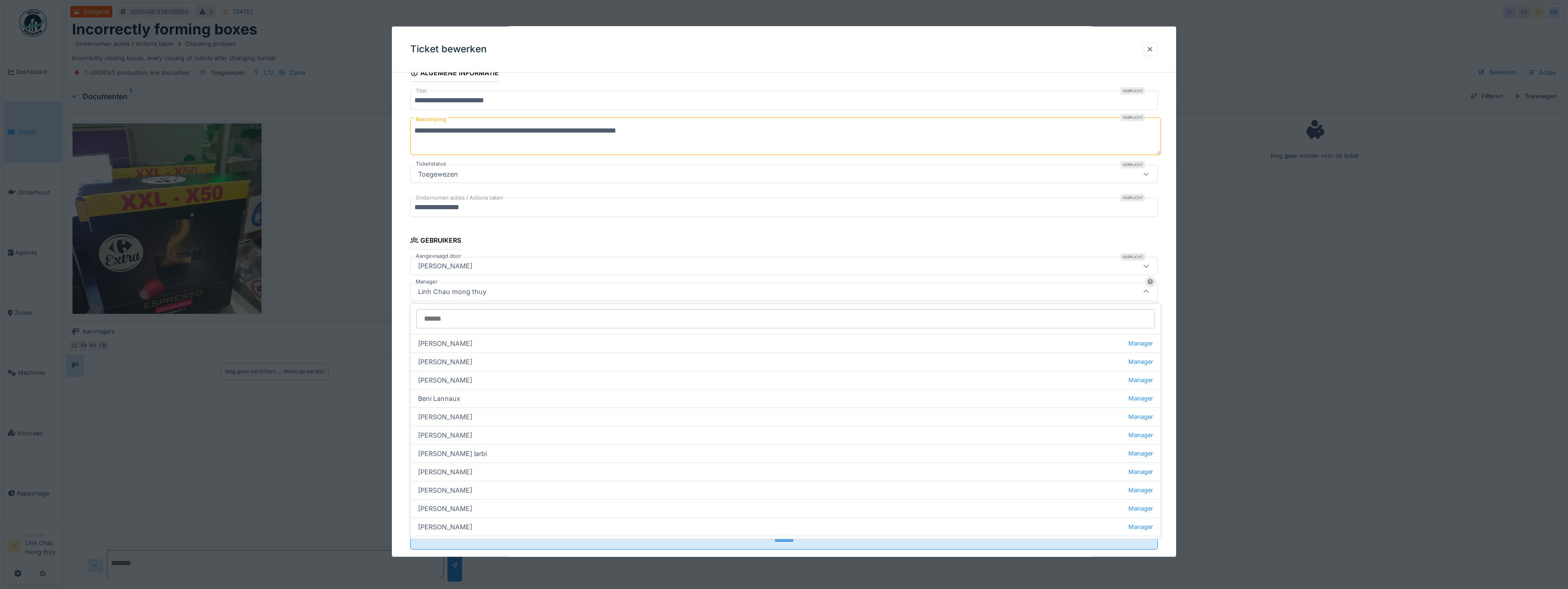
click at [455, 324] on input "Manager" at bounding box center [786, 319] width 738 height 20
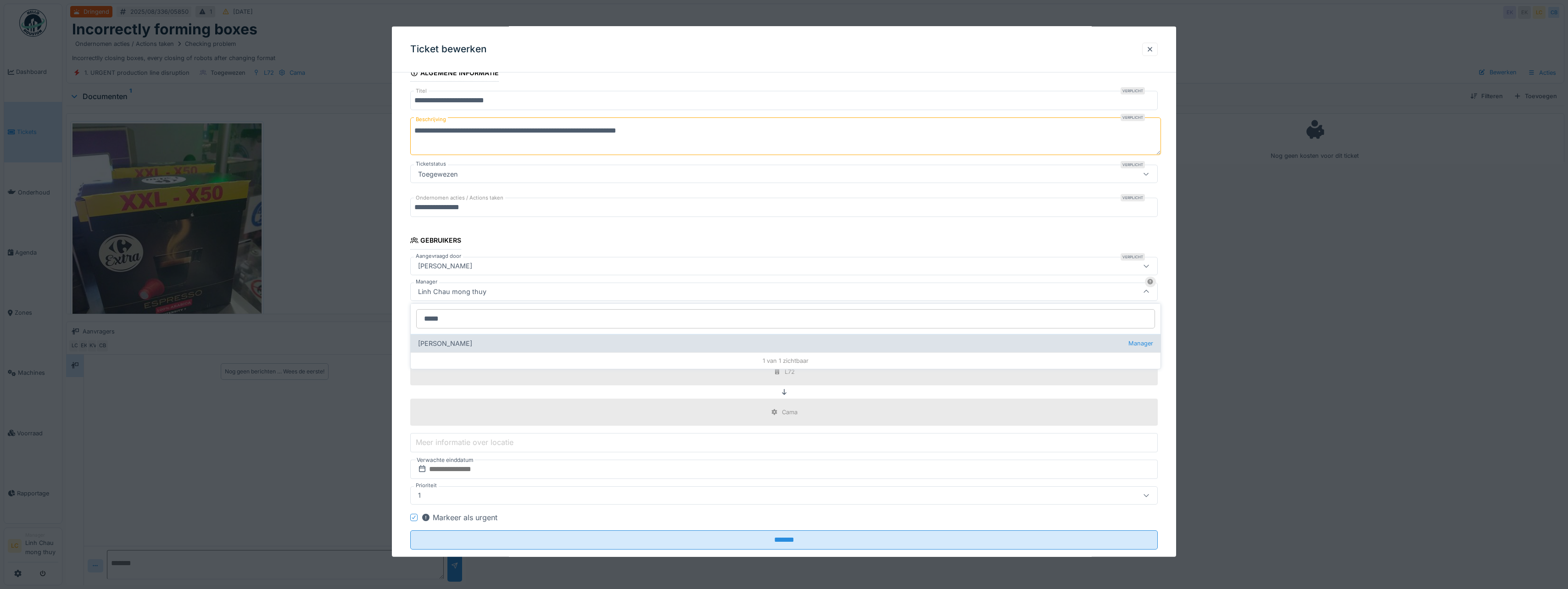
type input "*****"
click at [455, 345] on div "Kelly Van remoortere Manager" at bounding box center [786, 343] width 749 height 18
type input "****"
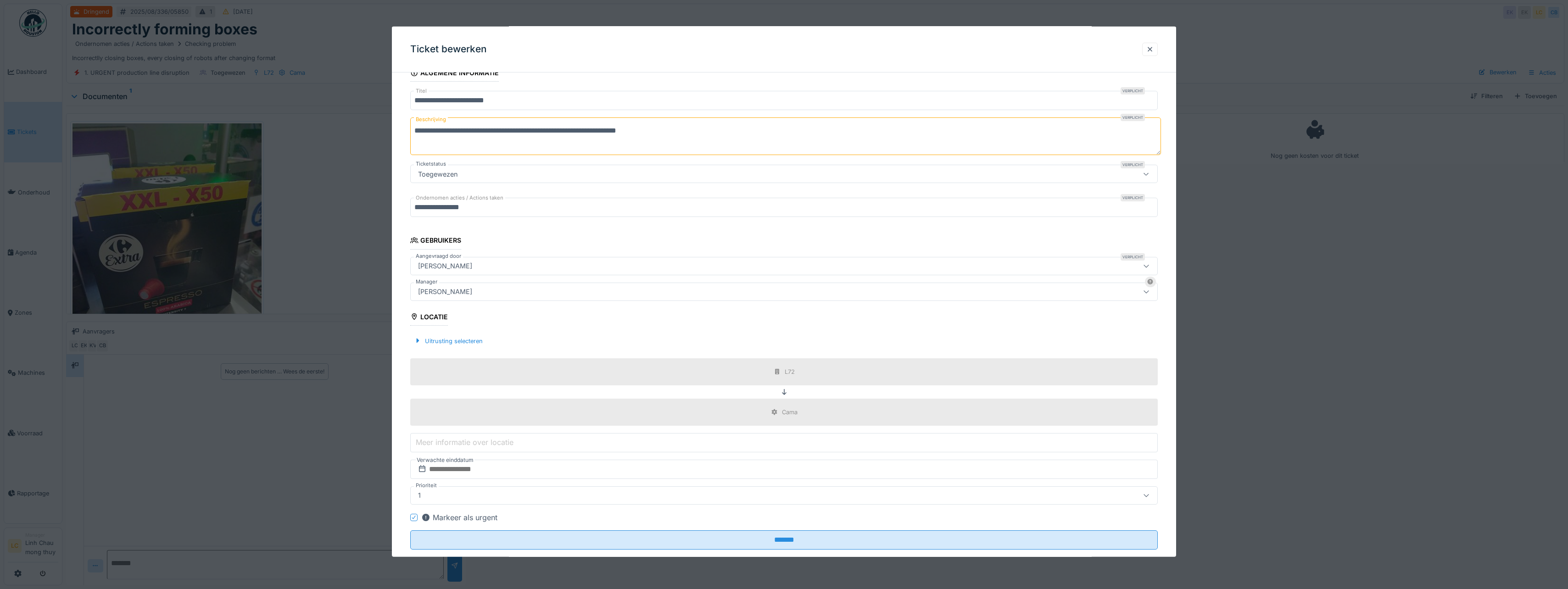
click at [545, 324] on fieldset "**********" at bounding box center [784, 285] width 748 height 545
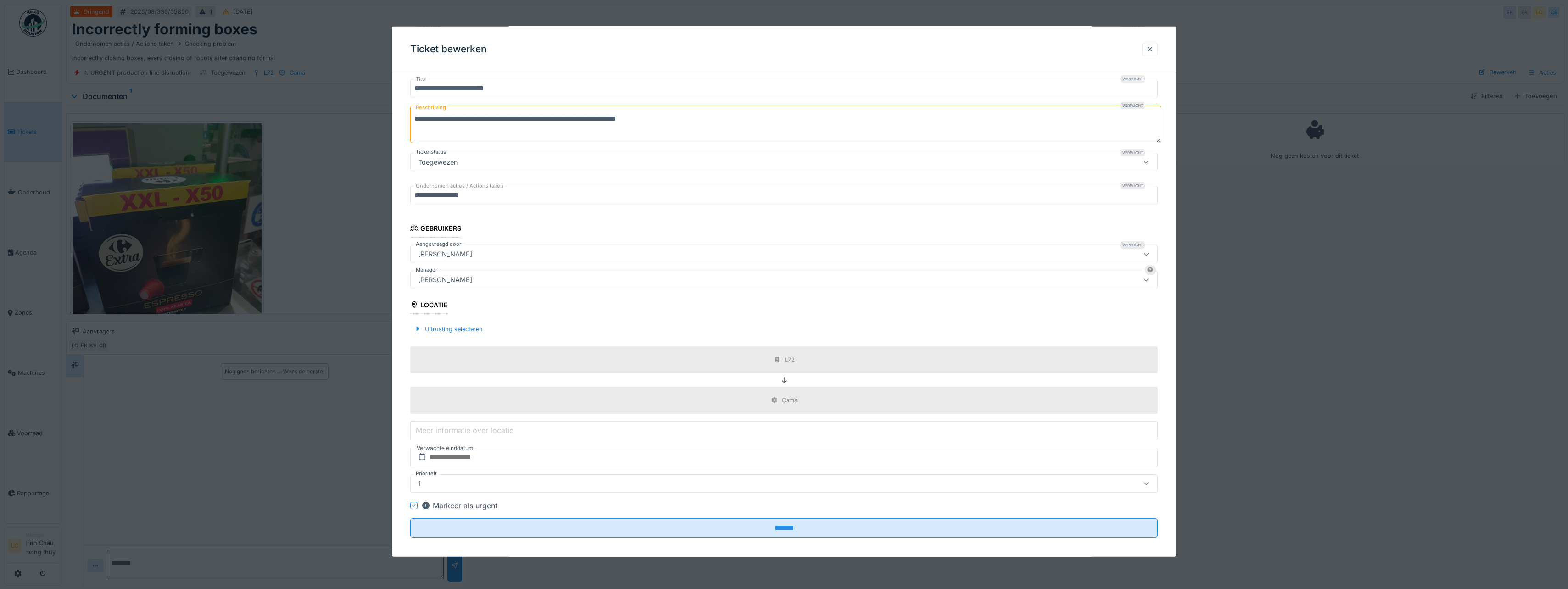
scroll to position [86, 0]
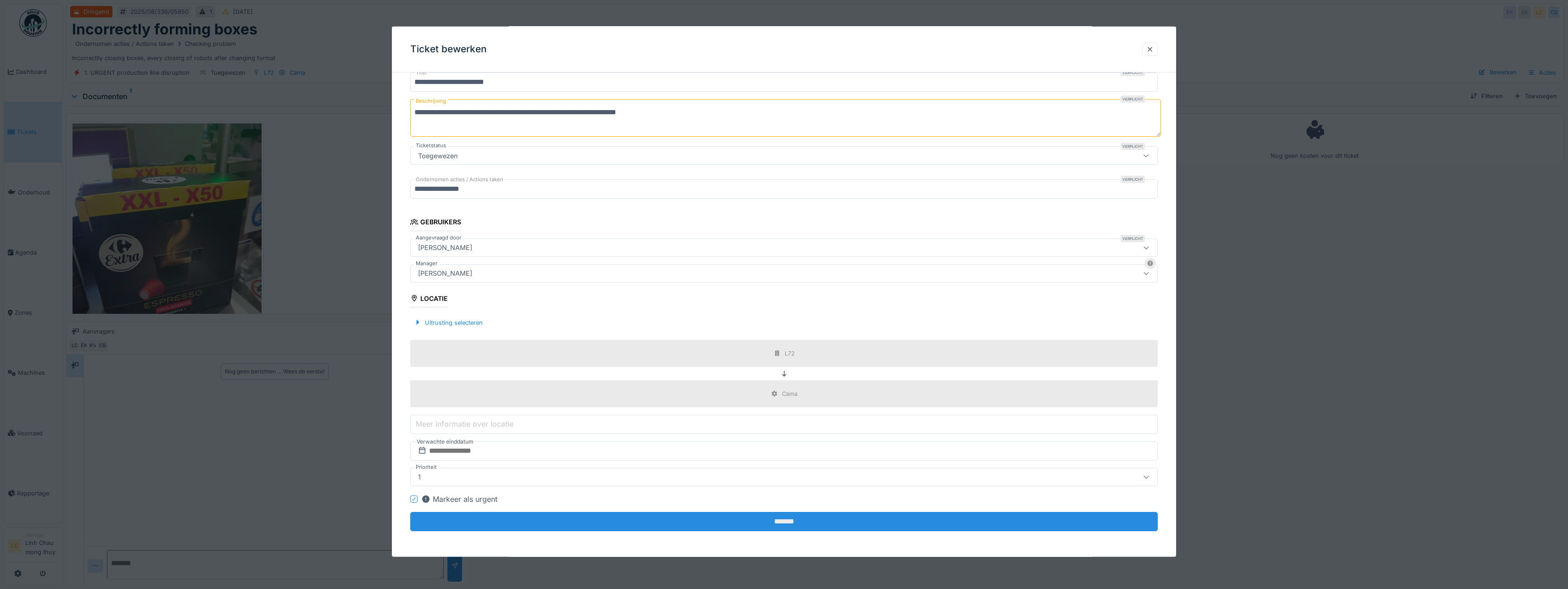
click at [782, 515] on input "*******" at bounding box center [784, 522] width 748 height 20
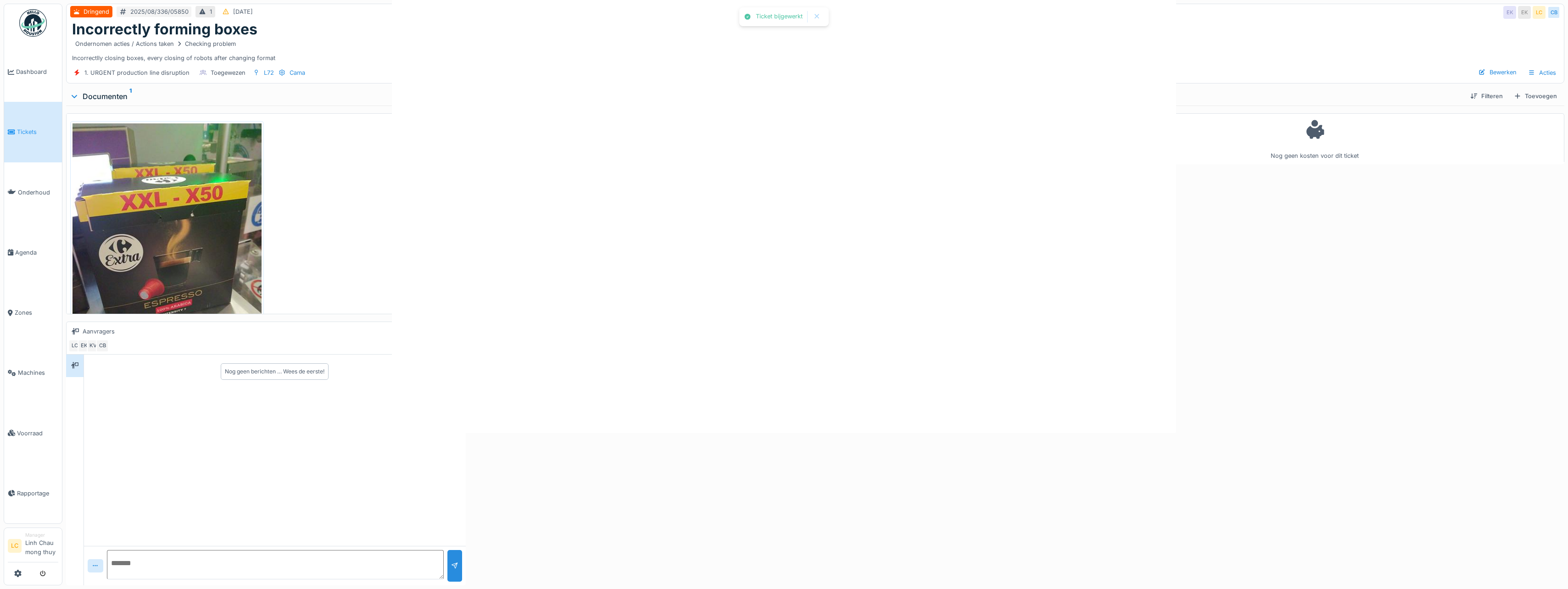
scroll to position [0, 0]
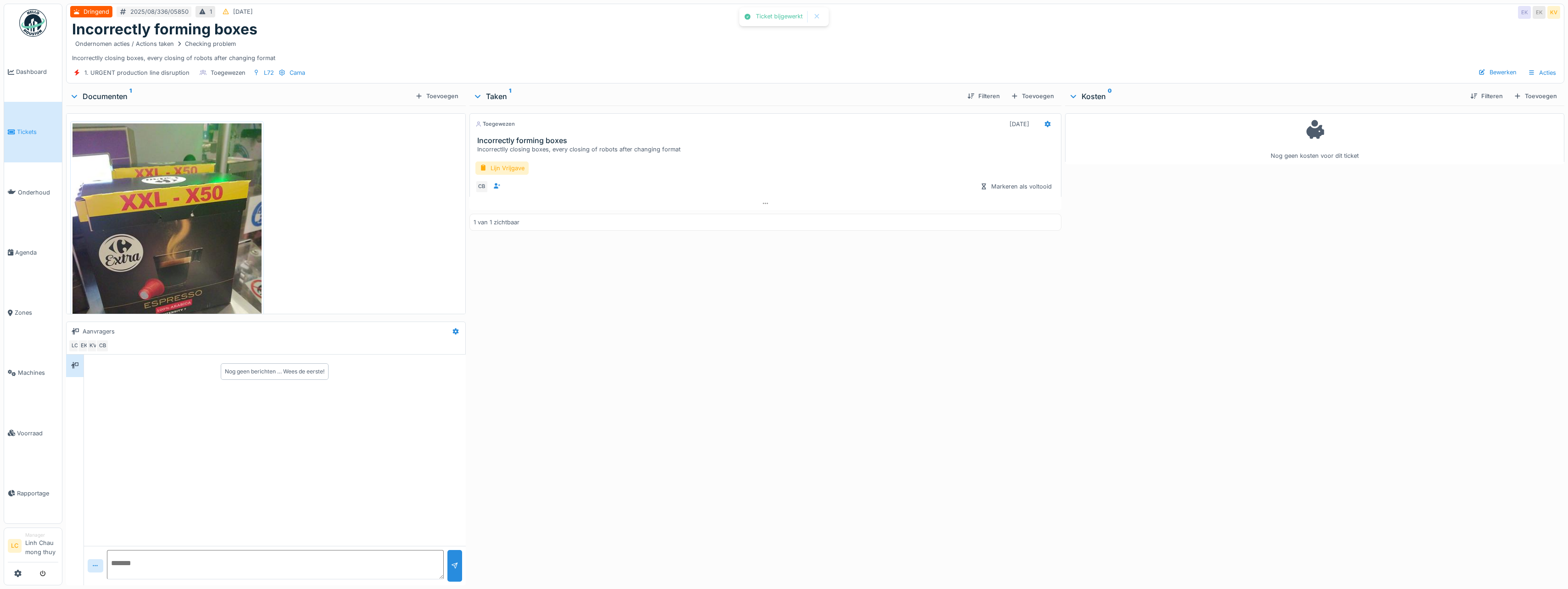
click at [850, 349] on div "Toegewezen 25-8-2025 Incorrectly forming boxes Incorrectlly closing boxes, ever…" at bounding box center [765, 343] width 592 height 476
click at [36, 23] on img at bounding box center [33, 23] width 28 height 27
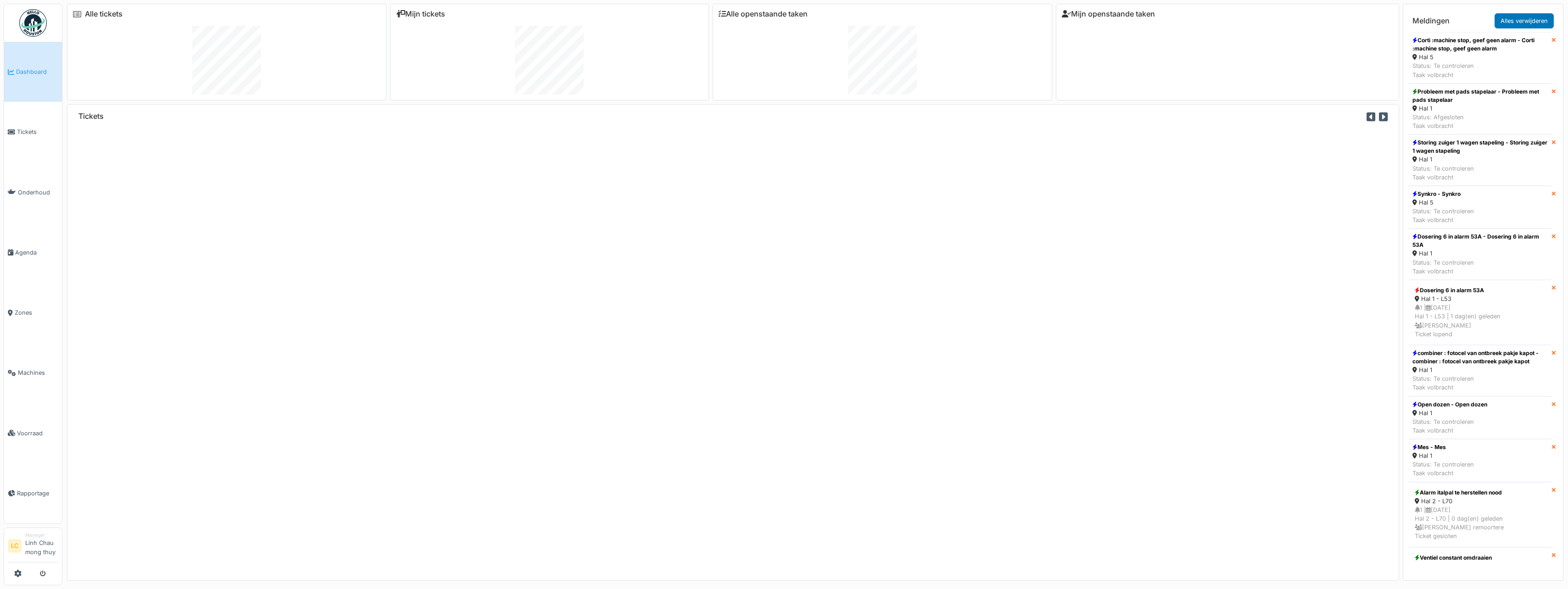
click at [678, 249] on div "Tickets" at bounding box center [733, 342] width 1332 height 477
